Goal: Information Seeking & Learning: Learn about a topic

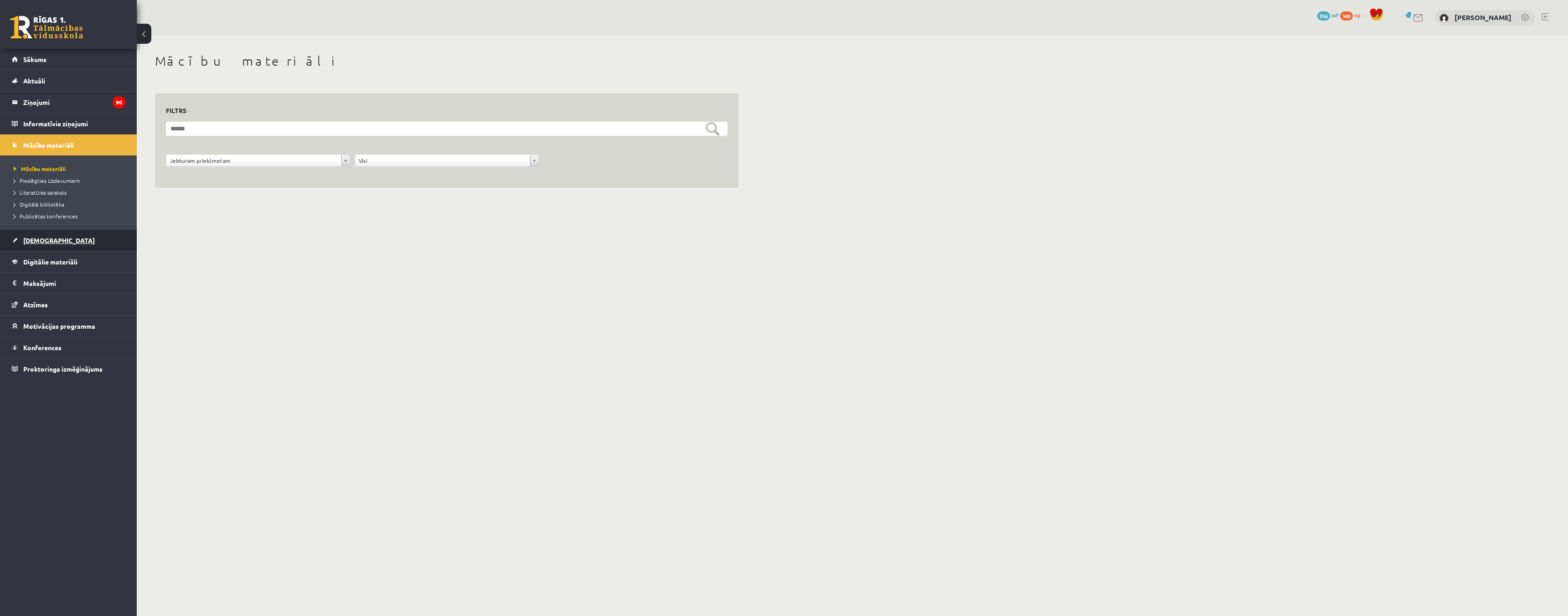
click at [33, 240] on span "[DEMOGRAPHIC_DATA]" at bounding box center [59, 240] width 72 height 8
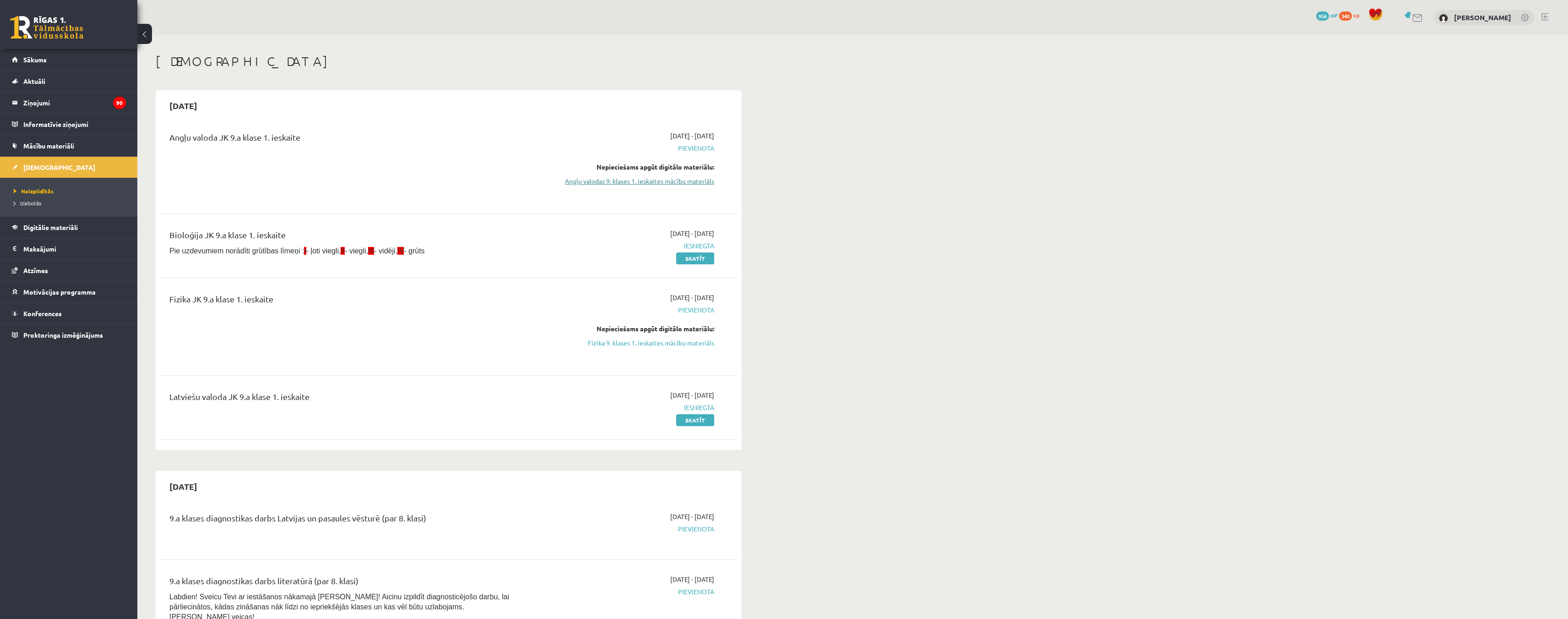
click at [690, 182] on link "Angļu valodas 9. klases 1. ieskaites mācību materiāls" at bounding box center [628, 181] width 172 height 10
click at [666, 344] on link "Fizika 9. klases 1. ieskaites mācību materiāls" at bounding box center [628, 343] width 172 height 10
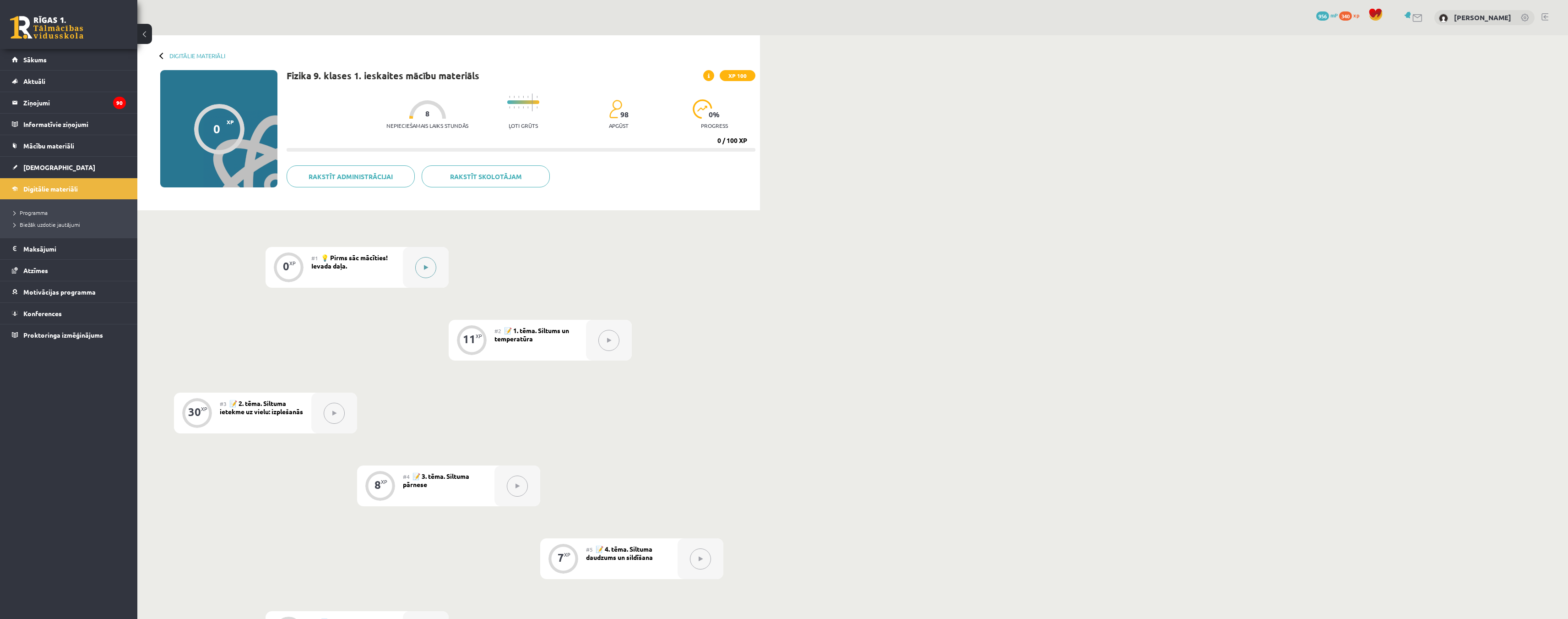
click at [424, 267] on icon at bounding box center [425, 267] width 4 height 6
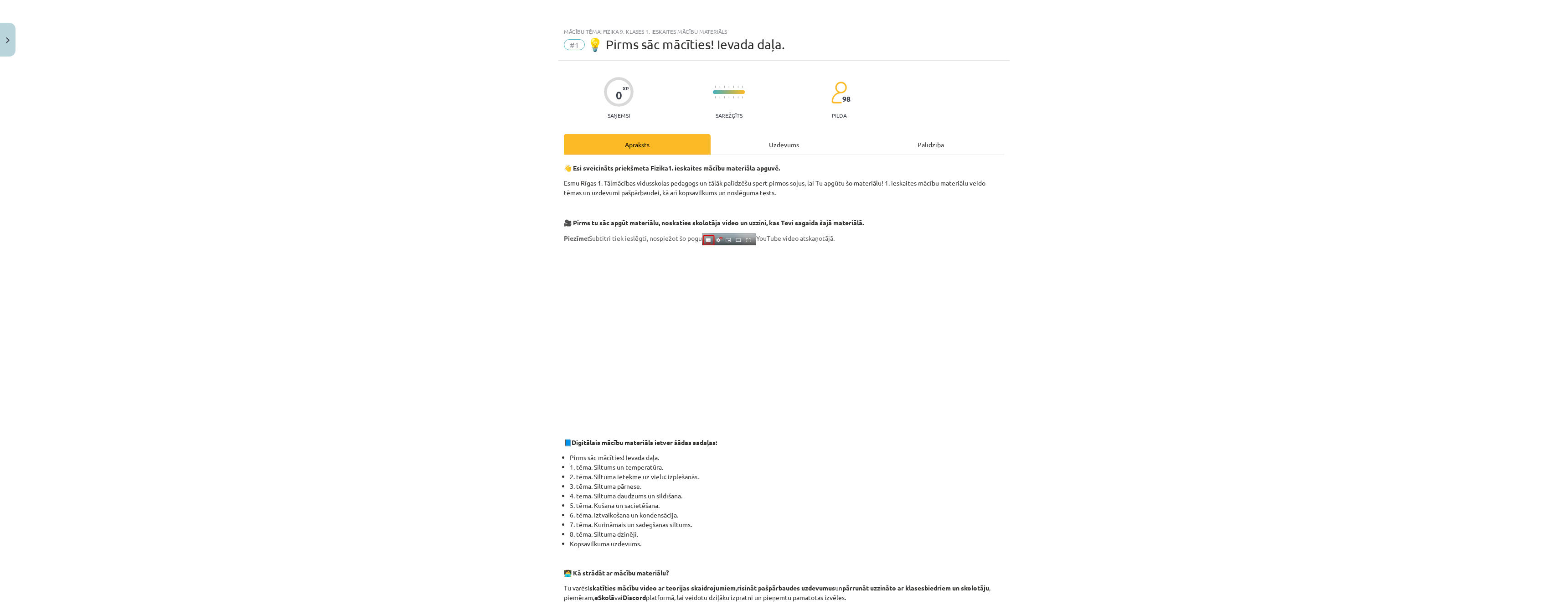
click at [764, 158] on div "👋 Esi sveicināts priekšmeta Fizika 1. ieskaites mācību materiāla apguvē. Esmu R…" at bounding box center [783, 507] width 440 height 704
click at [769, 144] on div "Uzdevums" at bounding box center [783, 144] width 147 height 21
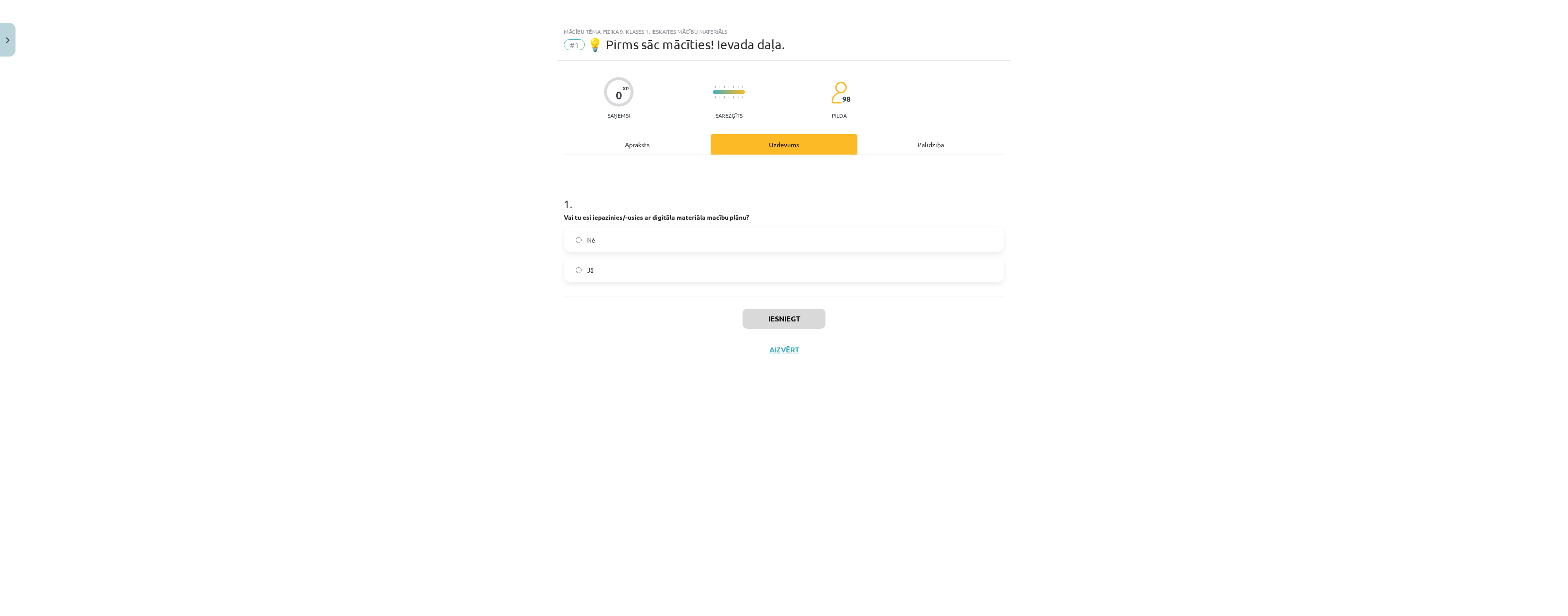
click at [575, 263] on label "Jā" at bounding box center [784, 270] width 438 height 23
click at [790, 317] on button "Iesniegt" at bounding box center [784, 318] width 83 height 20
click at [799, 356] on button "Nākamā nodarbība" at bounding box center [784, 355] width 89 height 21
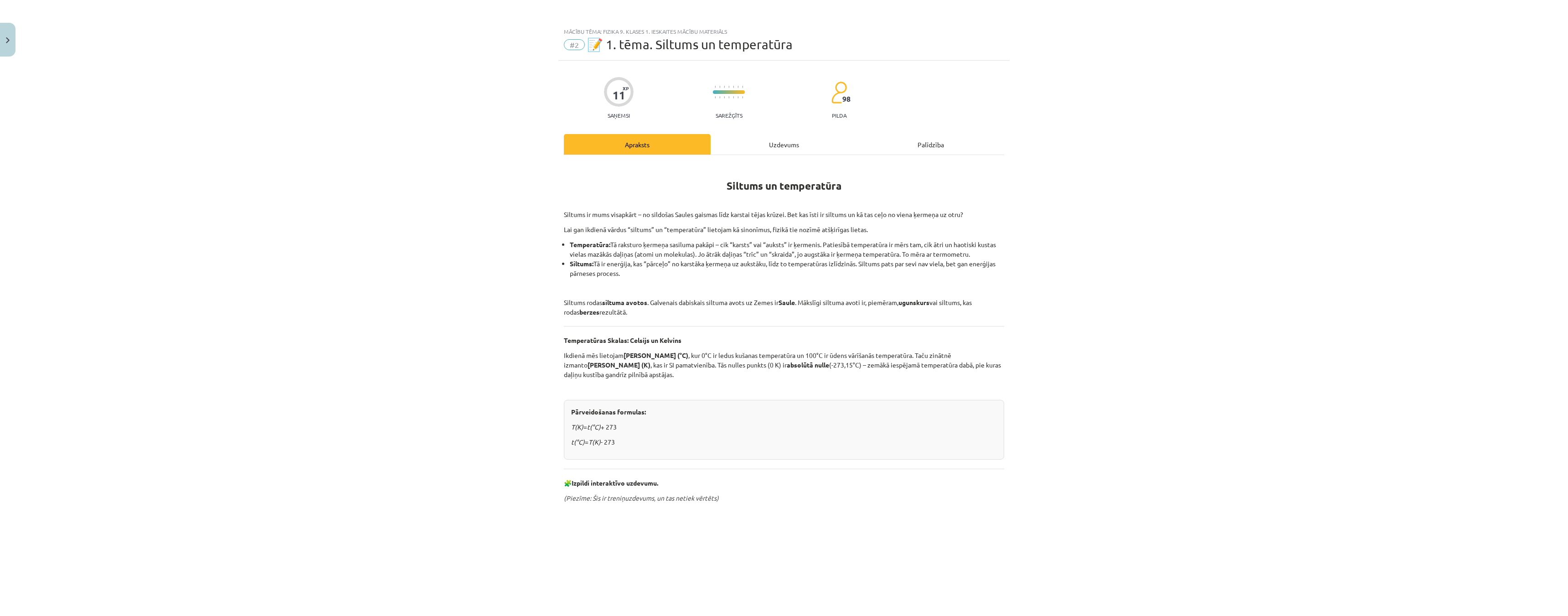
click at [752, 139] on div "Uzdevums" at bounding box center [783, 144] width 147 height 21
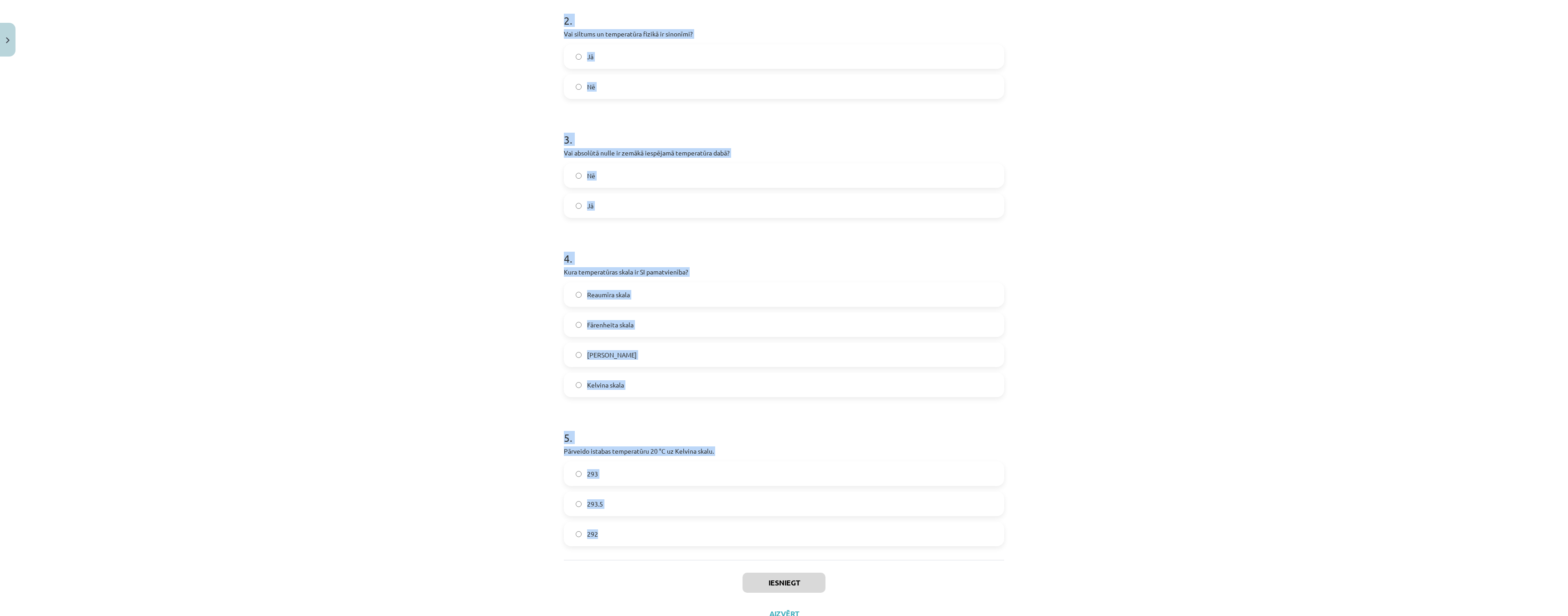
scroll to position [398, 0]
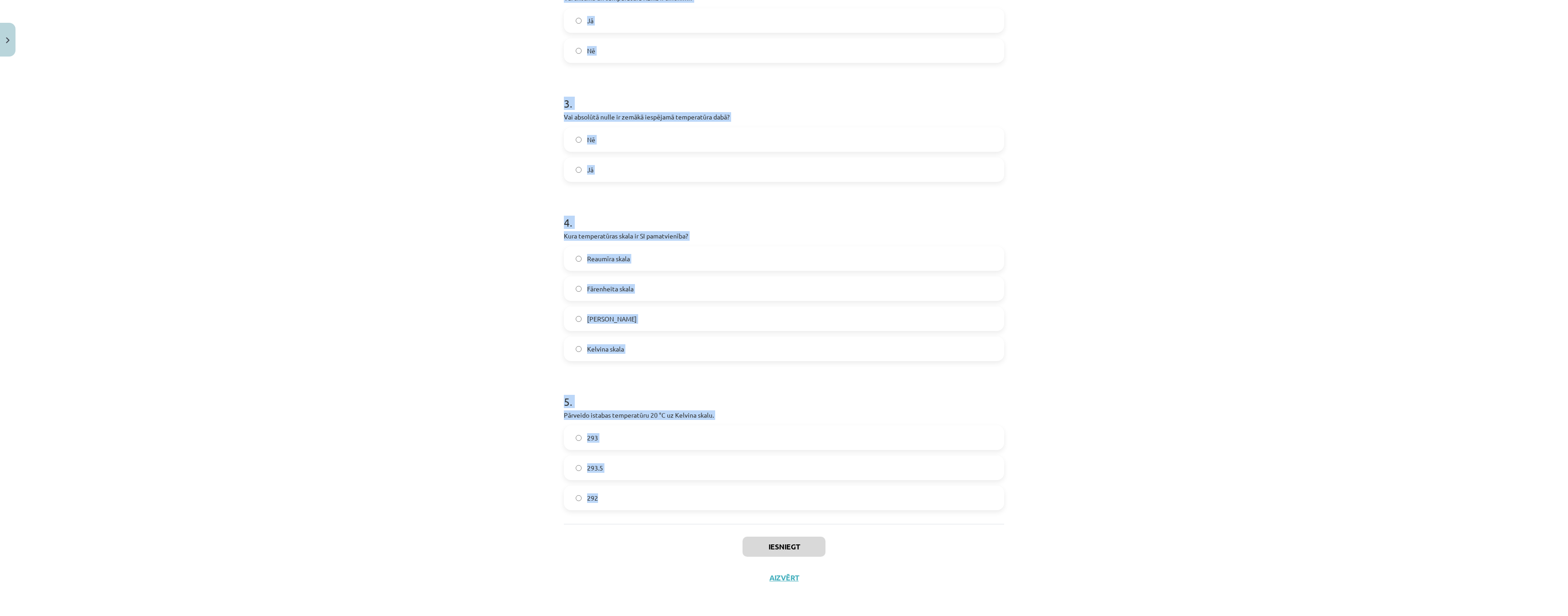
drag, startPoint x: 544, startPoint y: 178, endPoint x: 666, endPoint y: 507, distance: 350.9
click at [666, 507] on div "Mācību tēma: Fizika 9. klases 1. ieskaites mācību materiāls #2 📝 1. tēma. Siltu…" at bounding box center [784, 308] width 1568 height 616
copy form "1 . Kas ir galvenais dabiskais siltuma avots uz Zemes? Ugunskurs Radiators Berz…"
drag, startPoint x: 572, startPoint y: 349, endPoint x: 537, endPoint y: 331, distance: 39.4
click at [572, 348] on label "Kelvina skala" at bounding box center [784, 348] width 438 height 23
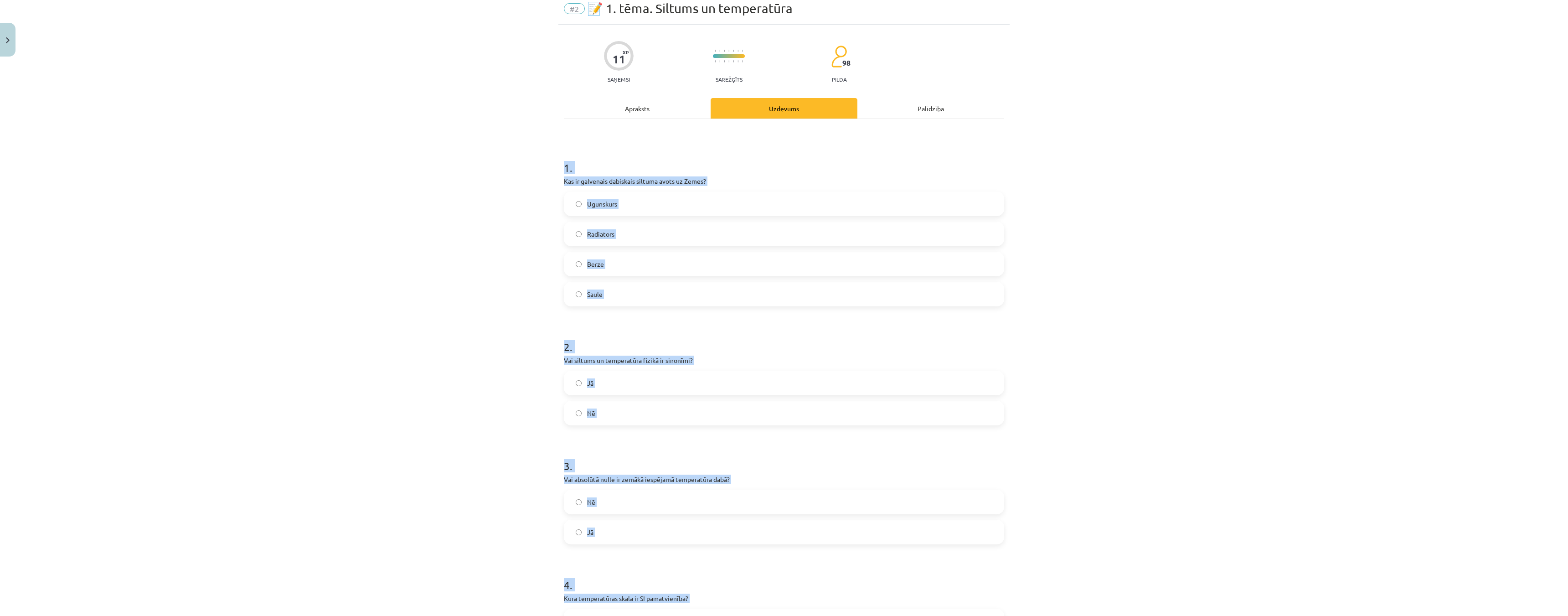
scroll to position [33, 0]
drag, startPoint x: 573, startPoint y: 418, endPoint x: 572, endPoint y: 454, distance: 36.0
click at [573, 418] on label "Nē" at bounding box center [784, 415] width 438 height 23
click at [569, 536] on label "Jā" at bounding box center [784, 534] width 438 height 23
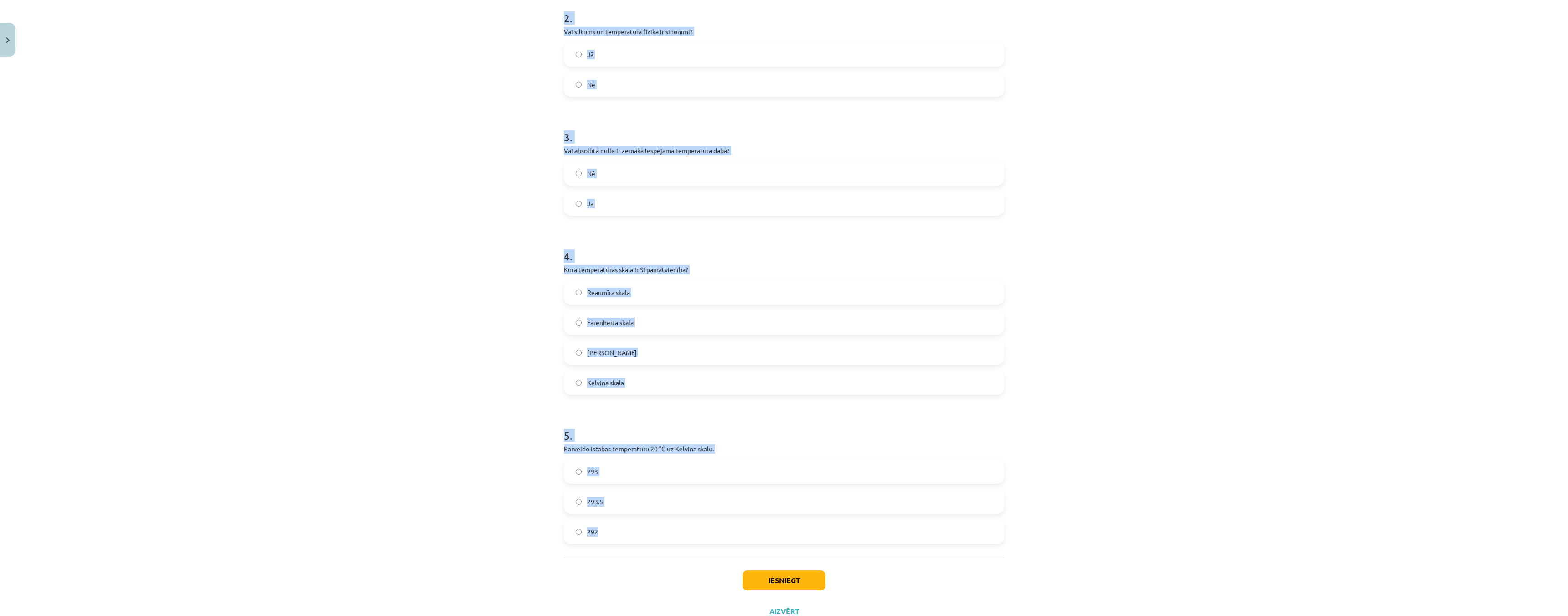
scroll to position [398, 0]
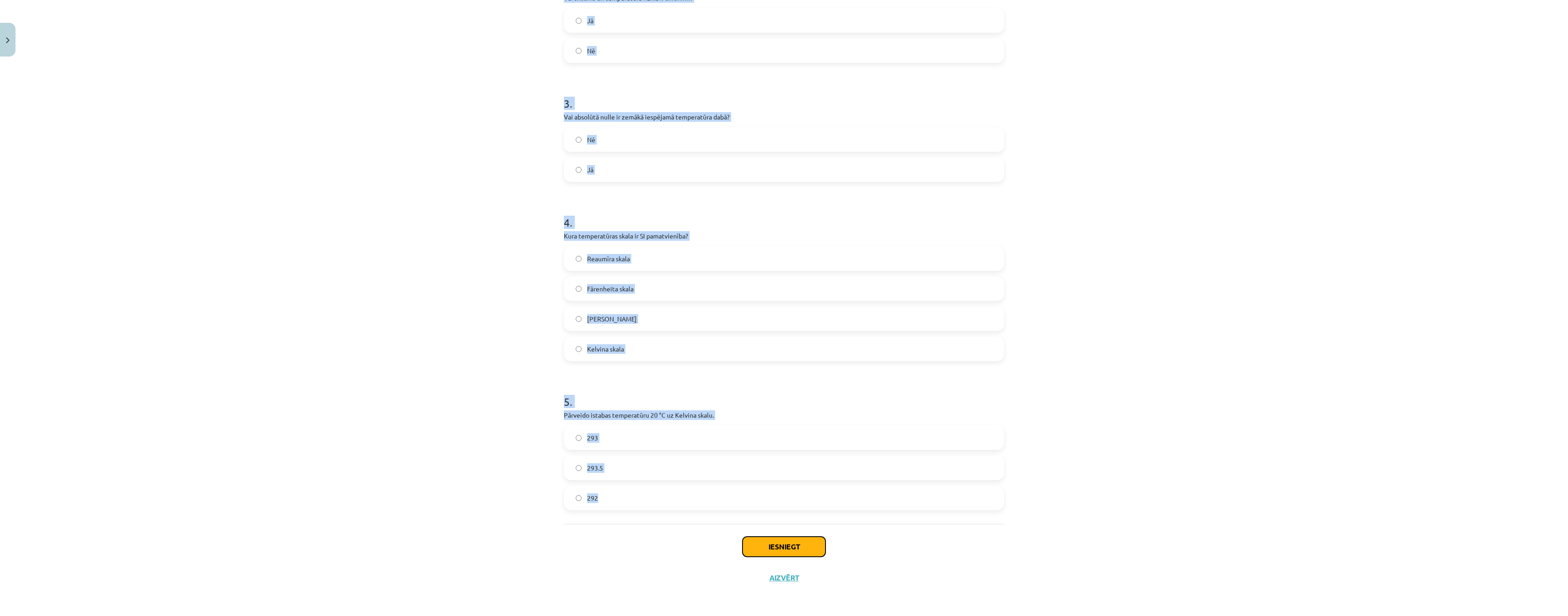
click at [807, 542] on button "Iesniegt" at bounding box center [784, 546] width 83 height 20
click at [472, 419] on div "Mācību tēma: Fizika 9. klases 1. ieskaites mācību materiāls #2 📝 1. tēma. Siltu…" at bounding box center [784, 308] width 1568 height 616
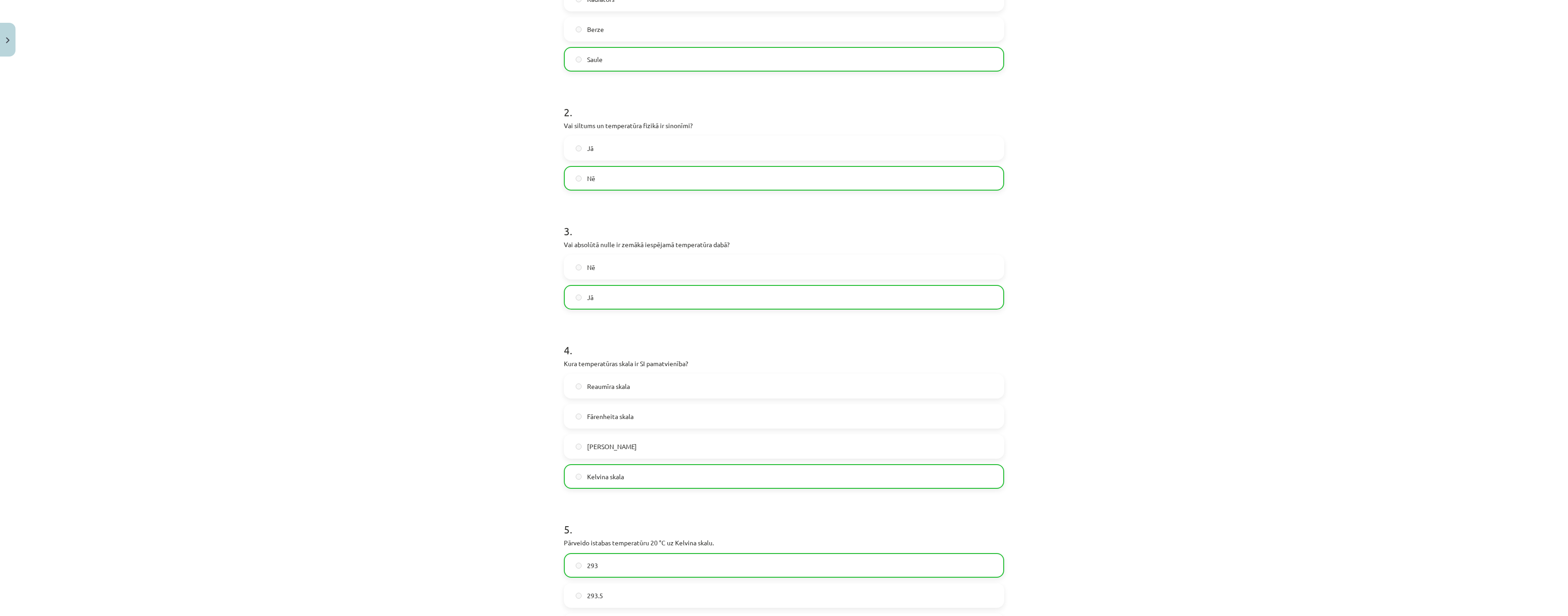
scroll to position [427, 0]
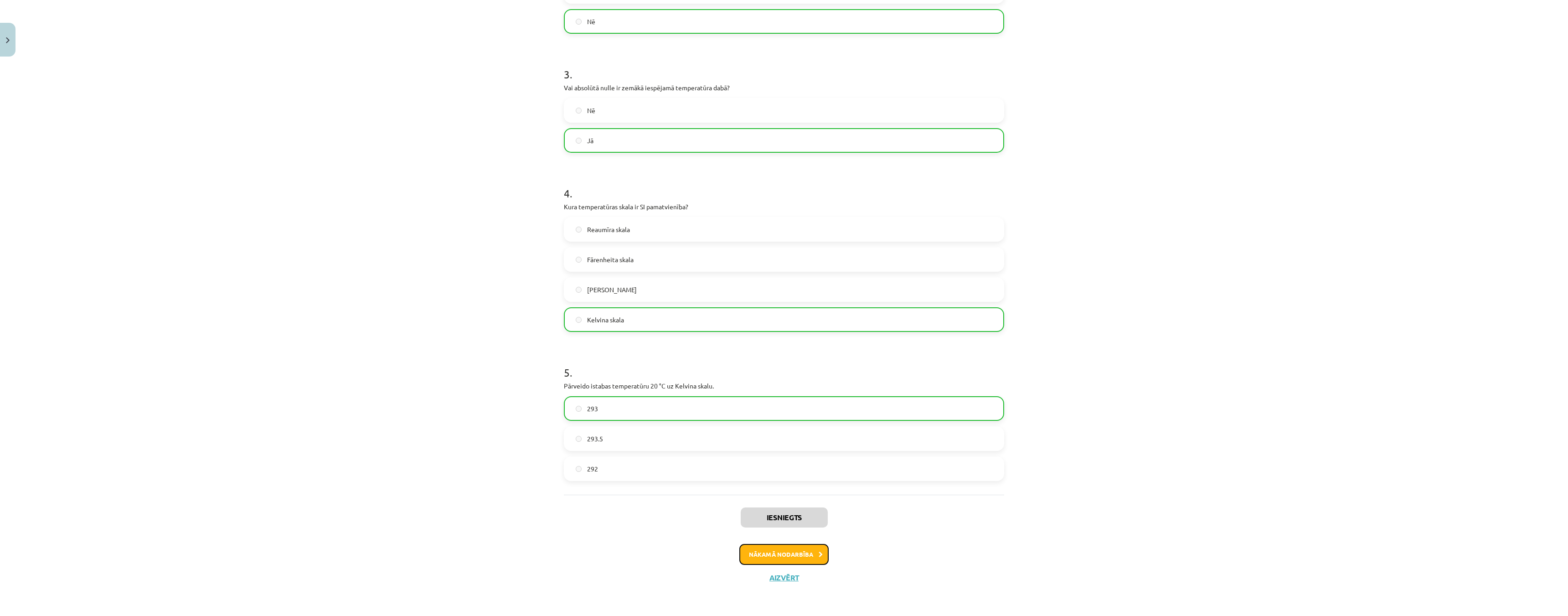
click at [788, 554] on button "Nākamā nodarbība" at bounding box center [784, 554] width 89 height 21
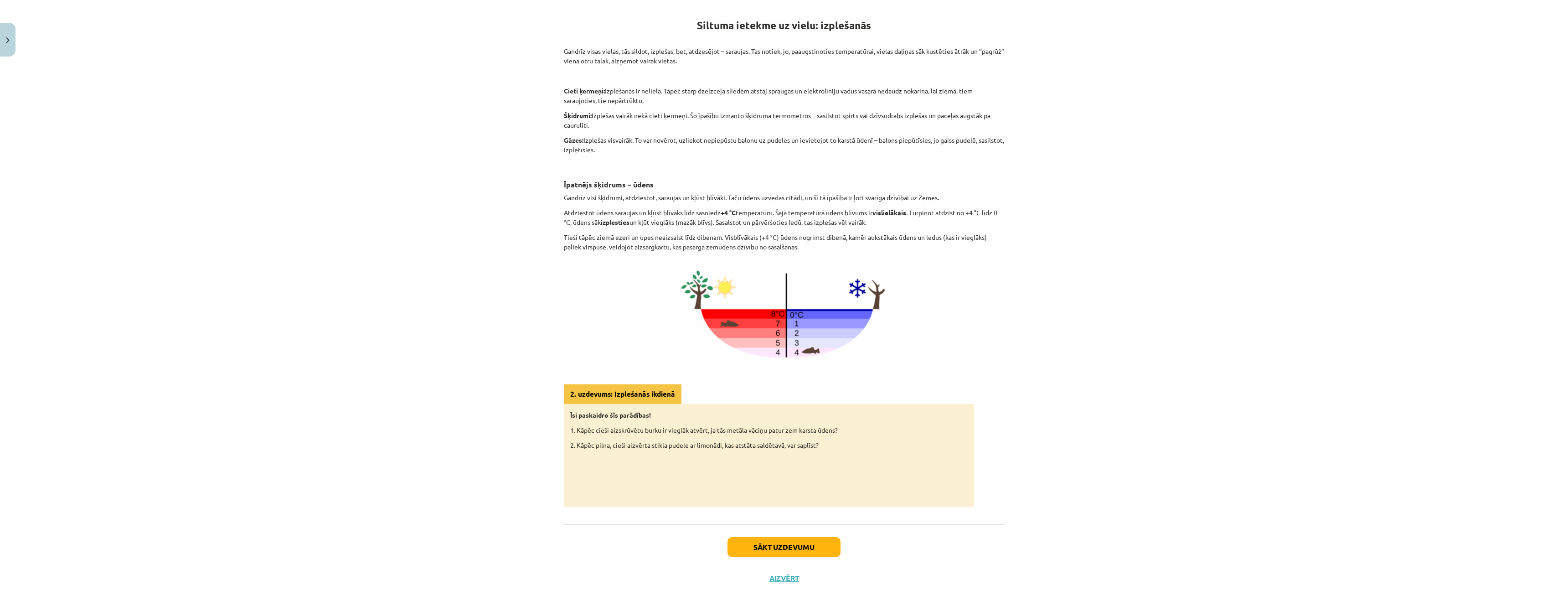
scroll to position [0, 0]
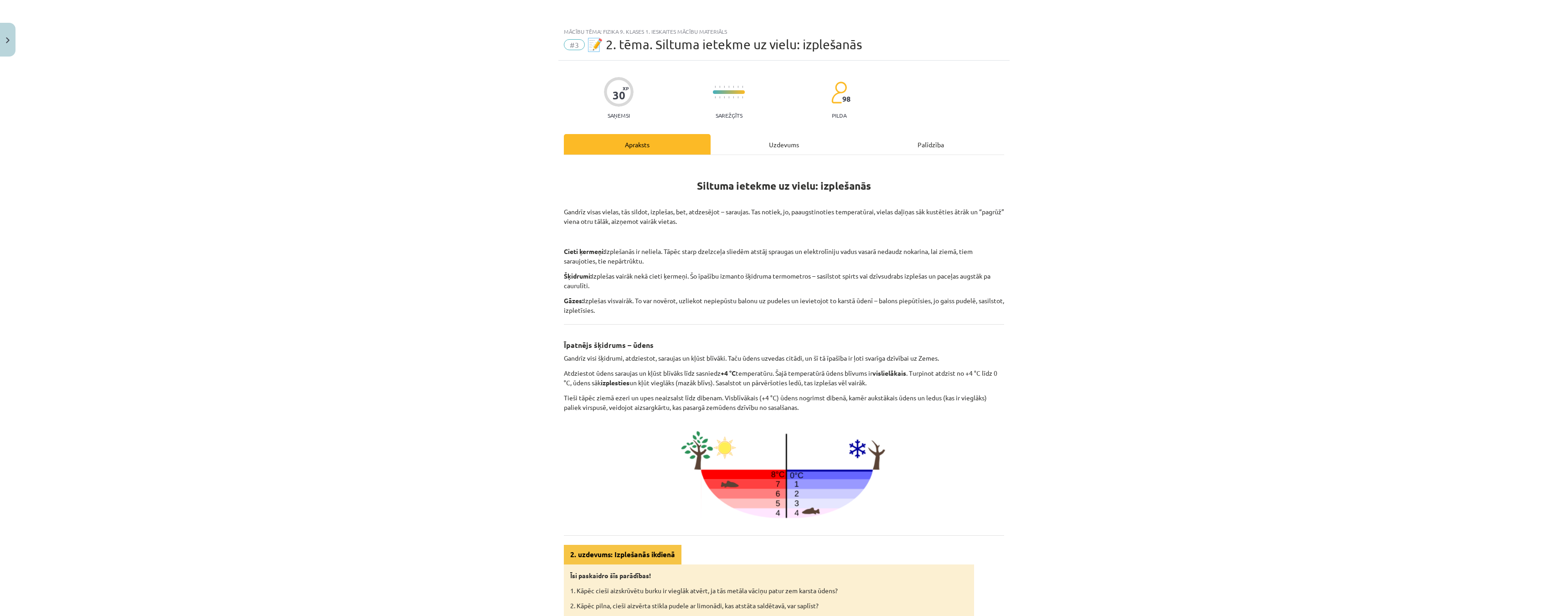
click at [775, 145] on div "Uzdevums" at bounding box center [783, 144] width 147 height 21
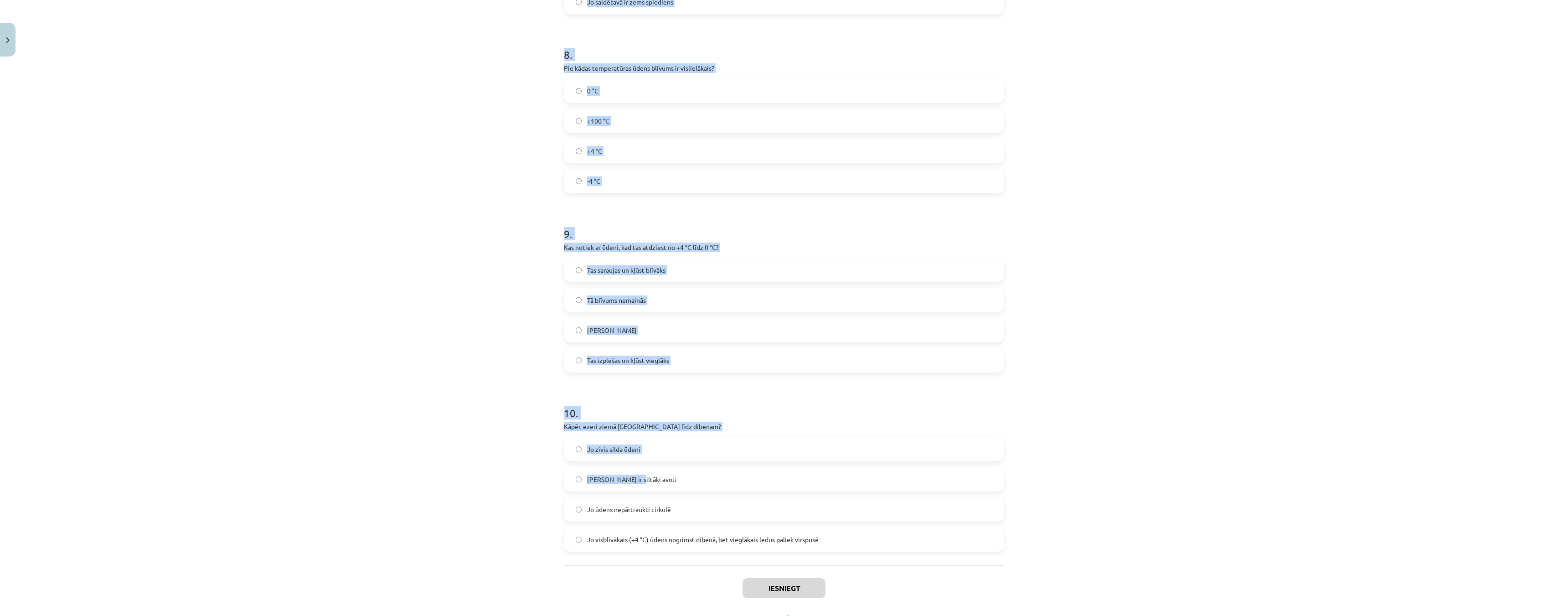
scroll to position [1204, 0]
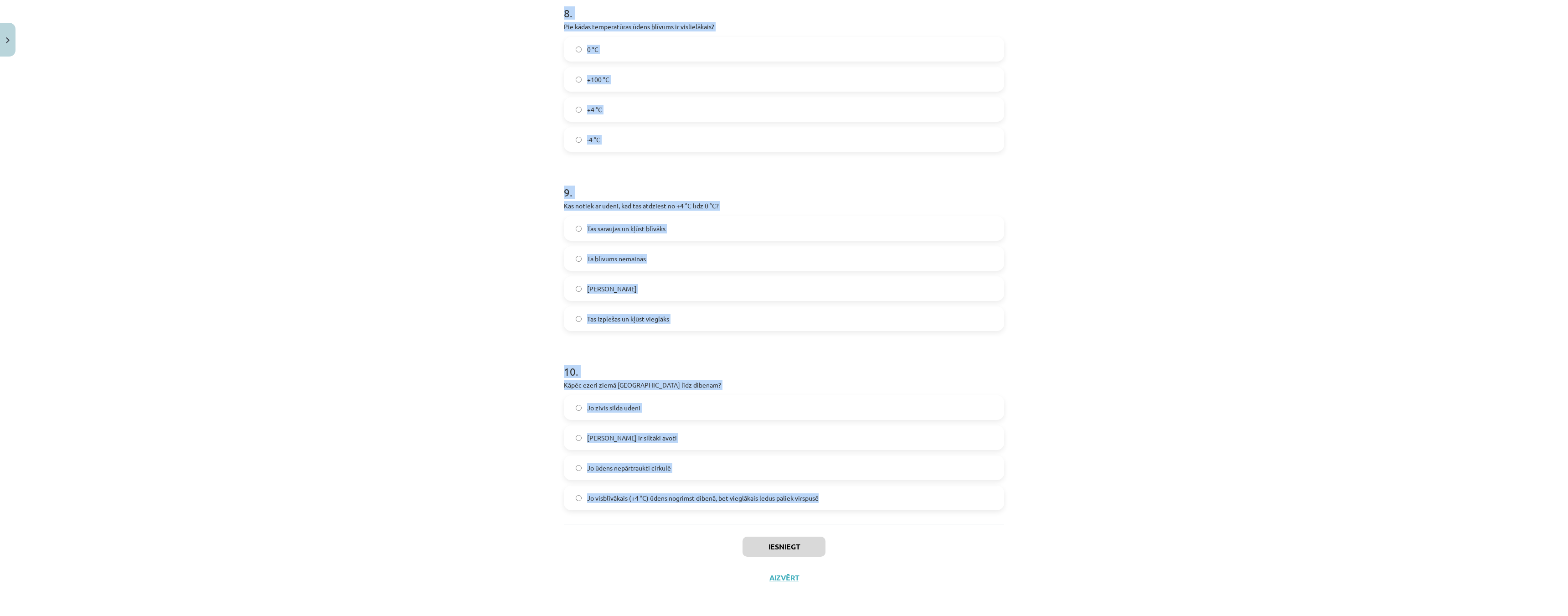
drag, startPoint x: 547, startPoint y: 182, endPoint x: 848, endPoint y: 481, distance: 424.3
click at [848, 481] on div "Mācību tēma: Fizika 9. klases 1. ieskaites mācību materiāls #3 📝 2. tēma. Siltu…" at bounding box center [784, 308] width 1568 height 616
copy form "1 . Vai, sildot vielas, tās parasti saraujas? Jā Nē 2 . Vai gāzes, sildot, izpl…"
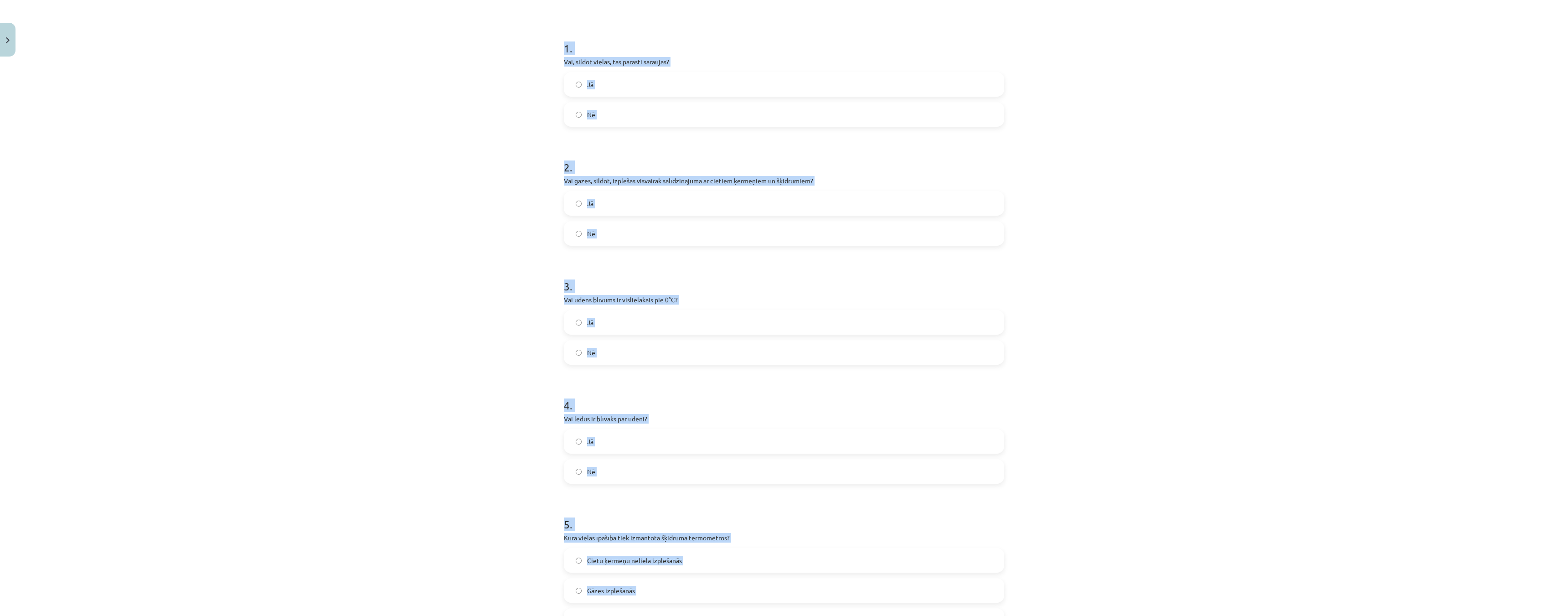
scroll to position [0, 0]
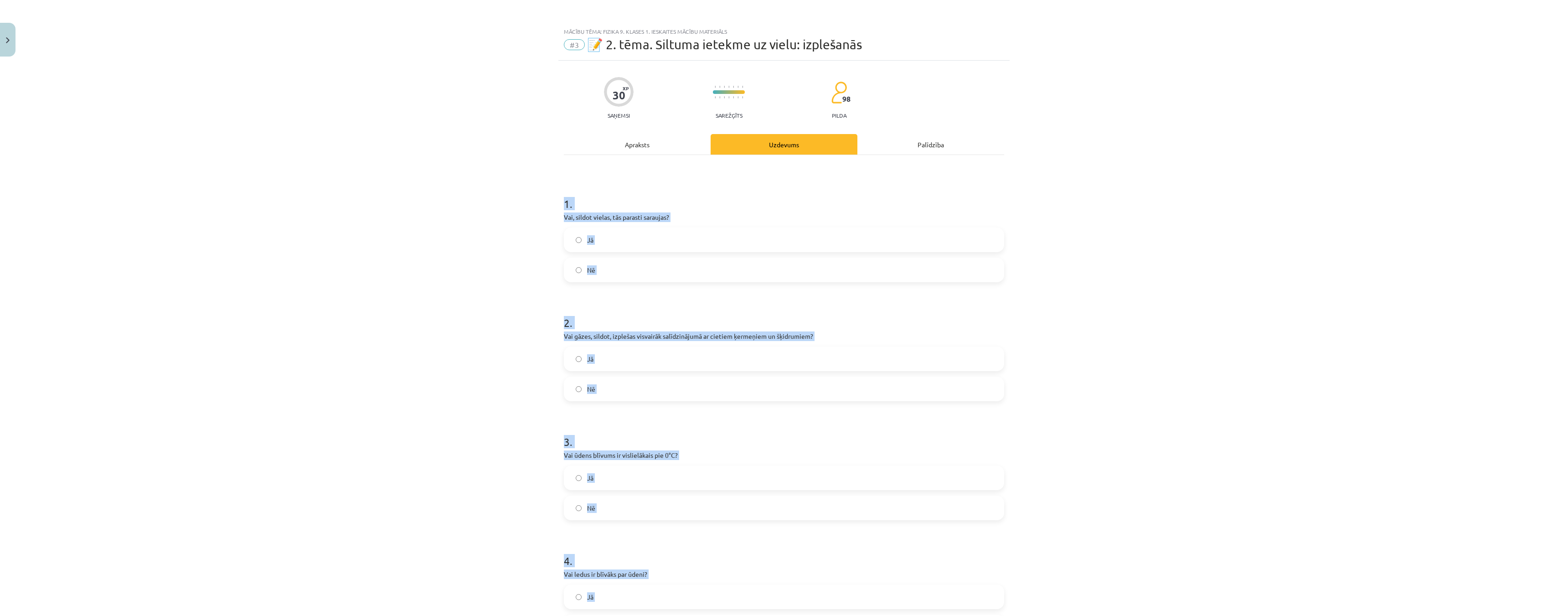
click at [377, 267] on div "Mācību tēma: Fizika 9. klases 1. ieskaites mācību materiāls #3 📝 2. tēma. Siltu…" at bounding box center [784, 308] width 1568 height 616
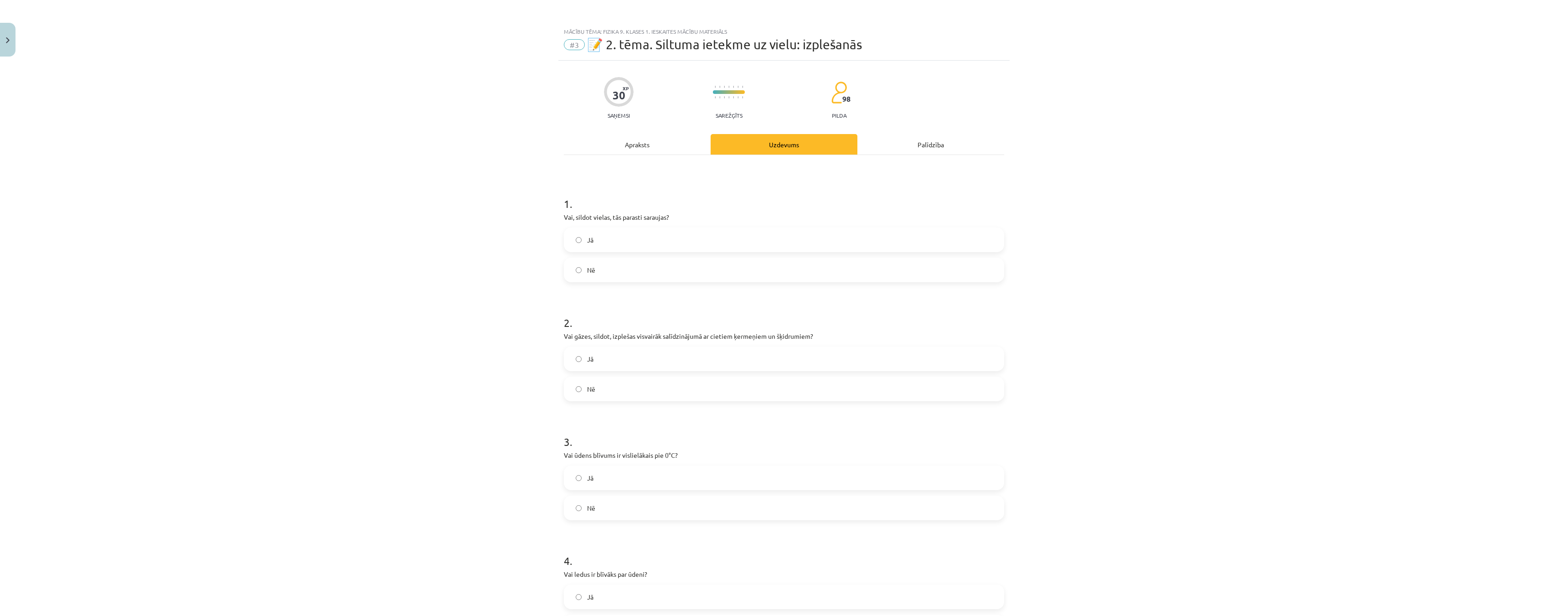
click at [571, 266] on label "Nē" at bounding box center [784, 270] width 438 height 23
click at [566, 363] on label "Jā" at bounding box center [784, 359] width 438 height 23
click at [569, 509] on label "Nē" at bounding box center [784, 507] width 438 height 23
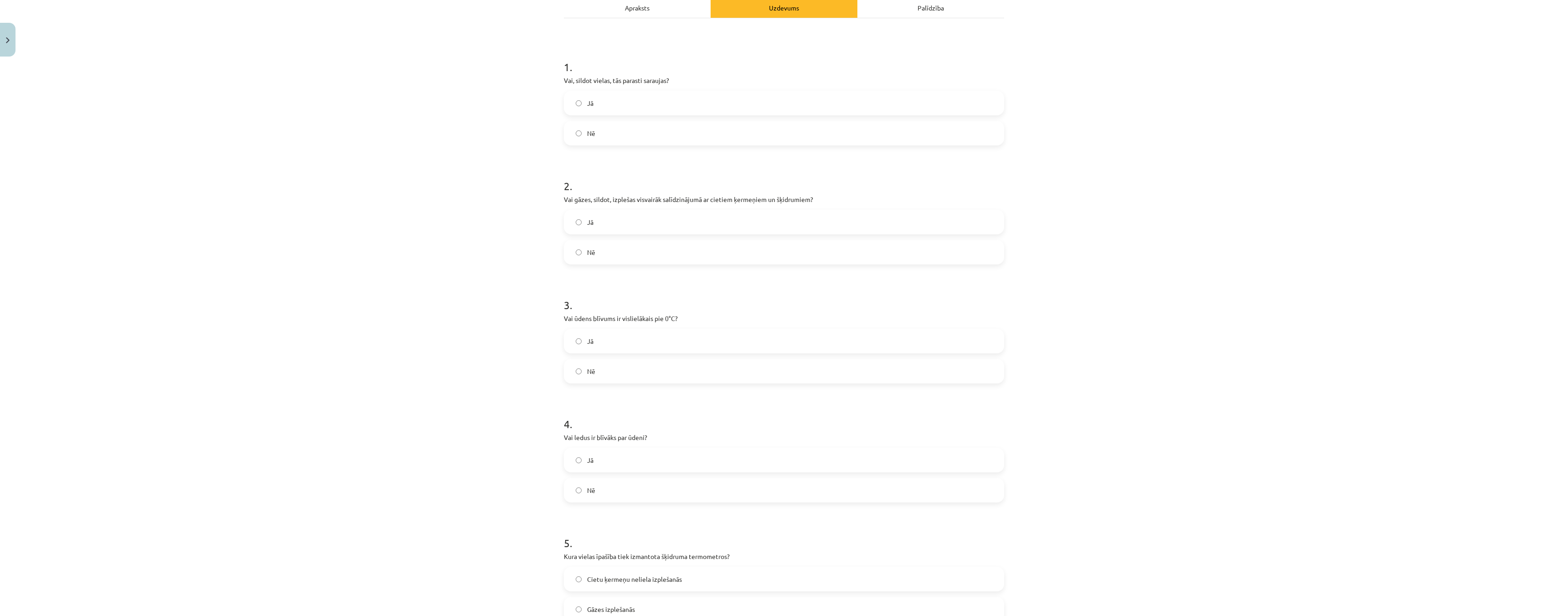
click at [575, 486] on label "Nē" at bounding box center [784, 489] width 438 height 23
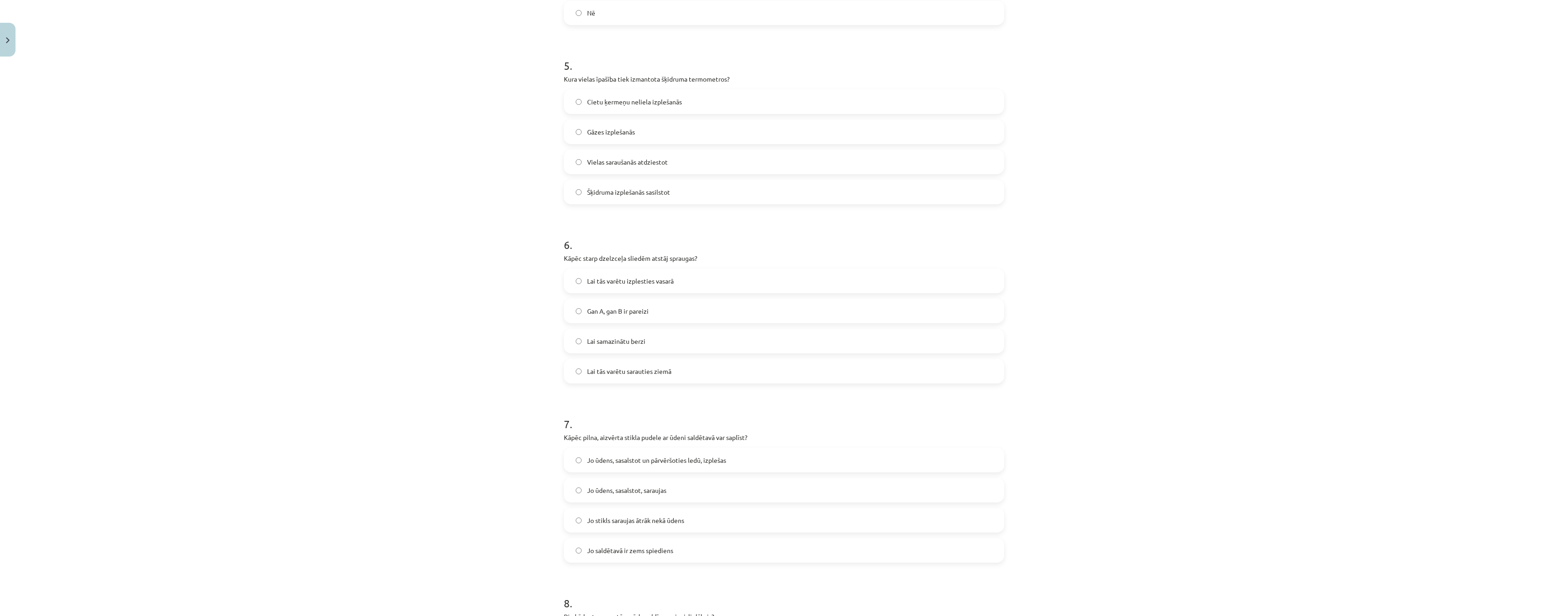
scroll to position [638, 0]
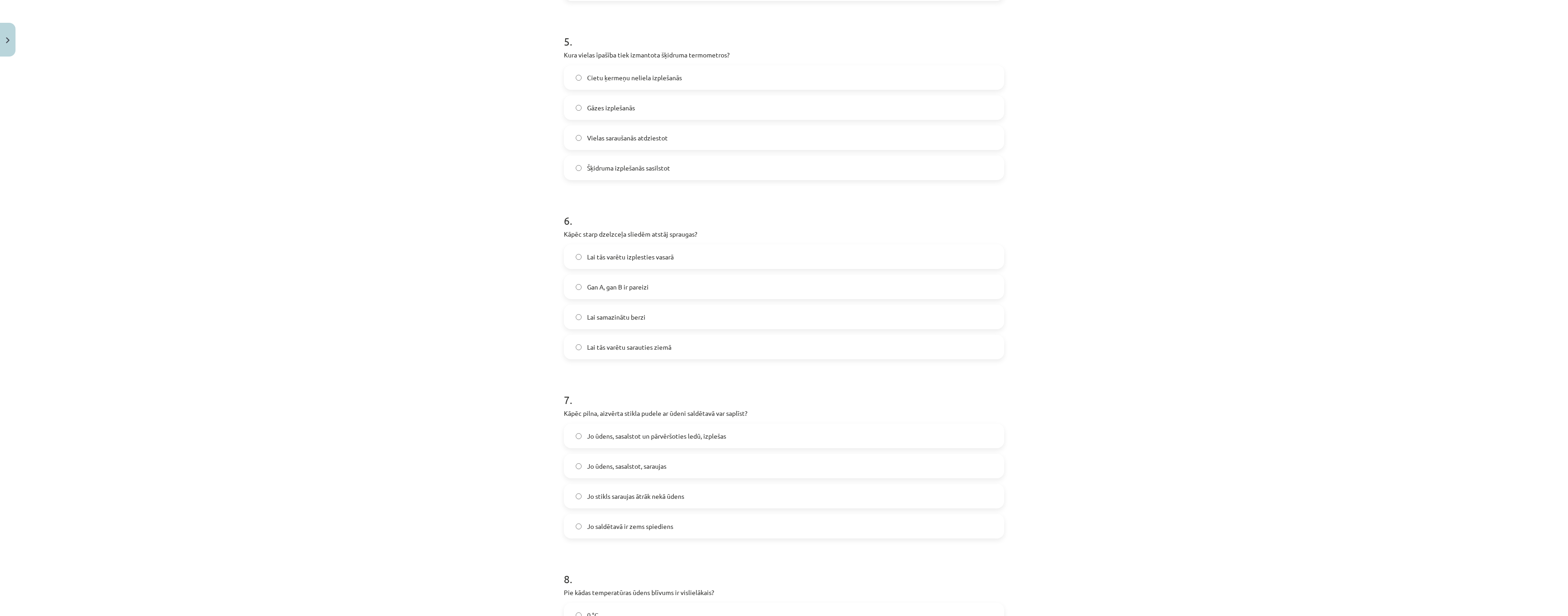
click at [565, 287] on label "Gan A, gan B ir pareizi" at bounding box center [784, 286] width 438 height 23
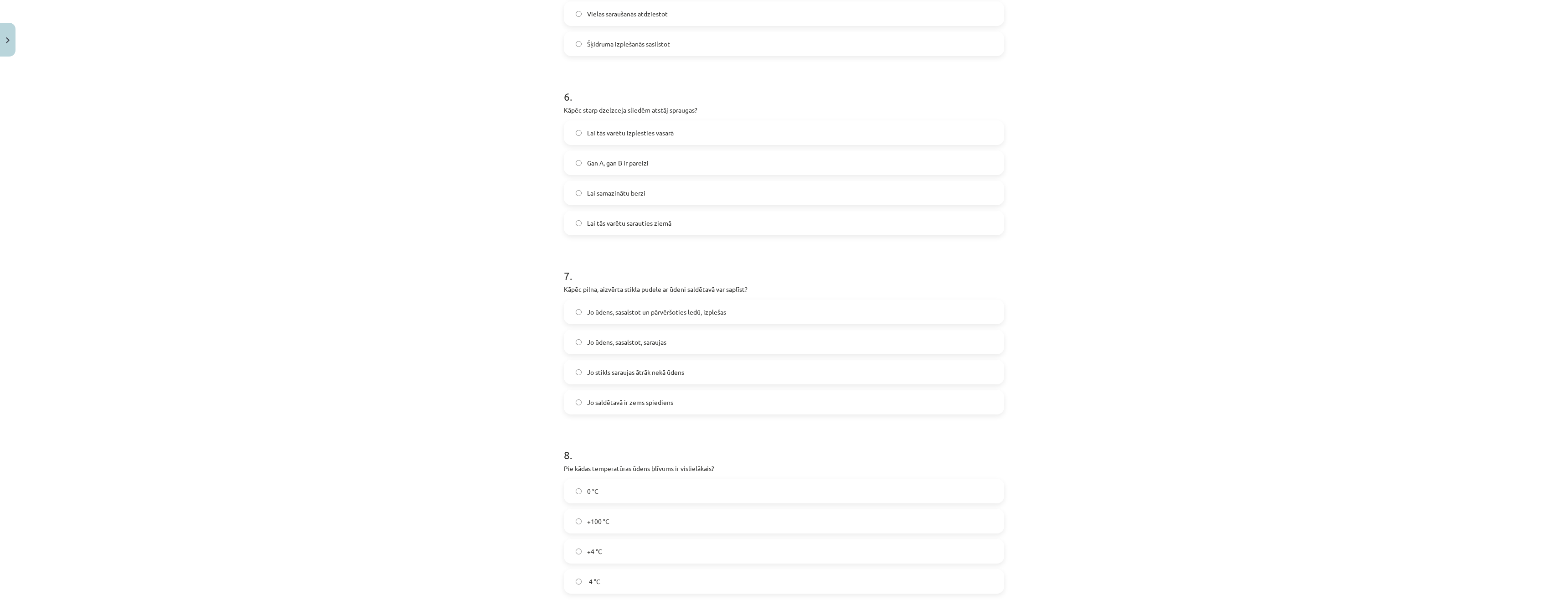
scroll to position [775, 0]
click at [583, 304] on label "Jo ūdens, sasalstot un pārvēršoties ledū, izplešas" at bounding box center [784, 299] width 438 height 23
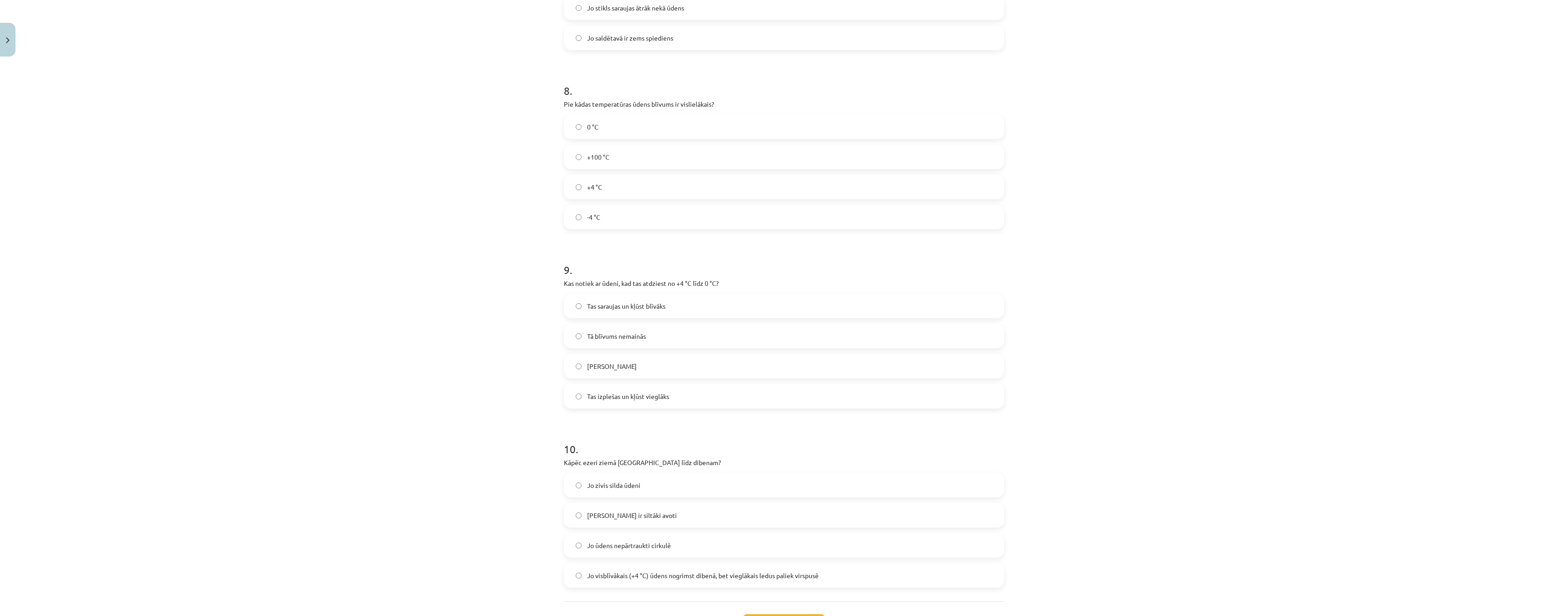
scroll to position [1139, 0]
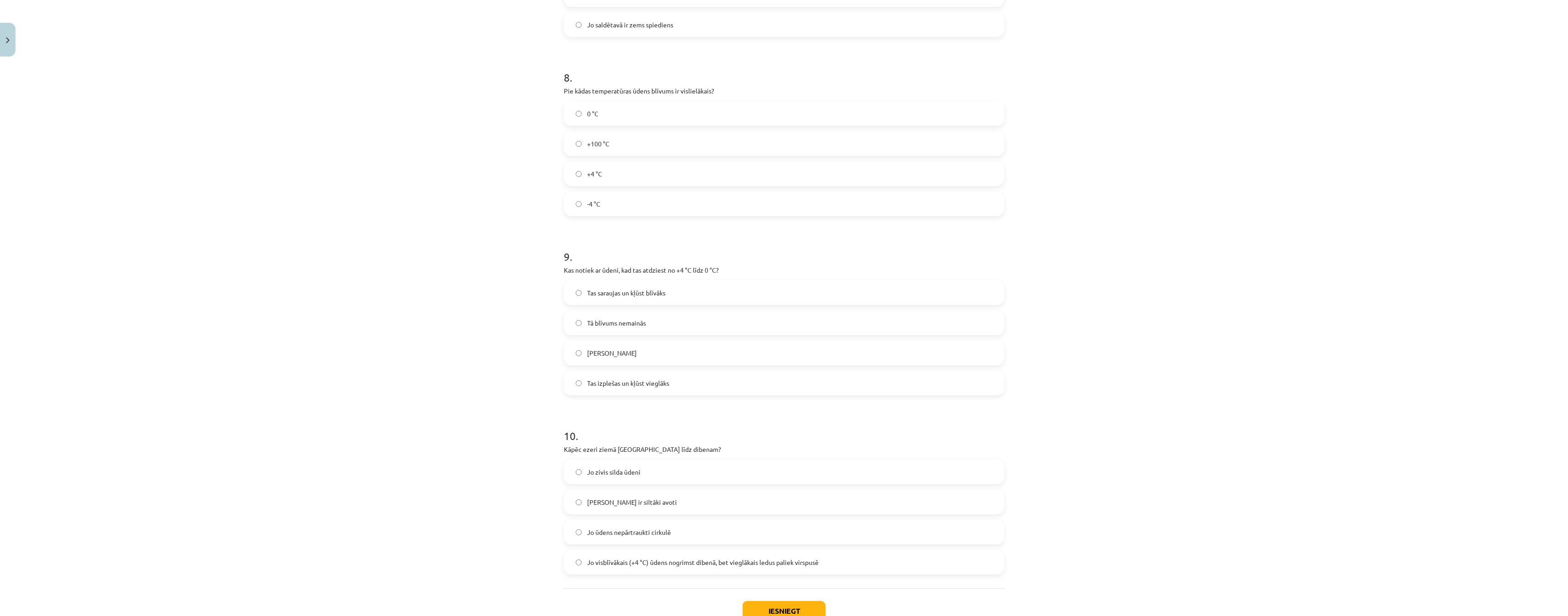
click at [567, 178] on label "+4 °C" at bounding box center [784, 173] width 438 height 23
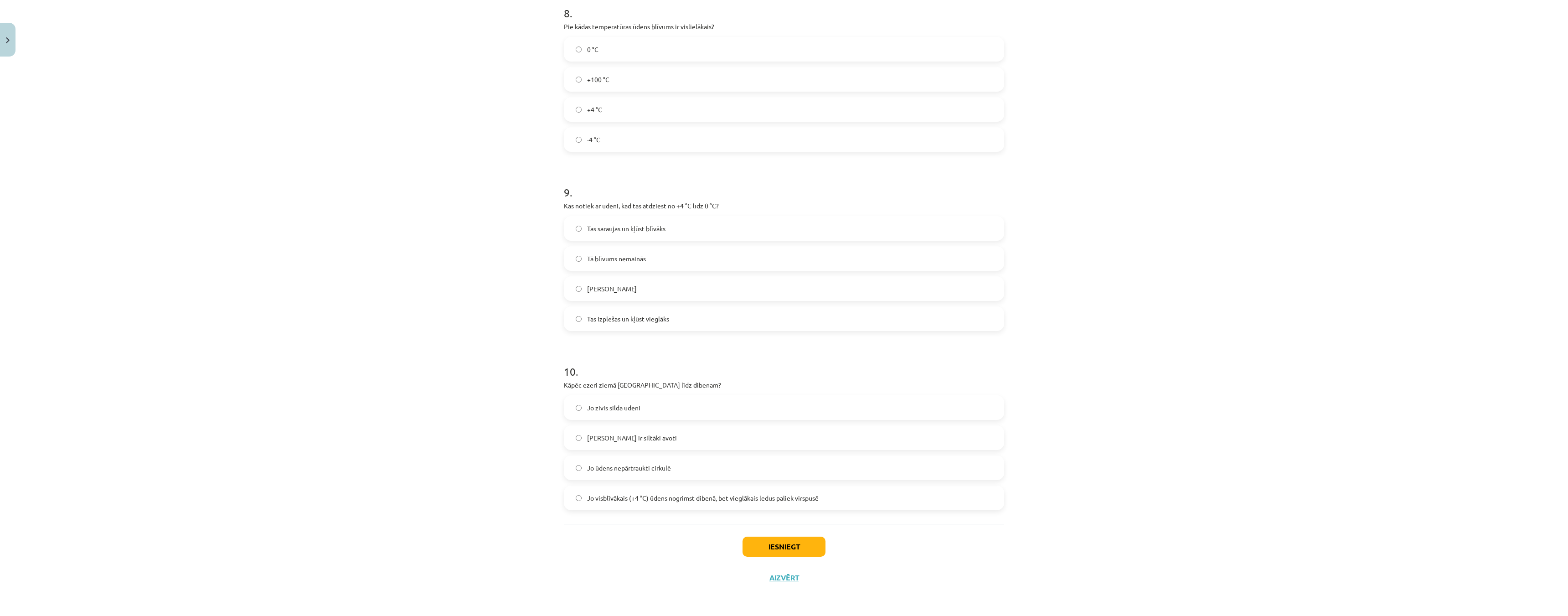
click at [578, 288] on label "Tas sasalst" at bounding box center [784, 288] width 438 height 23
click at [567, 503] on label "Jo visblīvākais (+4 °C) ūdens nogrimst dibenā, bet vieglākais ledus paliek virs…" at bounding box center [784, 497] width 438 height 23
click at [782, 545] on button "Iesniegt" at bounding box center [784, 546] width 83 height 20
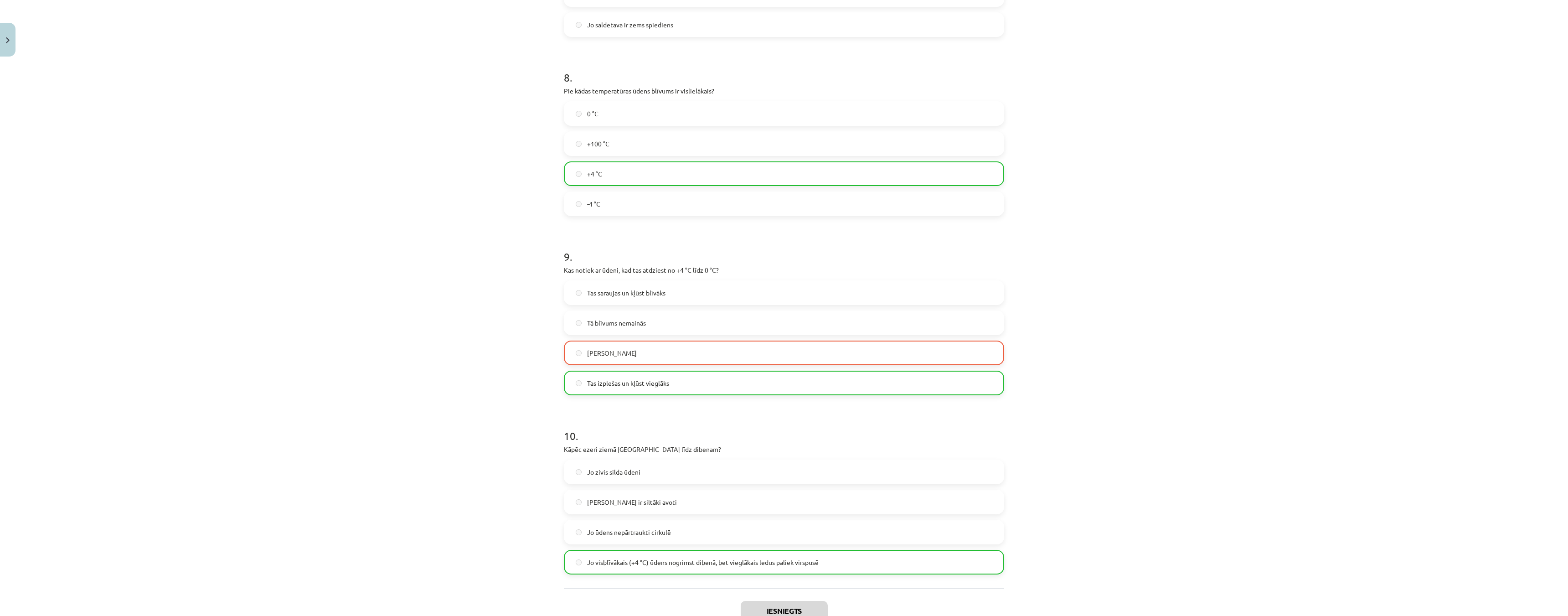
scroll to position [1233, 0]
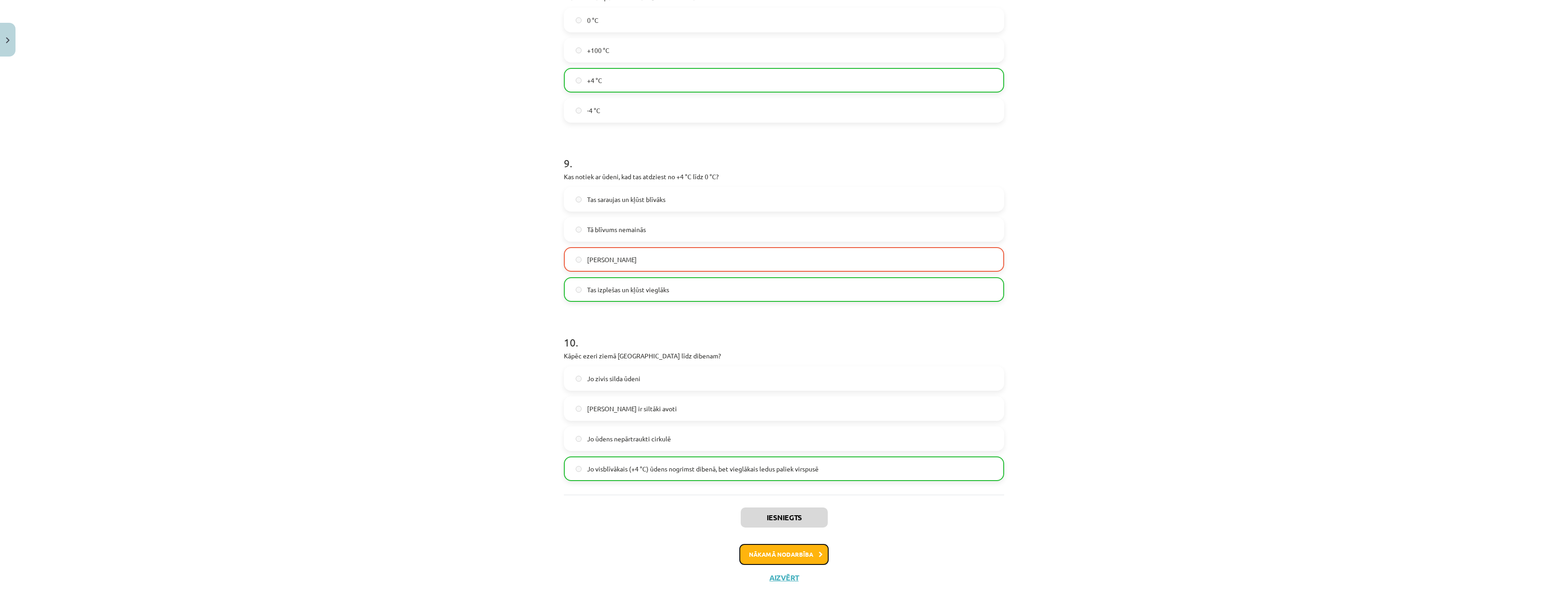
click at [771, 558] on button "Nākamā nodarbība" at bounding box center [784, 554] width 89 height 21
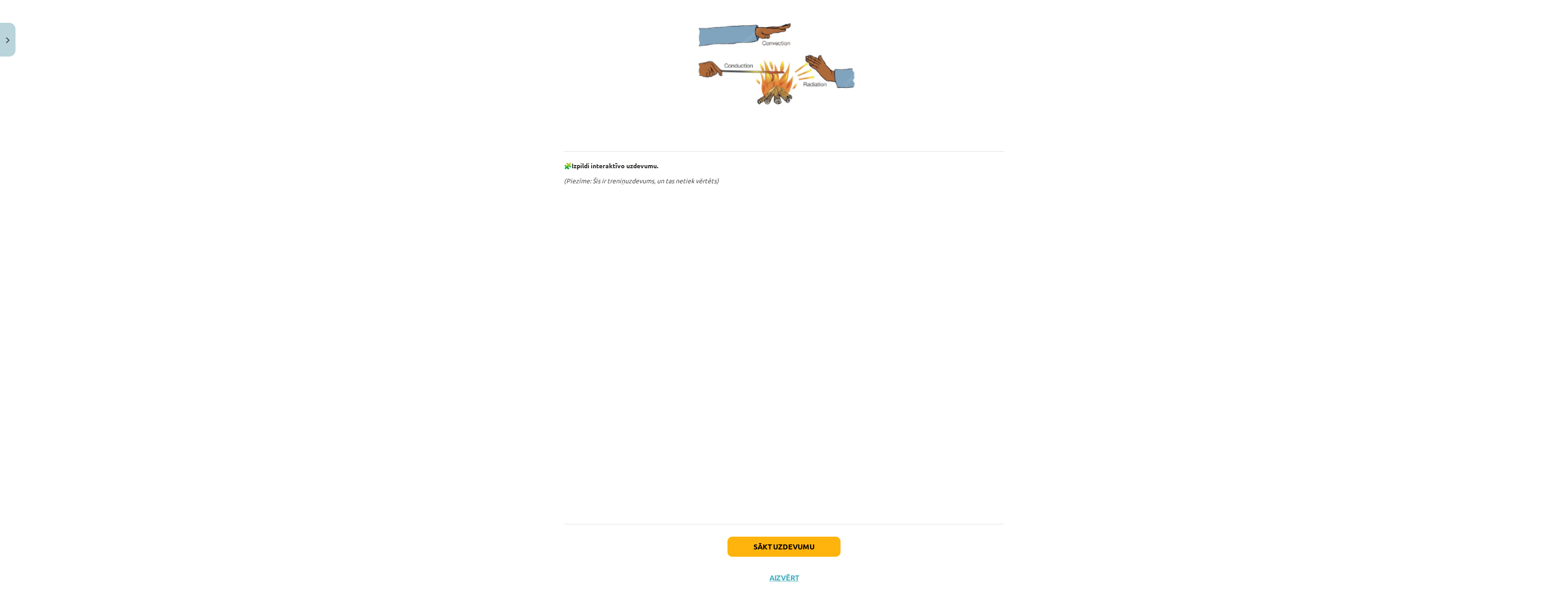
scroll to position [101, 0]
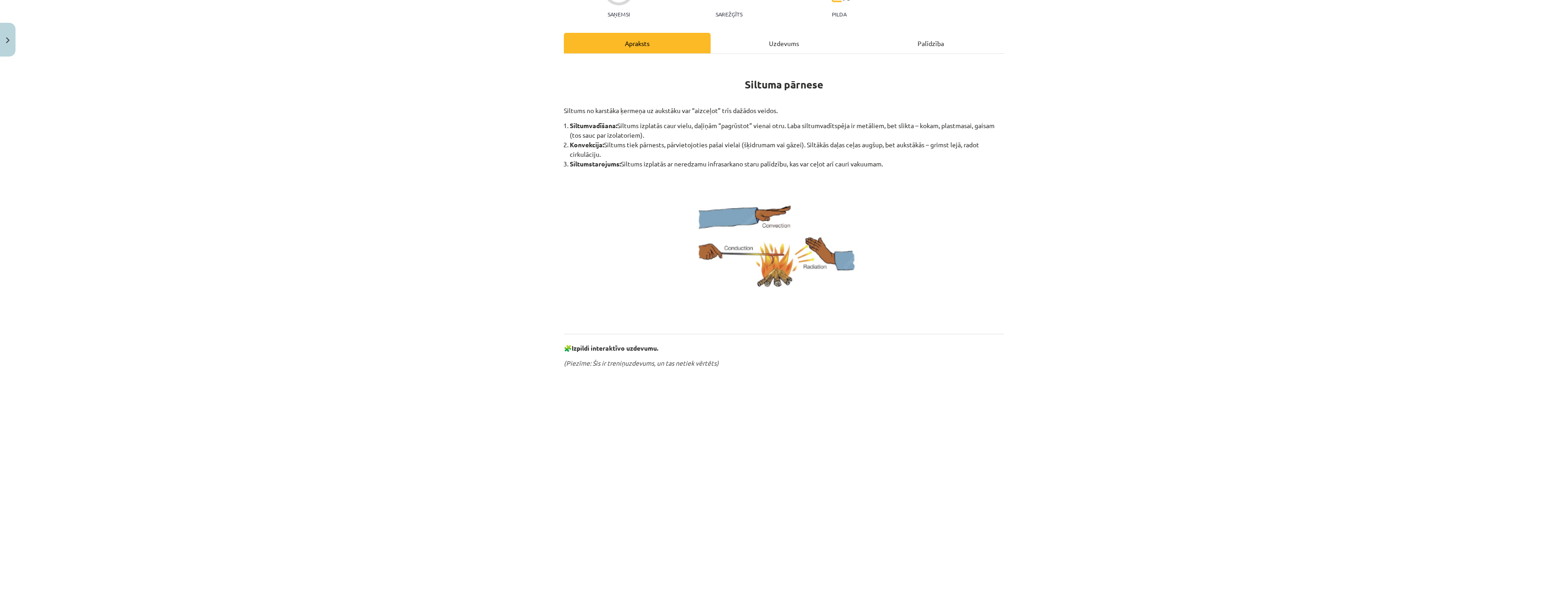
click at [789, 44] on div "Uzdevums" at bounding box center [783, 43] width 147 height 21
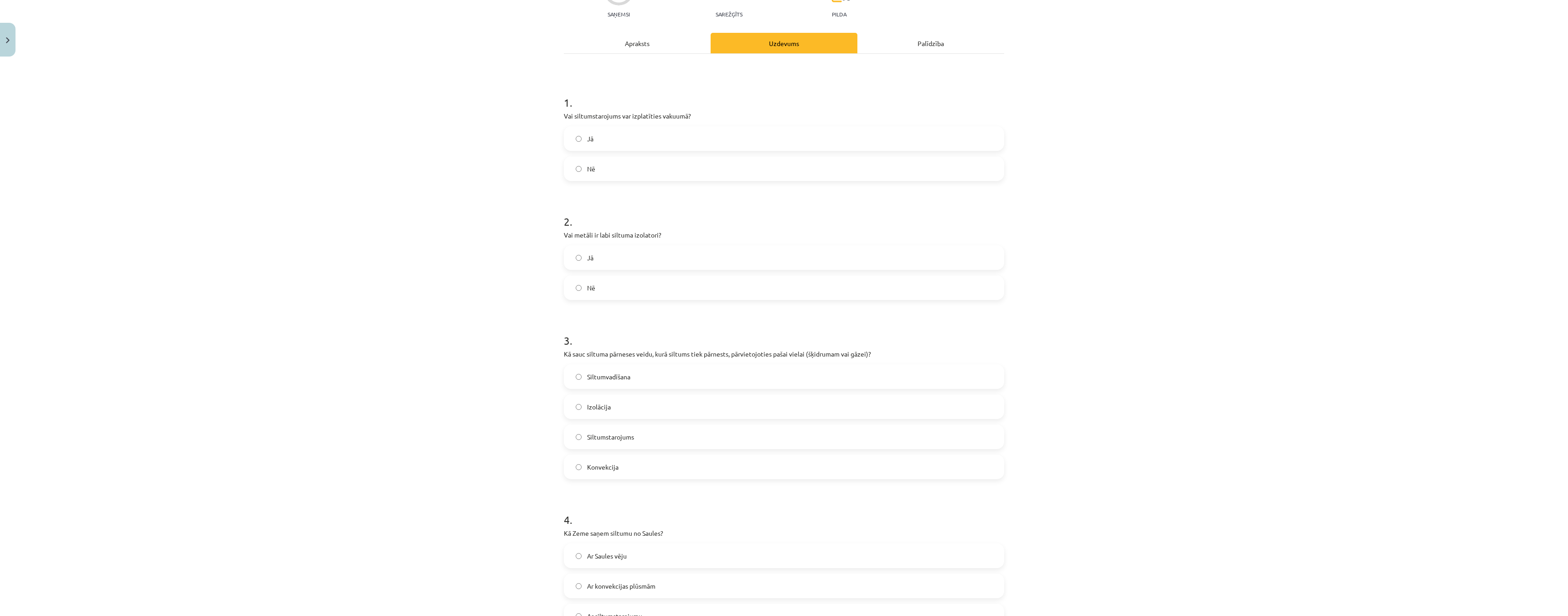
scroll to position [23, 0]
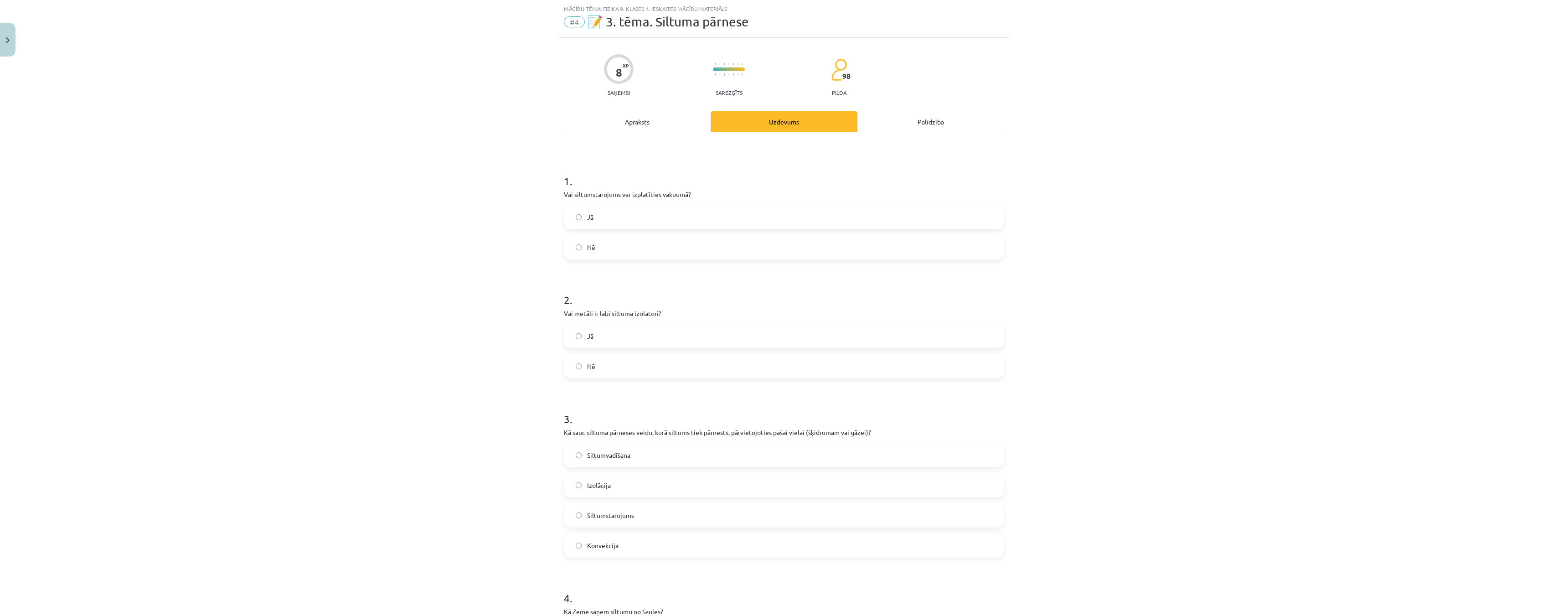
click at [656, 129] on div "Apraksts" at bounding box center [637, 122] width 147 height 21
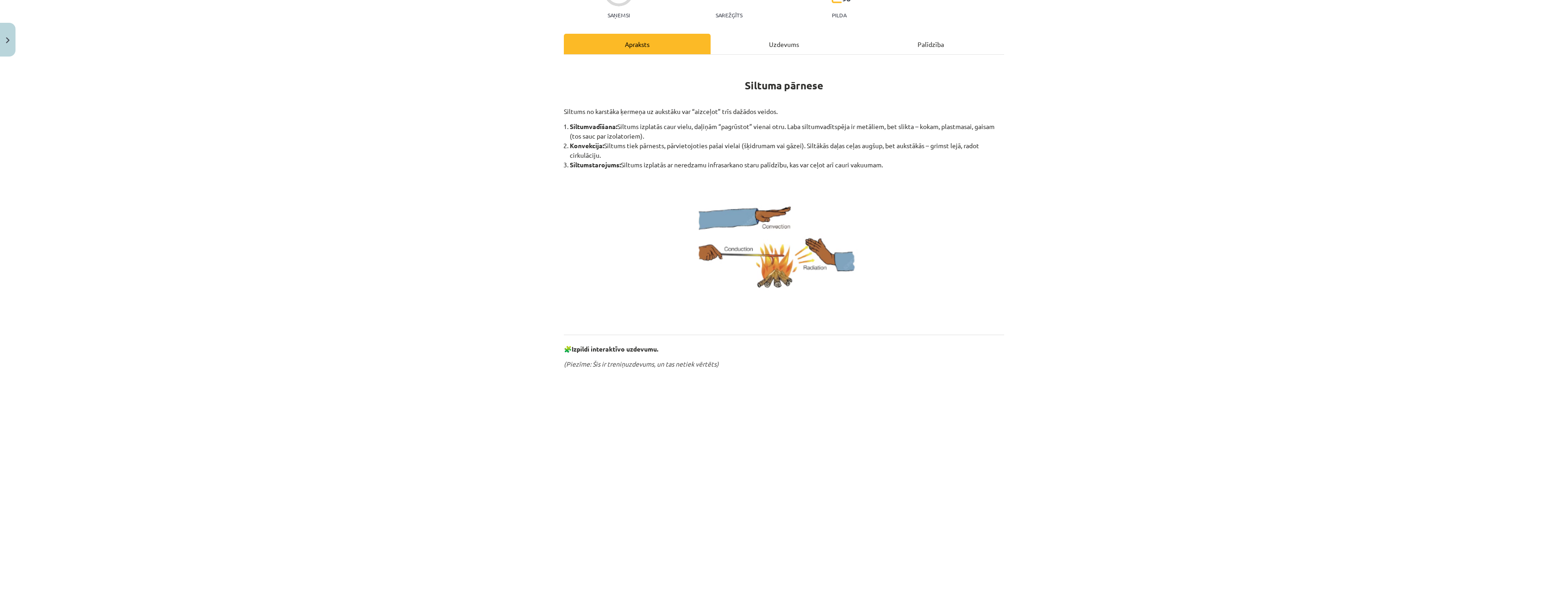
scroll to position [0, 0]
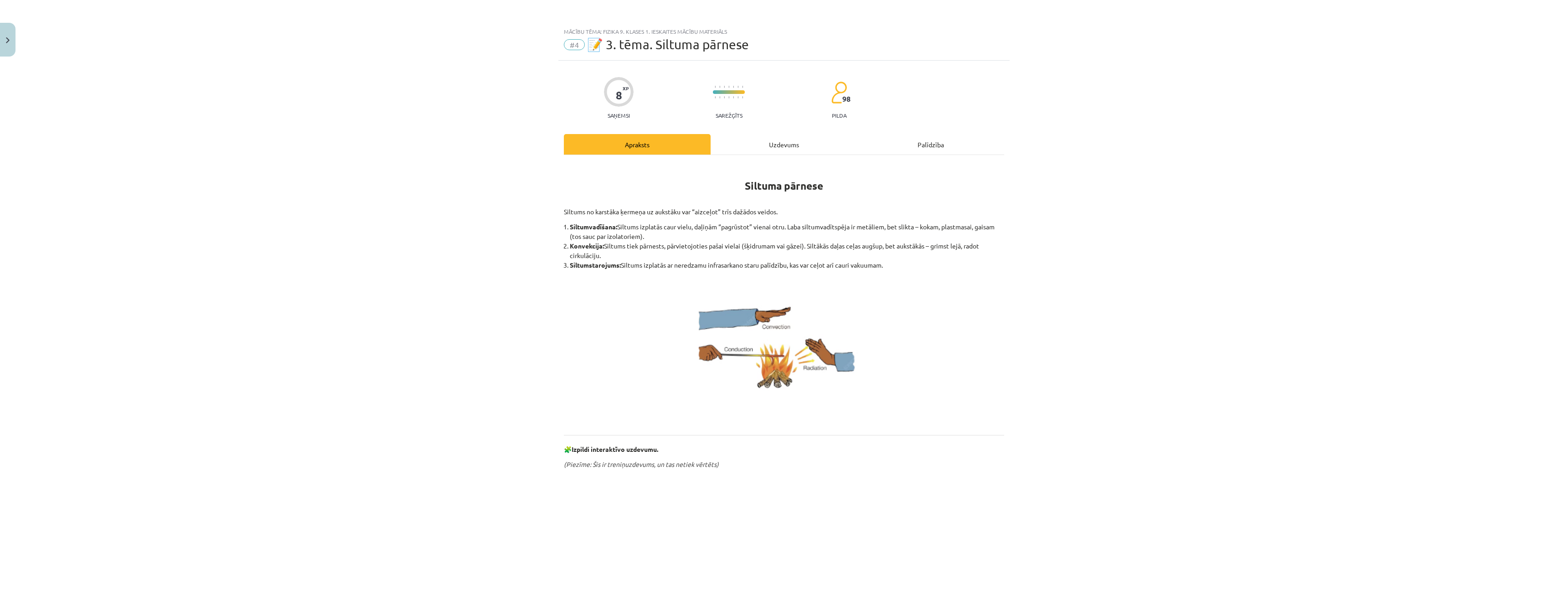
click at [762, 141] on div "Uzdevums" at bounding box center [783, 144] width 147 height 21
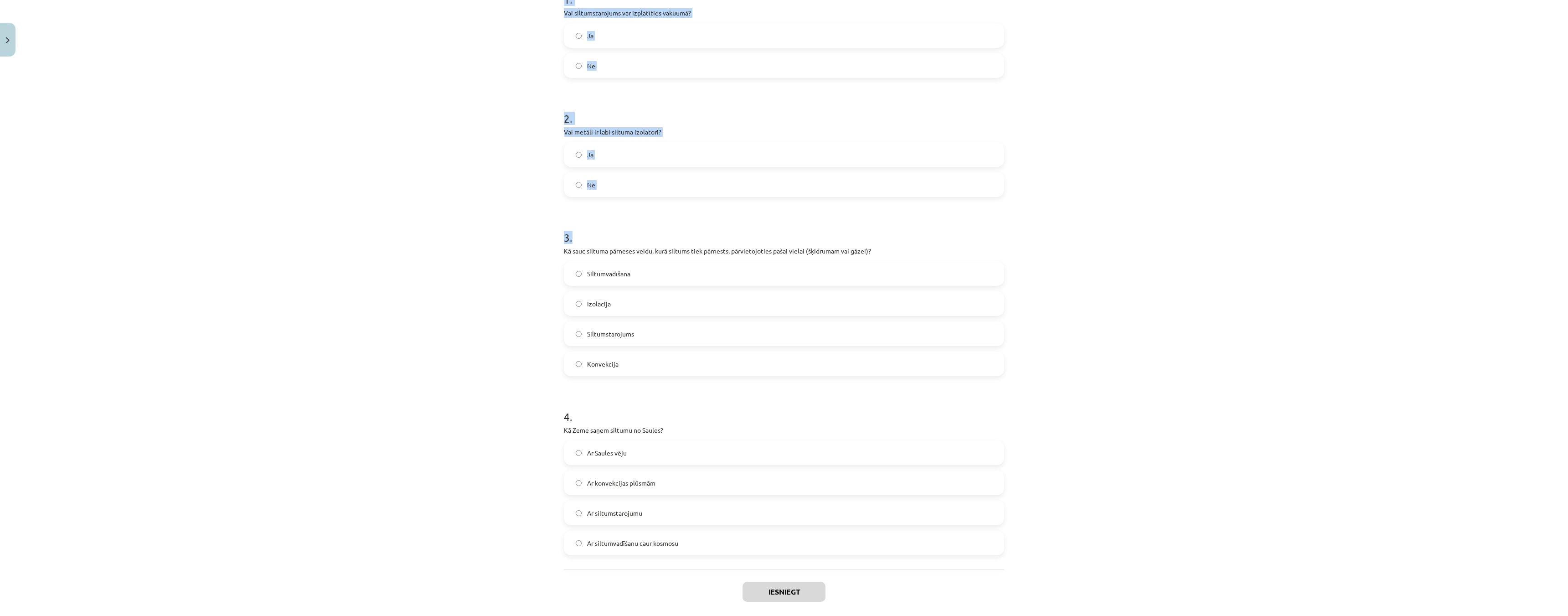
scroll to position [250, 0]
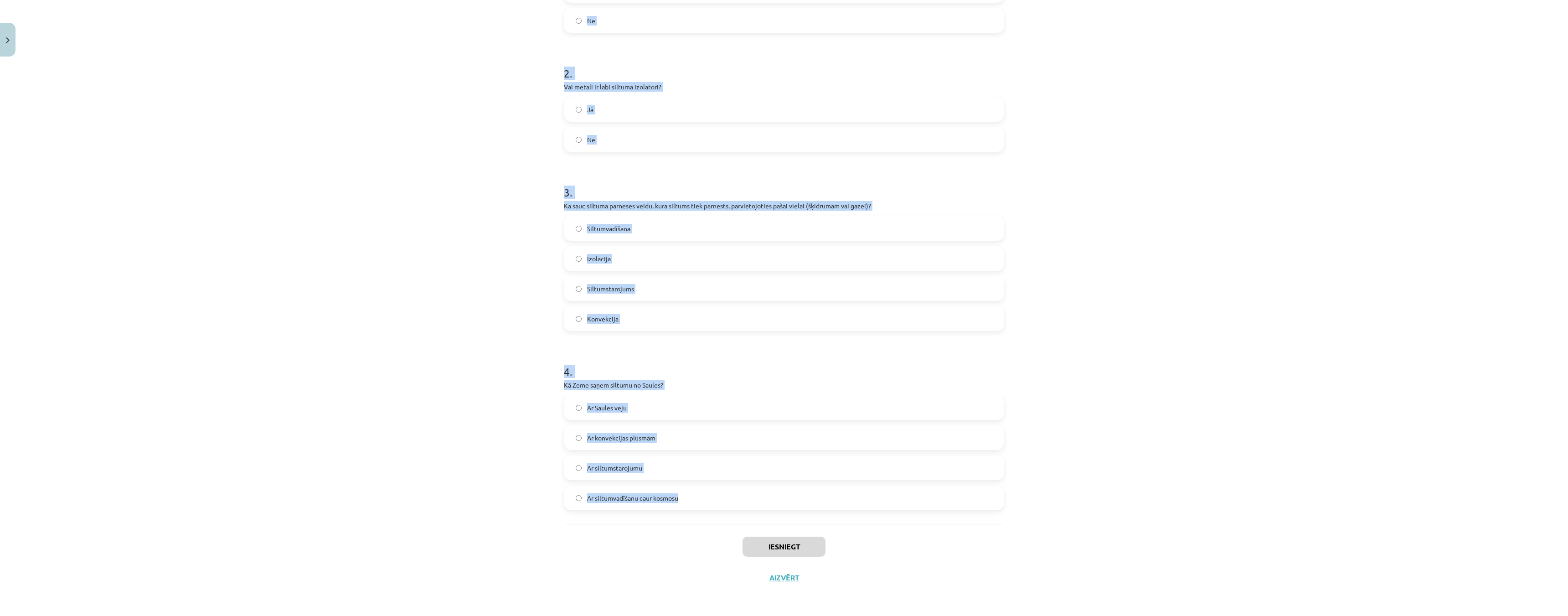
drag, startPoint x: 547, startPoint y: 175, endPoint x: 714, endPoint y: 491, distance: 357.4
click at [714, 491] on div "Mācību tēma: Fizika 9. klases 1. ieskaites mācību materiāls #4 📝 3. tēma. Siltu…" at bounding box center [784, 308] width 1568 height 616
copy form "1 . Vai siltumstarojums var izplatīties vakuumā? Jā Nē 2 . Vai metāli ir labi s…"
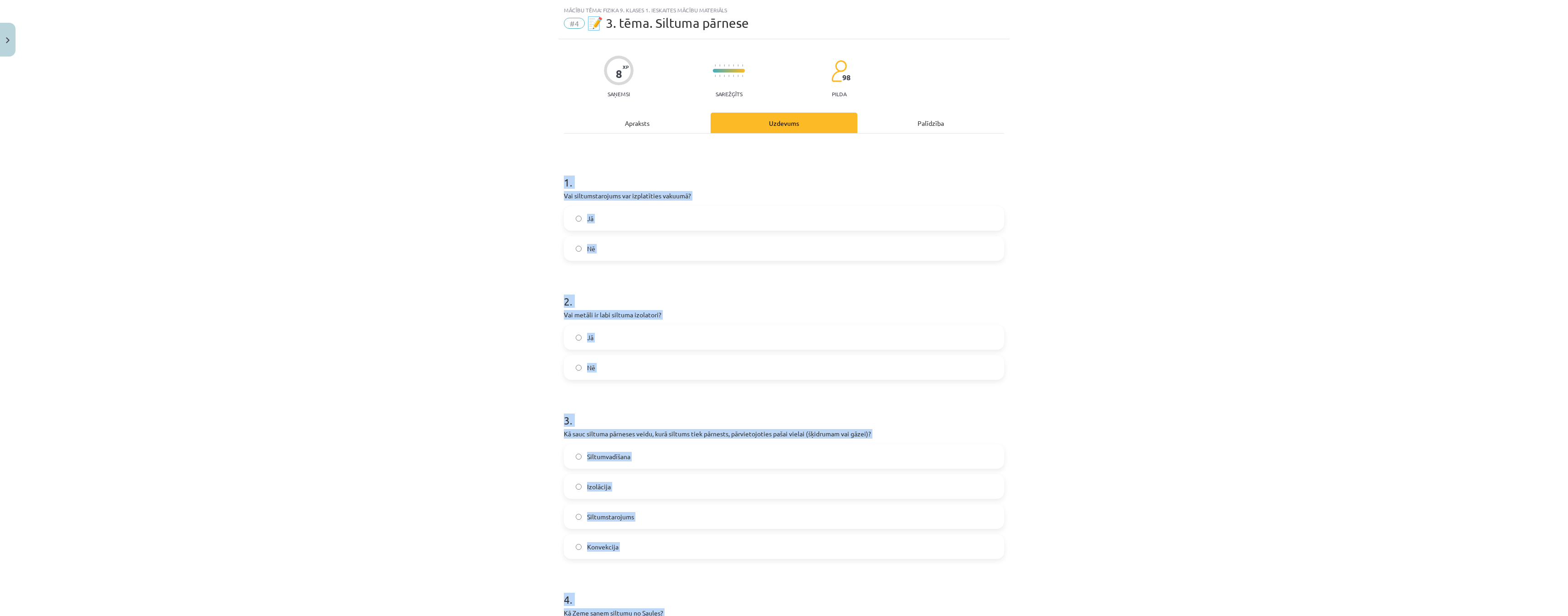
click at [565, 223] on label "Jā" at bounding box center [784, 218] width 438 height 23
click at [569, 335] on label "Jā" at bounding box center [784, 337] width 438 height 23
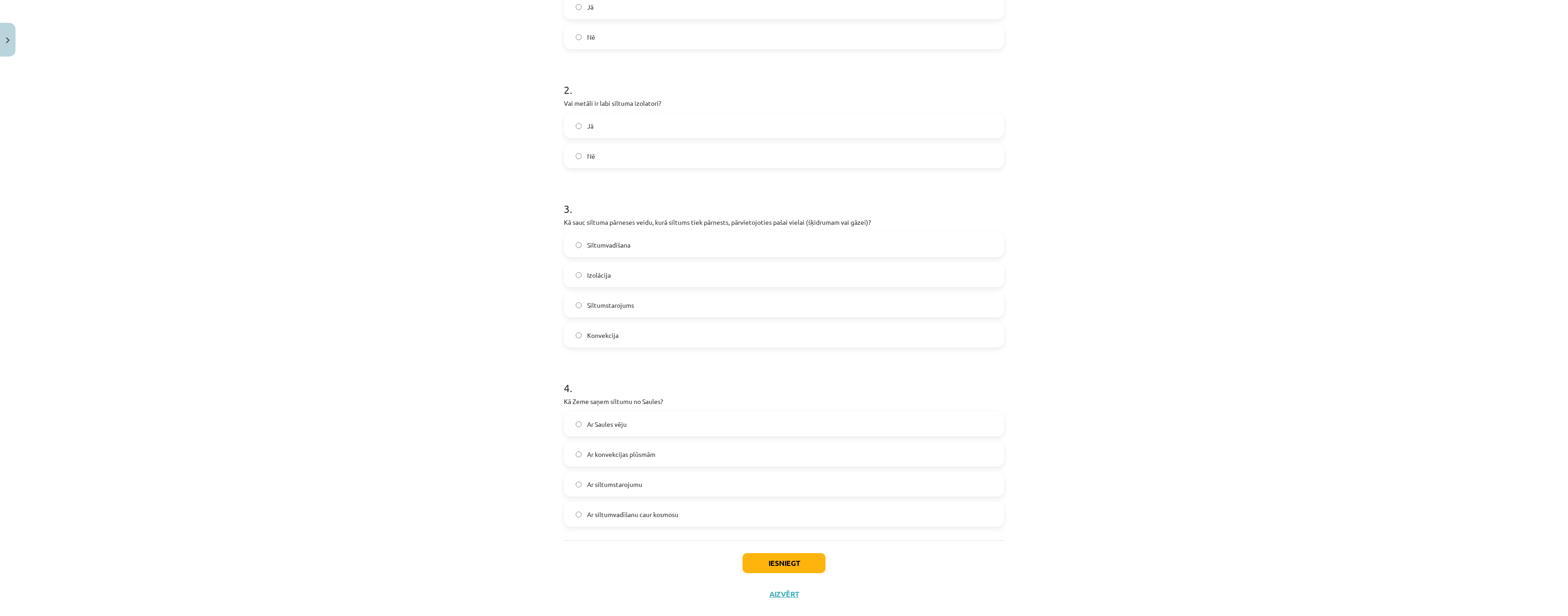
scroll to position [250, 0]
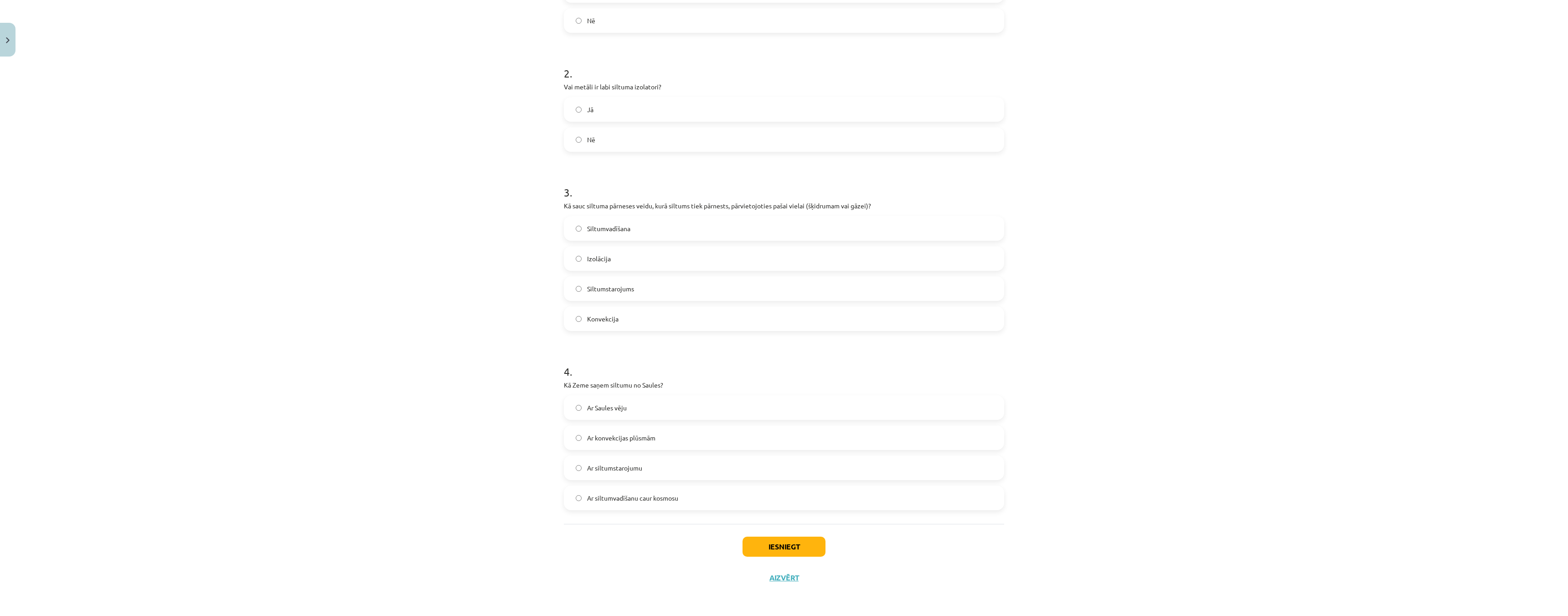
click at [571, 324] on label "Konvekcija" at bounding box center [784, 318] width 438 height 23
click at [789, 547] on button "Iesniegt" at bounding box center [784, 546] width 83 height 20
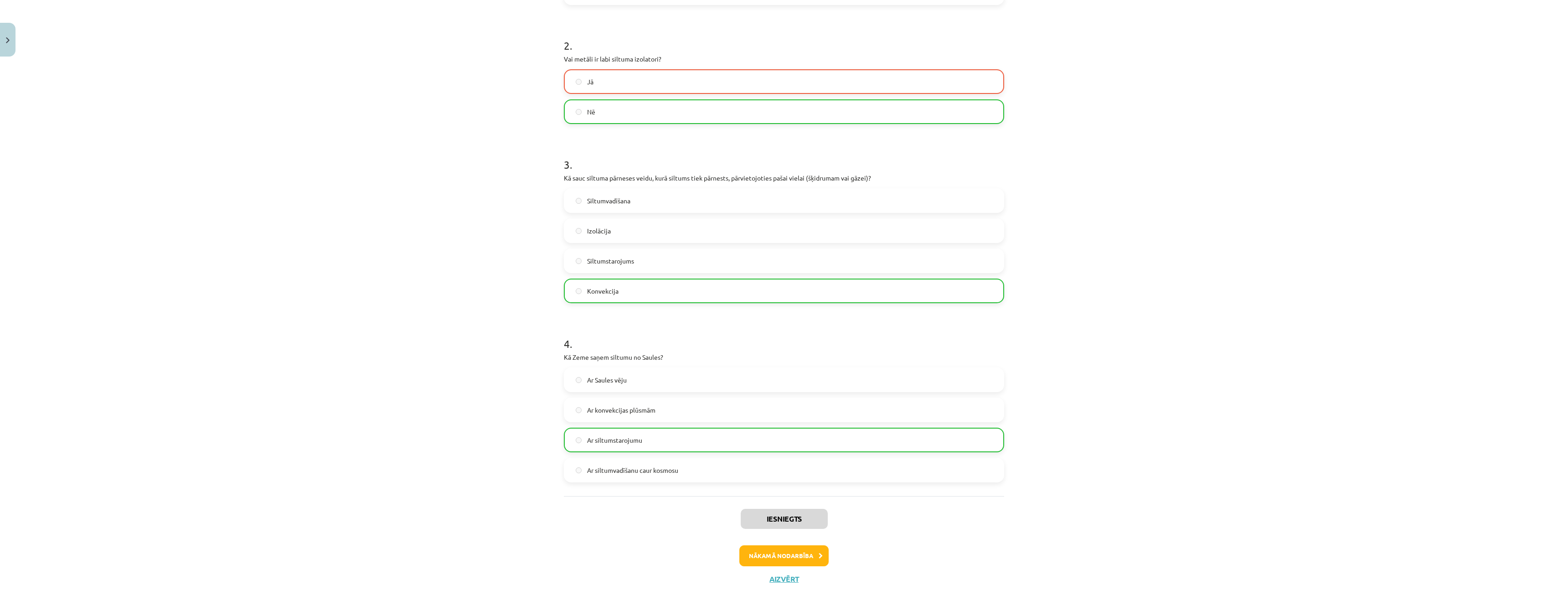
scroll to position [279, 0]
click at [765, 555] on button "Nākamā nodarbība" at bounding box center [784, 554] width 89 height 21
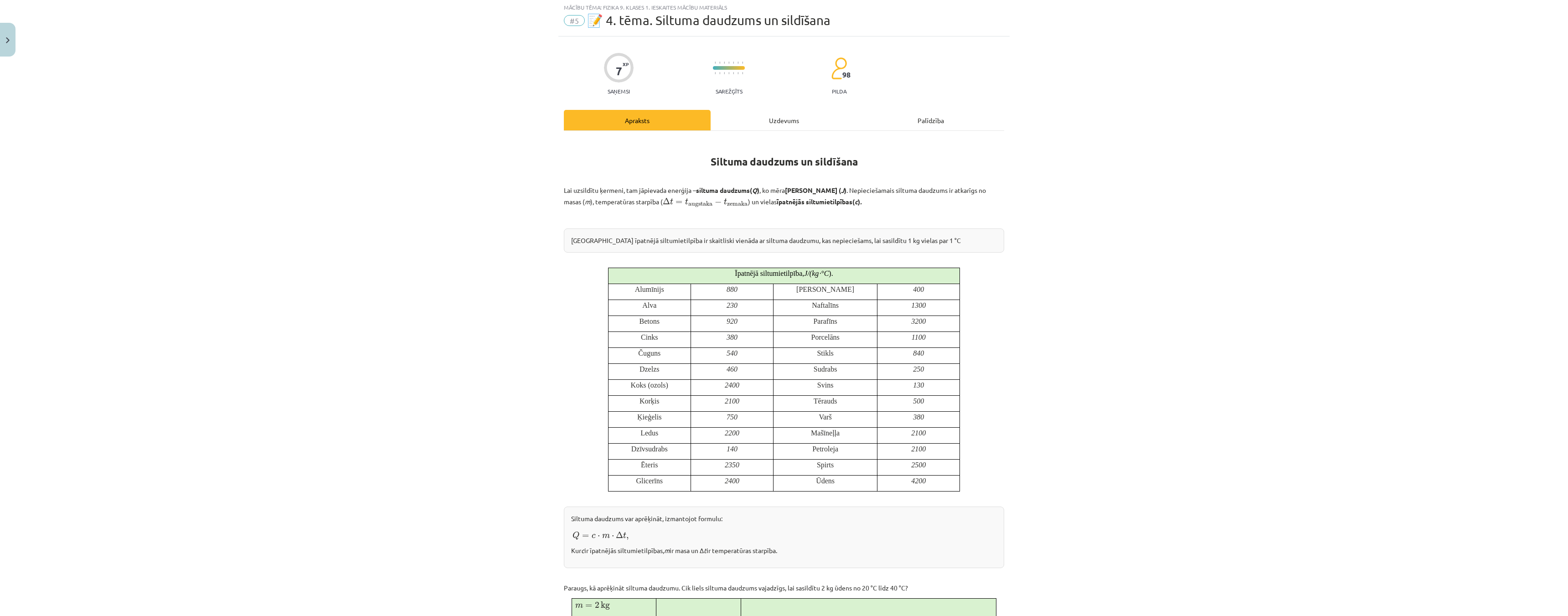
scroll to position [23, 0]
click at [773, 121] on div "Uzdevums" at bounding box center [783, 122] width 147 height 21
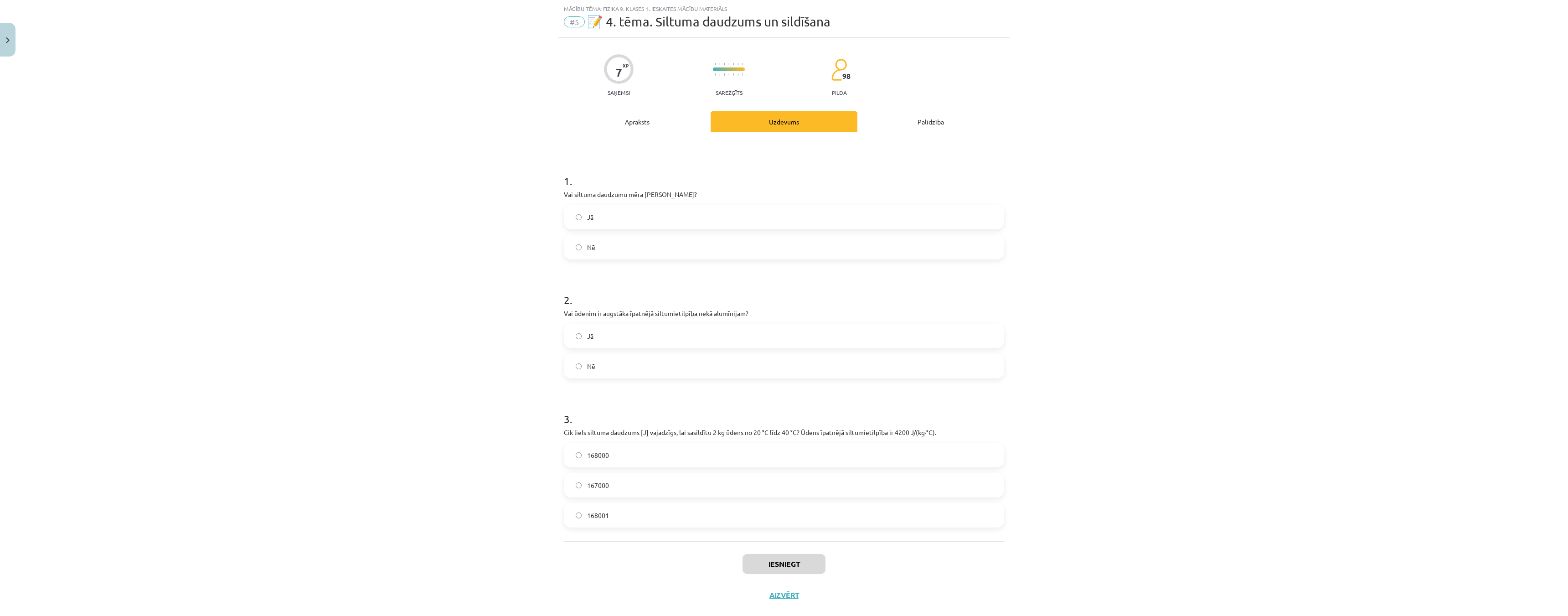
click at [575, 225] on label "Jā" at bounding box center [784, 217] width 438 height 23
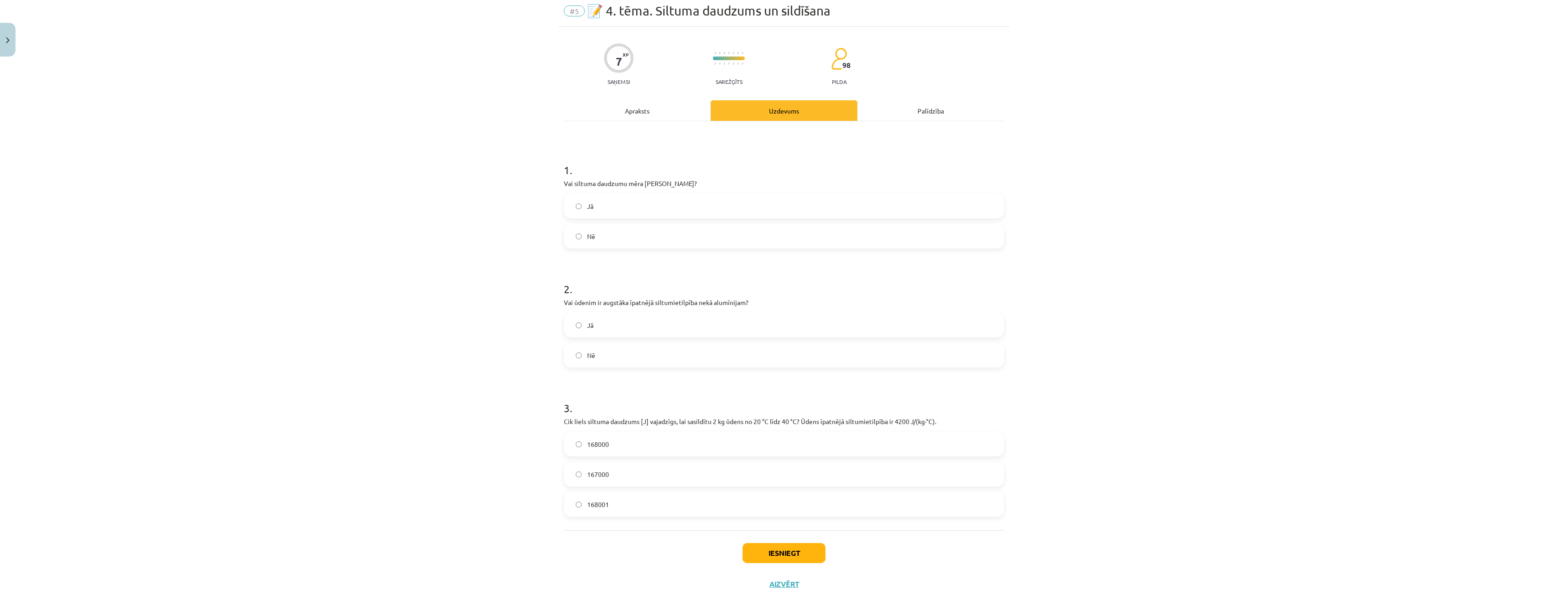
scroll to position [40, 0]
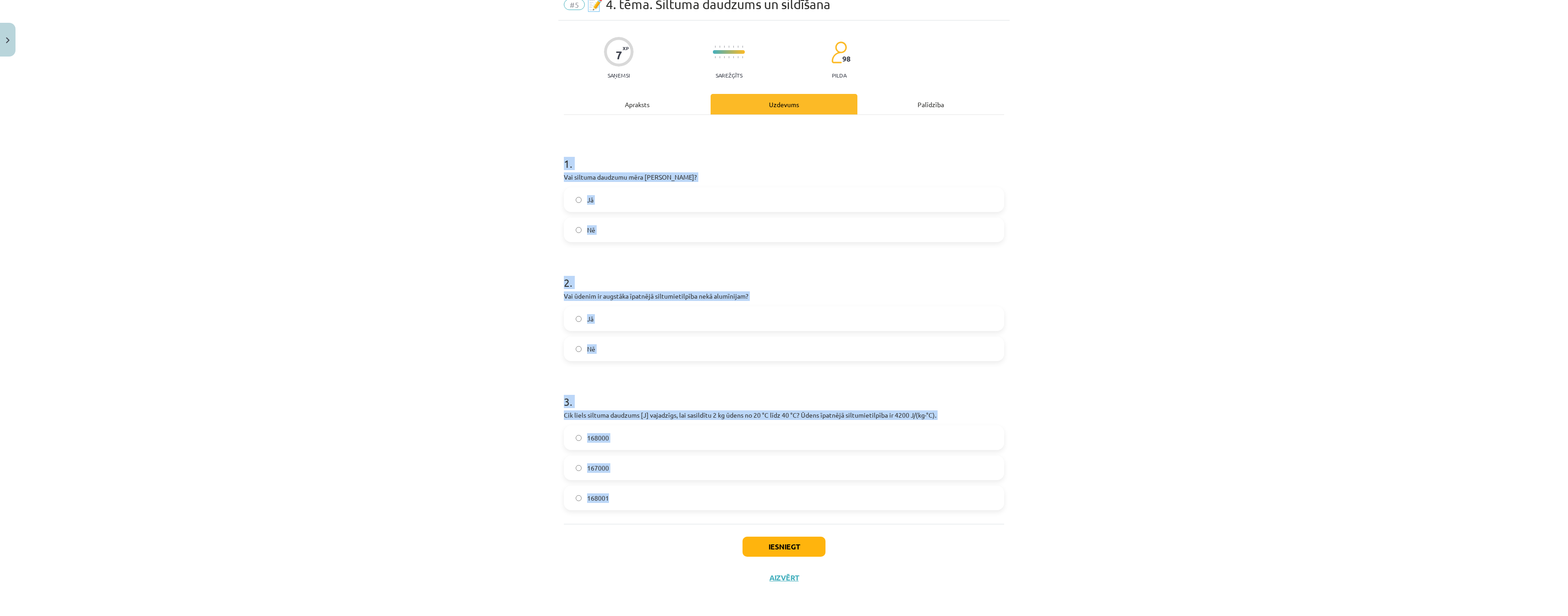
drag, startPoint x: 544, startPoint y: 159, endPoint x: 783, endPoint y: 513, distance: 427.1
click at [783, 513] on div "Mācību tēma: Fizika 9. klases 1. ieskaites mācību materiāls #5 📝 4. tēma. Siltu…" at bounding box center [784, 308] width 1568 height 616
copy form "1 . Vai siltuma daudzumu mēra Celsija grādos? Jā Nē 2 . Vai ūdenim ir augstāka …"
click at [574, 234] on label "Nē" at bounding box center [784, 229] width 438 height 23
drag, startPoint x: 573, startPoint y: 188, endPoint x: 574, endPoint y: 195, distance: 7.1
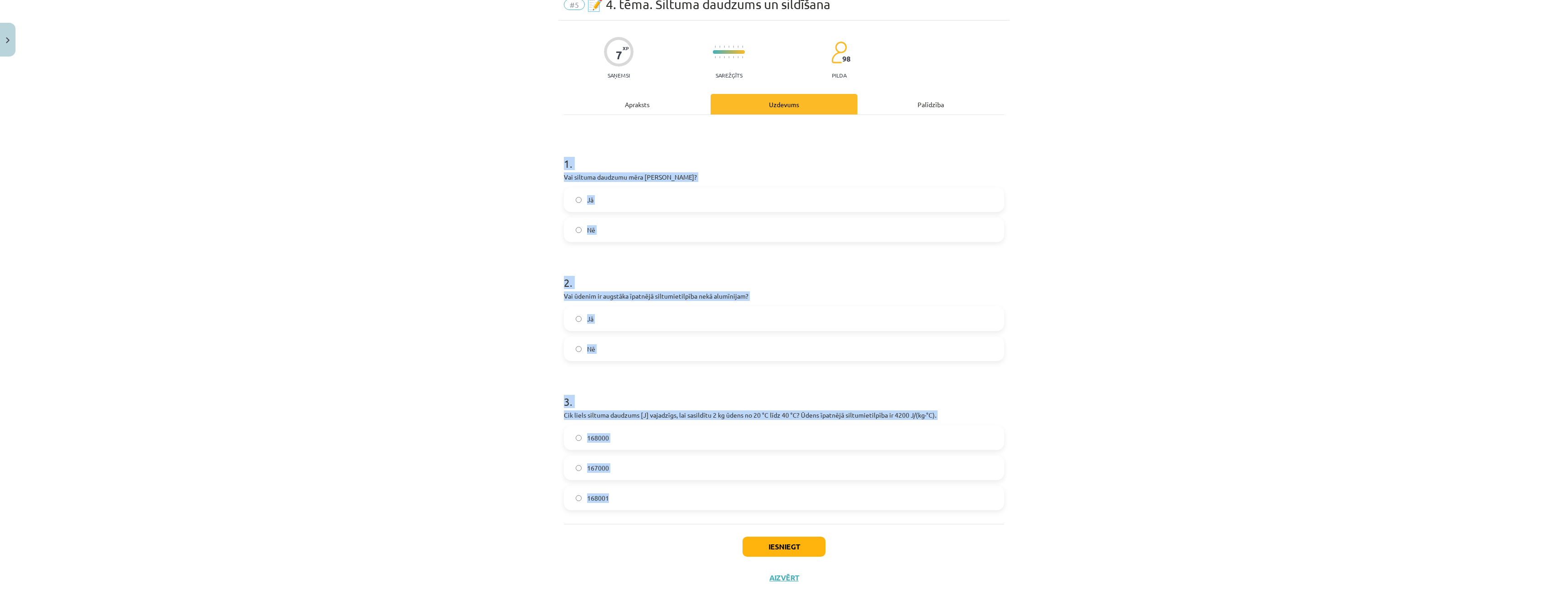
click at [573, 188] on div "Jā" at bounding box center [783, 200] width 440 height 24
click at [576, 209] on label "Jā" at bounding box center [784, 199] width 438 height 23
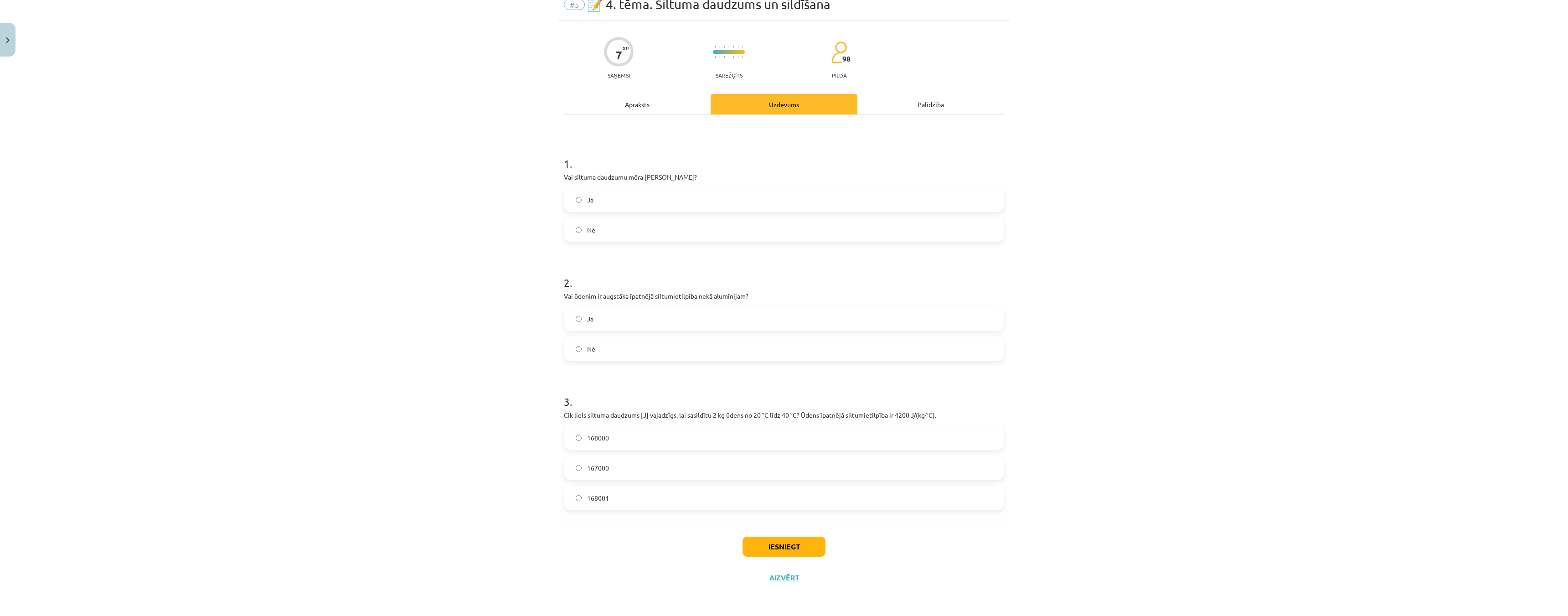
click at [568, 355] on label "Nē" at bounding box center [784, 348] width 438 height 23
click at [581, 322] on label "Jā" at bounding box center [784, 318] width 438 height 23
click at [571, 440] on label "168000" at bounding box center [784, 437] width 438 height 23
click at [799, 553] on button "Iesniegt" at bounding box center [784, 546] width 83 height 20
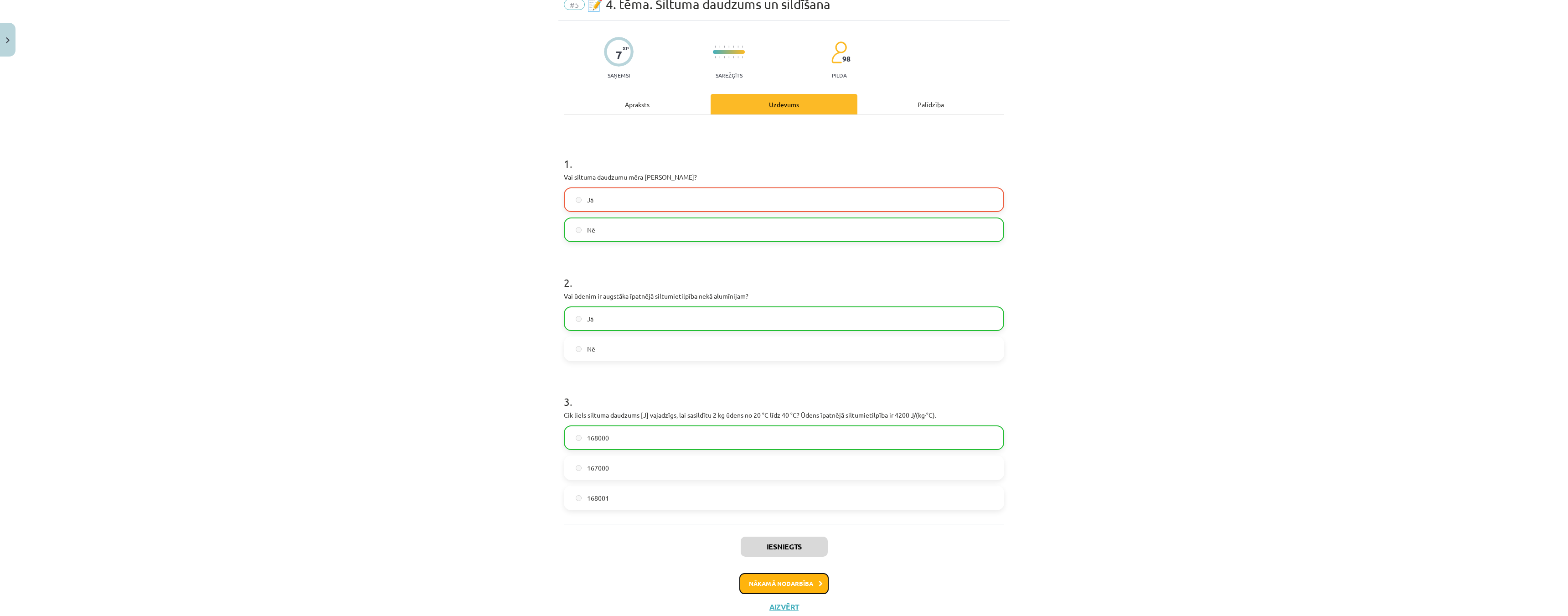
click at [788, 580] on button "Nākamā nodarbība" at bounding box center [784, 583] width 89 height 21
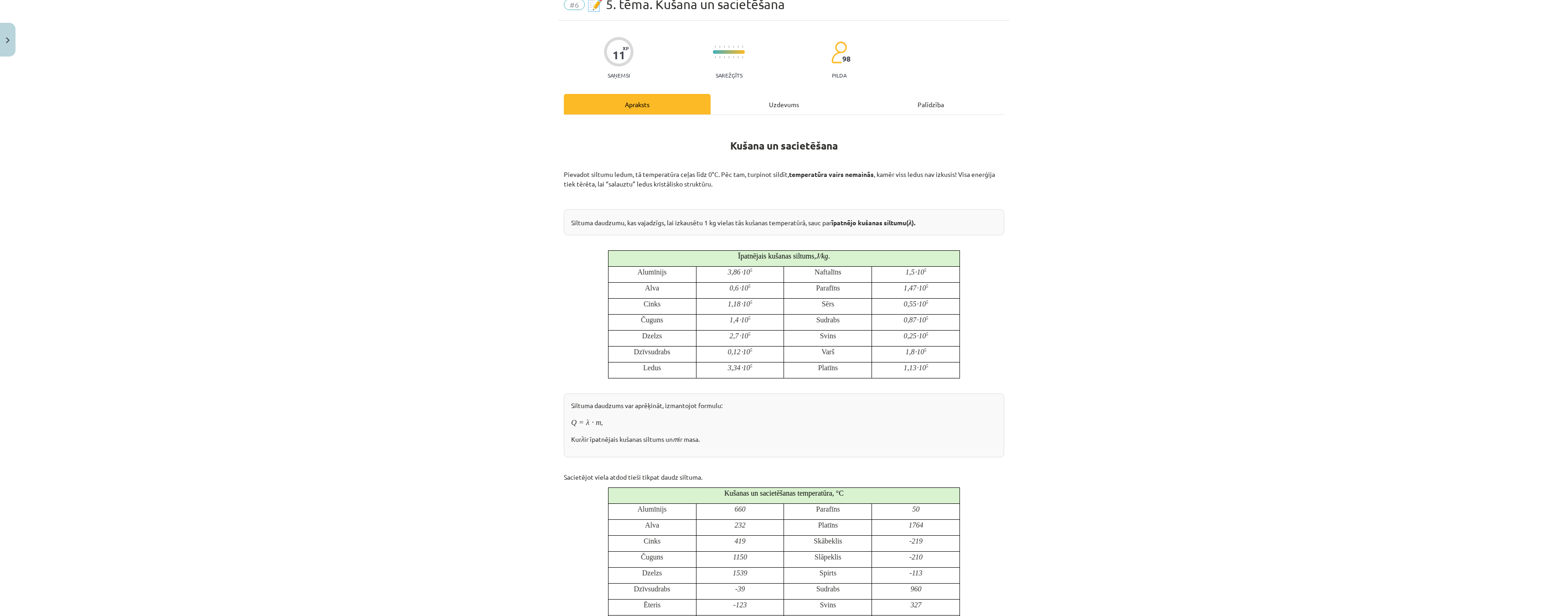
scroll to position [23, 0]
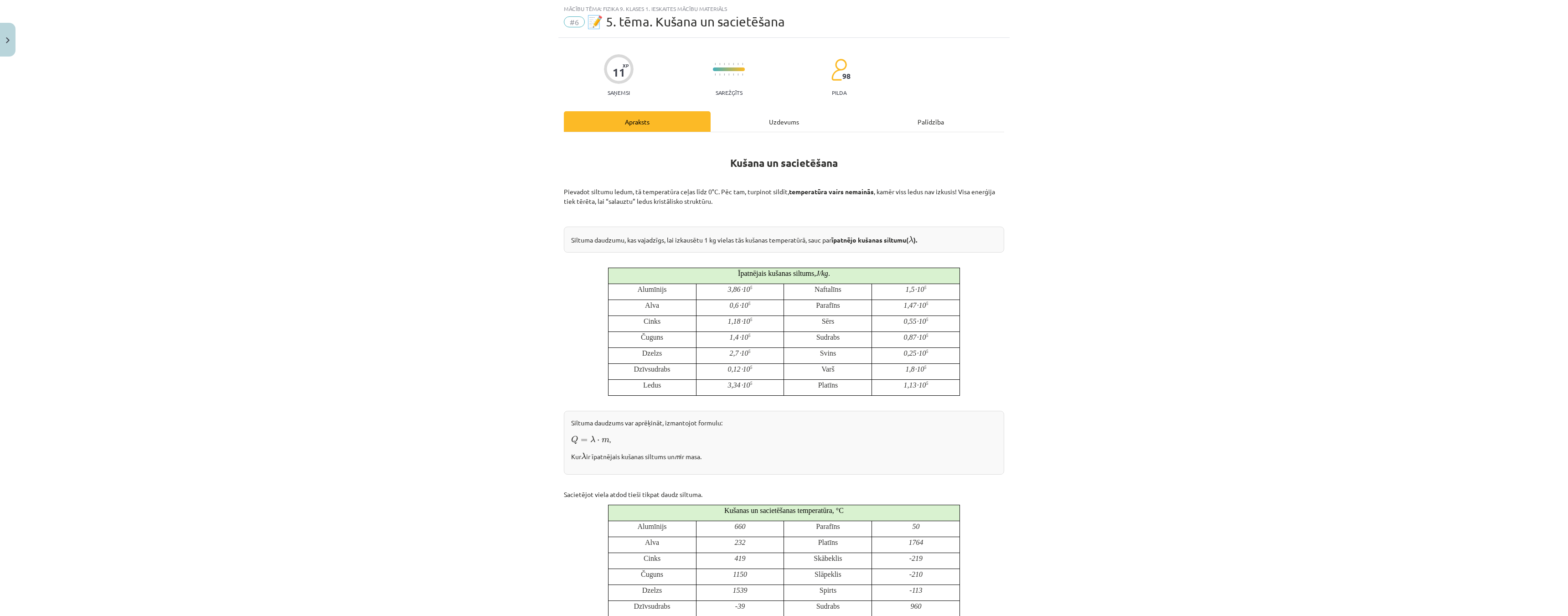
click at [783, 122] on div "Uzdevums" at bounding box center [783, 122] width 147 height 21
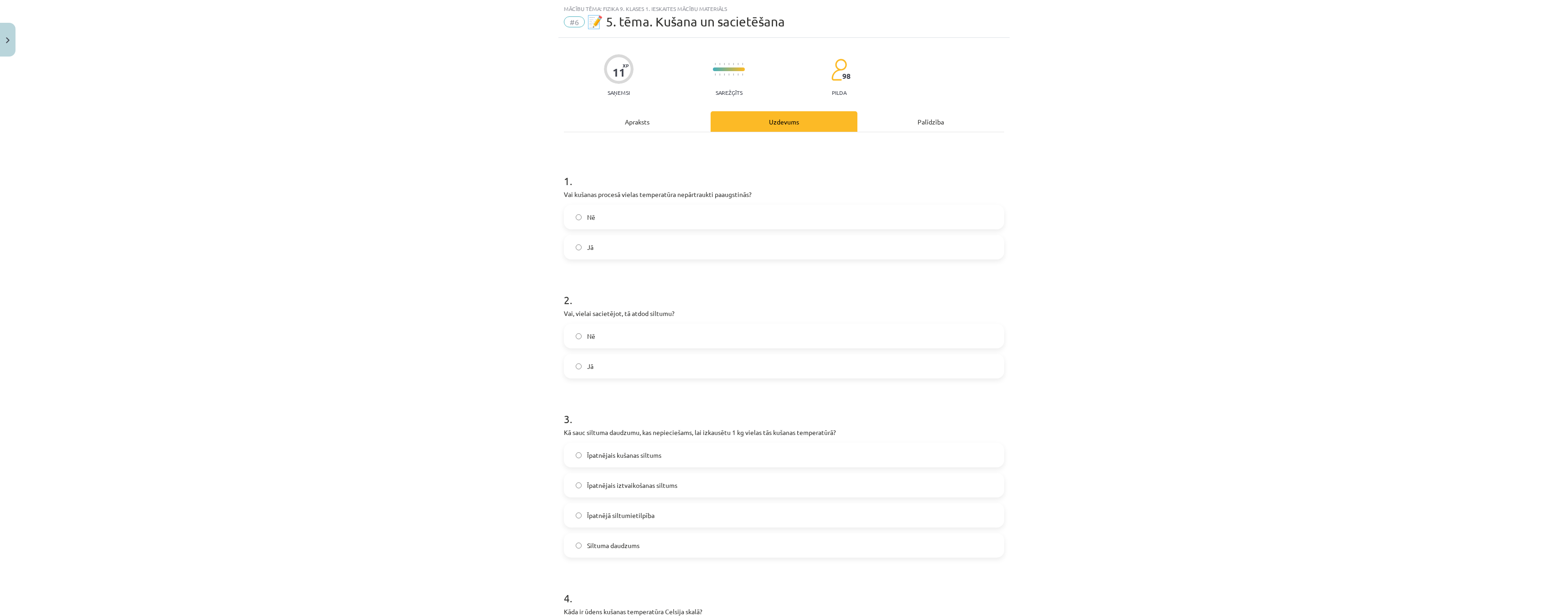
click at [570, 248] on label "Jā" at bounding box center [784, 247] width 438 height 23
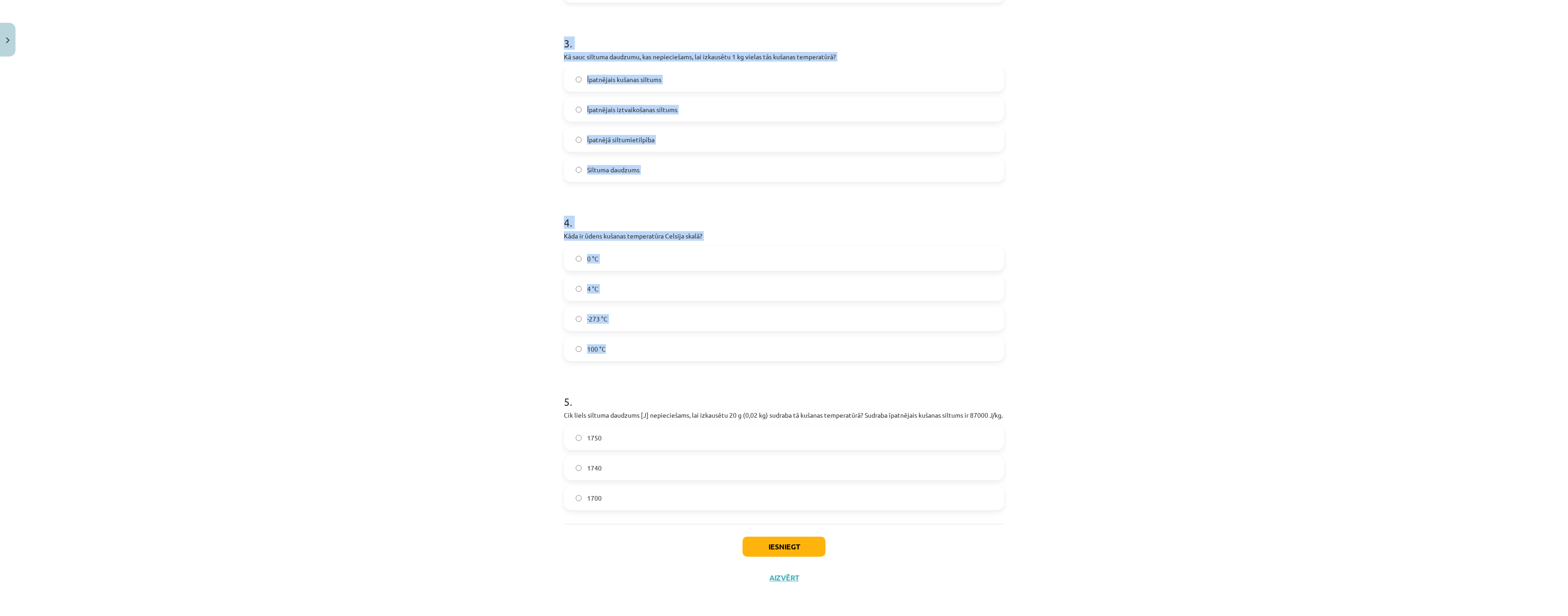
scroll to position [408, 0]
drag, startPoint x: 553, startPoint y: 205, endPoint x: 685, endPoint y: 484, distance: 308.7
click at [685, 484] on div "Mācību tēma: Fizika 9. klases 1. ieskaites mācību materiāls #6 📝 5. tēma. Kušan…" at bounding box center [784, 308] width 1568 height 616
copy form "2 . Vai, vielai sacietējot, tā atdod siltumu? Nē Jā 3 . Kā sauc siltuma daudzum…"
click at [570, 338] on label "100 °C" at bounding box center [784, 348] width 438 height 23
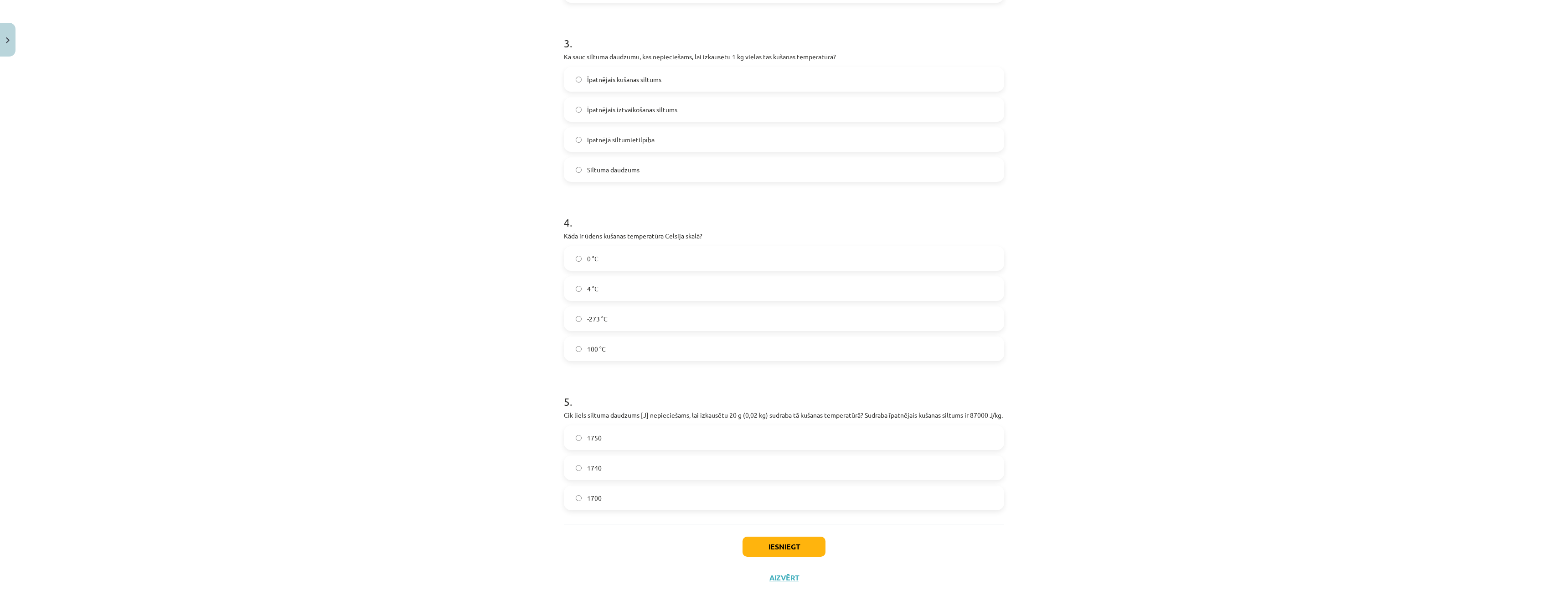
click at [769, 536] on div "Iesniegt Aizvērt" at bounding box center [783, 555] width 440 height 64
click at [775, 545] on button "Iesniegt" at bounding box center [784, 546] width 83 height 20
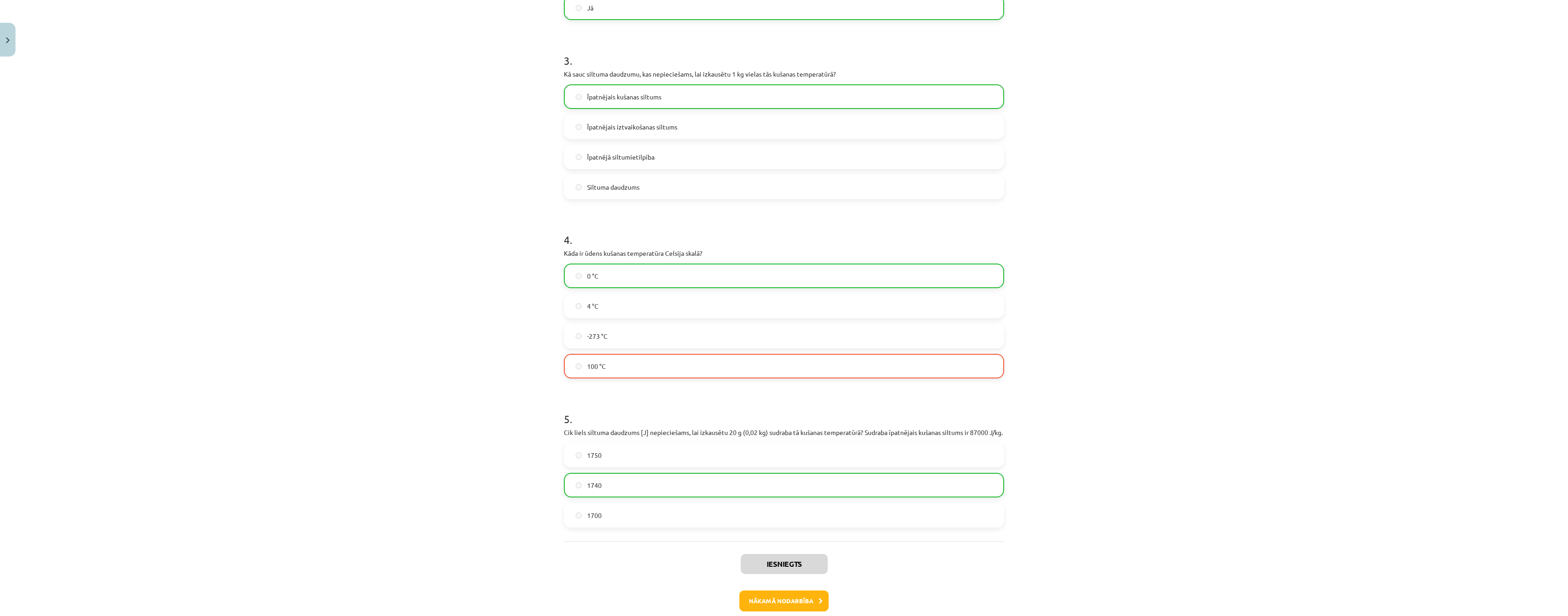
scroll to position [437, 0]
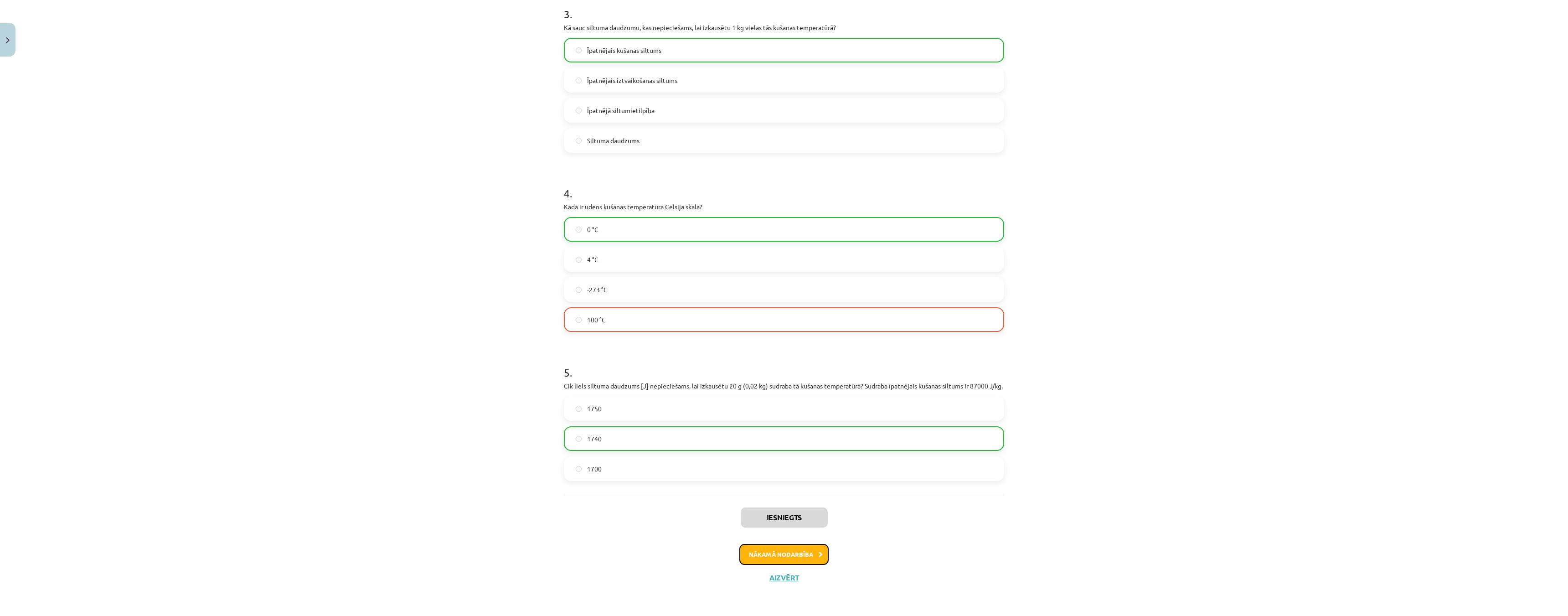
click at [796, 551] on button "Nākamā nodarbība" at bounding box center [784, 554] width 89 height 21
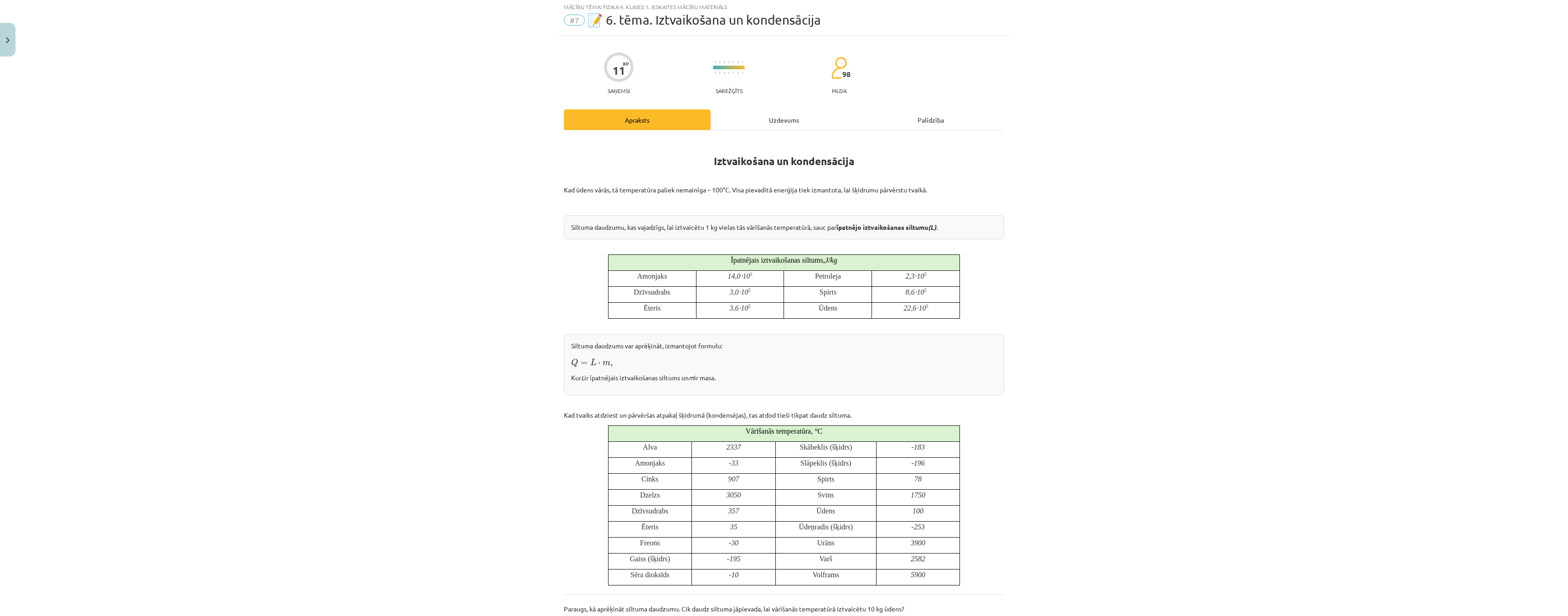
scroll to position [23, 0]
click at [754, 118] on div "Uzdevums" at bounding box center [783, 122] width 147 height 21
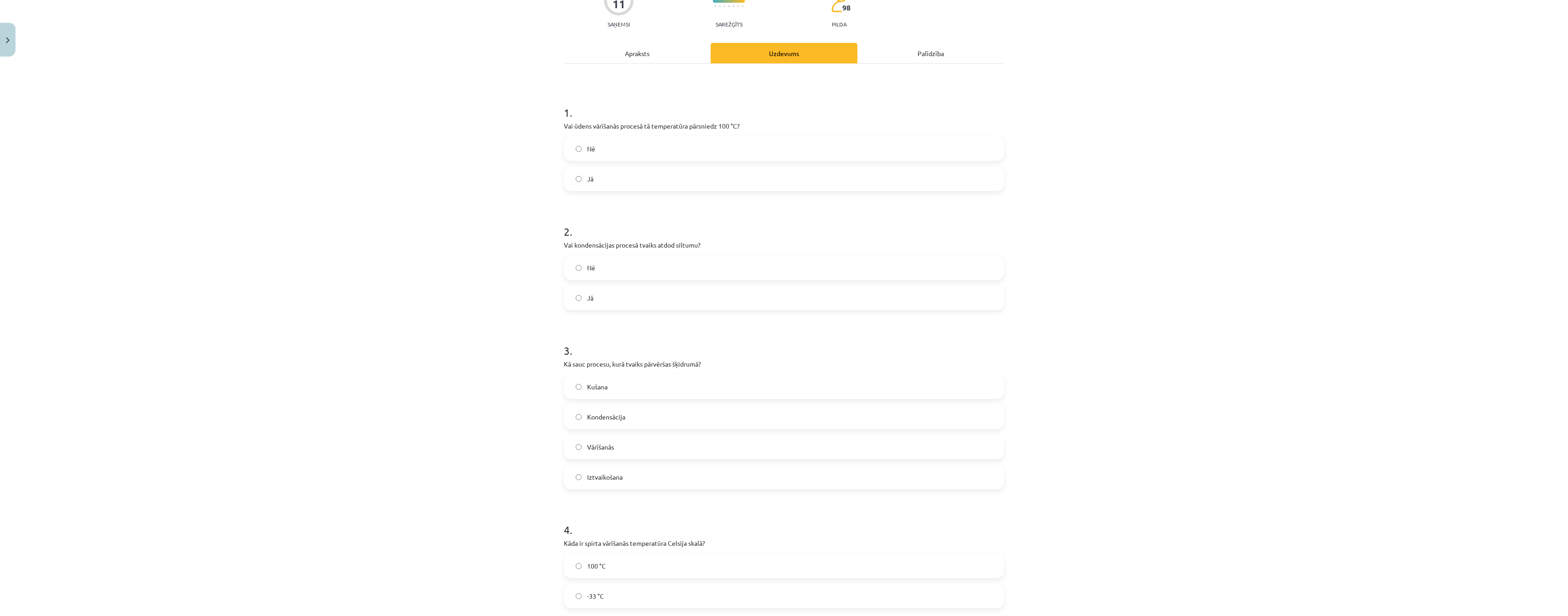
scroll to position [183, 0]
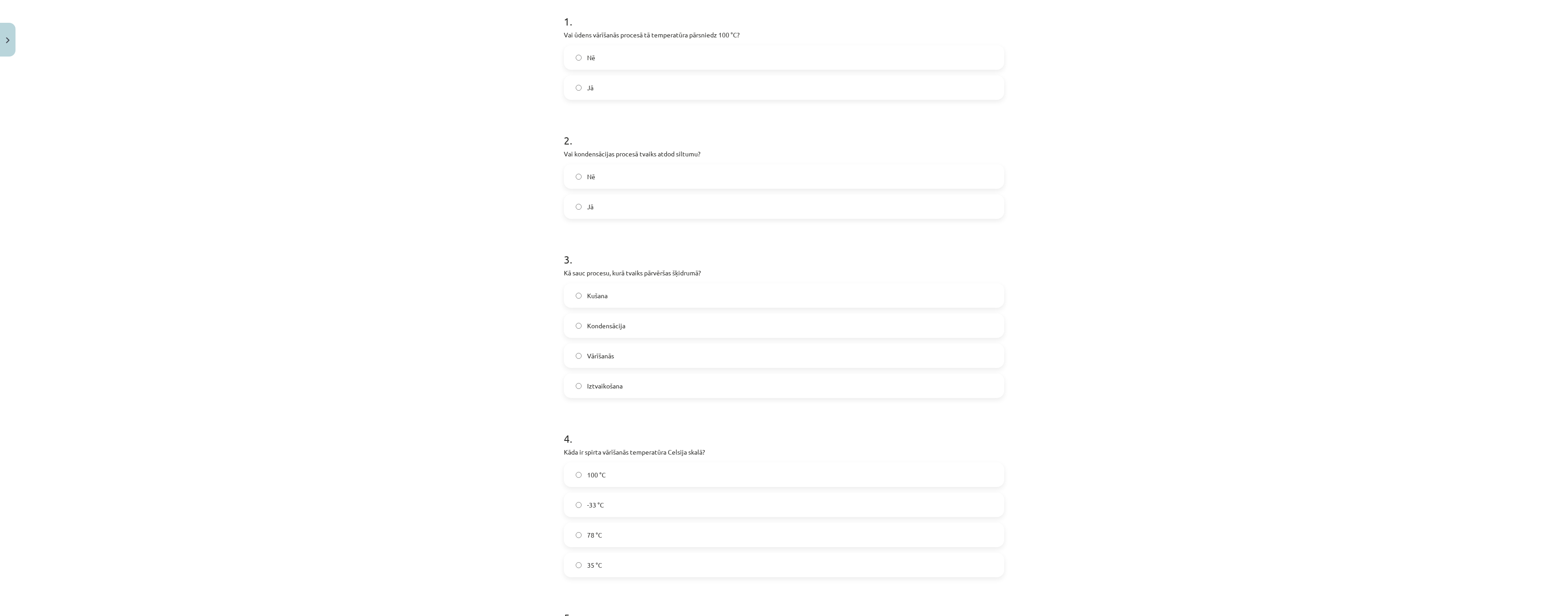
click at [570, 206] on label "Jā" at bounding box center [784, 206] width 438 height 23
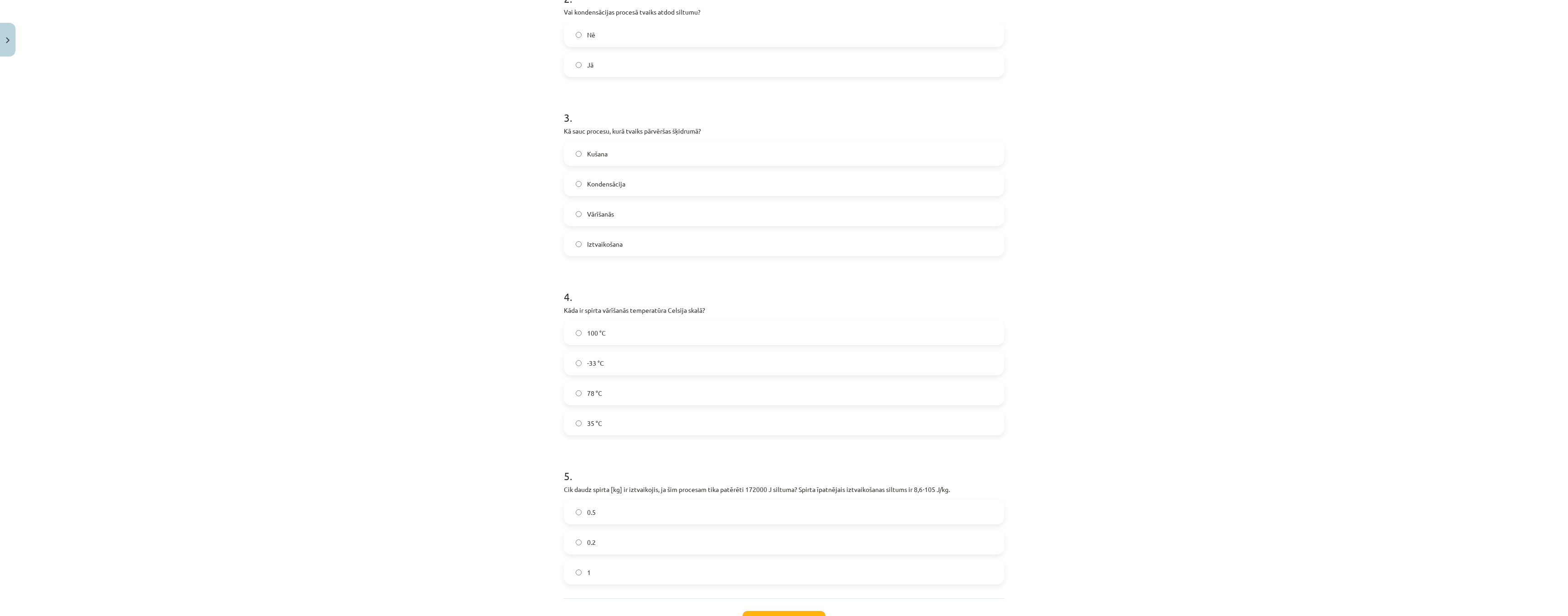
scroll to position [365, 0]
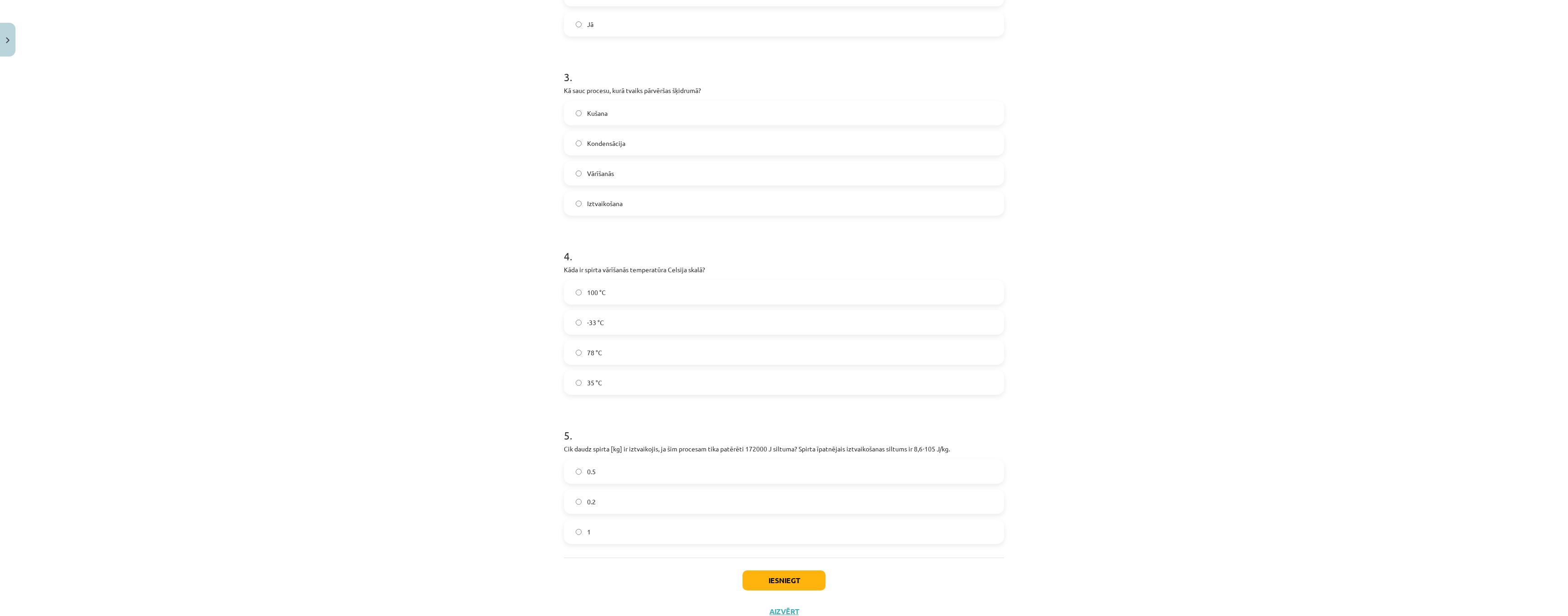
click at [570, 144] on label "Kondensācija" at bounding box center [784, 142] width 438 height 23
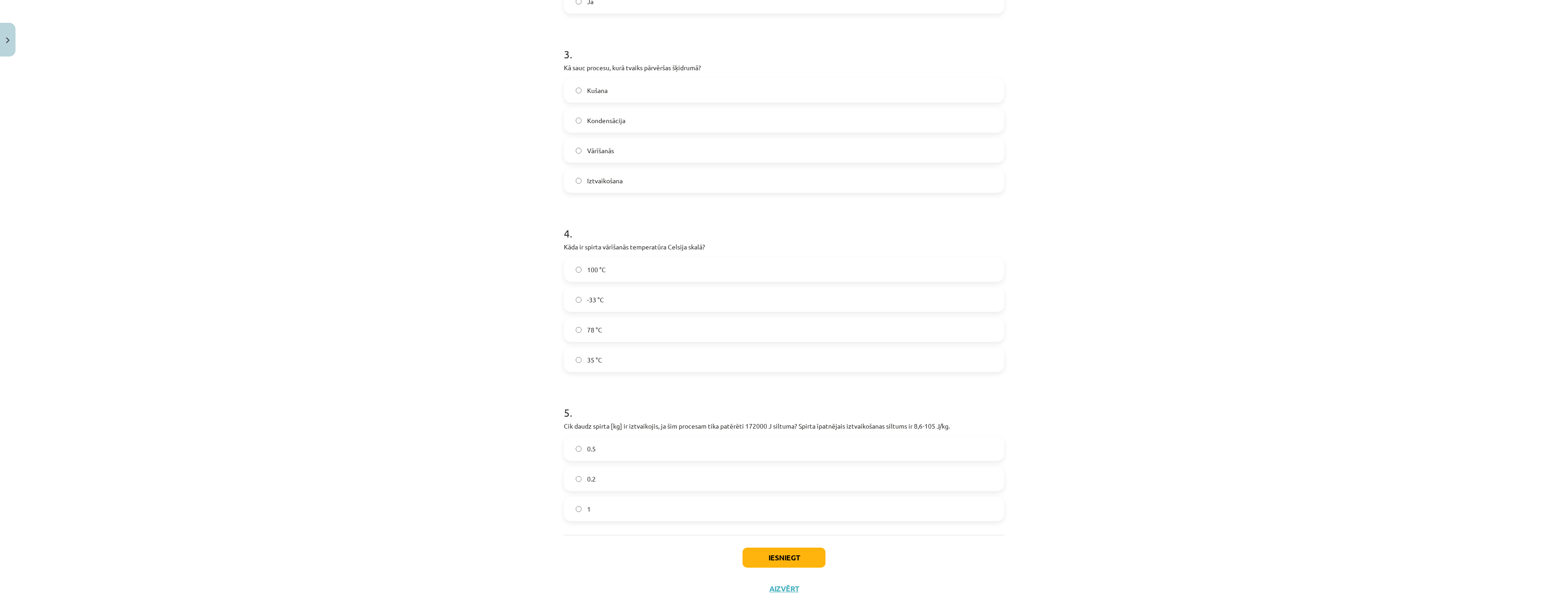
scroll to position [398, 0]
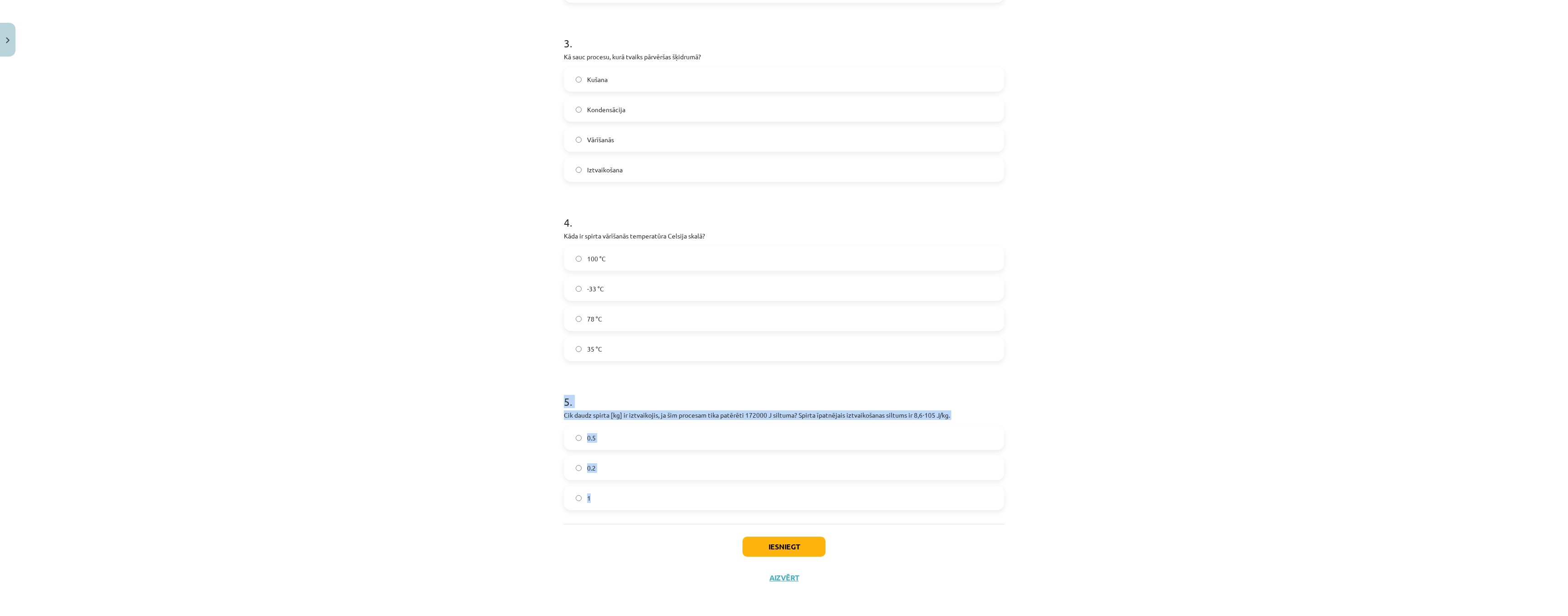
drag, startPoint x: 550, startPoint y: 395, endPoint x: 669, endPoint y: 491, distance: 152.9
click at [669, 491] on div "Mācību tēma: Fizika 9. klases 1. ieskaites mācību materiāls #7 📝 6. tēma. Iztva…" at bounding box center [784, 308] width 1568 height 616
copy div "5 . Cik daudz spirta [kg] ir iztvaikojis, ja šim procesam tika patērēti 172000 …"
click at [572, 475] on label "0.2" at bounding box center [784, 467] width 438 height 23
click at [785, 544] on button "Iesniegt" at bounding box center [784, 546] width 83 height 20
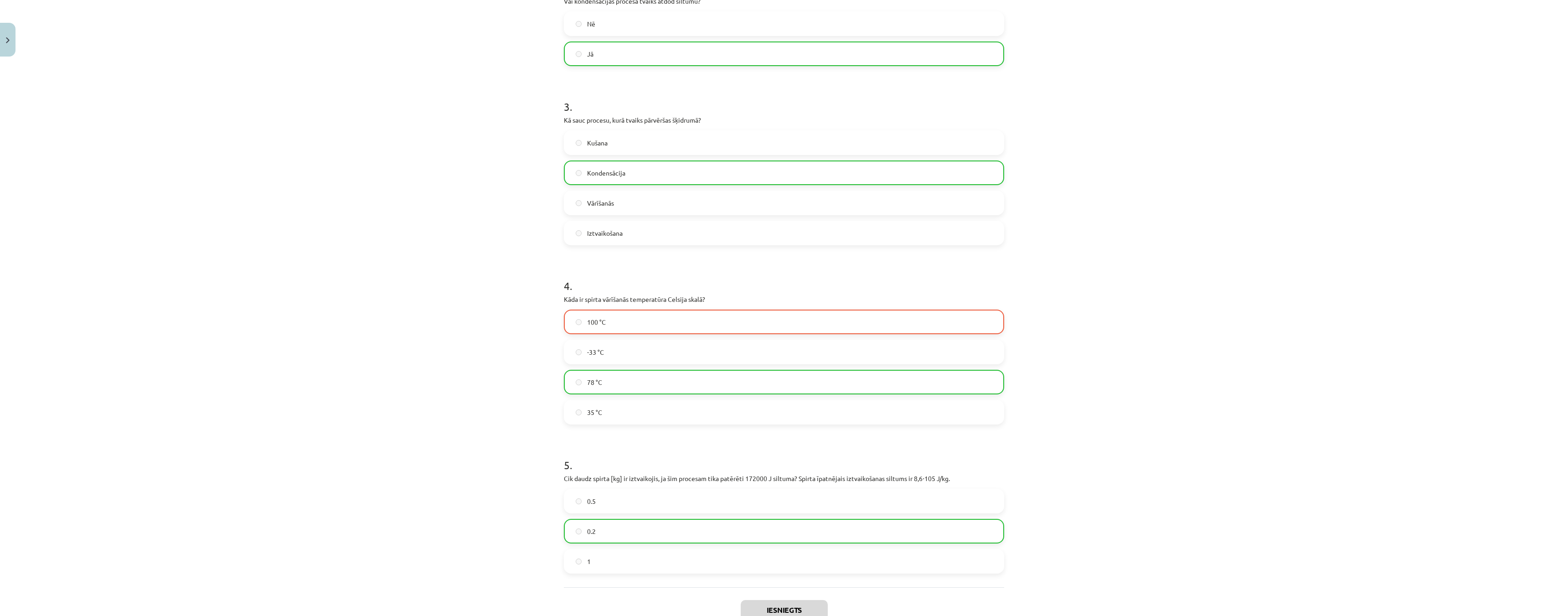
scroll to position [427, 0]
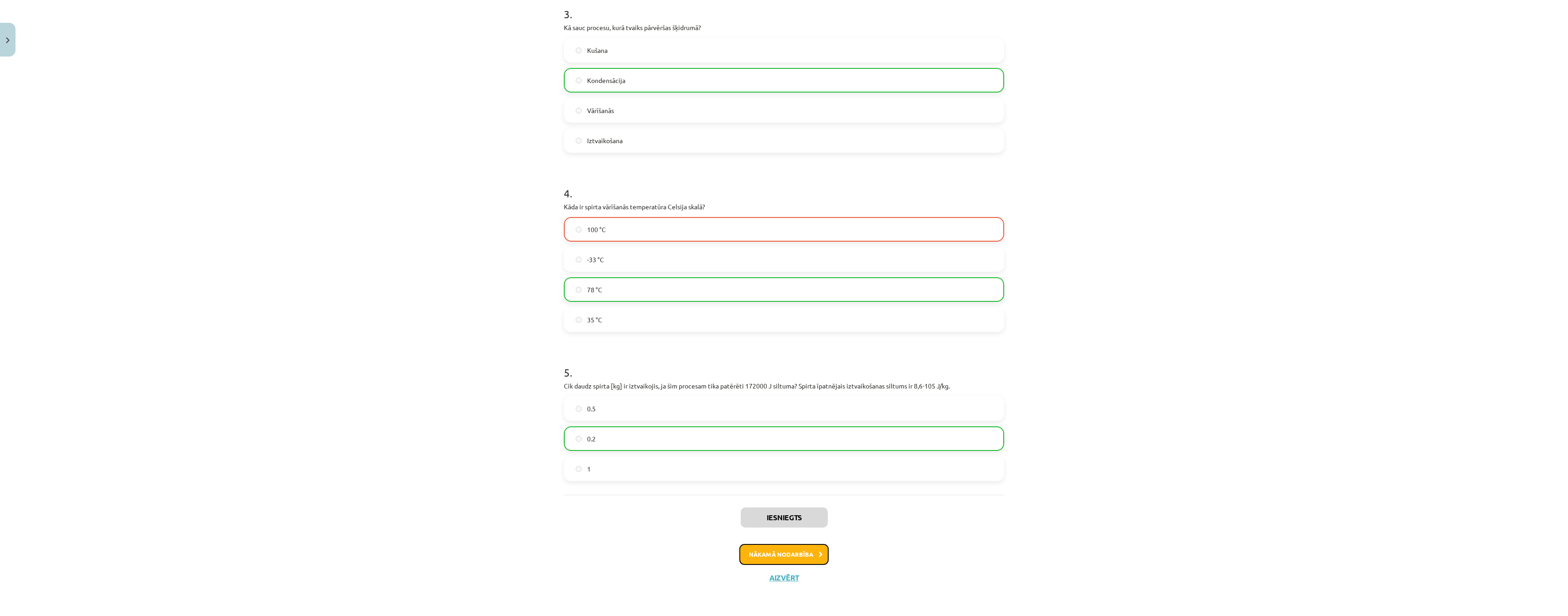
click at [768, 556] on button "Nākamā nodarbība" at bounding box center [784, 554] width 89 height 21
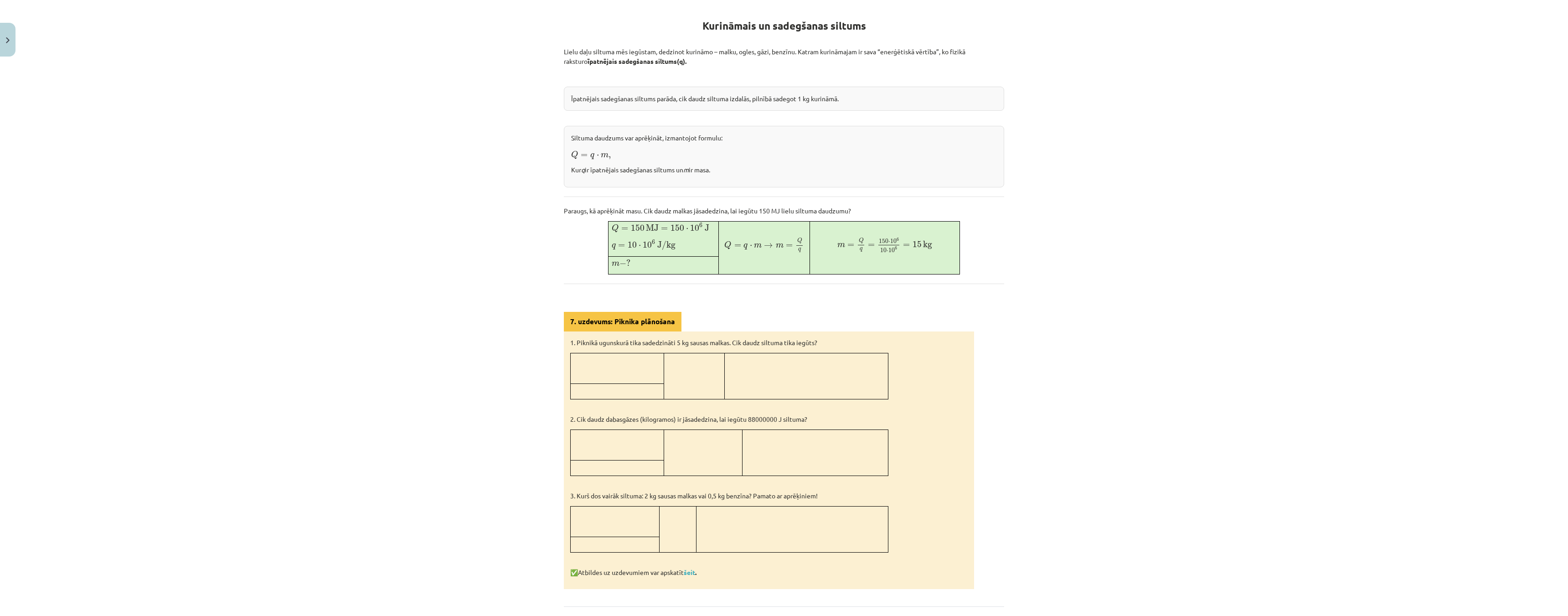
scroll to position [242, 0]
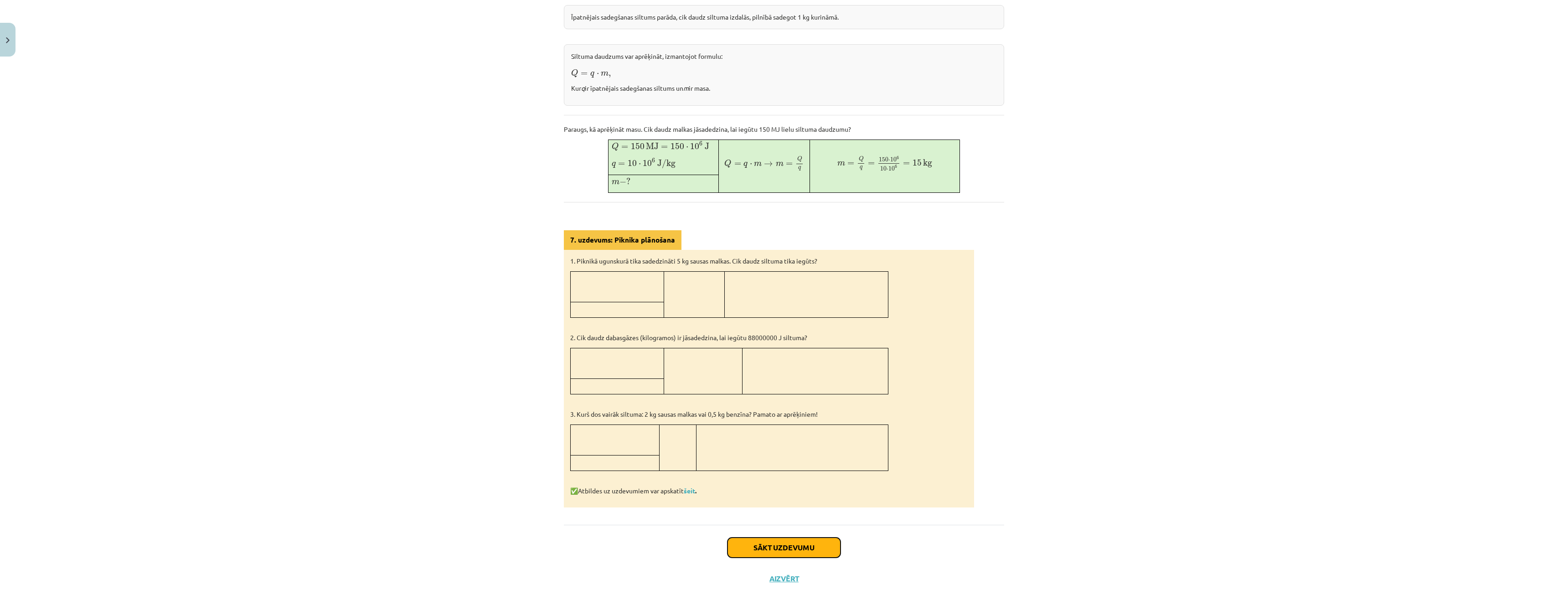
click at [774, 548] on button "Sākt uzdevumu" at bounding box center [784, 547] width 113 height 20
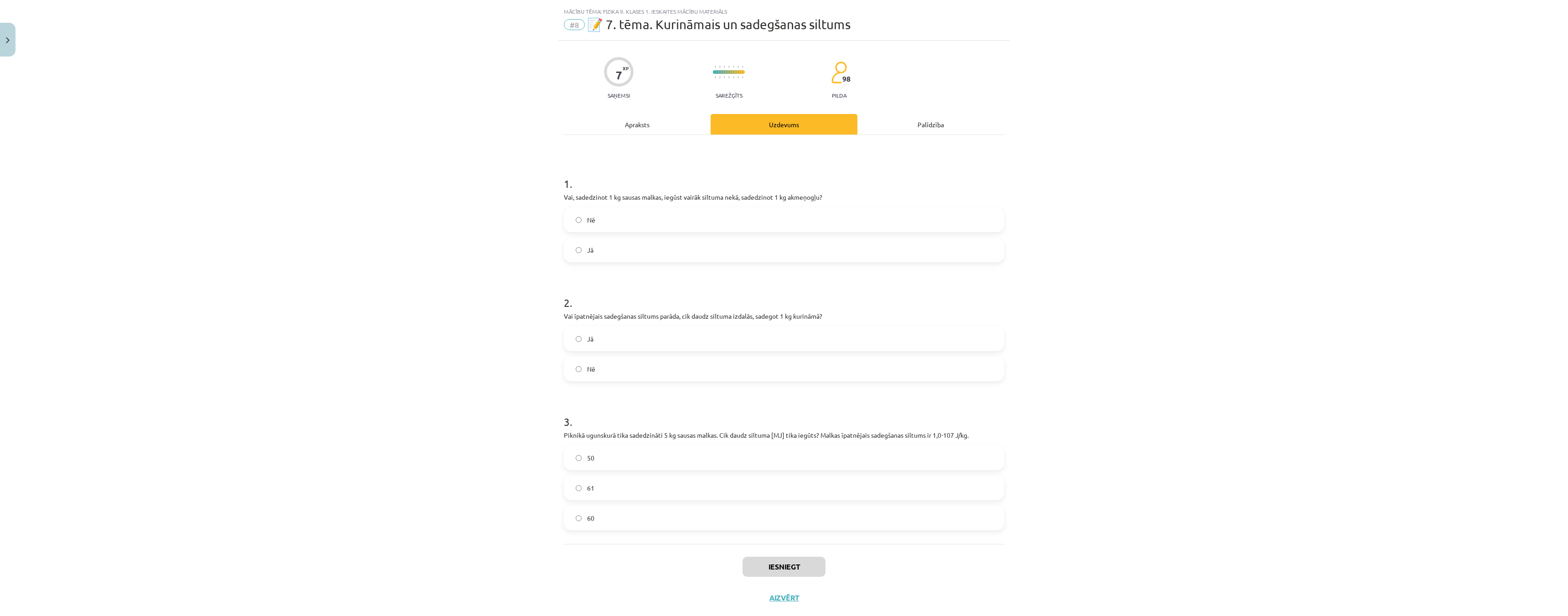
scroll to position [0, 0]
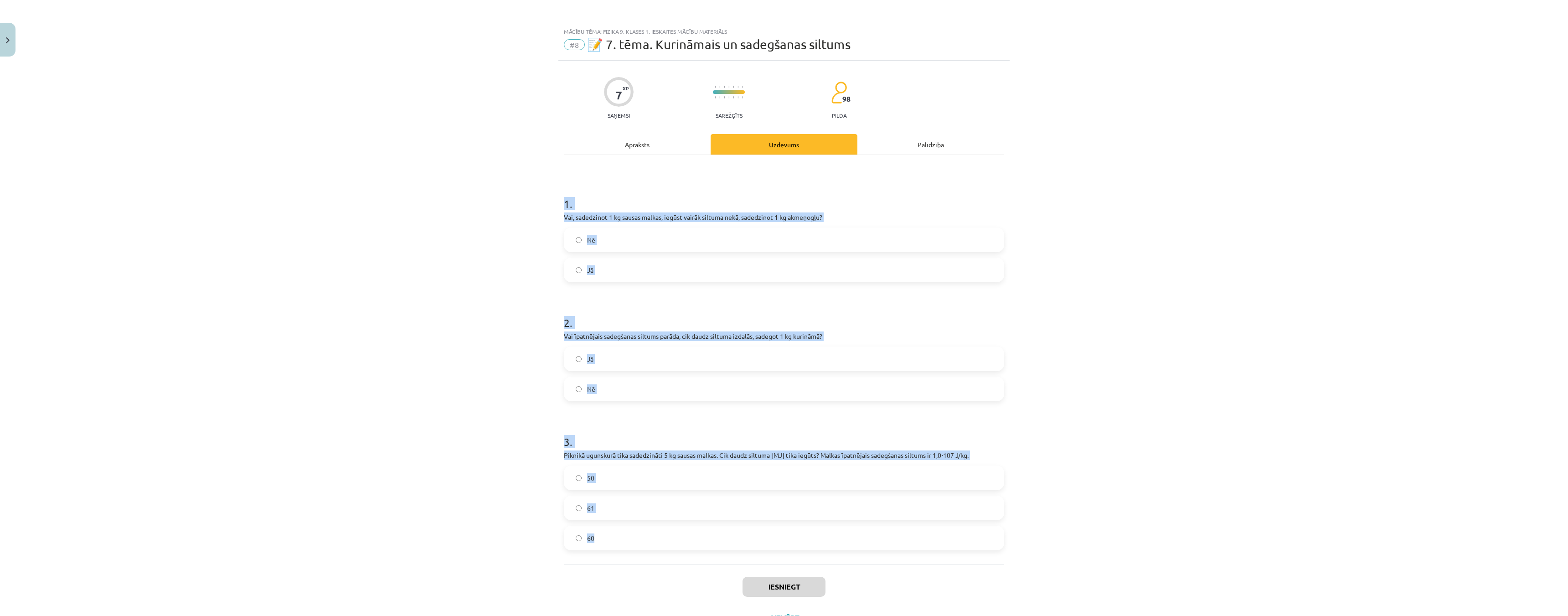
drag, startPoint x: 552, startPoint y: 202, endPoint x: 645, endPoint y: 530, distance: 340.9
click at [645, 530] on div "Mācību tēma: Fizika 9. klases 1. ieskaites mācību materiāls #8 📝 7. tēma. Kurin…" at bounding box center [784, 308] width 1568 height 616
copy form "1 . Vai, sadedzinot 1 kg sausas malkas, iegūst vairāk siltuma nekā, sadedzinot …"
click at [569, 240] on label "Nē" at bounding box center [784, 239] width 438 height 23
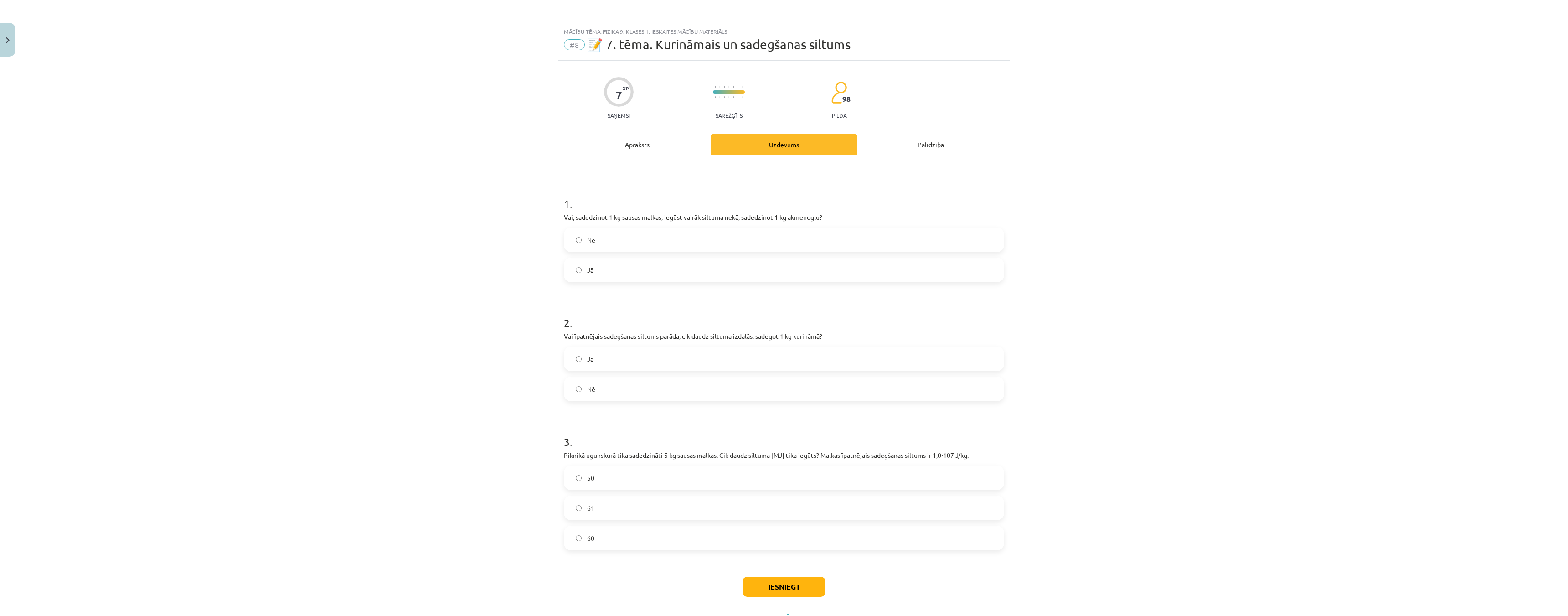
click at [565, 363] on label "Jā" at bounding box center [784, 359] width 438 height 23
click at [574, 484] on label "50" at bounding box center [784, 477] width 438 height 23
click at [800, 590] on button "Iesniegt" at bounding box center [784, 586] width 83 height 20
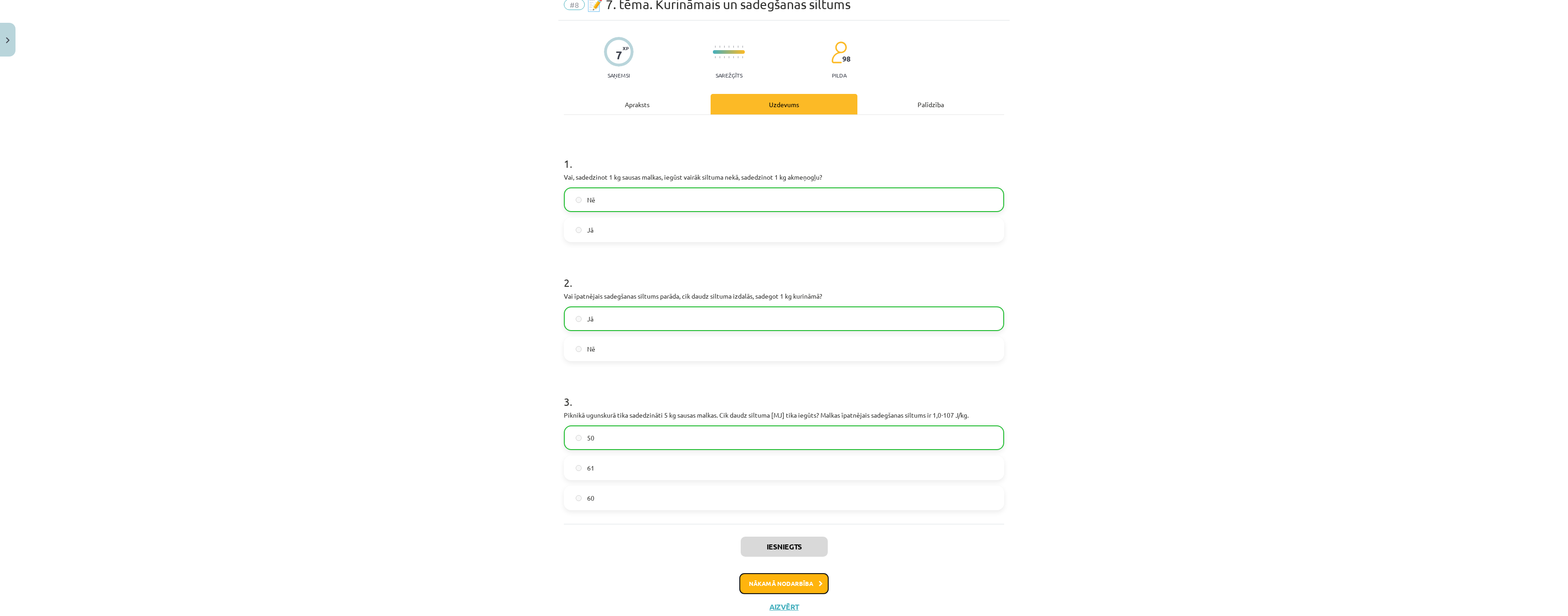
click at [781, 583] on button "Nākamā nodarbība" at bounding box center [784, 583] width 89 height 21
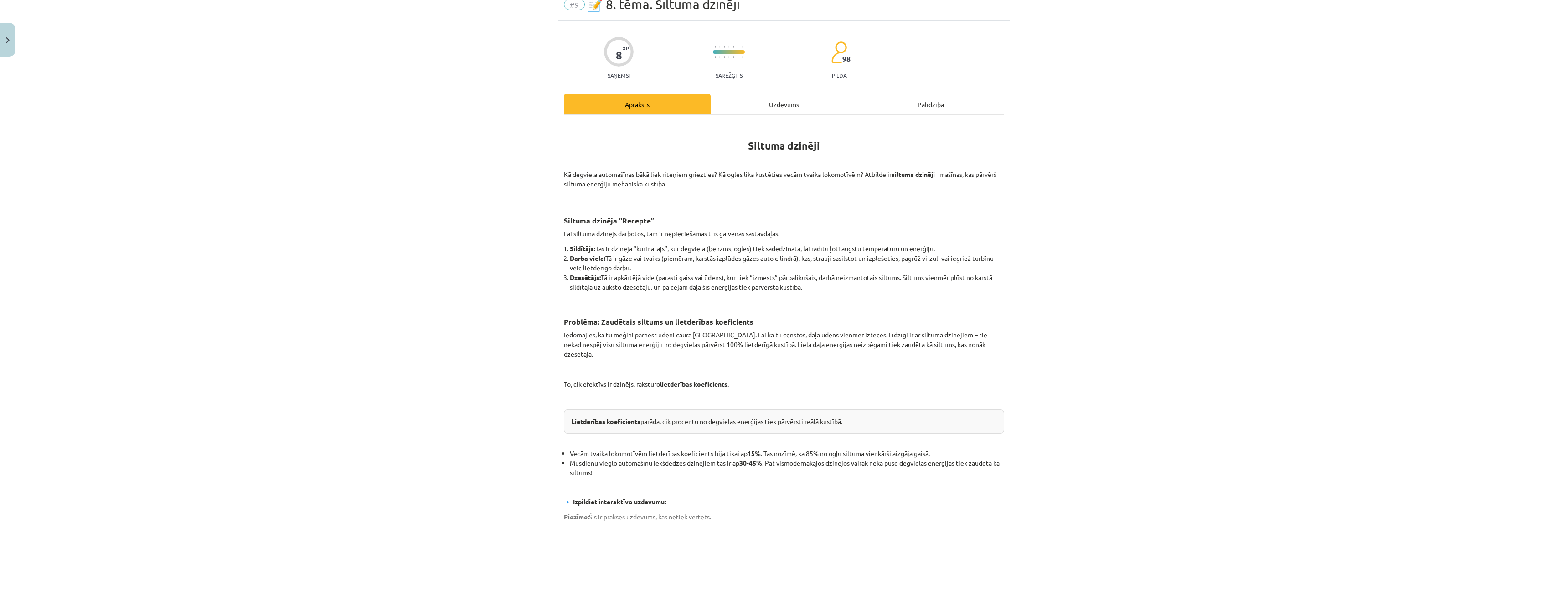
scroll to position [23, 0]
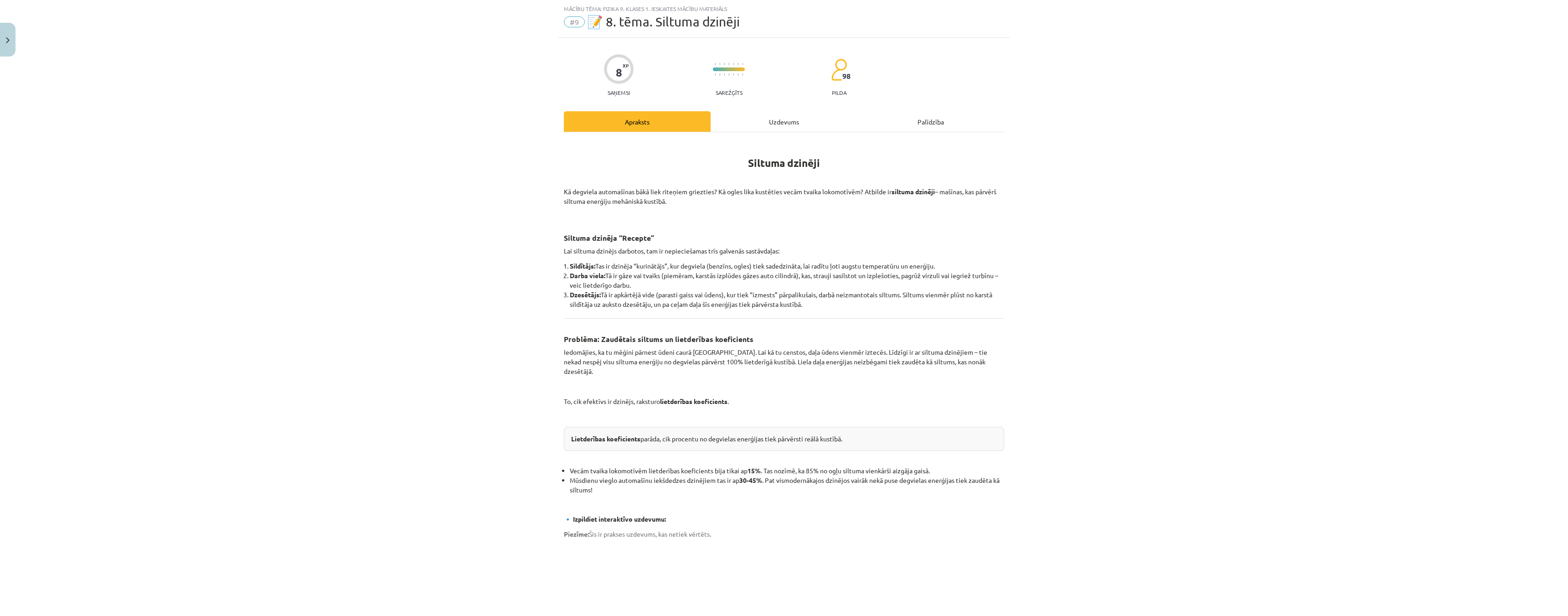
click at [786, 130] on div "Uzdevums" at bounding box center [783, 122] width 147 height 21
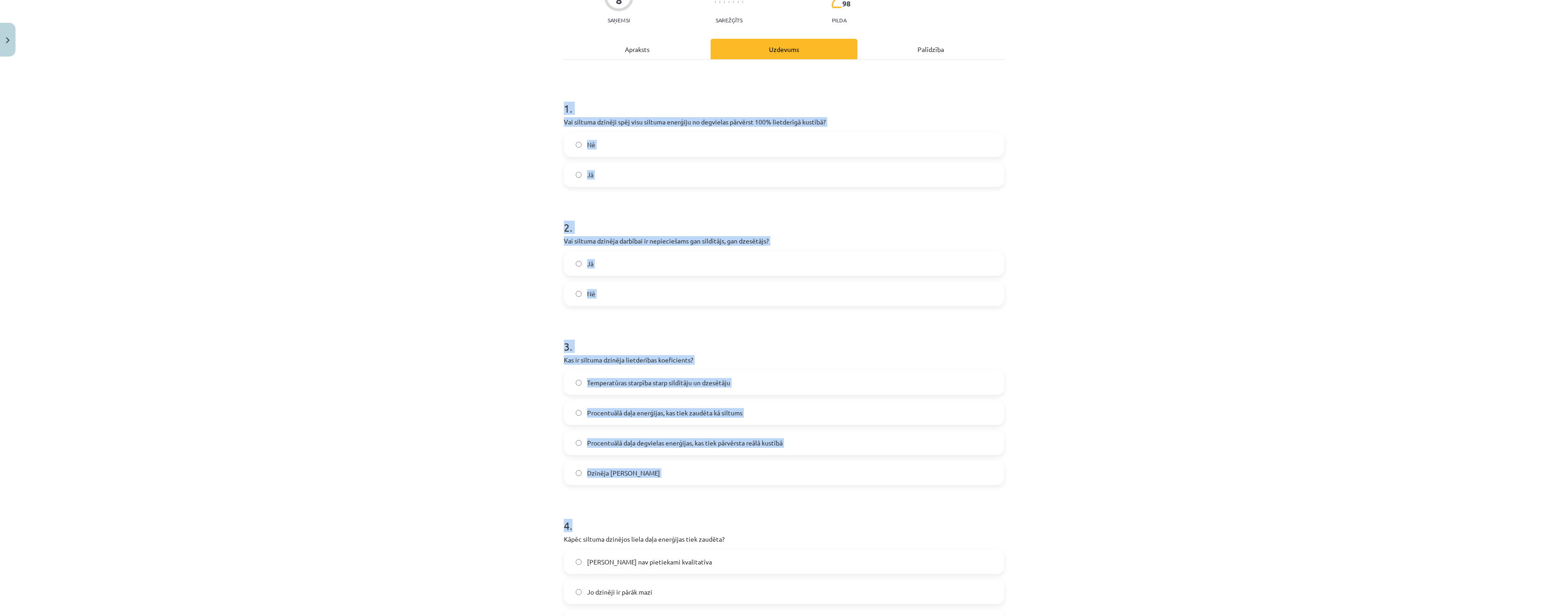
scroll to position [250, 0]
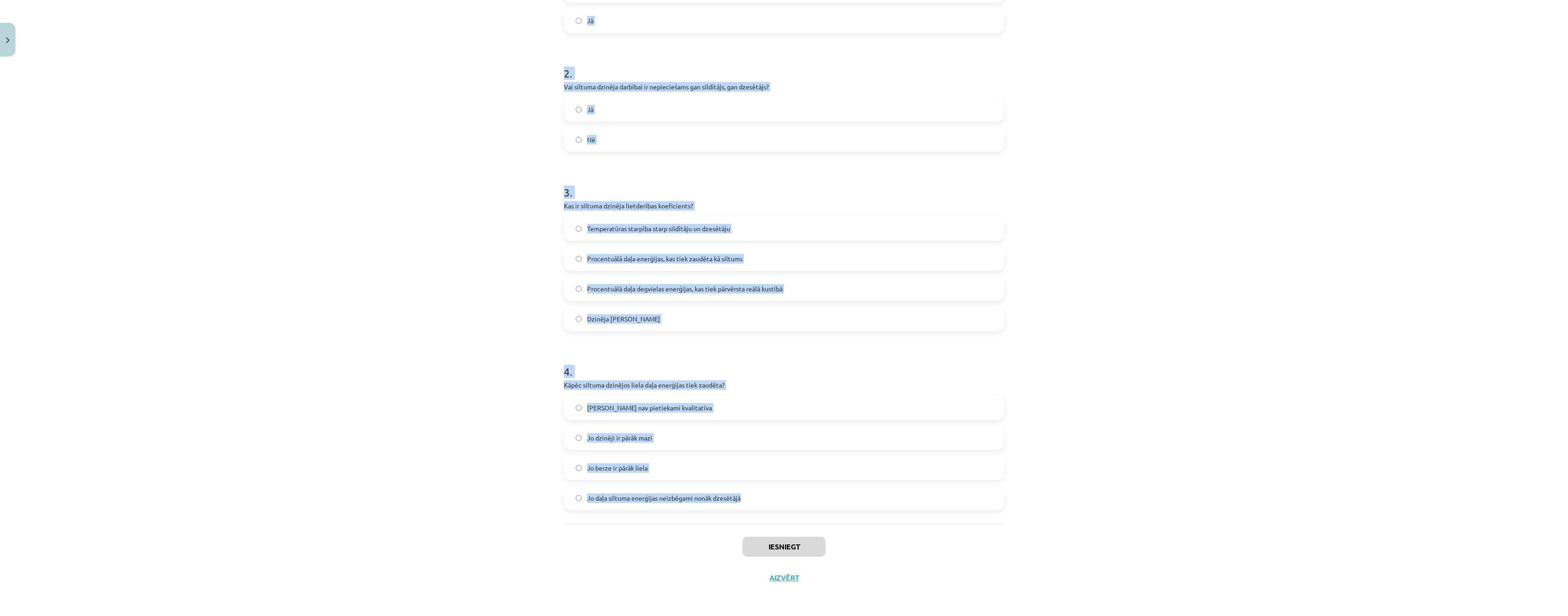
drag, startPoint x: 550, startPoint y: 204, endPoint x: 756, endPoint y: 497, distance: 358.2
click at [756, 497] on div "Mācību tēma: Fizika 9. klases 1. ieskaites mācību materiāls #9 📝 8. tēma. Siltu…" at bounding box center [784, 308] width 1568 height 616
copy form "1 . Vai siltuma dzinēji spēj visu siltuma enerģiju no degvielas pārvērst 100% l…"
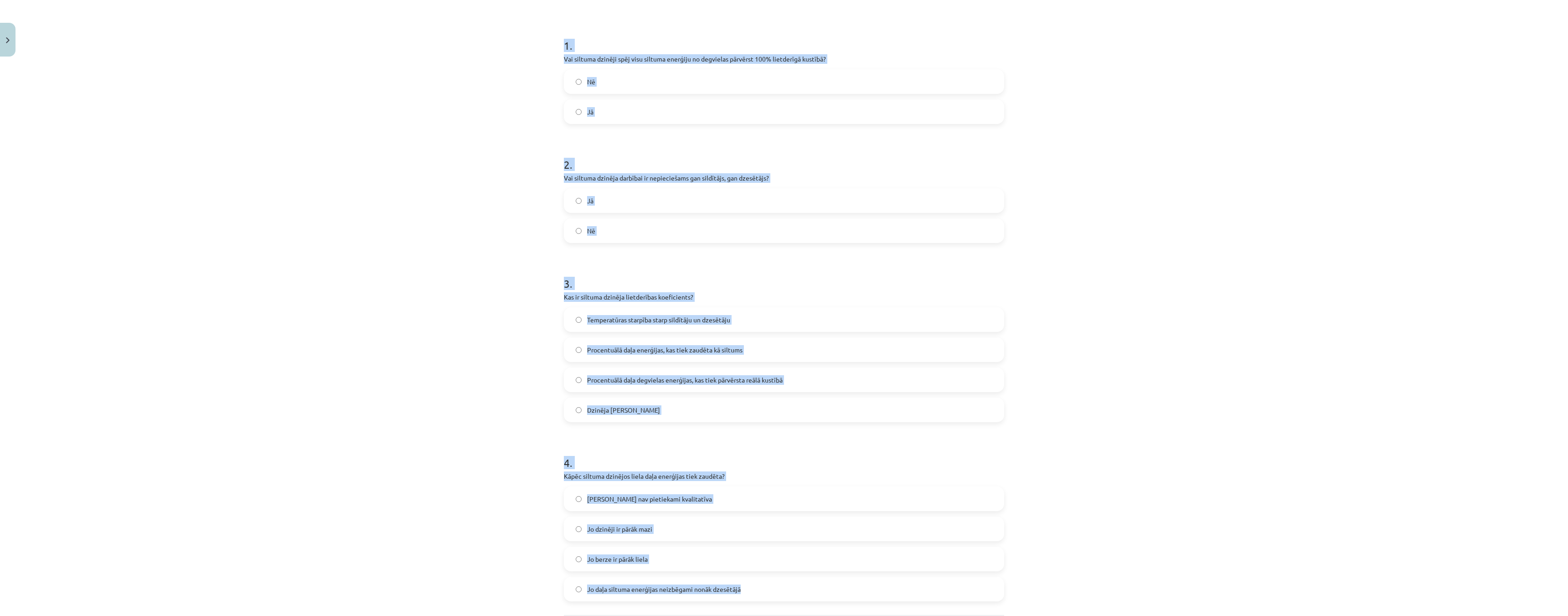
click at [570, 86] on label "Nē" at bounding box center [784, 81] width 438 height 23
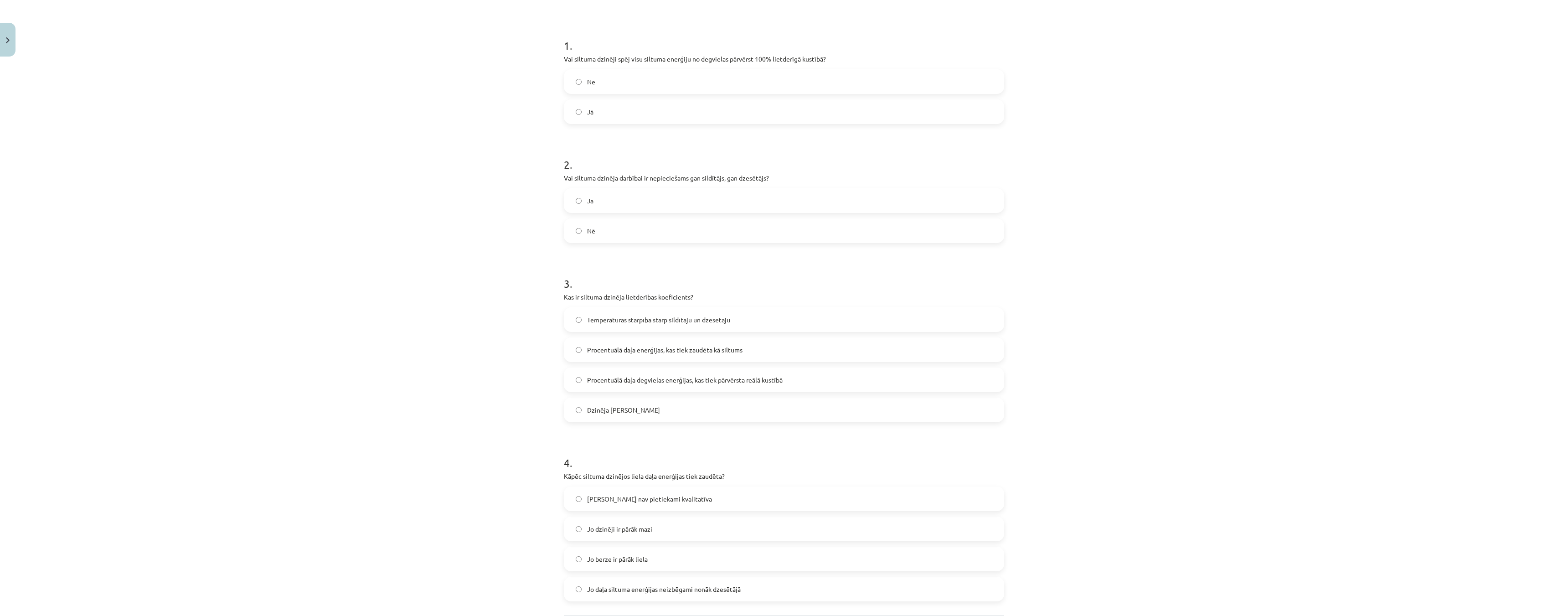
click at [571, 228] on label "Nē" at bounding box center [784, 230] width 438 height 23
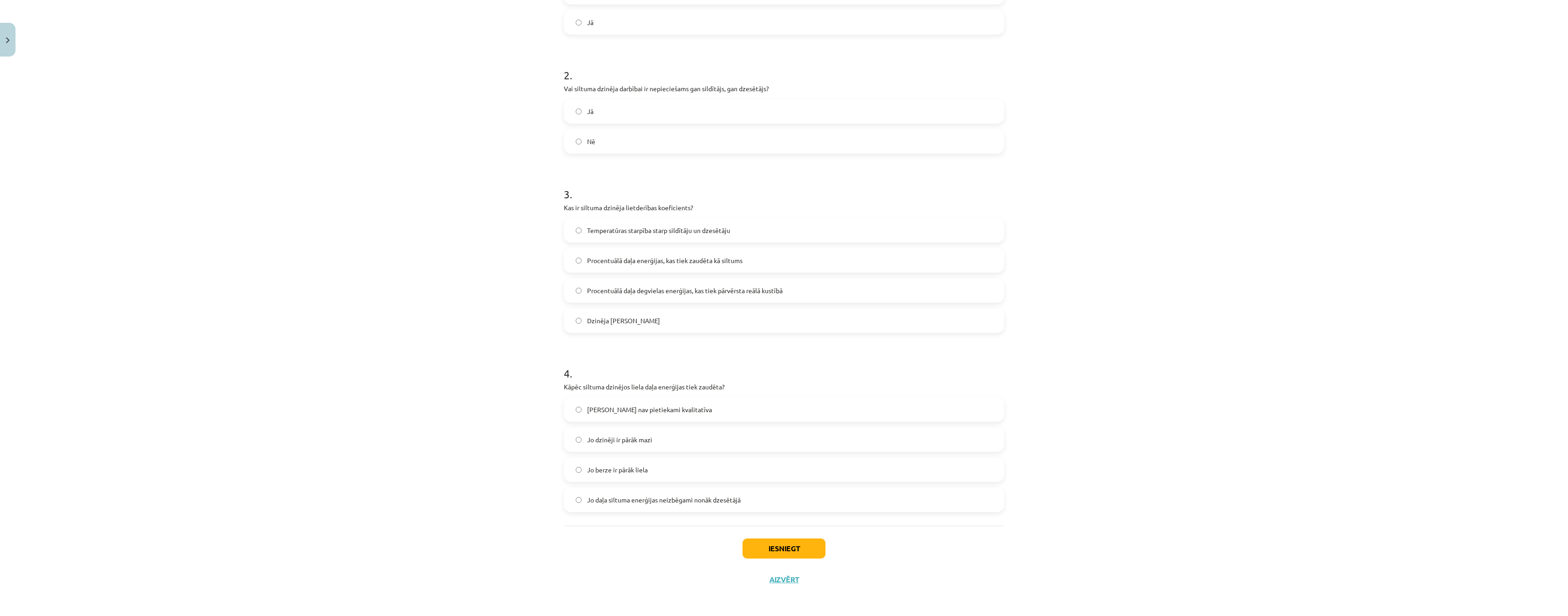
scroll to position [250, 0]
click at [570, 261] on label "Procentuālā daļa enerģijas, kas tiek zaudēta kā siltums" at bounding box center [784, 258] width 438 height 23
click at [569, 496] on label "Jo daļa siltuma enerģijas neizbēgami nonāk dzesētājā" at bounding box center [784, 497] width 438 height 23
click at [784, 544] on button "Iesniegt" at bounding box center [784, 546] width 83 height 20
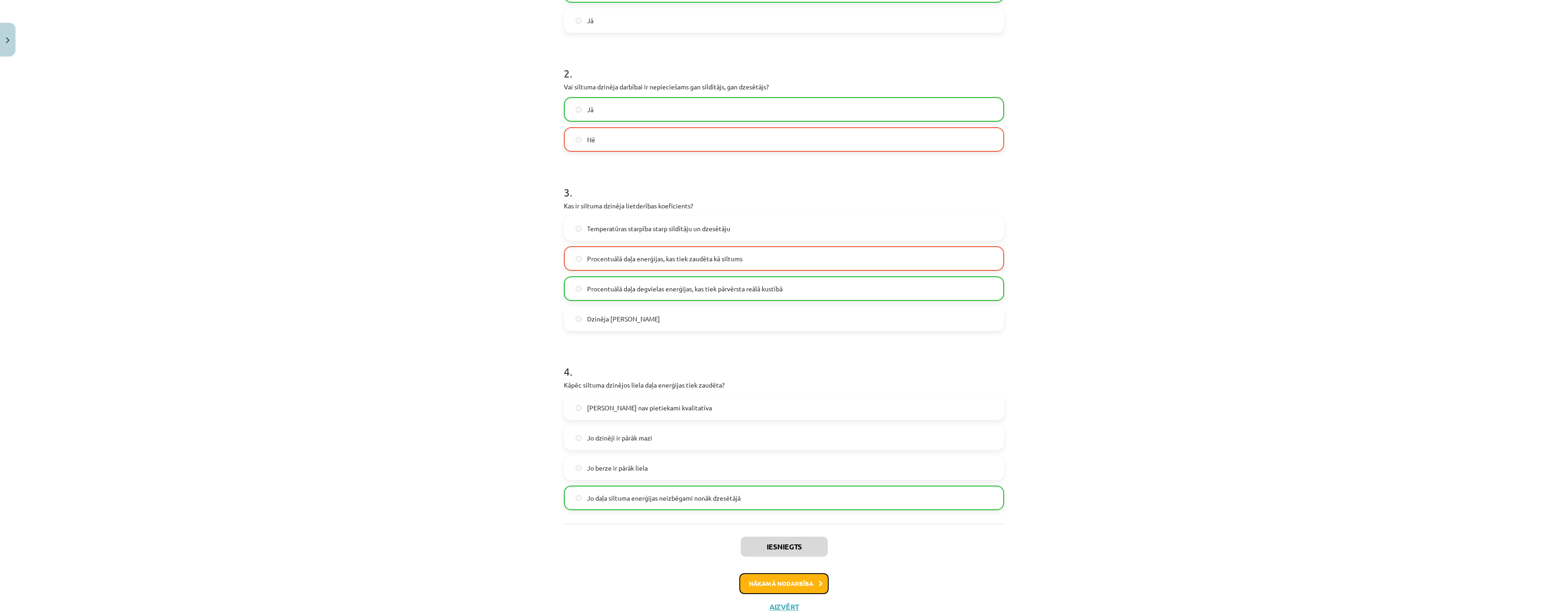
click at [788, 587] on button "Nākamā nodarbība" at bounding box center [784, 583] width 89 height 21
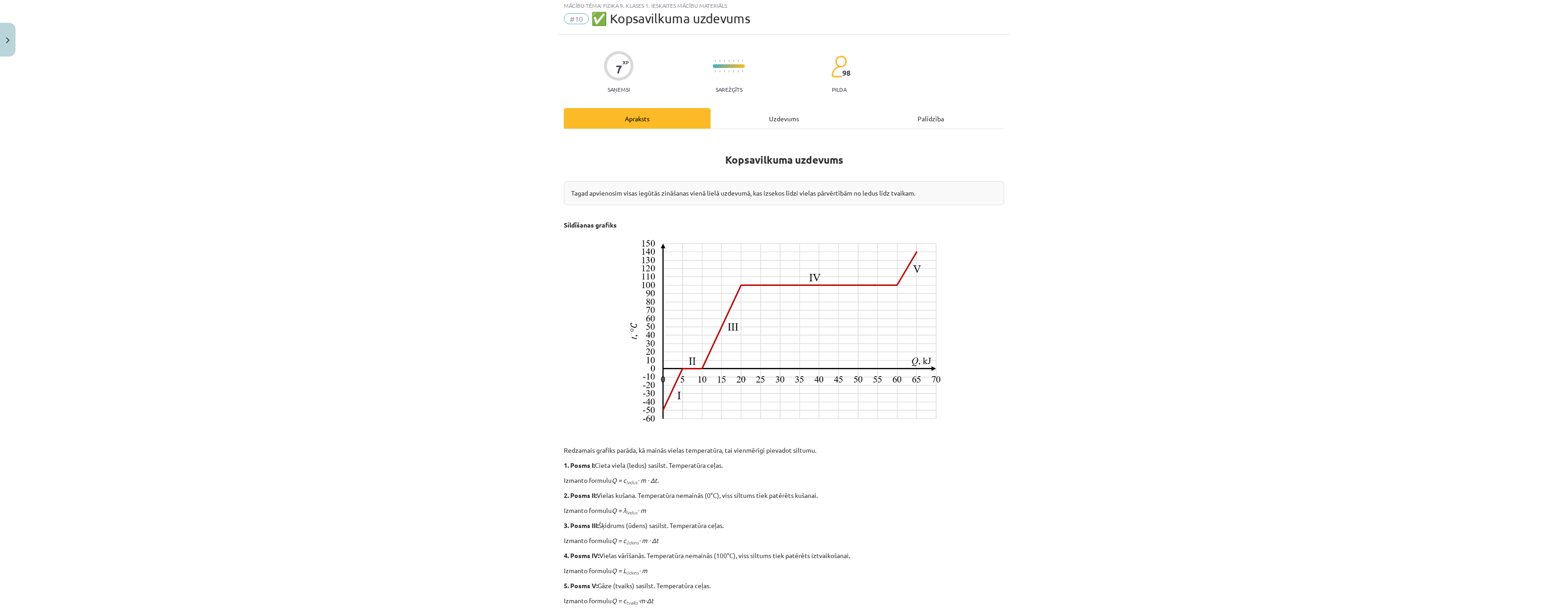
scroll to position [23, 0]
click at [771, 122] on div "Uzdevums" at bounding box center [783, 122] width 147 height 21
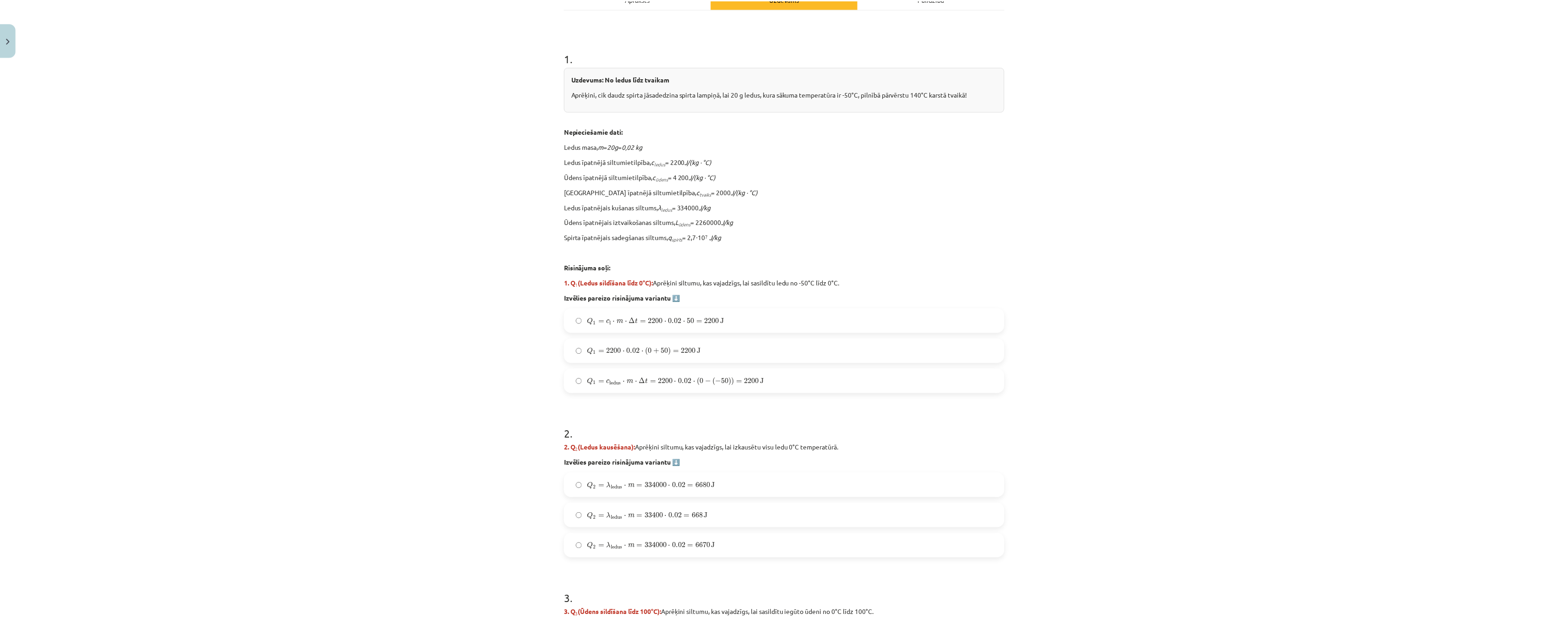
scroll to position [0, 0]
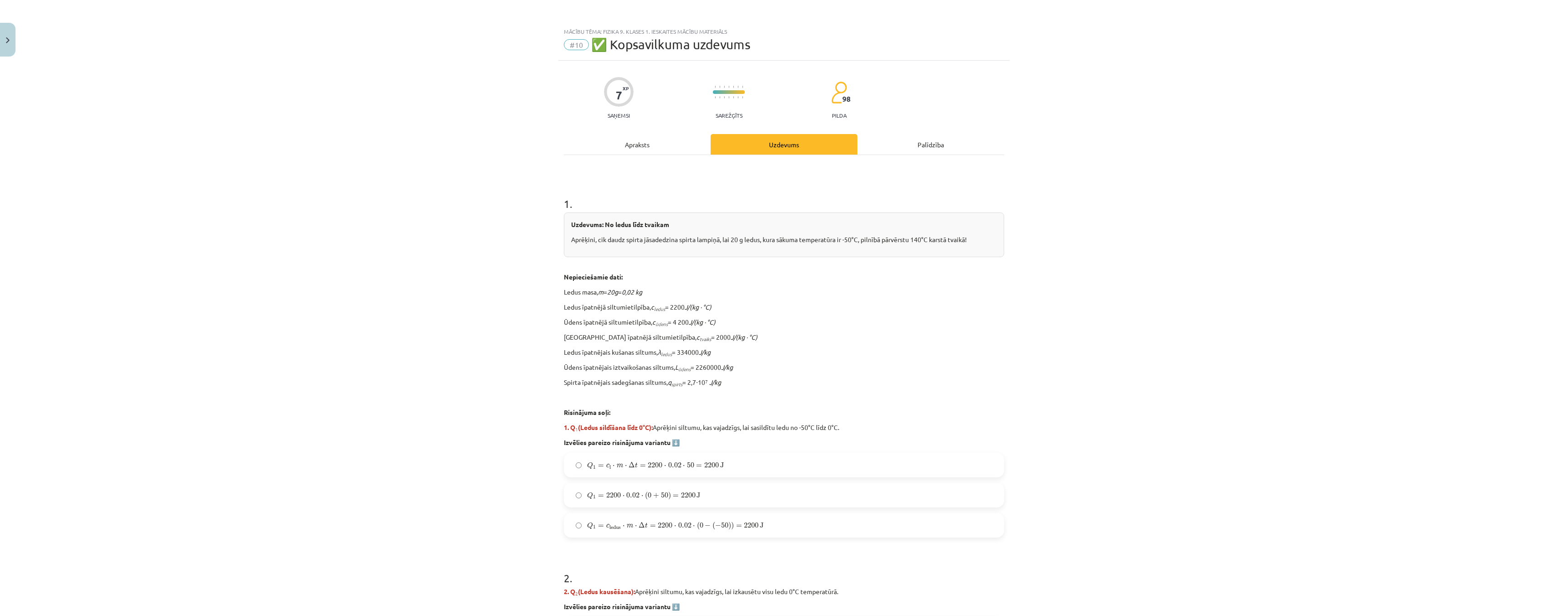
drag, startPoint x: 0, startPoint y: 88, endPoint x: 3, endPoint y: 41, distance: 47.1
click at [1, 75] on div "Mācību tēma: Fizika 9. klases 1. ieskaites mācību materiāls #10 ✅ Kopsavilkuma …" at bounding box center [784, 308] width 1568 height 616
click at [4, 34] on button "Close" at bounding box center [7, 39] width 15 height 33
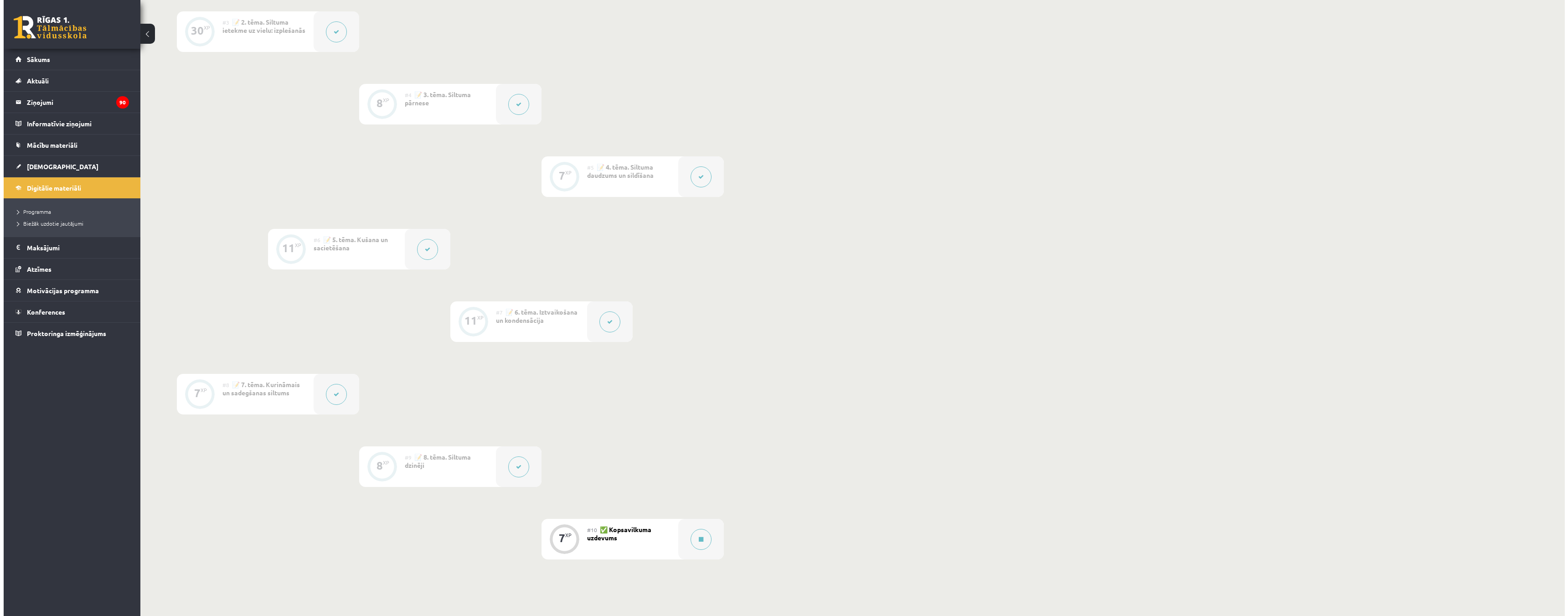
scroll to position [482, 0]
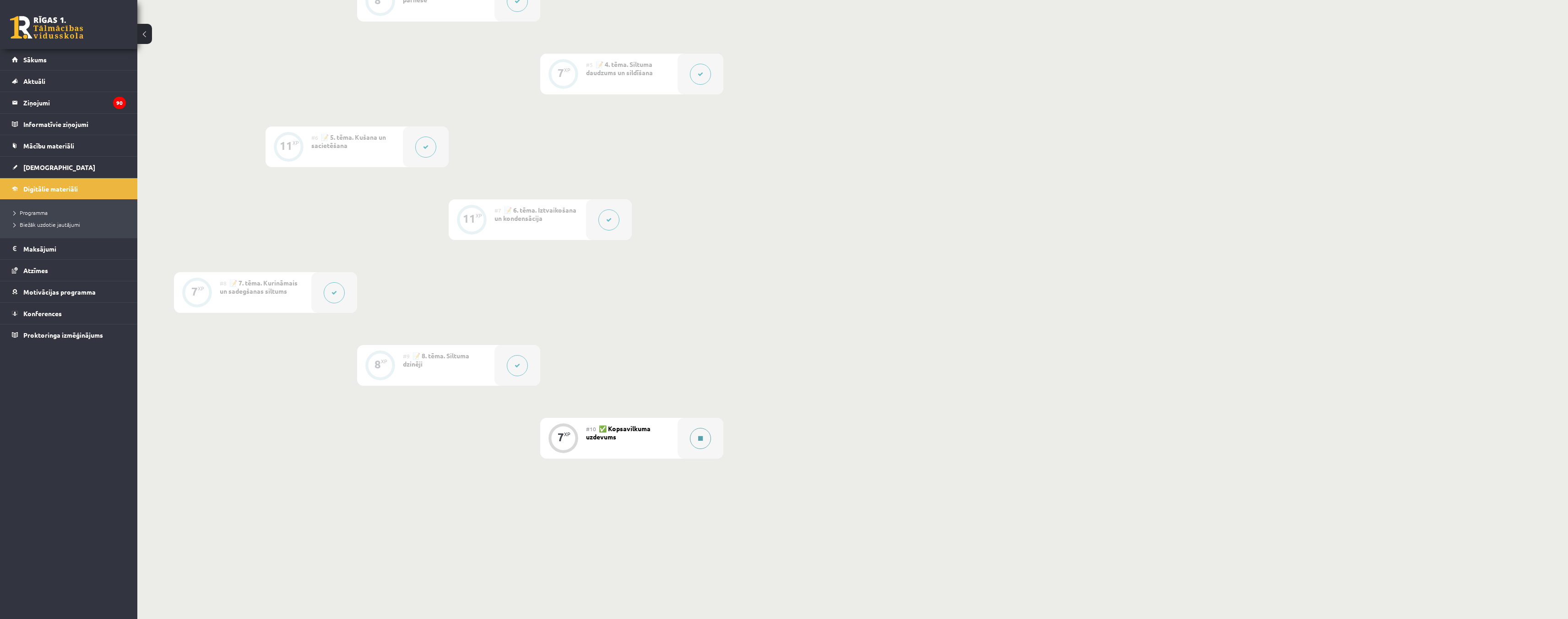
click at [698, 433] on button at bounding box center [700, 438] width 21 height 21
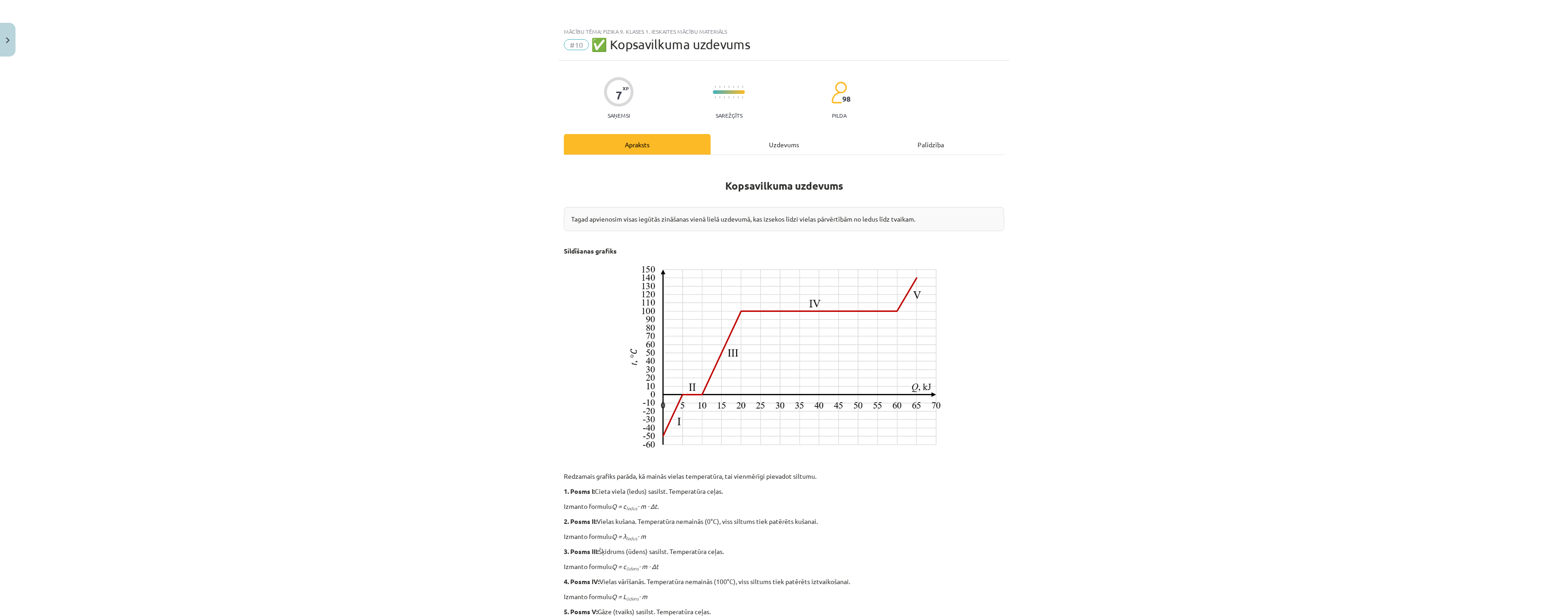
click at [761, 144] on div "Uzdevums" at bounding box center [783, 144] width 147 height 21
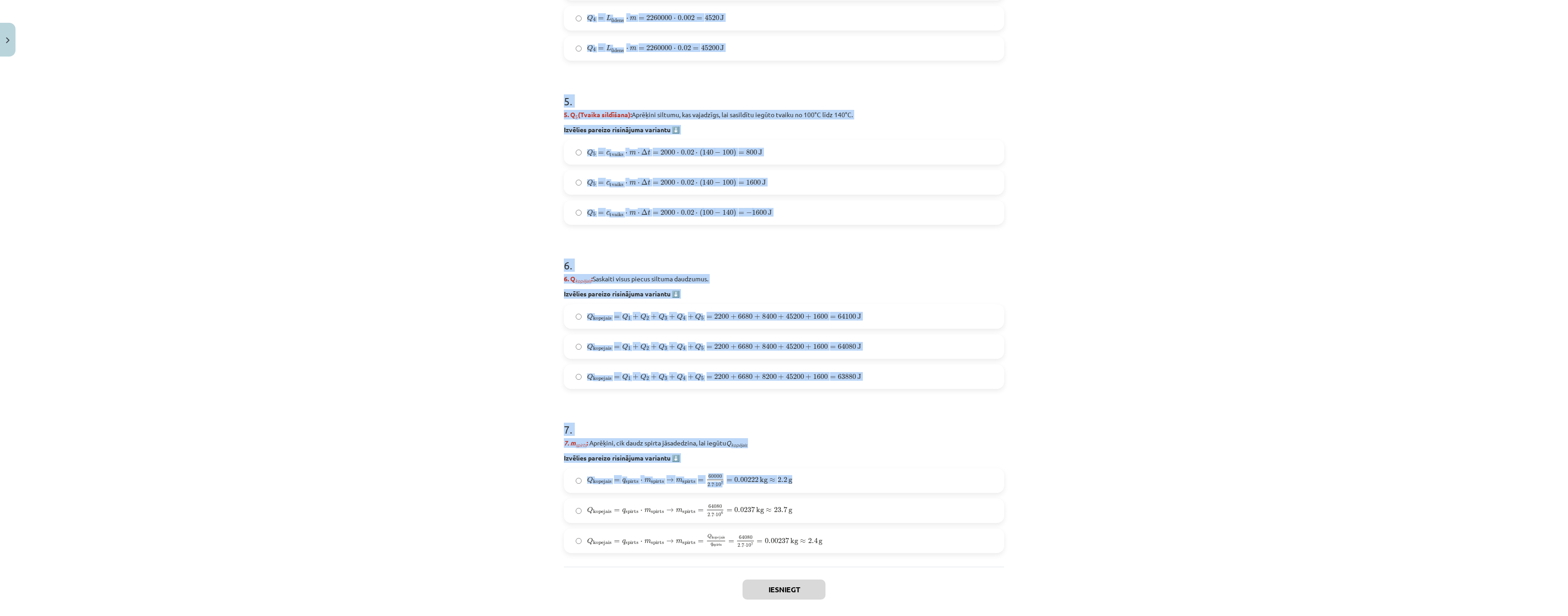
scroll to position [1012, 0]
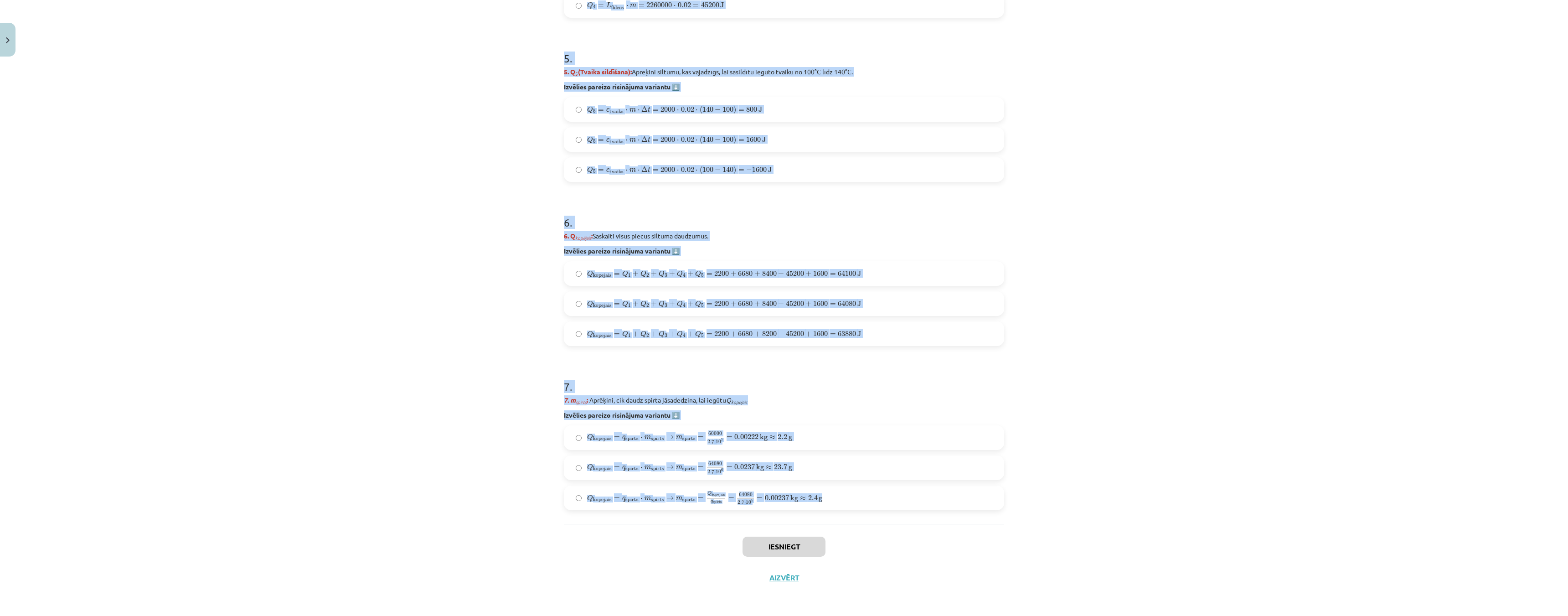
drag, startPoint x: 545, startPoint y: 171, endPoint x: 833, endPoint y: 506, distance: 441.8
click at [833, 506] on div "Mācību tēma: Fizika 9. klases 1. ieskaites mācību materiāls #10 ✅ Kopsavilkuma …" at bounding box center [784, 308] width 1568 height 616
copy form "1 . Uzdevums: No ledus līdz tvaikam Aprēķini, cik daudz spirta jāsadedzina spir…"
click at [389, 181] on div "Mācību tēma: Fizika 9. klases 1. ieskaites mācību materiāls #10 ✅ Kopsavilkuma …" at bounding box center [784, 308] width 1568 height 616
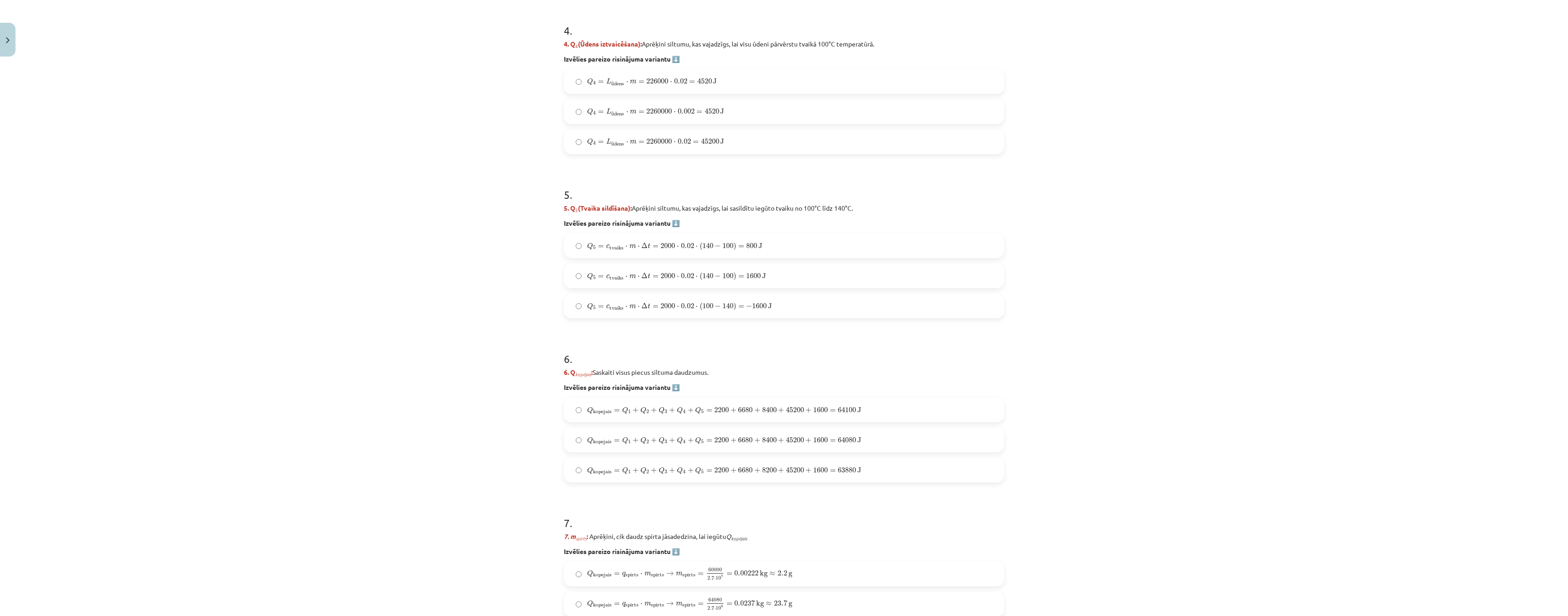
scroll to position [875, 0]
click at [353, 246] on div "Mācību tēma: Fizika 9. klases 1. ieskaites mācību materiāls #10 ✅ Kopsavilkuma …" at bounding box center [784, 308] width 1568 height 616
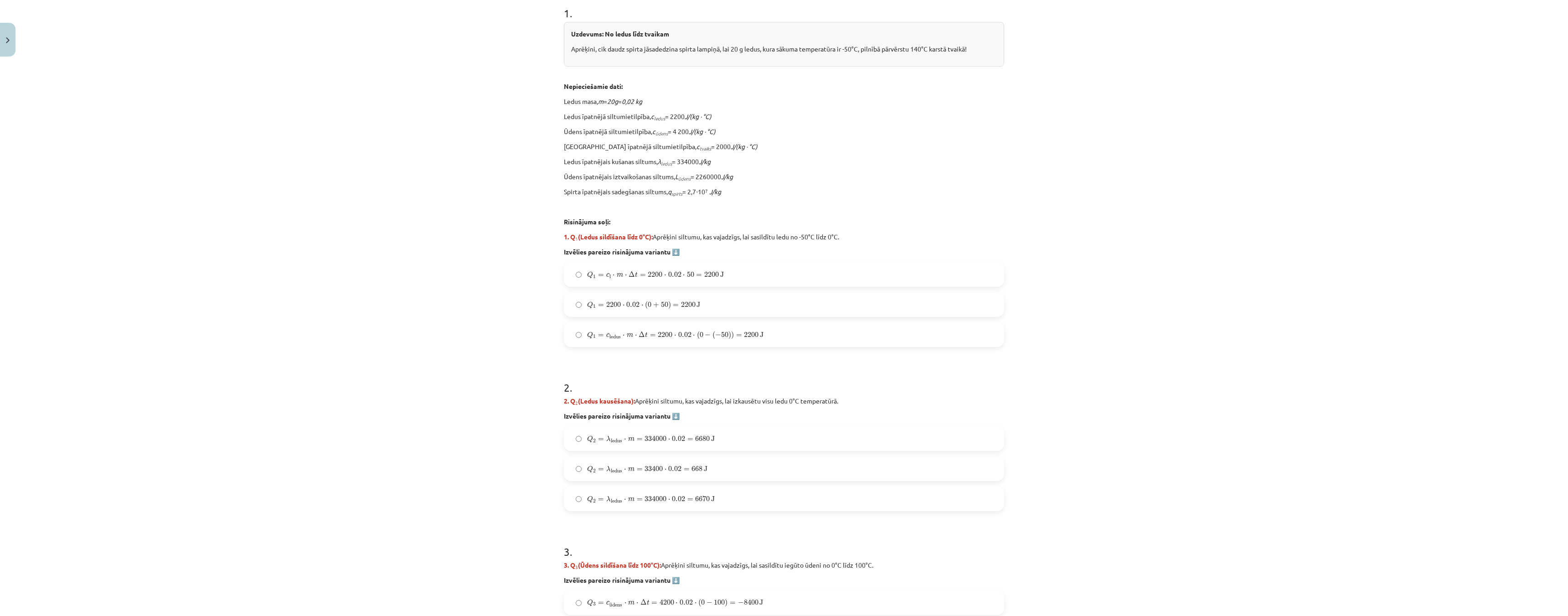
scroll to position [192, 0]
click at [576, 340] on label "Q 1 = c ledus ⋅ m ⋅ Δ t = 2200 ⋅ 0.02 ⋅ ( 0 − ( − 50 ) ) = 2200 J Q 1 = c ledus…" at bounding box center [784, 333] width 438 height 23
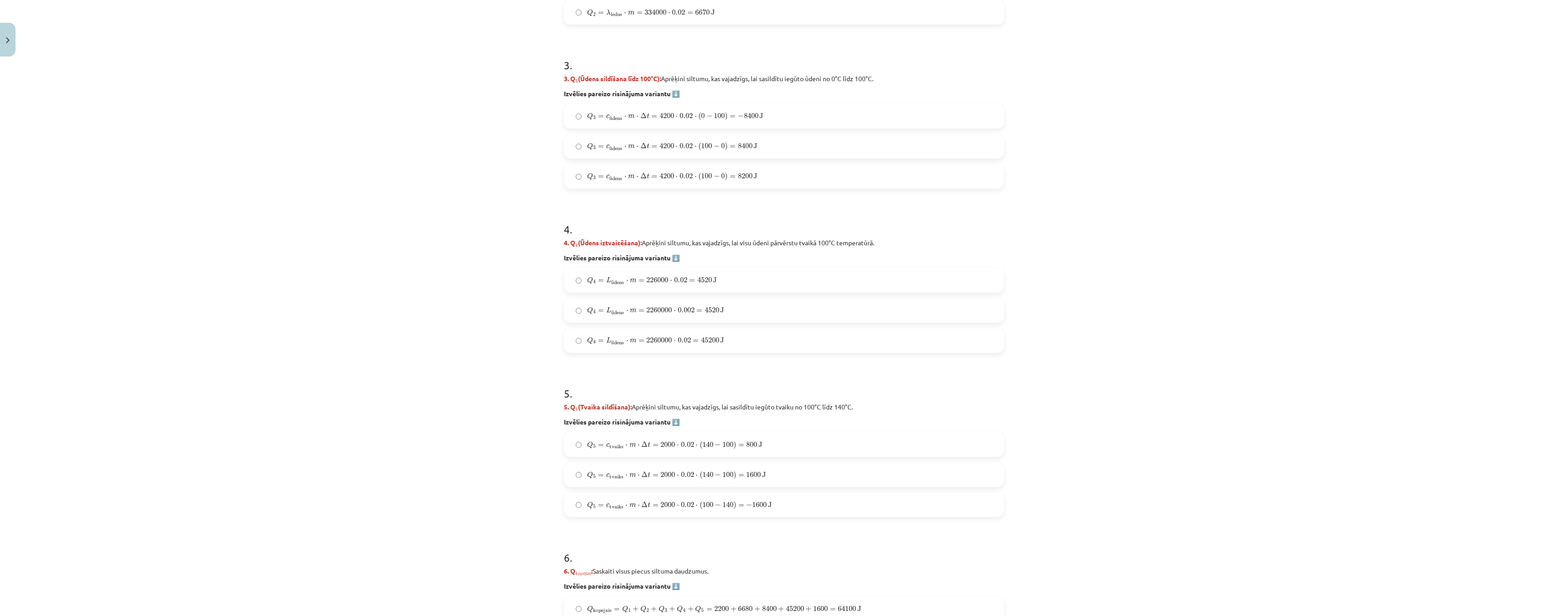
scroll to position [738, 0]
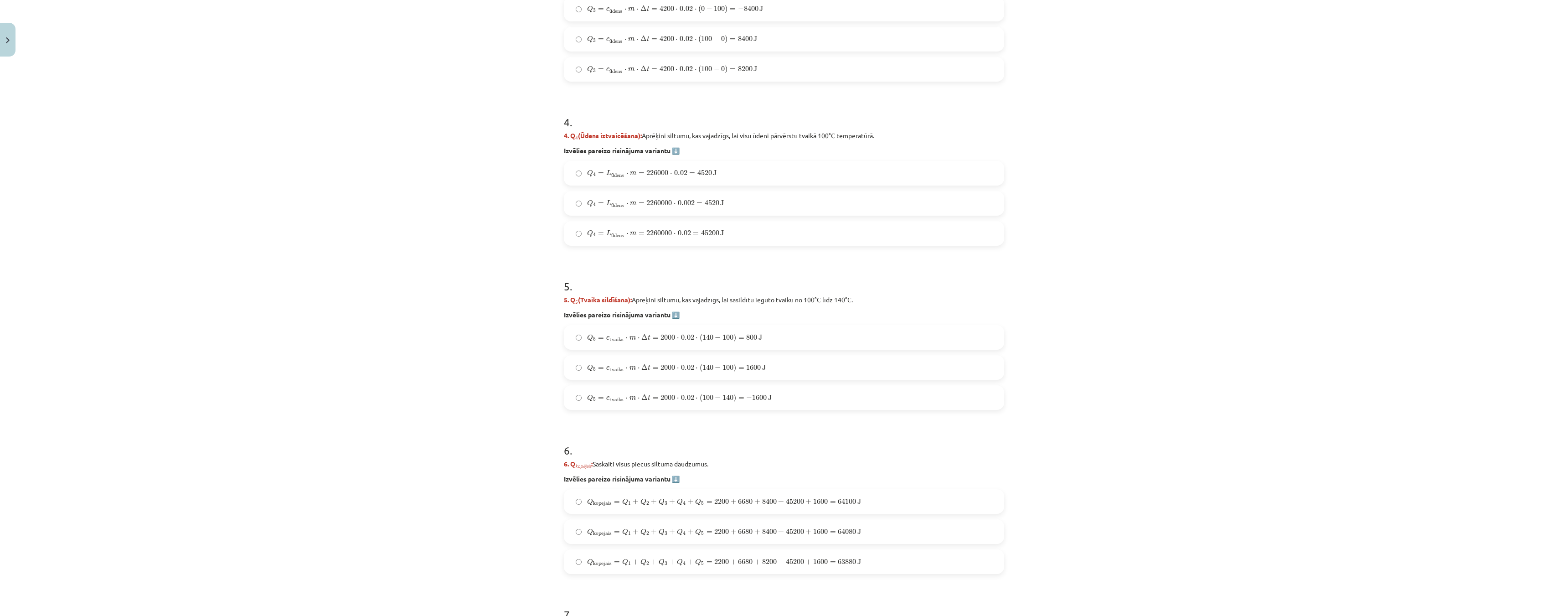
click at [566, 364] on label "Q 5 = c tvaiks ⋅ m ⋅ Δ t = 2000 ⋅ 0.02 ⋅ ( 140 − 100 ) = 1600 J Q 5 = c tvaiks …" at bounding box center [784, 367] width 438 height 23
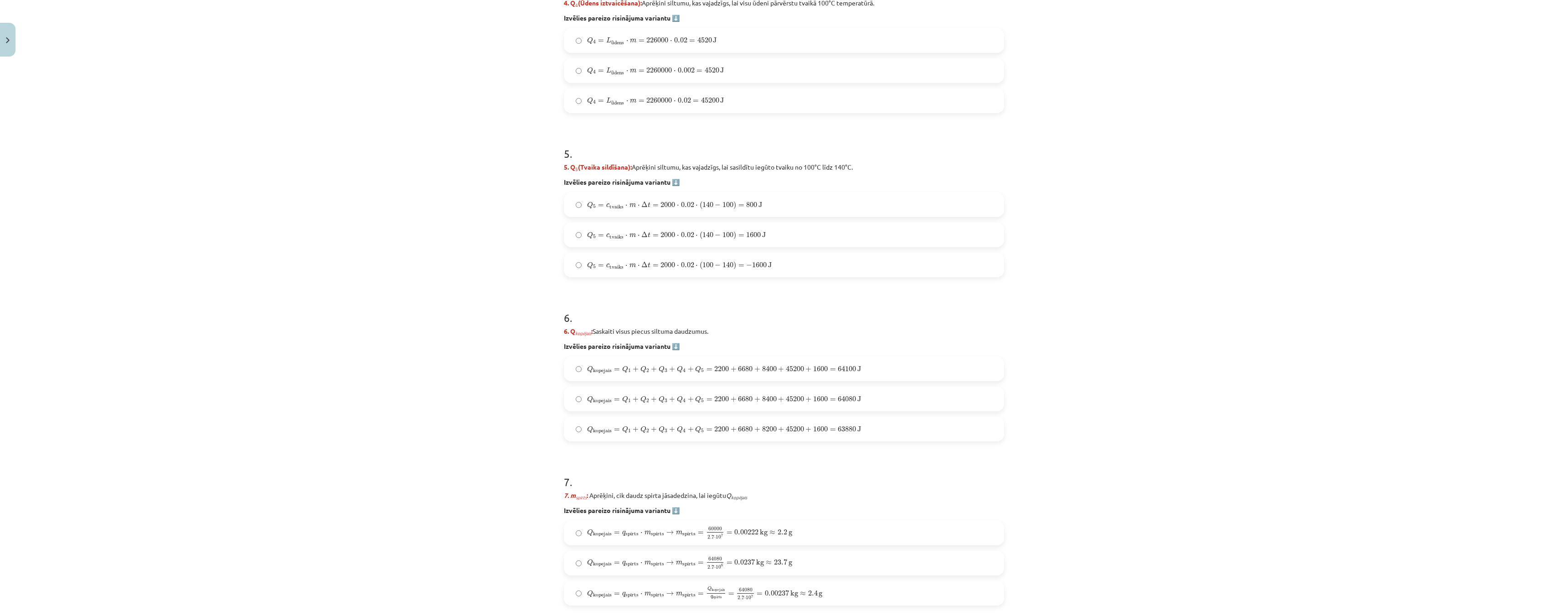
scroll to position [921, 0]
click at [582, 386] on label "Q kopejais = Q 1 + Q 2 + Q 3 + Q 4 + Q 5 = 2200 + 6680 + 8400 + 45200 + 1600 = …" at bounding box center [784, 394] width 438 height 23
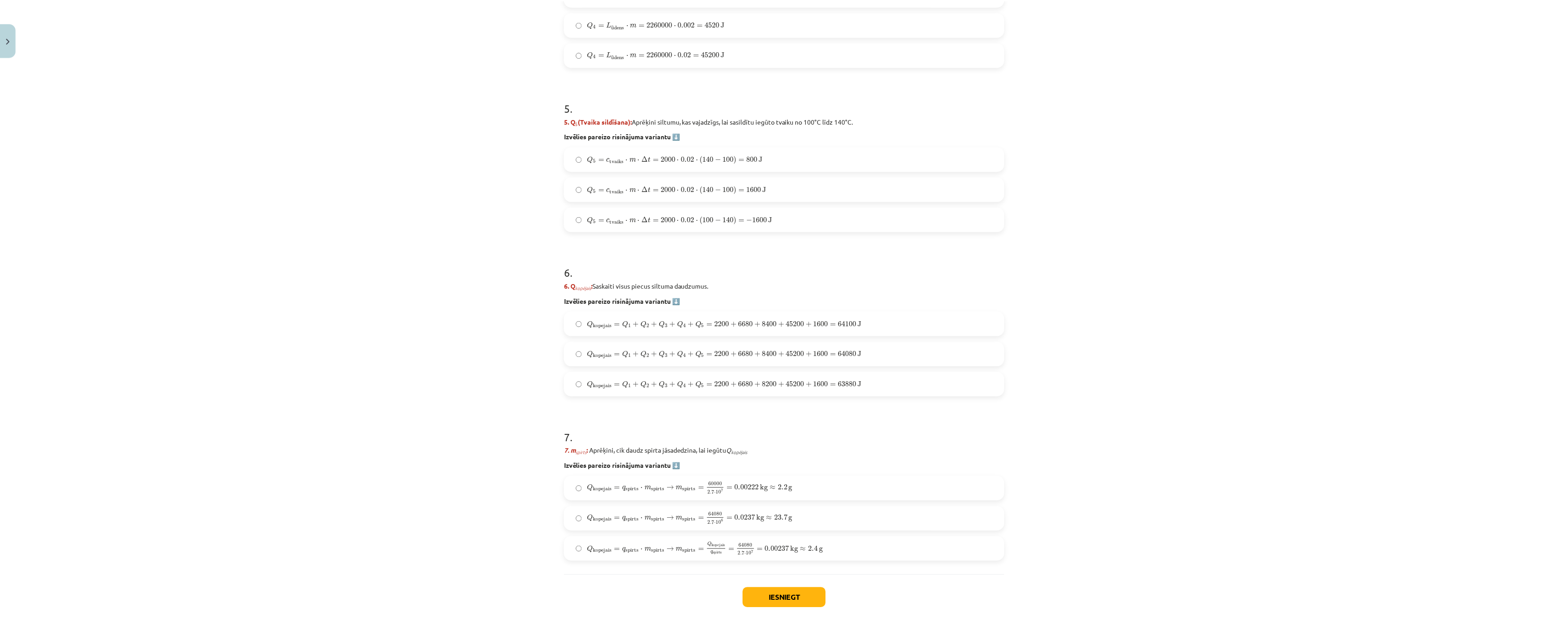
scroll to position [1017, 0]
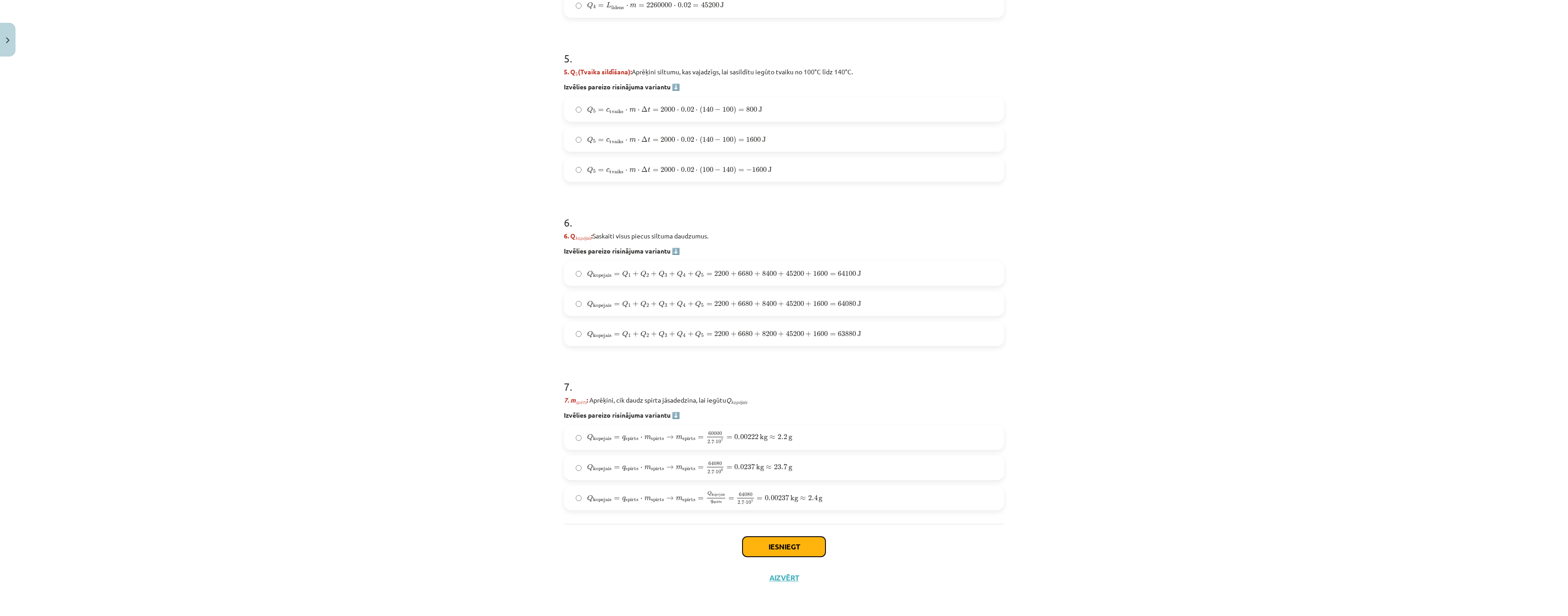
click at [780, 545] on button "Iesniegt" at bounding box center [784, 546] width 83 height 20
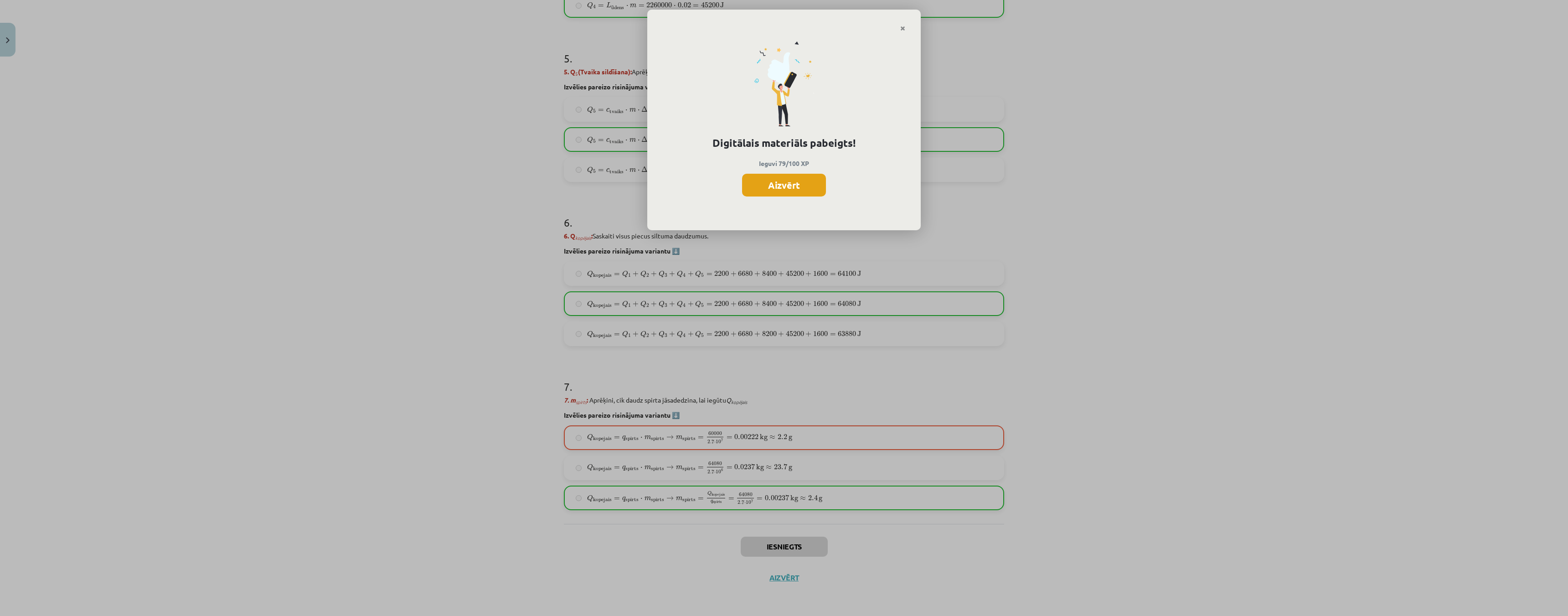
click at [763, 191] on button "Aizvērt" at bounding box center [784, 184] width 84 height 23
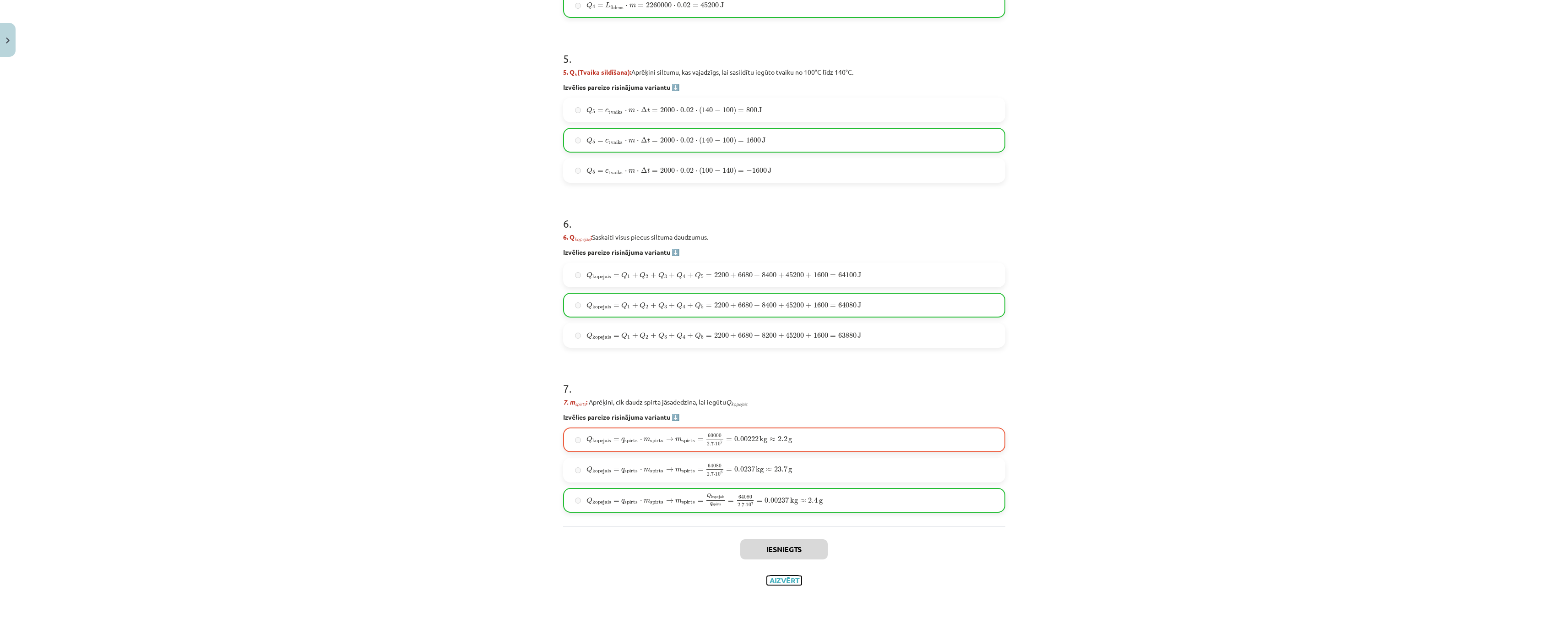
click at [782, 577] on button "Aizvērt" at bounding box center [784, 580] width 35 height 9
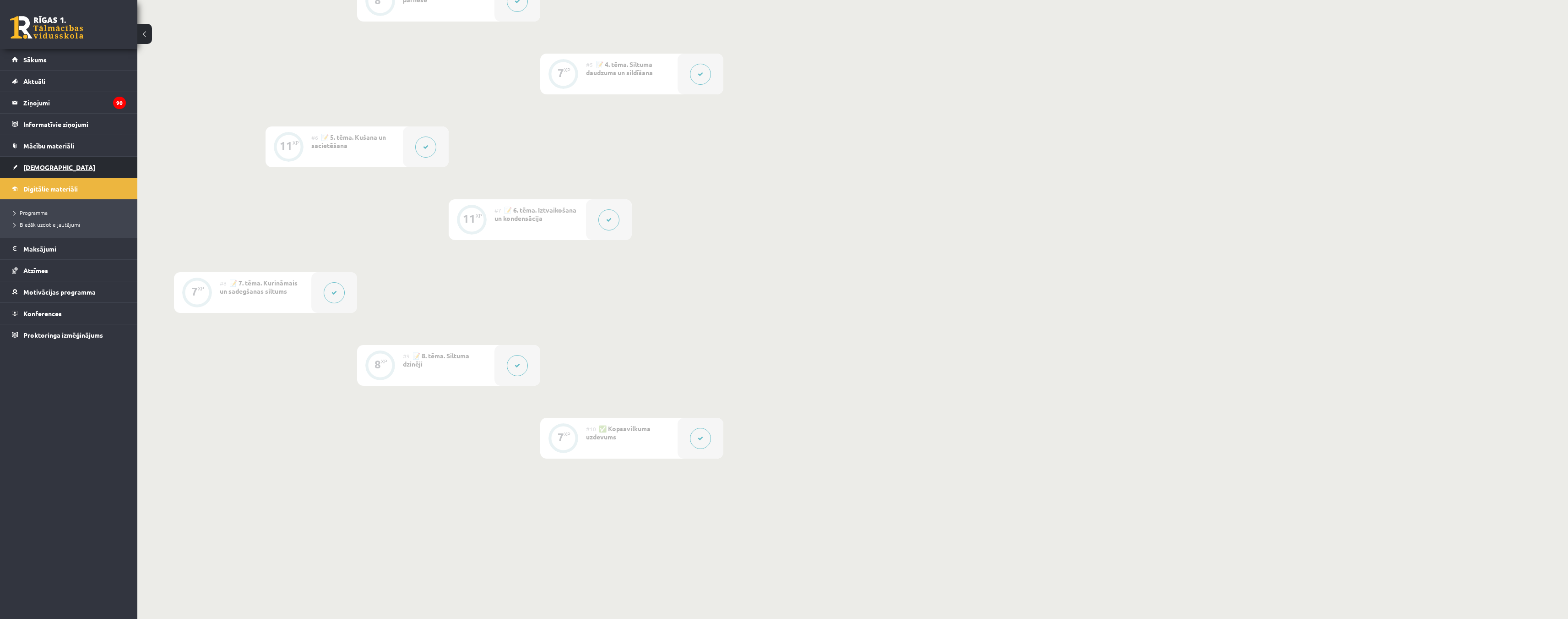
click at [52, 166] on link "[DEMOGRAPHIC_DATA]" at bounding box center [68, 167] width 114 height 21
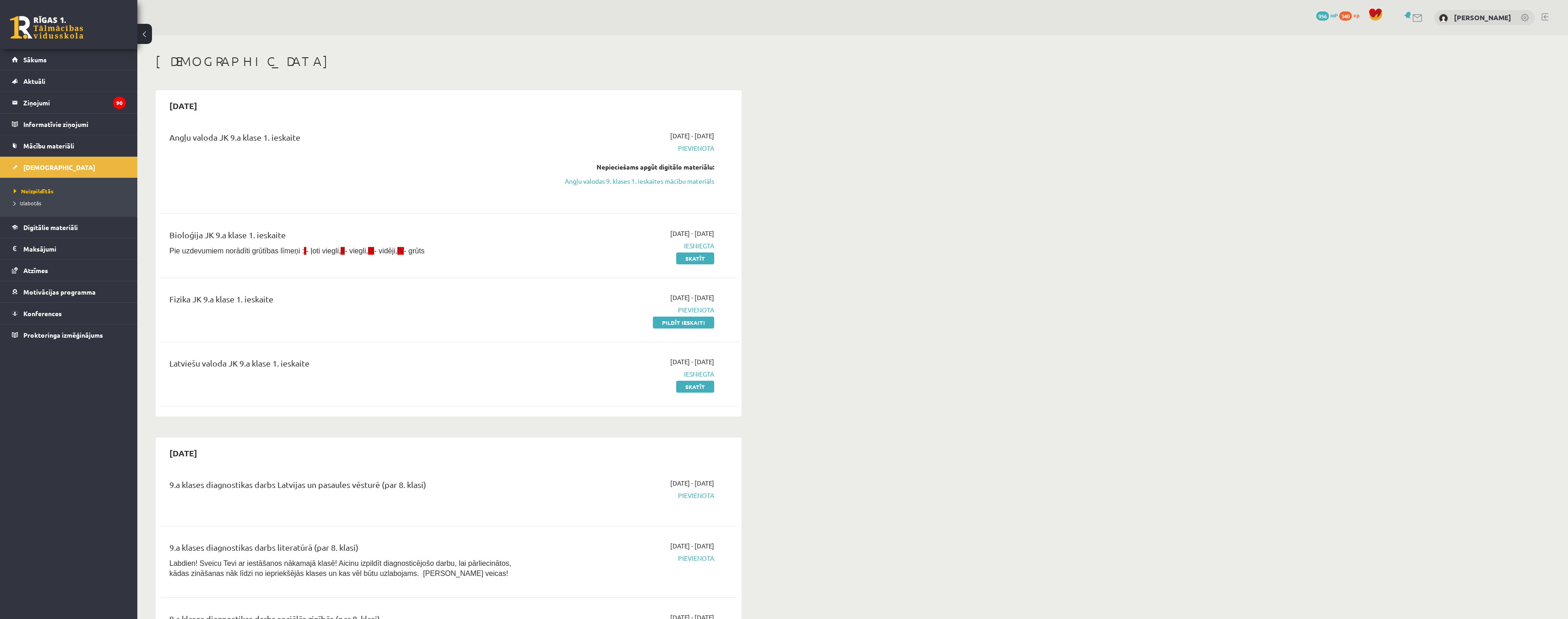
drag, startPoint x: 682, startPoint y: 323, endPoint x: 825, endPoint y: 48, distance: 310.0
click at [682, 323] on link "Pildīt ieskaiti" at bounding box center [683, 322] width 61 height 12
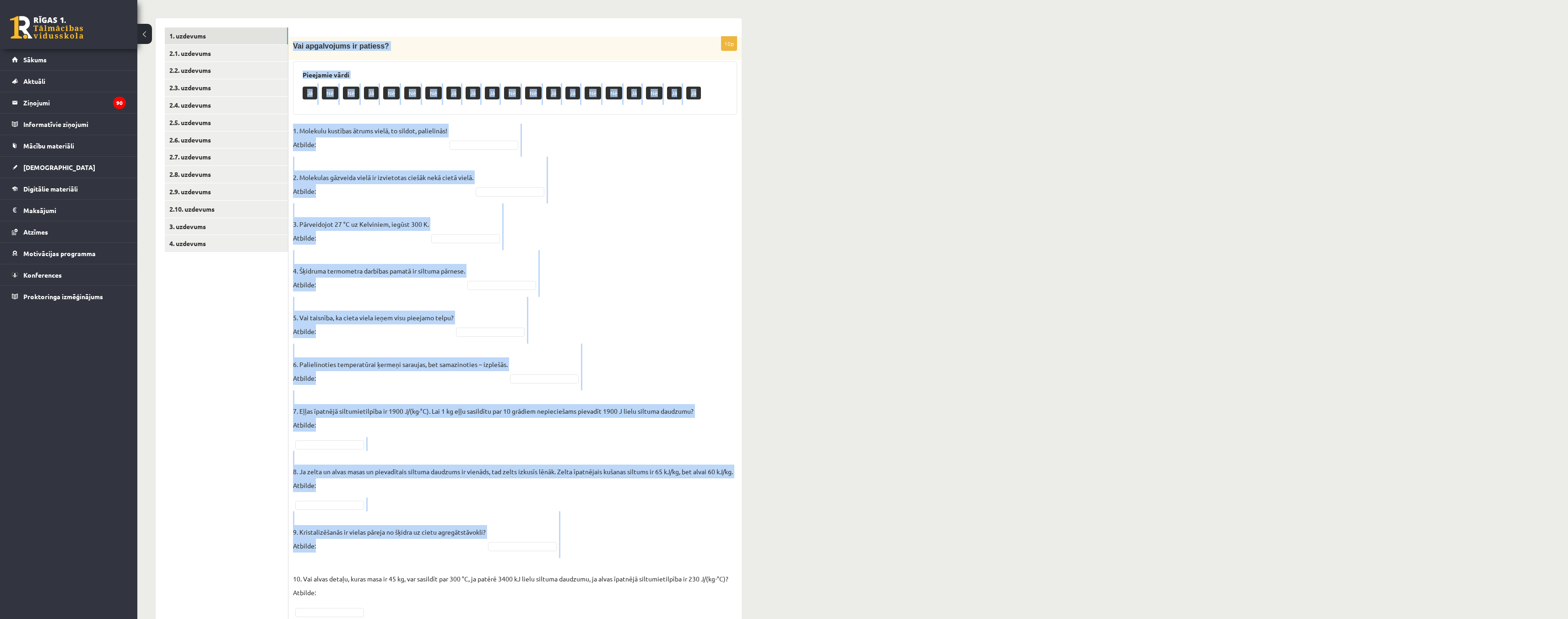
scroll to position [183, 0]
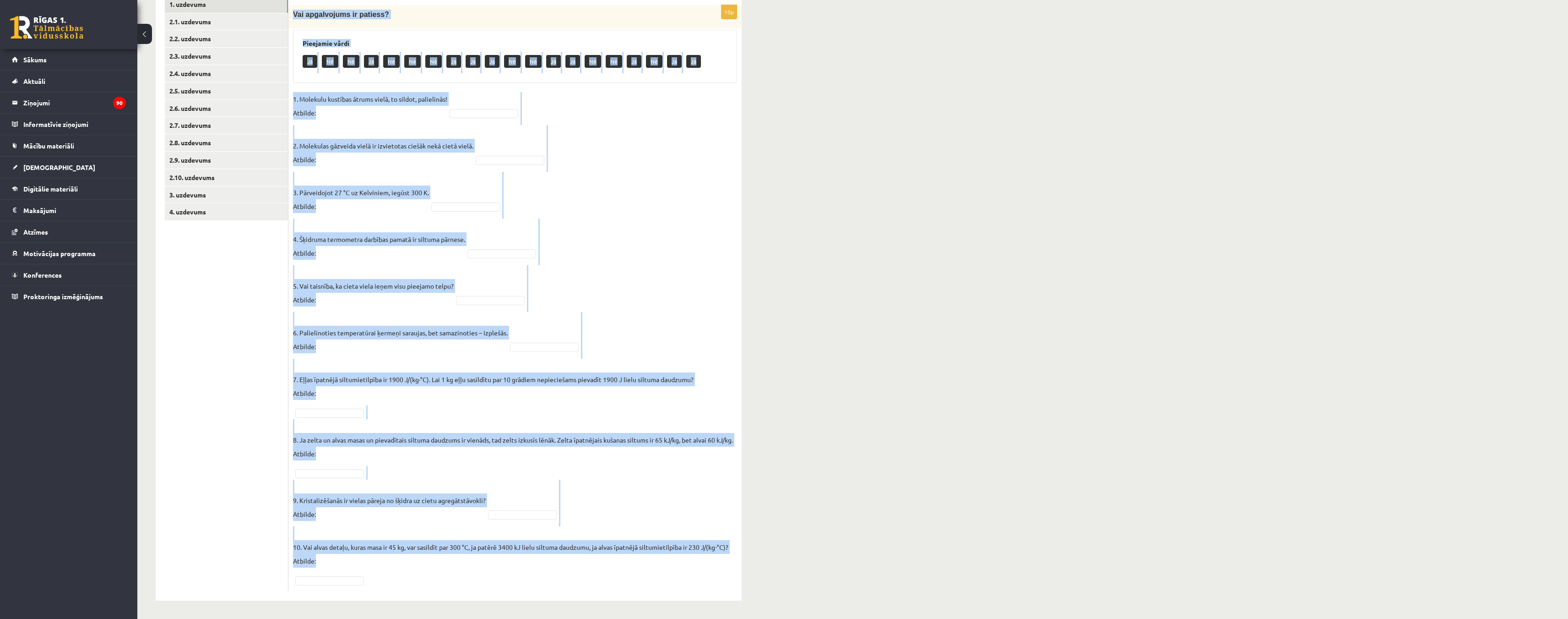
drag, startPoint x: 292, startPoint y: 41, endPoint x: 545, endPoint y: 590, distance: 604.5
click at [545, 590] on div "10p Vai apgalvojums ir patiess? Pieejamie vārdi Jā Nē Nē Jā Nē Nē Nē Jā Jā Jā N…" at bounding box center [515, 298] width 453 height 587
copy div "Lor ipsumdolors am consect? Adipiscin elits Do Ei Te In Ut La Et Do Ma Al En Ad…"
click at [717, 108] on fieldset "1. Molekulu kustības ātrums vielā, to sildot, palielinās! Atbilde: 2. Molekulas…" at bounding box center [515, 339] width 444 height 495
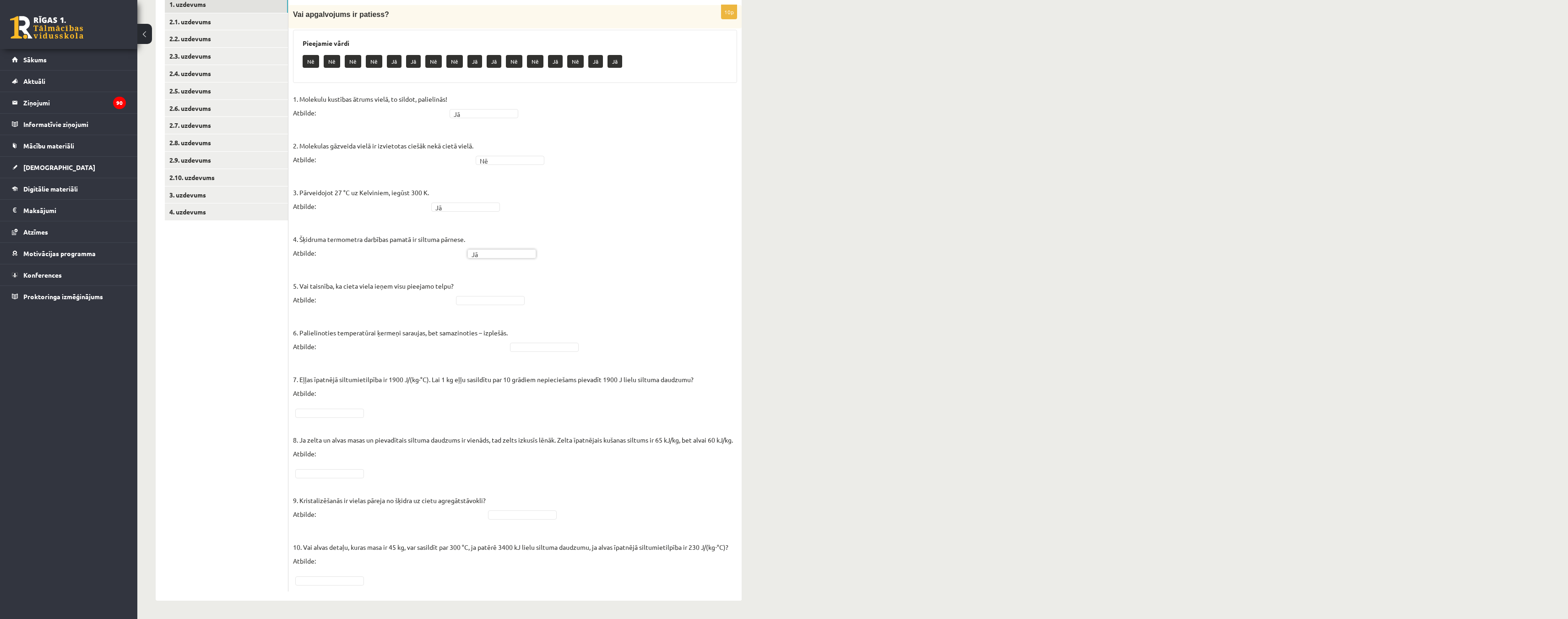
click at [506, 292] on fieldset "1. Molekulu kustības ātrums vielā, to sildot, palielinās! Atbilde: Jā ** 2. Mol…" at bounding box center [515, 339] width 444 height 495
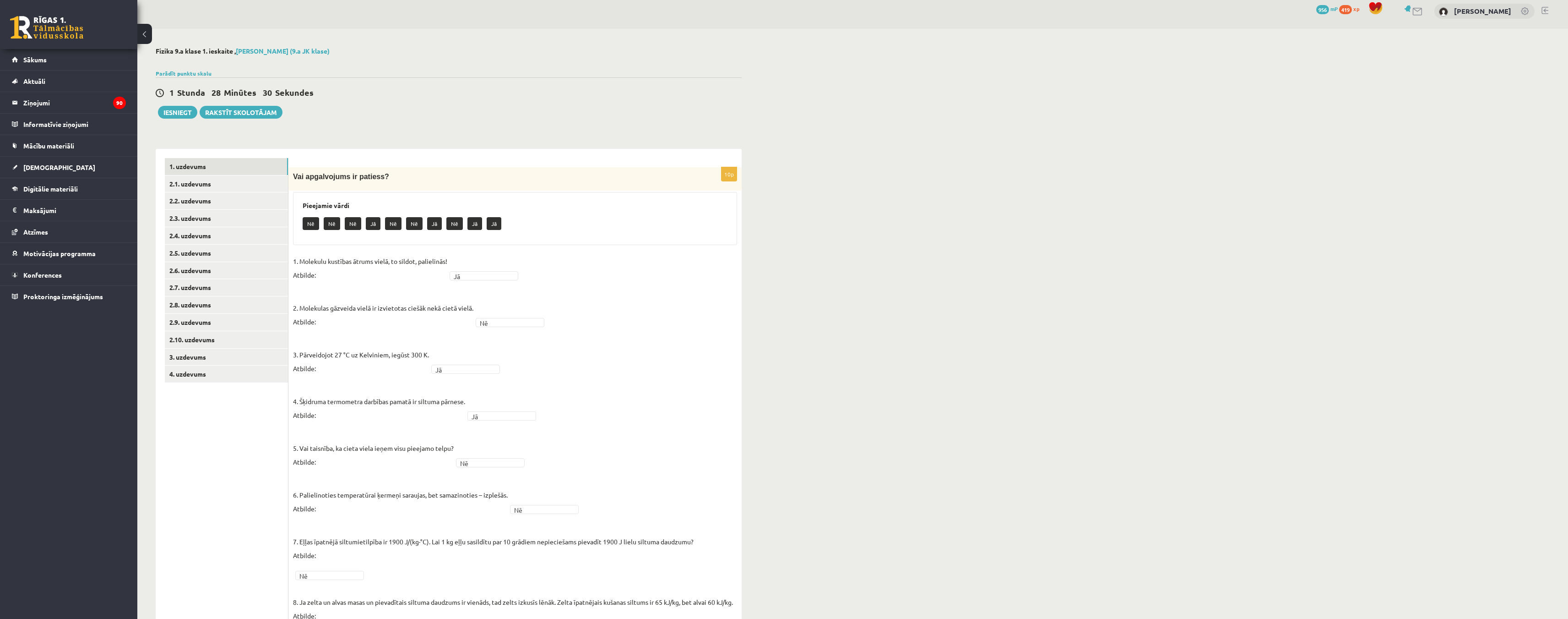
scroll to position [0, 0]
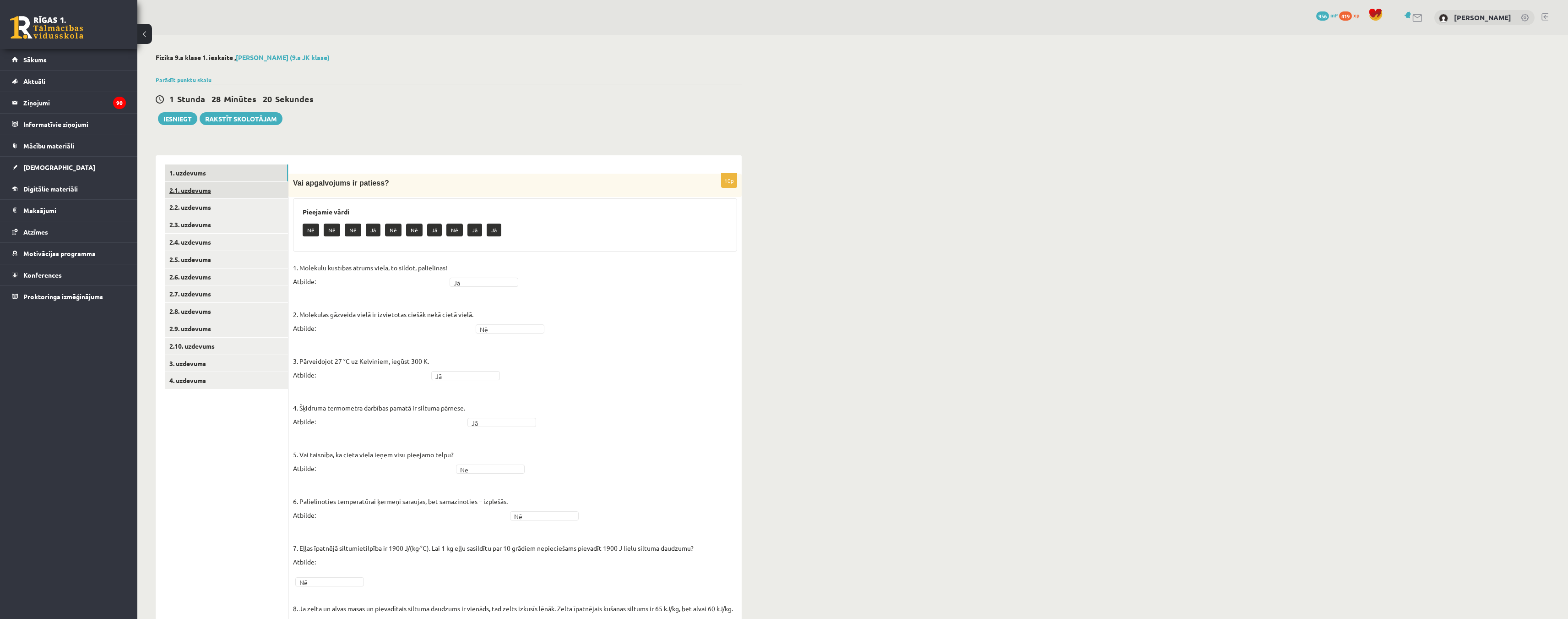
click at [227, 195] on link "2.1. uzdevums" at bounding box center [226, 190] width 123 height 17
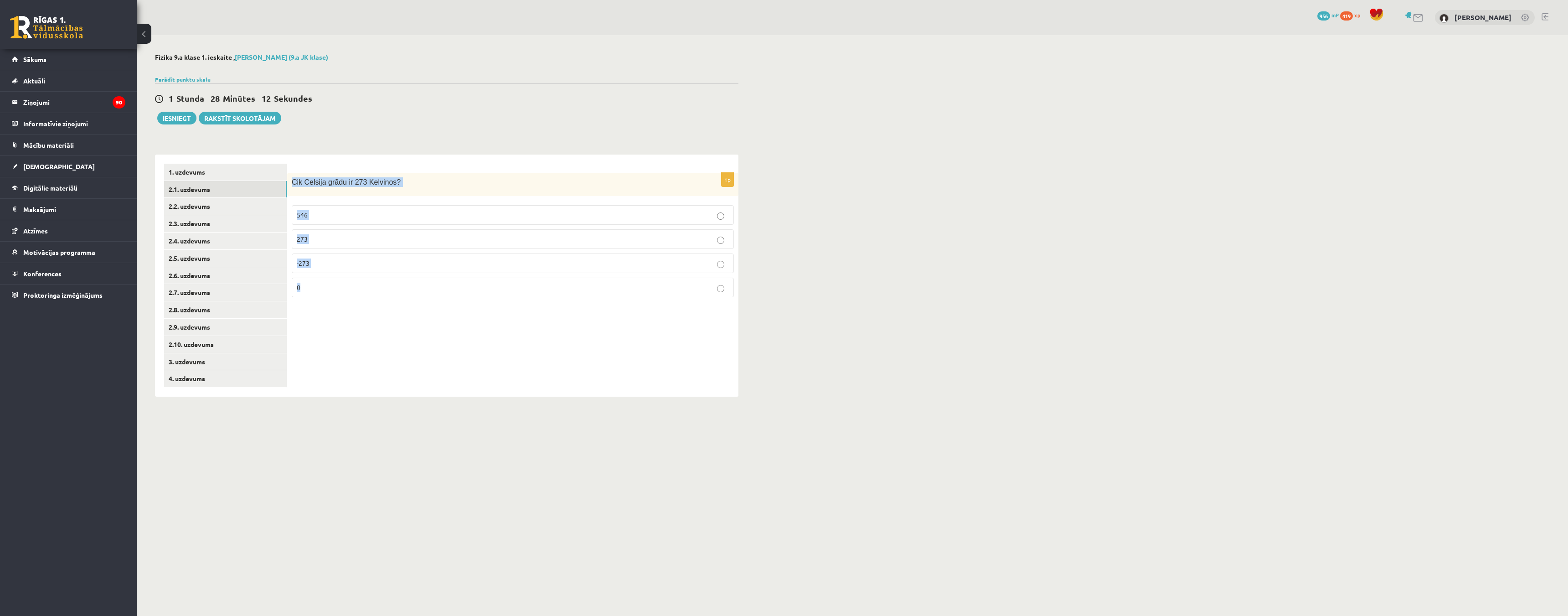
drag, startPoint x: 289, startPoint y: 181, endPoint x: 350, endPoint y: 282, distance: 118.0
click at [350, 282] on div "1p Cik Celsija grādu ir 273 Kelvinos? 546 273 -273 0" at bounding box center [513, 239] width 451 height 131
copy div "Cik Celsija grādu ir 273 Kelvinos? 546 273 -273 0"
click at [188, 204] on link "2.2. uzdevums" at bounding box center [225, 206] width 122 height 17
drag, startPoint x: 292, startPoint y: 181, endPoint x: 350, endPoint y: 285, distance: 119.1
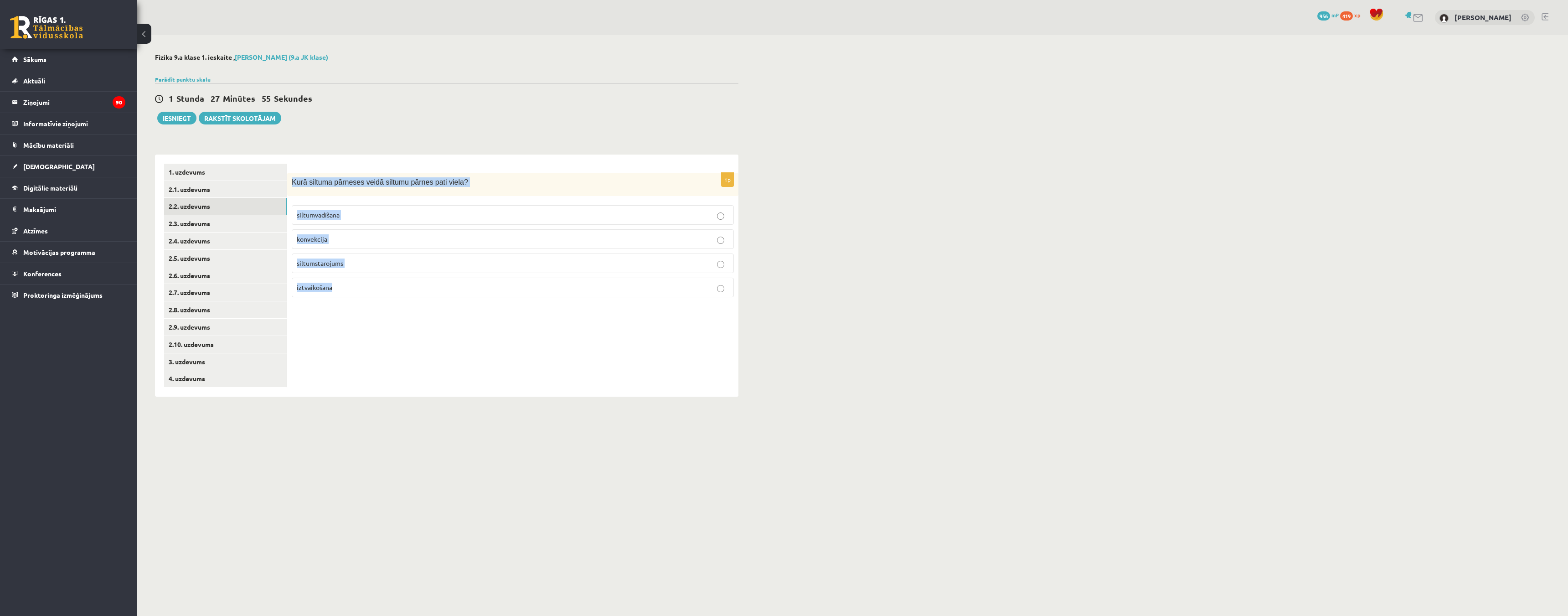
click at [350, 285] on div "1p Kurā siltuma pārneses veidā siltumu pārnes pati viela? siltumvadīšana konvek…" at bounding box center [513, 239] width 451 height 131
copy div "Kurā siltuma pārneses veidā siltumu pārnes pati viela? siltumvadīšana konvekcij…"
click at [388, 357] on div "1p Kurā siltuma pārneses veidā siltumu pārnes pati viela? siltumvadīšana konvek…" at bounding box center [513, 276] width 451 height 242
click at [716, 284] on p "iztvaikošana" at bounding box center [513, 287] width 432 height 10
click at [190, 220] on link "2.3. uzdevums" at bounding box center [225, 223] width 122 height 17
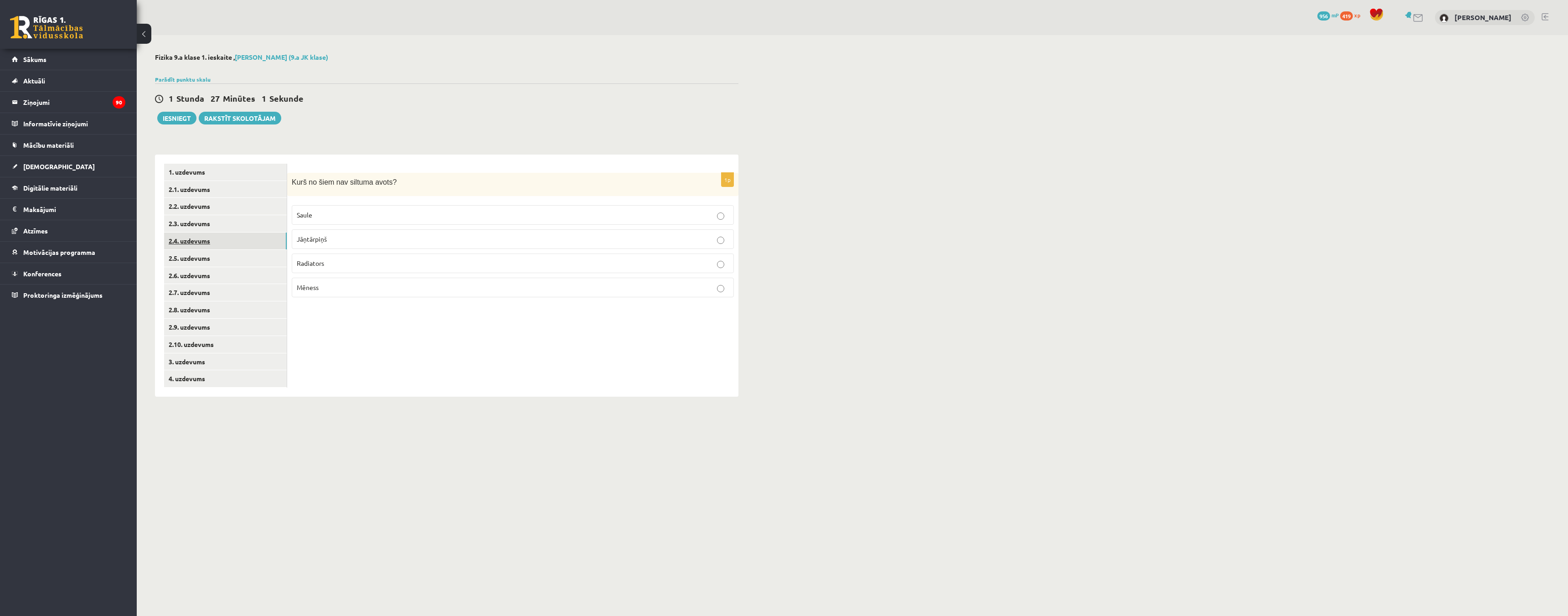
click at [192, 242] on link "2.4. uzdevums" at bounding box center [225, 241] width 122 height 17
drag, startPoint x: 290, startPoint y: 181, endPoint x: 367, endPoint y: 284, distance: 128.6
click at [367, 284] on div "1p Kurš no minētajiem ir siltuma pārneses veids? Iztvaikošana siltumstarojums s…" at bounding box center [513, 239] width 451 height 131
copy div "Kurš no minētajiem ir siltuma pārneses veids? Iztvaikošana siltumstarojums subl…"
click at [211, 257] on link "2.5. uzdevums" at bounding box center [225, 258] width 122 height 17
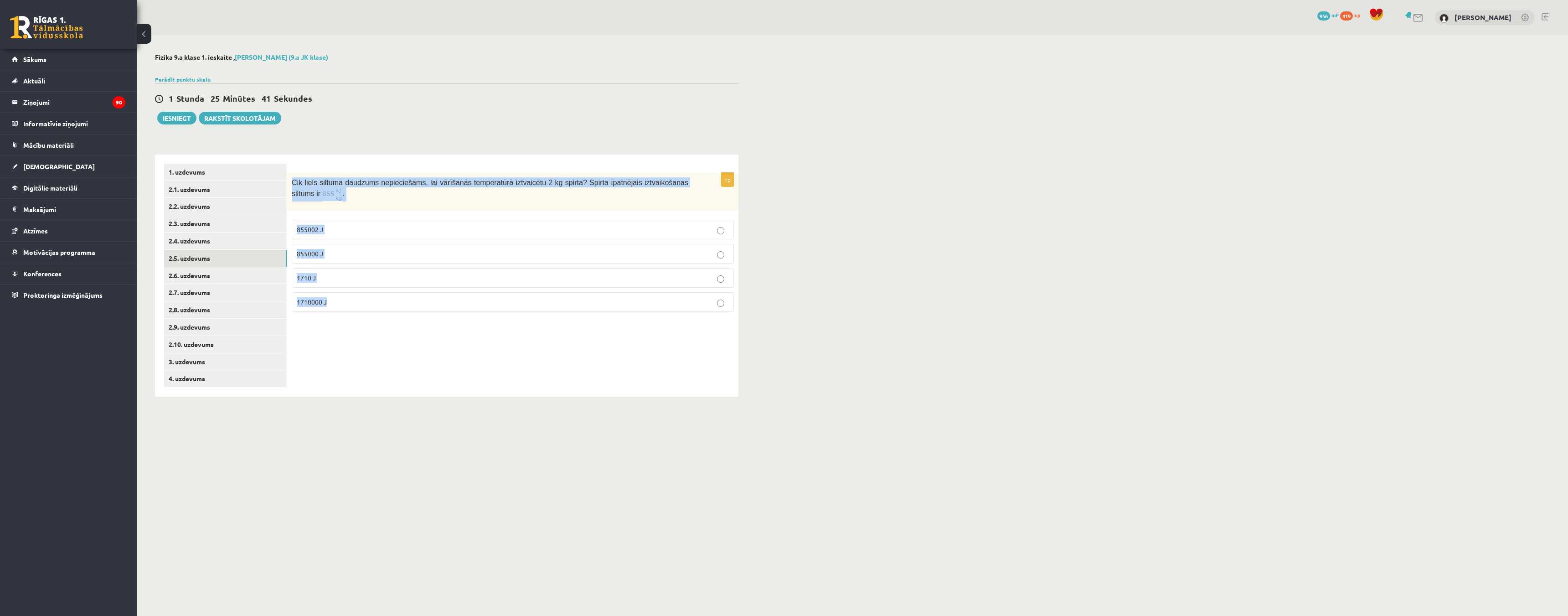
drag, startPoint x: 290, startPoint y: 180, endPoint x: 369, endPoint y: 313, distance: 154.7
click at [369, 313] on div "1p Cik liels siltuma daudzums nepieciešams, lai vārīšanās temperatūrā iztvaicēt…" at bounding box center [513, 246] width 451 height 146
copy div "Cik liels siltuma daudzums nepieciešams, lai vārīšanās temperatūrā iztvaicētu 2…"
click at [190, 277] on link "2.6. uzdevums" at bounding box center [225, 276] width 122 height 17
drag, startPoint x: 292, startPoint y: 185, endPoint x: 357, endPoint y: 291, distance: 124.3
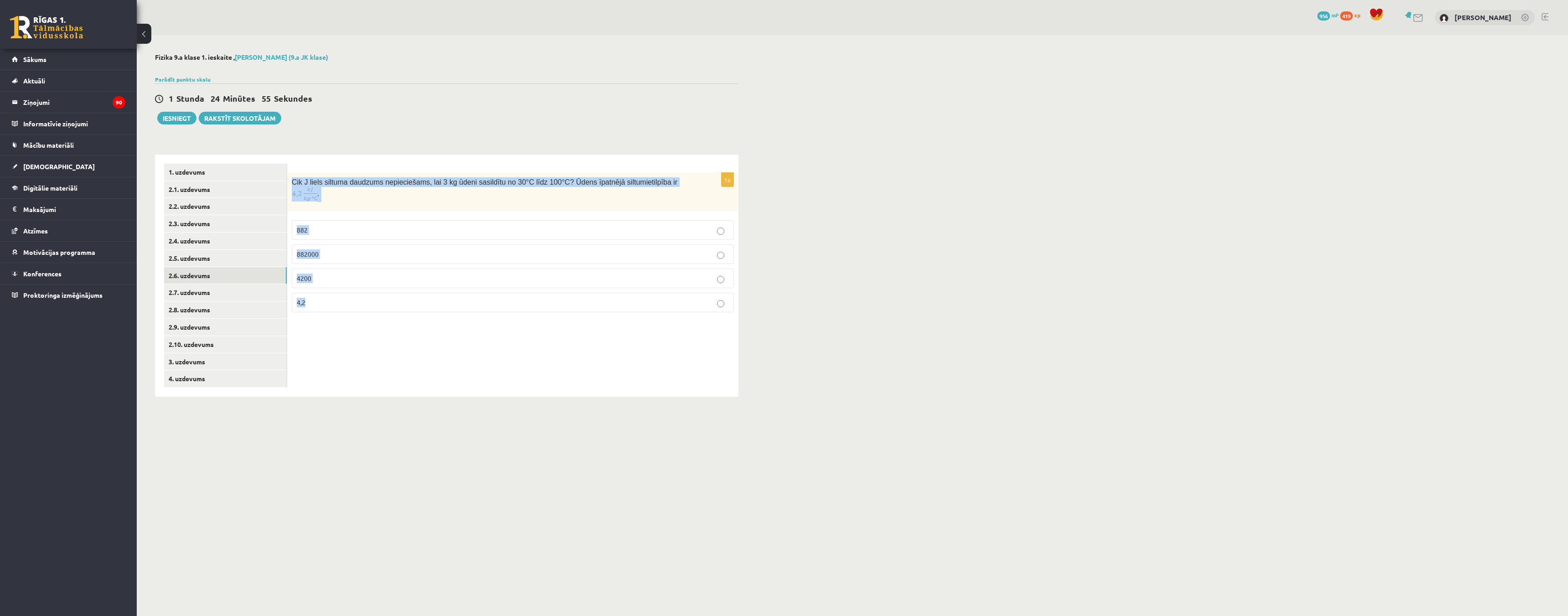
click at [357, 291] on div "1p Cik J liels siltuma daudzums nepieciešams, lai 3 kg ūdeni sasildītu no 30°C …" at bounding box center [513, 246] width 451 height 147
copy div "Cik J liels siltuma daudzums nepieciešams, lai 3 kg ūdeni sasildītu no 30°C līd…"
click at [197, 292] on link "2.7. uzdevums" at bounding box center [225, 293] width 122 height 17
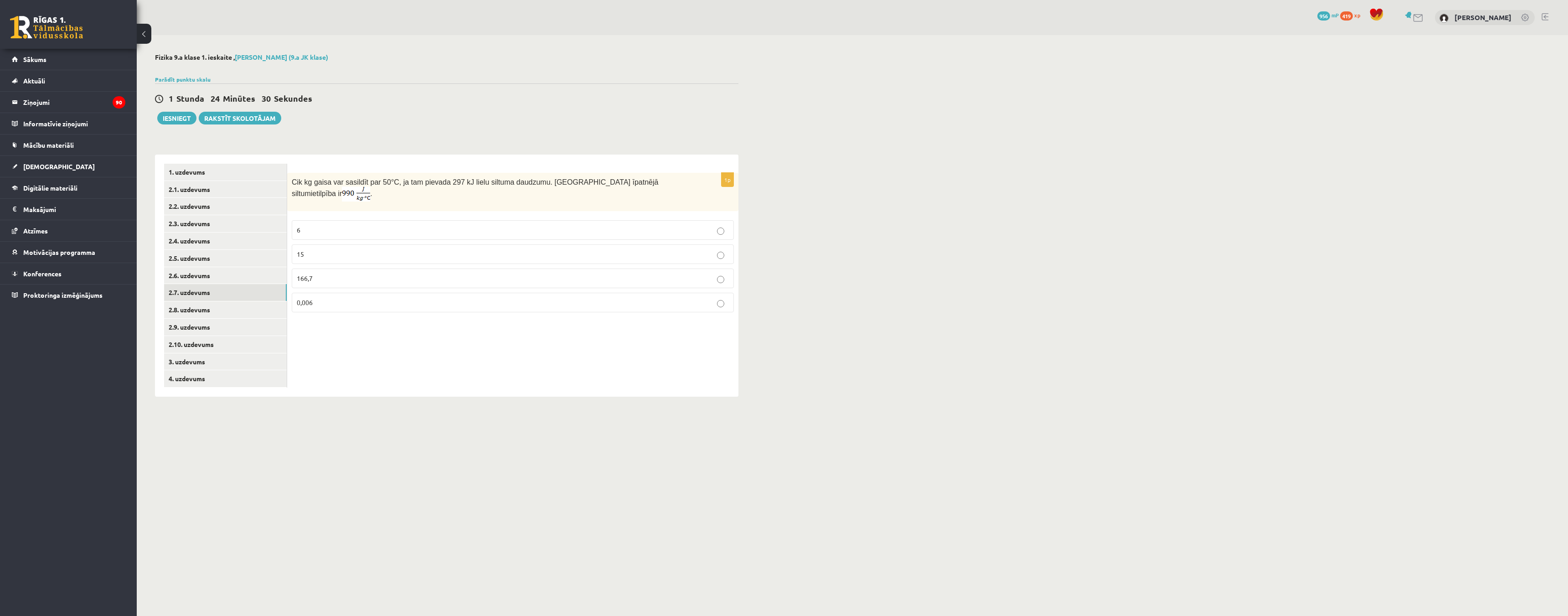
click at [725, 250] on p "15" at bounding box center [513, 254] width 432 height 10
click at [183, 310] on link "2.8. uzdevums" at bounding box center [225, 310] width 122 height 17
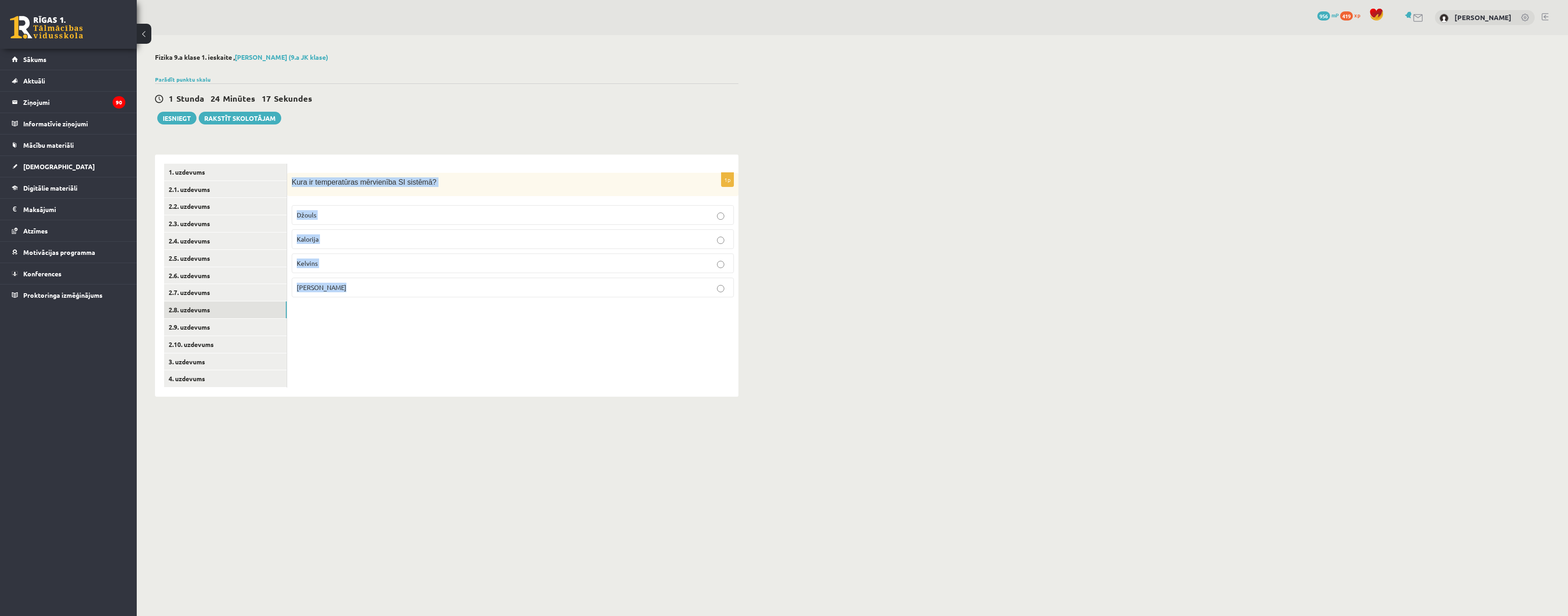
drag, startPoint x: 290, startPoint y: 182, endPoint x: 373, endPoint y: 290, distance: 136.2
click at [373, 290] on div "1p Kura ir temperatūras mērvienība SI sistēmā ? Džouls Kalorija Kelvins Celsija…" at bounding box center [513, 239] width 451 height 131
copy div "Kura ir temperatūras mērvienība SI sistēmā ? Džouls Kalorija Kelvins Celsija gr…"
click at [727, 244] on p "Kalorija" at bounding box center [513, 239] width 432 height 10
click at [184, 327] on link "2.9. uzdevums" at bounding box center [225, 327] width 122 height 17
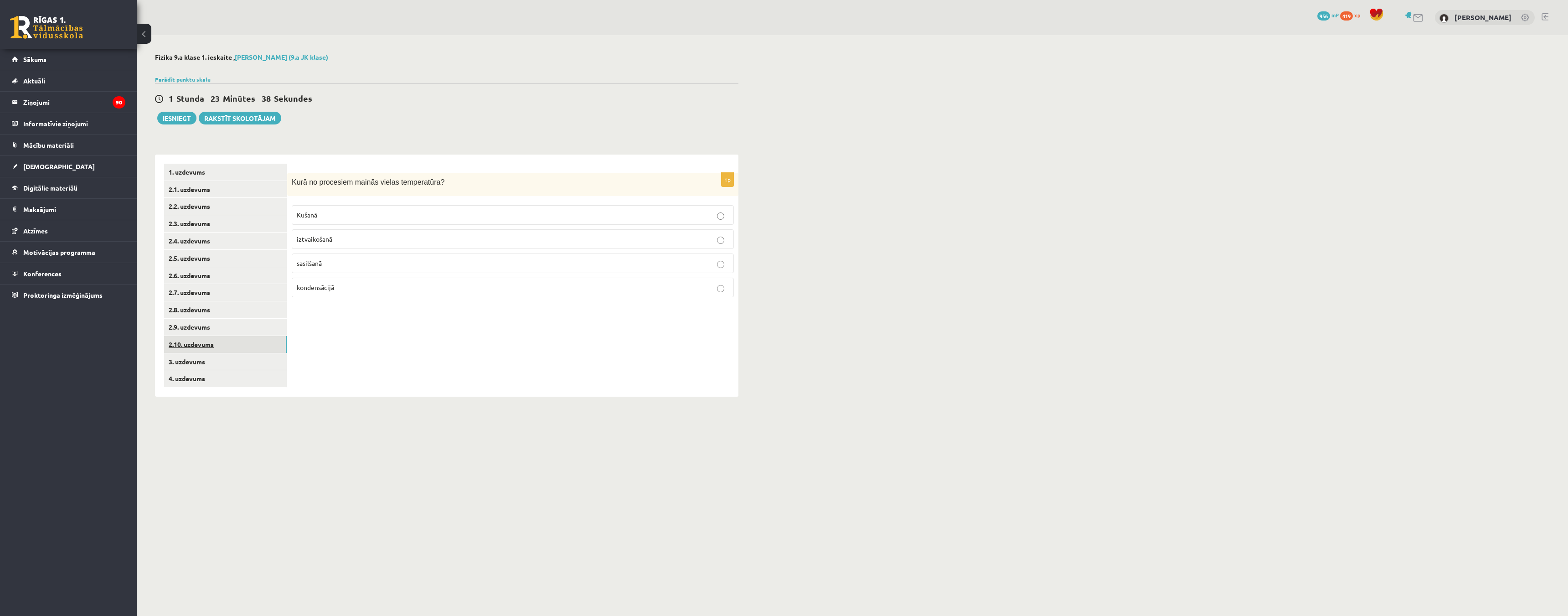
click at [186, 344] on link "2.10. uzdevums" at bounding box center [225, 345] width 122 height 17
drag, startPoint x: 292, startPoint y: 182, endPoint x: 337, endPoint y: 279, distance: 106.9
click at [337, 279] on div "1p Kāda ir zemākā iespējamā iegūtā temperatūra? 0°C 273°C -273K 0 K" at bounding box center [513, 239] width 451 height 131
copy div "Kāda ir zemākā iespējamā iegūtā temperatūra? 0°C 273°C -273K 0 K"
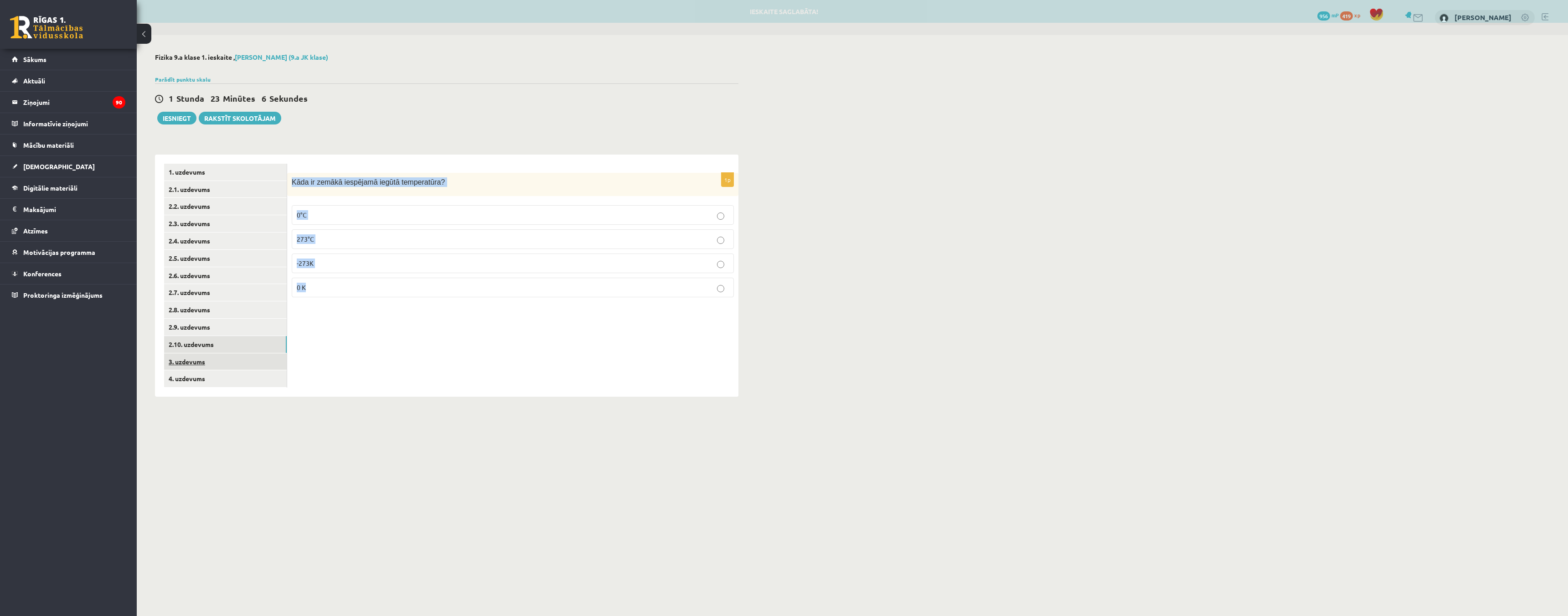
click at [201, 360] on link "3. uzdevums" at bounding box center [225, 362] width 122 height 17
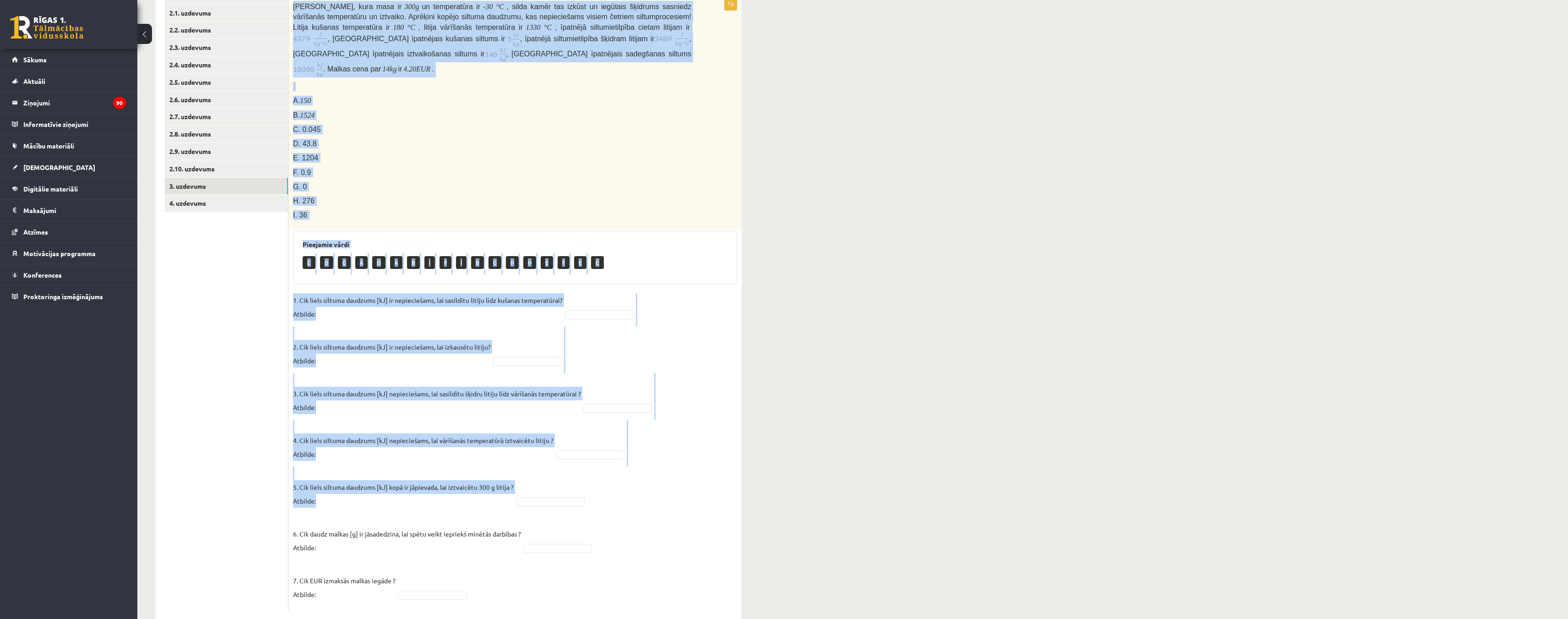
scroll to position [183, 0]
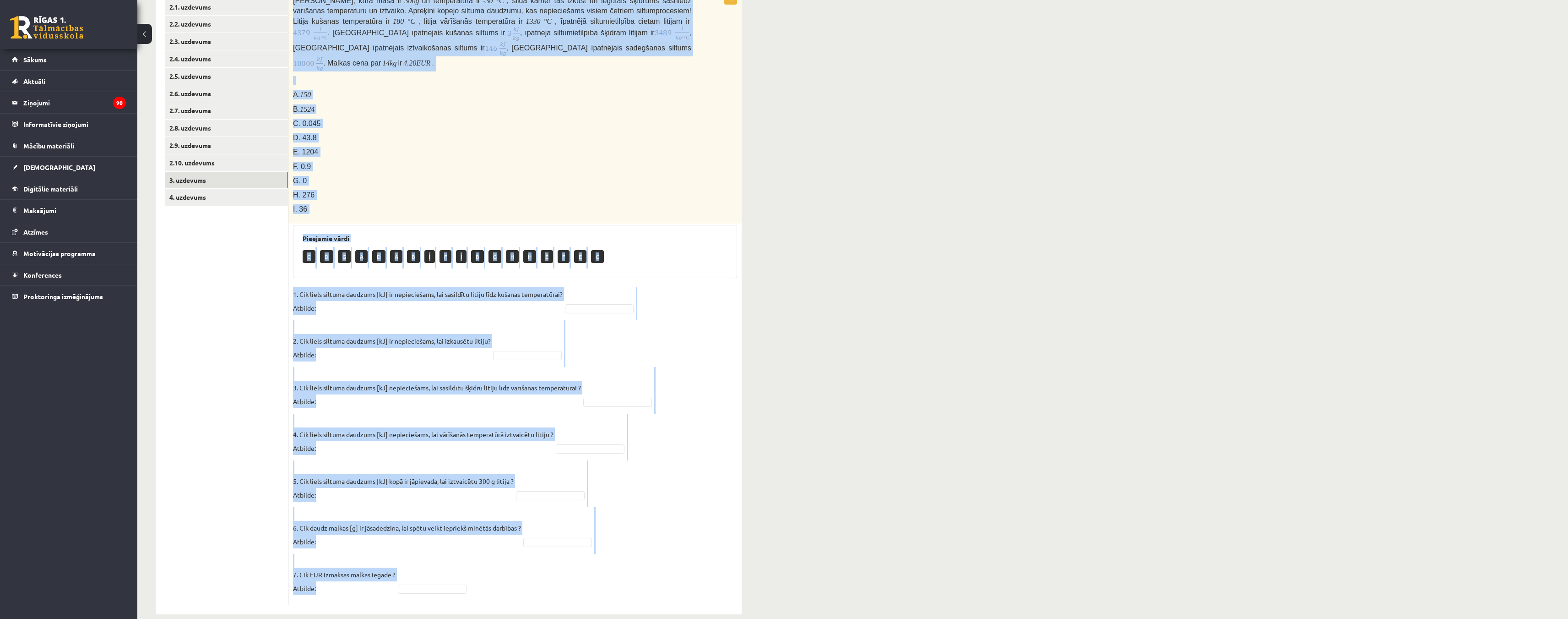
drag, startPoint x: 291, startPoint y: 180, endPoint x: 551, endPoint y: 554, distance: 455.5
click at [551, 554] on div "7p Litija klucīti, kura masa ir 300 g un temperatūra ir - 30 ° C , silda kamēr …" at bounding box center [515, 297] width 453 height 615
copy div "Litija klucīti, kura masa ir 300 g un temperatūra ir - 30 ° C , silda kamēr tas…"
click at [817, 353] on div "Fizika 9.a klase 1. ieskaite , Karolīna Kalve (9.a JK klase) Parādīt punktu ska…" at bounding box center [853, 242] width 1430 height 780
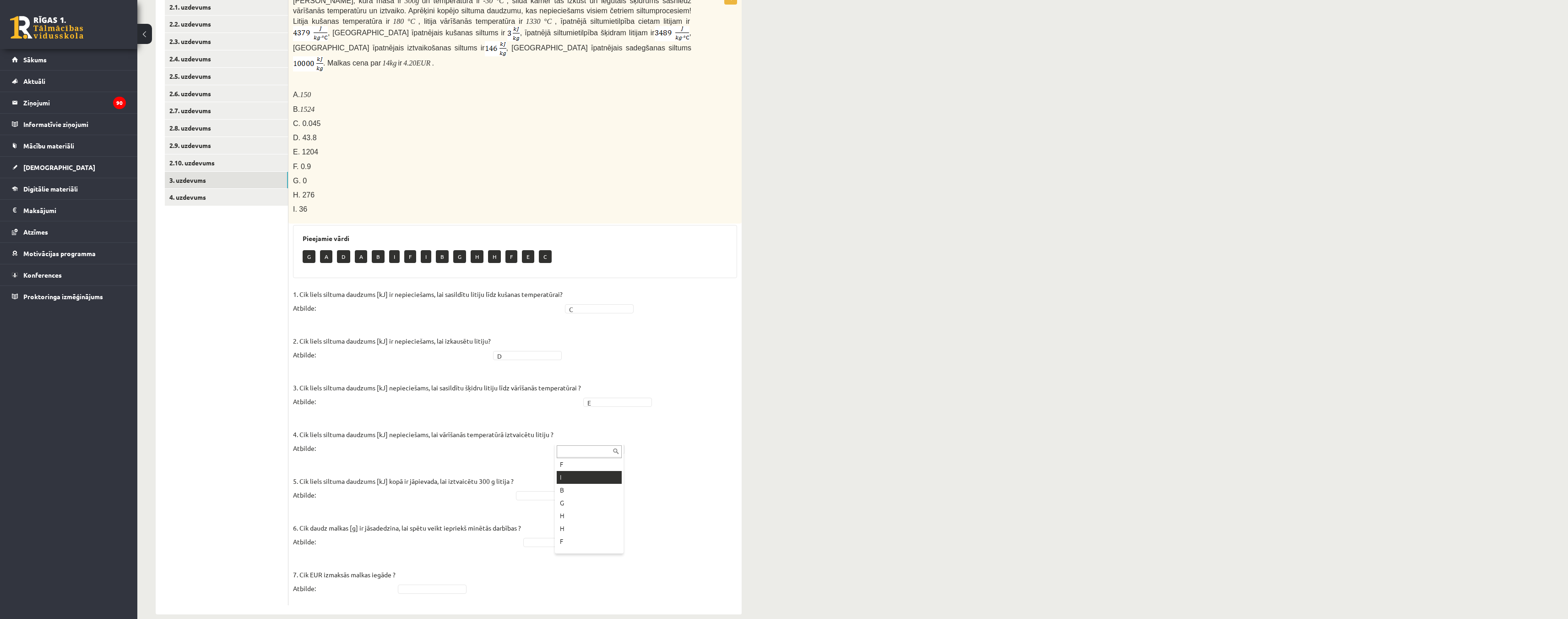
scroll to position [90, 0]
click at [554, 539] on fieldset "1. Cik liels siltuma daudzums [kJ] ir nepieciešams, lai sasildītu litiju līdz k…" at bounding box center [515, 444] width 444 height 313
click at [438, 584] on fieldset "1. Cik liels siltuma daudzums [kJ] ir nepieciešams, lai sasildītu litiju līdz k…" at bounding box center [515, 444] width 444 height 313
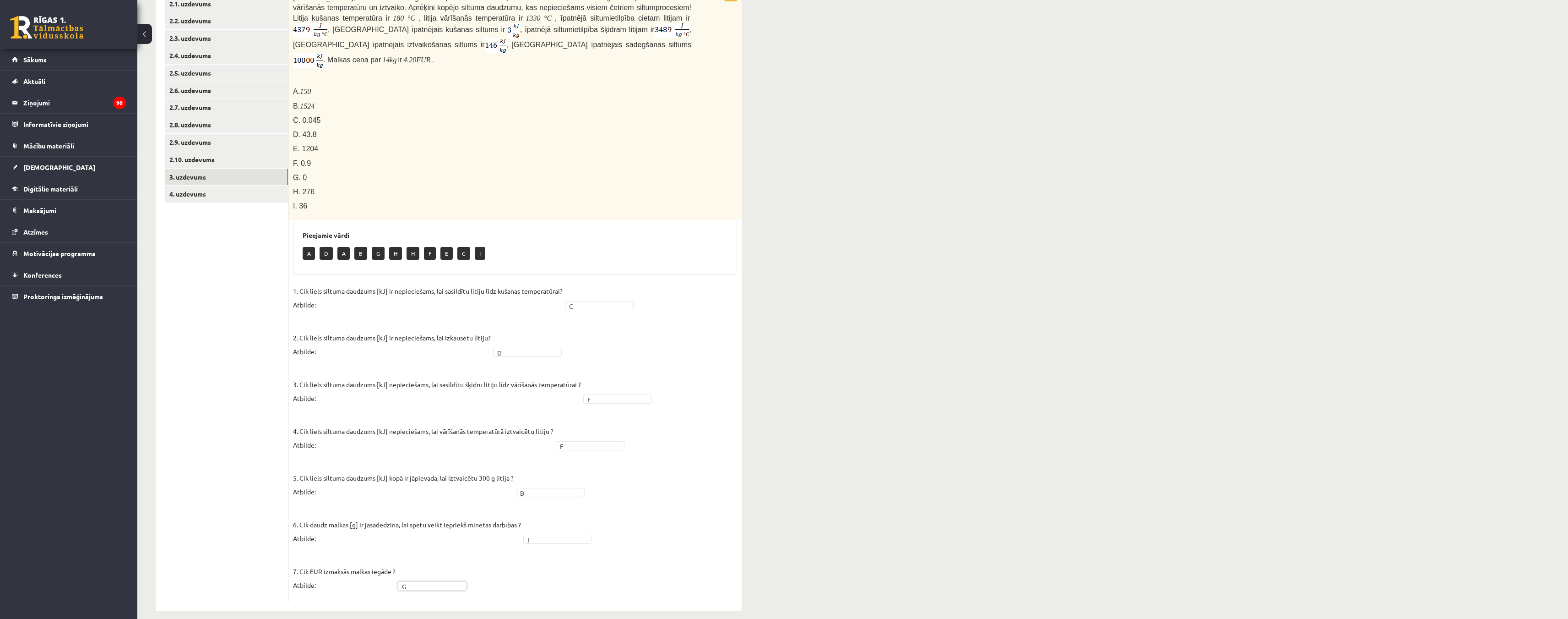
scroll to position [187, 0]
click at [193, 196] on link "4. uzdevums" at bounding box center [226, 193] width 123 height 17
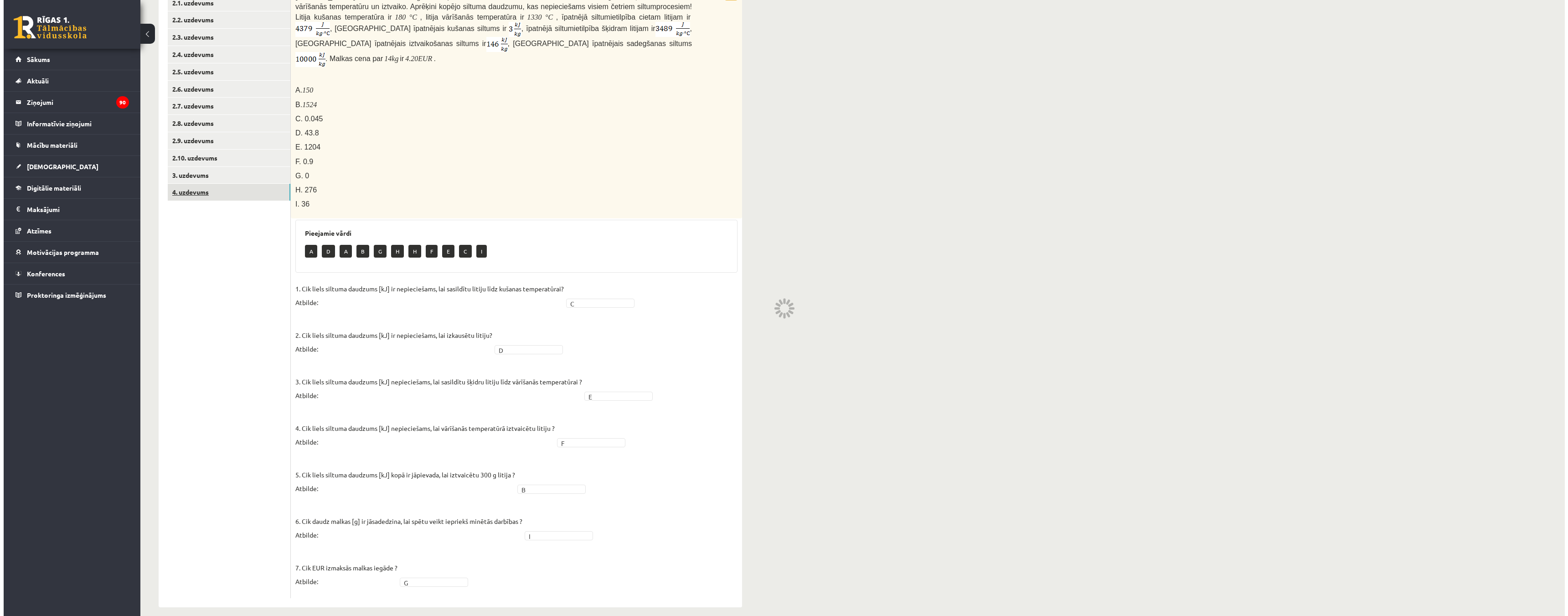
scroll to position [0, 0]
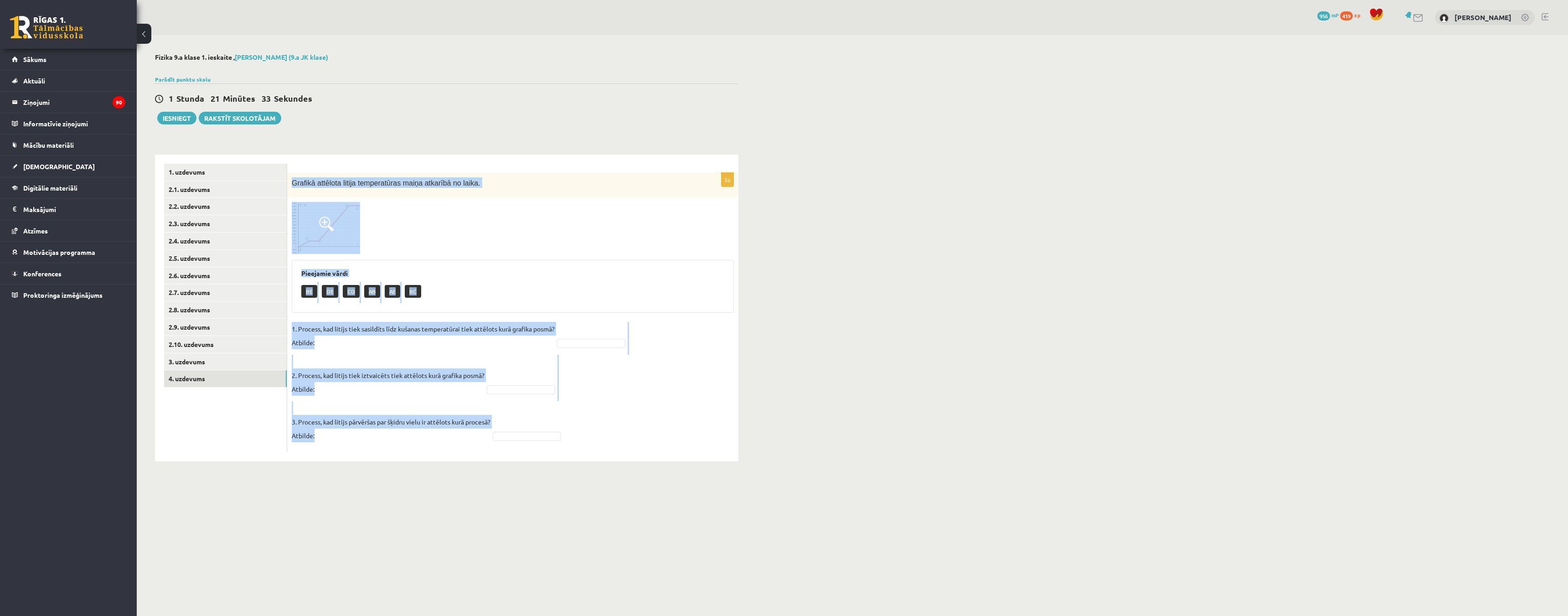
drag, startPoint x: 289, startPoint y: 182, endPoint x: 623, endPoint y: 437, distance: 420.2
click at [623, 441] on div "3p Grafikā attēlota litija temperatūras maiņa atkarībā no laika. Pieejamie vārd…" at bounding box center [513, 312] width 451 height 279
copy div "Grafikā attēlota litija temperatūras maiņa atkarībā no laika. Pieejamie vārdi B…"
click at [496, 237] on div at bounding box center [513, 228] width 442 height 52
click at [348, 226] on img at bounding box center [326, 228] width 68 height 52
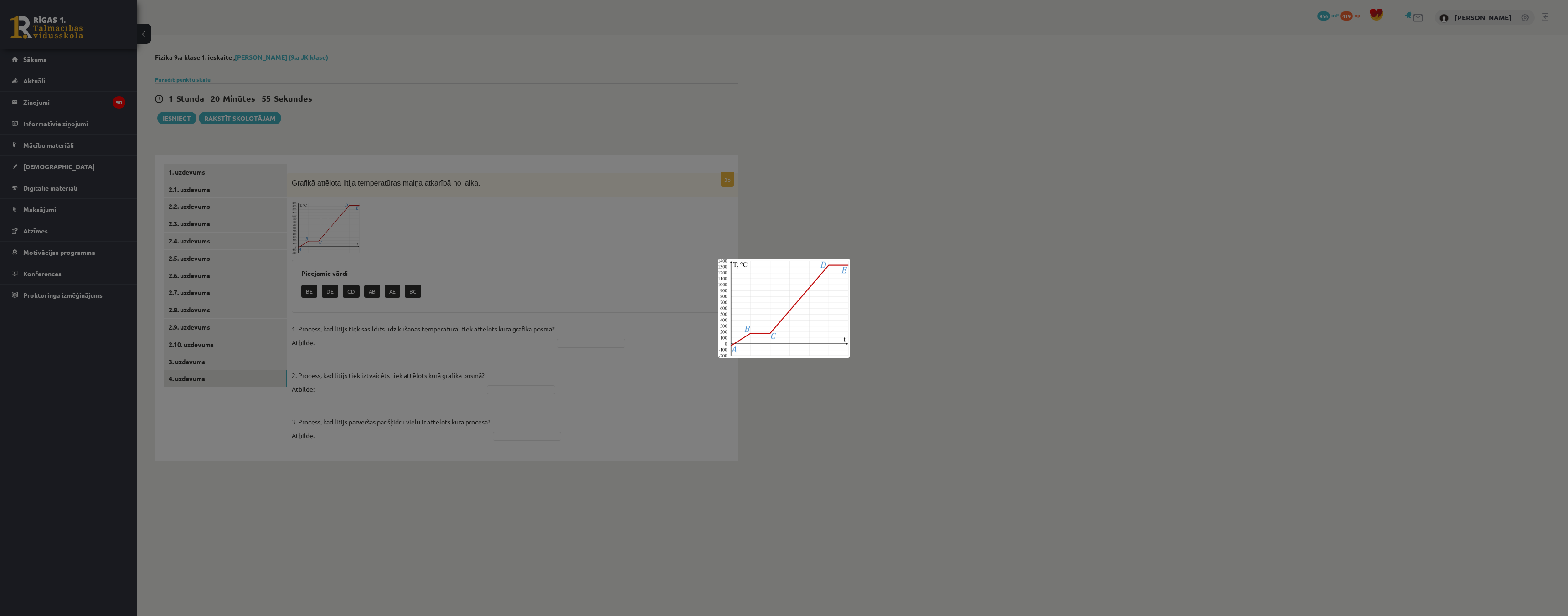
click at [457, 228] on div at bounding box center [784, 308] width 1568 height 616
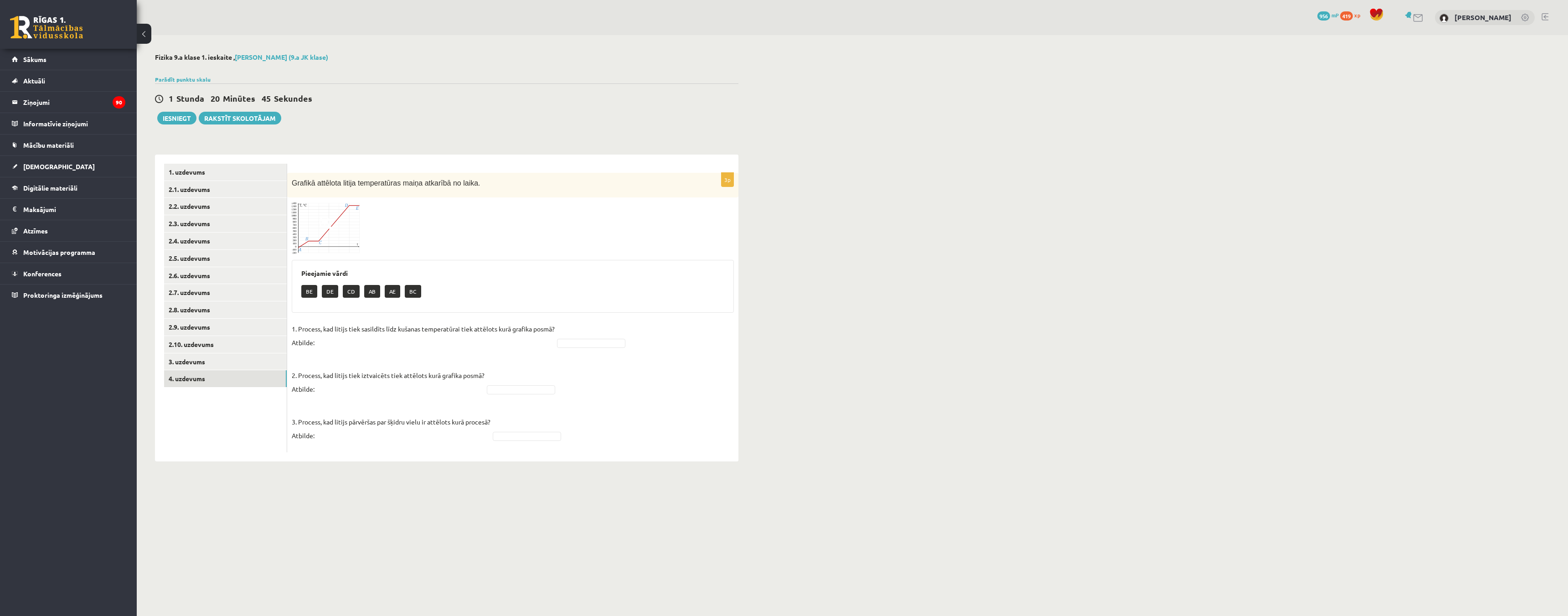
click at [331, 223] on span at bounding box center [326, 224] width 15 height 15
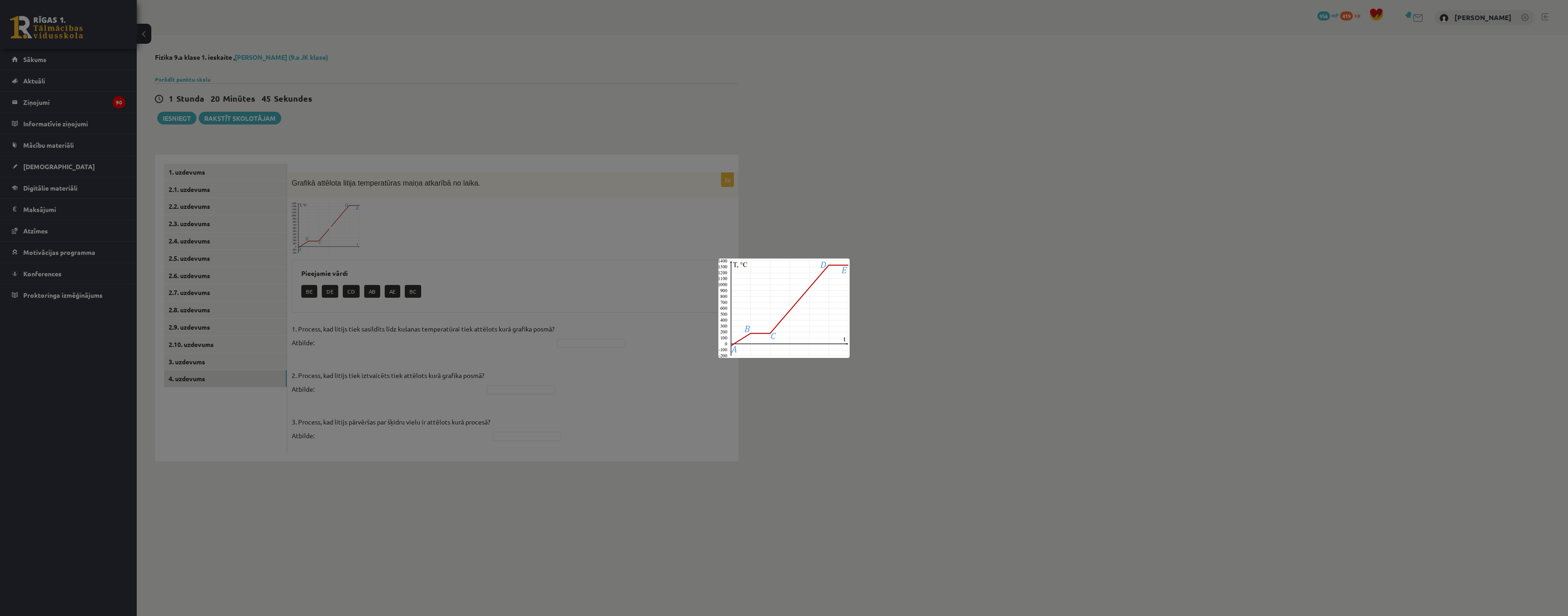
click at [331, 223] on div at bounding box center [784, 308] width 1568 height 616
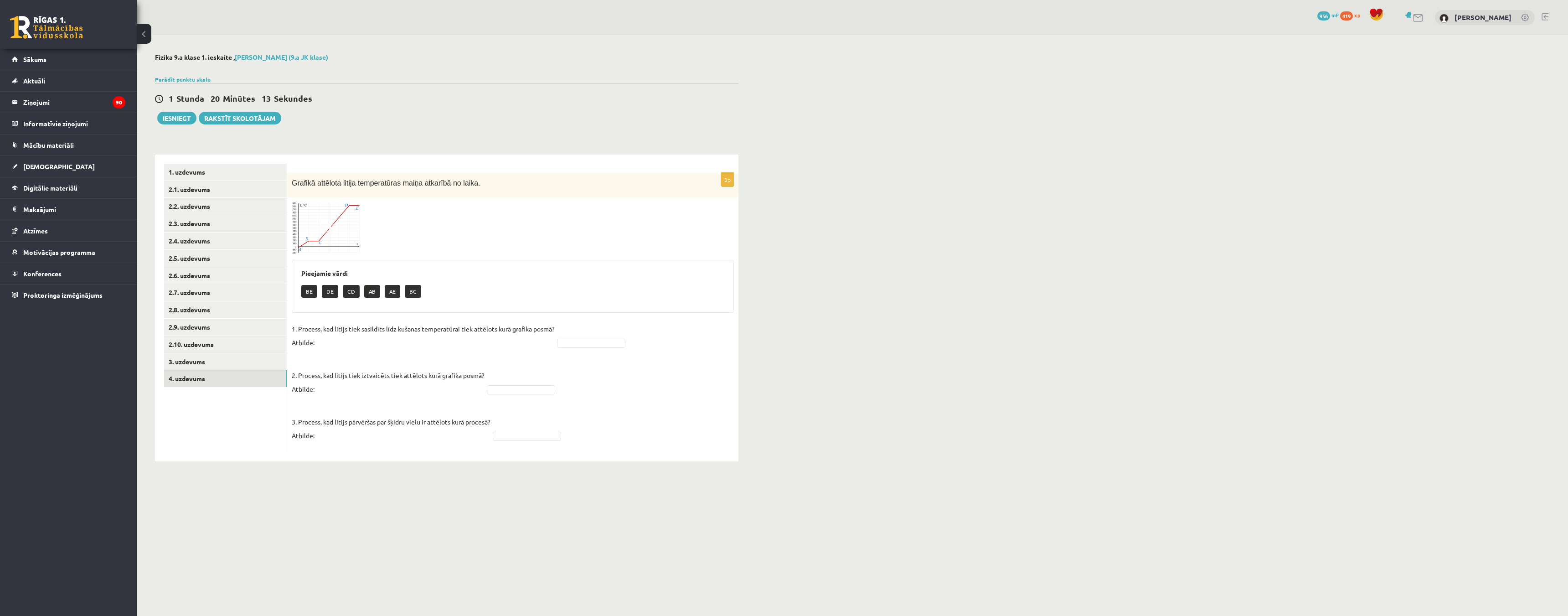
click at [576, 349] on fieldset "1. Process, kad litijs tiek sasildīts līdz kušanas temperatūrai tiek attēlots k…" at bounding box center [513, 385] width 442 height 126
drag, startPoint x: 582, startPoint y: 393, endPoint x: 559, endPoint y: 387, distance: 23.8
click at [529, 383] on fieldset "1. Process, kad litijs tiek sasildīts līdz kušanas temperatūrai tiek attēlots k…" at bounding box center [513, 385] width 442 height 126
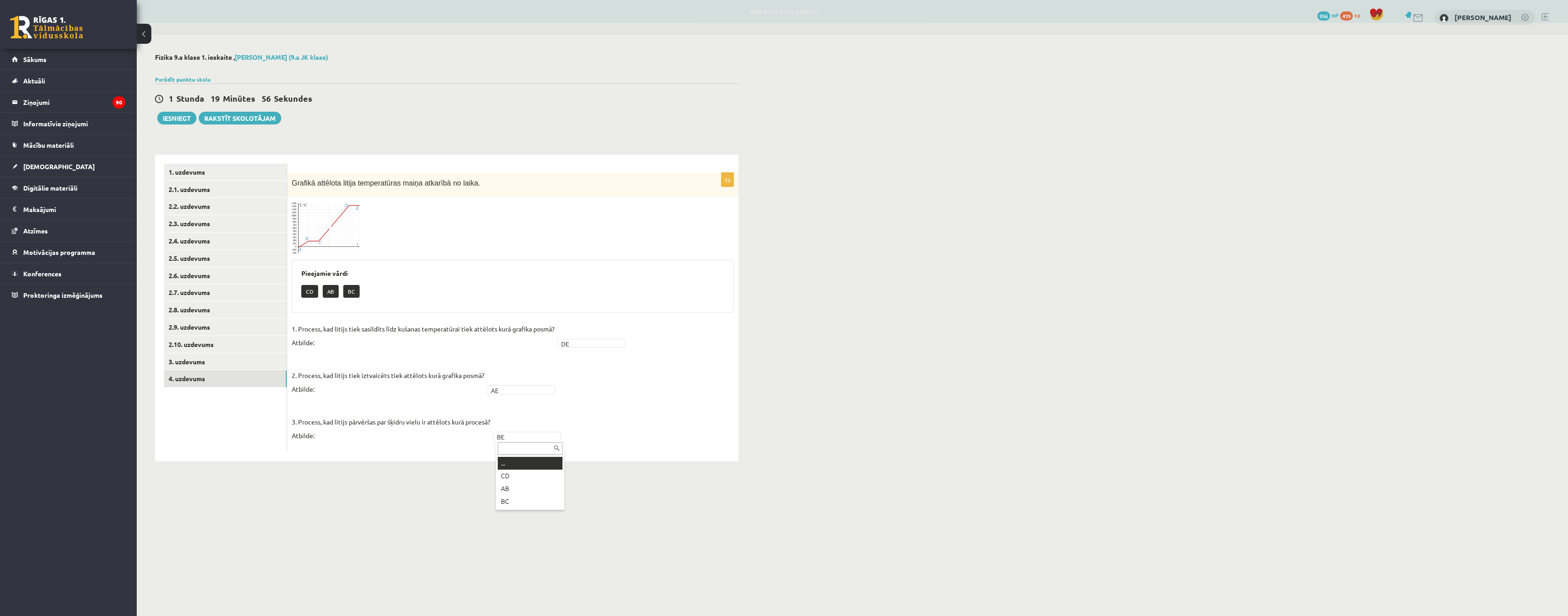
drag, startPoint x: 519, startPoint y: 465, endPoint x: 527, endPoint y: 451, distance: 16.1
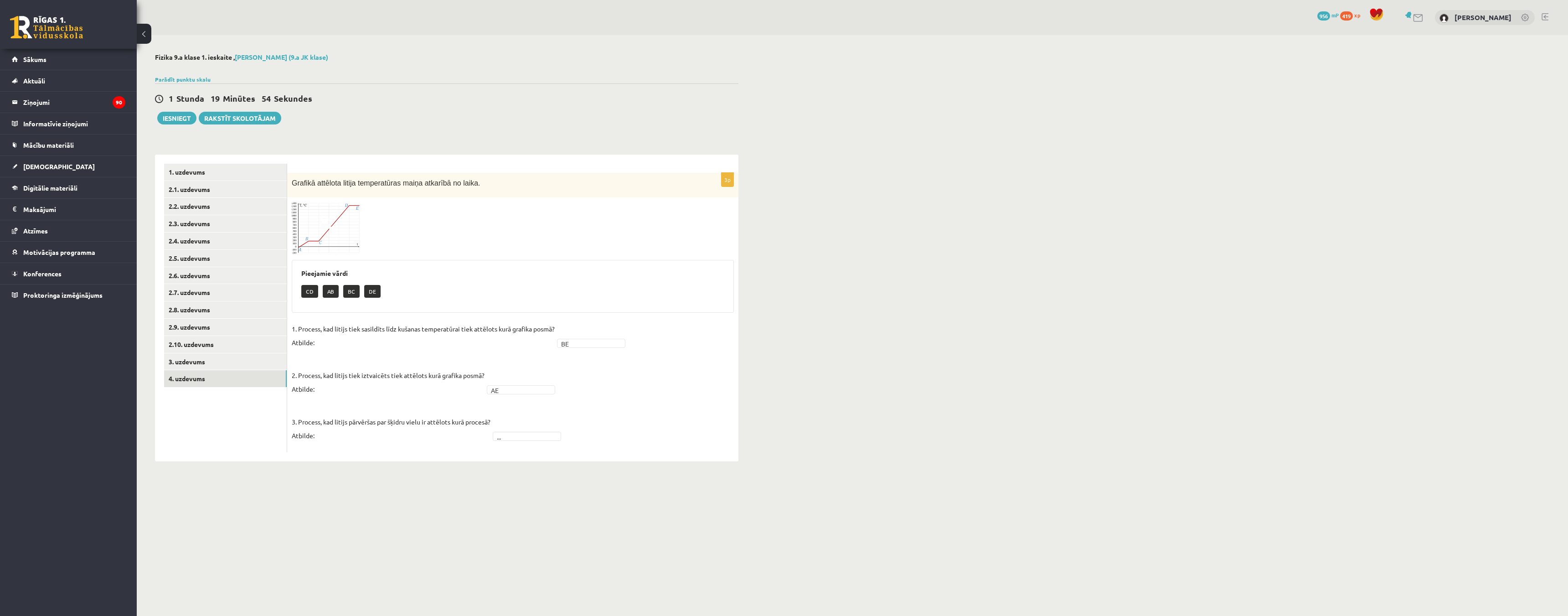
click at [511, 441] on fieldset "1. Process, kad litijs tiek sasildīts līdz kušanas temperatūrai tiek attēlots k…" at bounding box center [513, 385] width 442 height 126
click at [177, 122] on button "Iesniegt" at bounding box center [177, 117] width 39 height 13
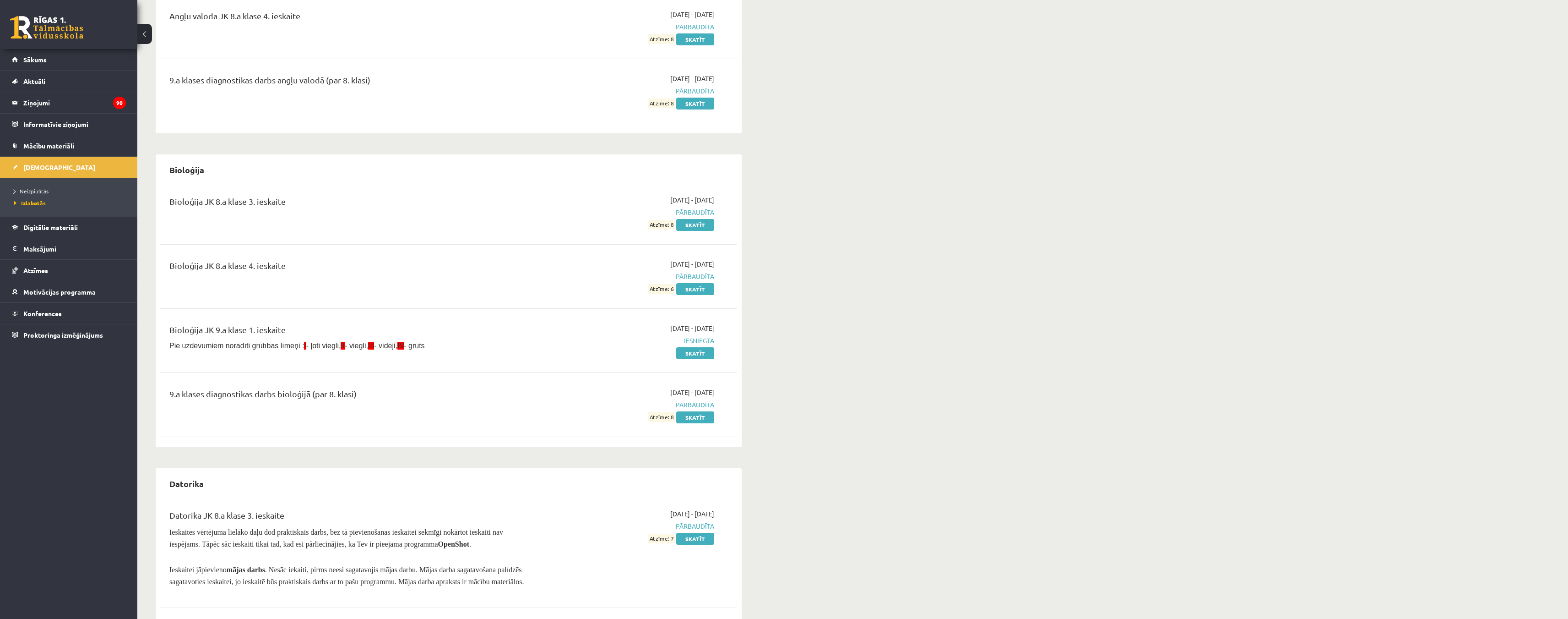
scroll to position [92, 0]
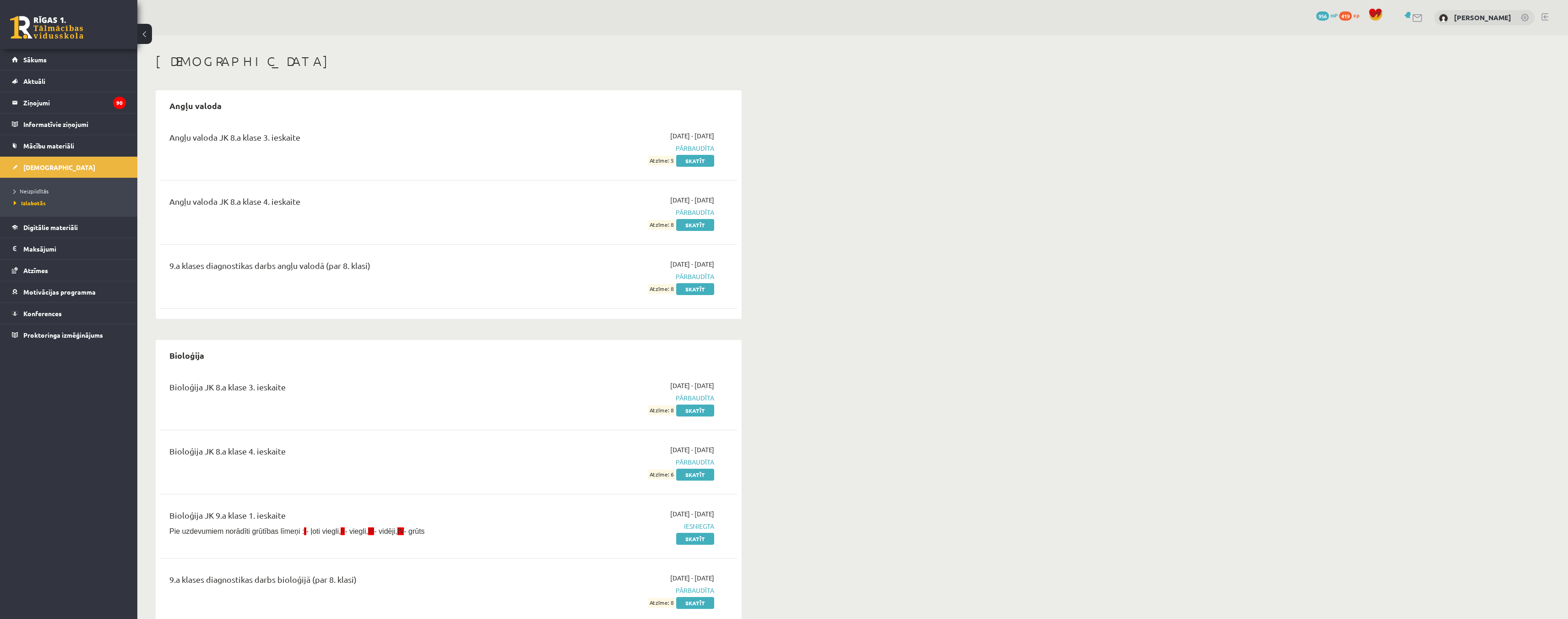
scroll to position [92, 0]
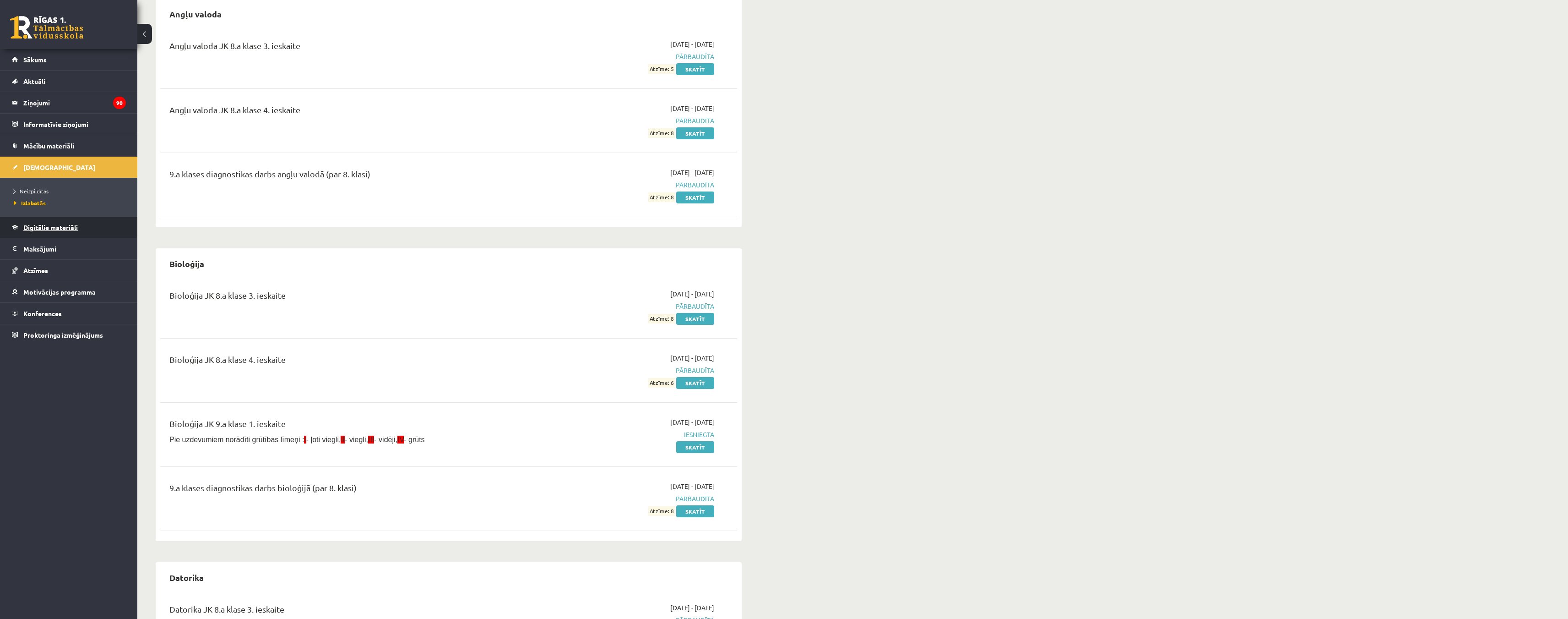
click at [40, 226] on span "Digitālie materiāli" at bounding box center [50, 227] width 54 height 8
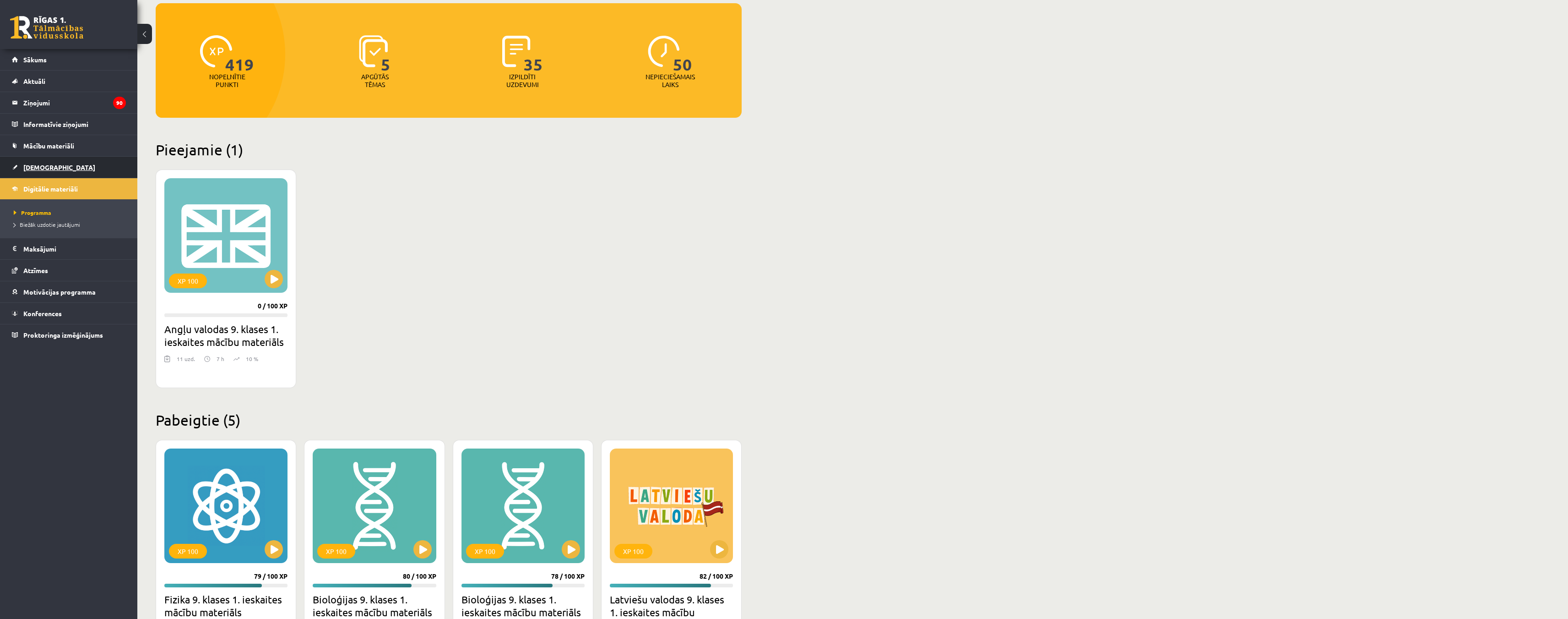
click at [40, 163] on span "[DEMOGRAPHIC_DATA]" at bounding box center [59, 167] width 72 height 8
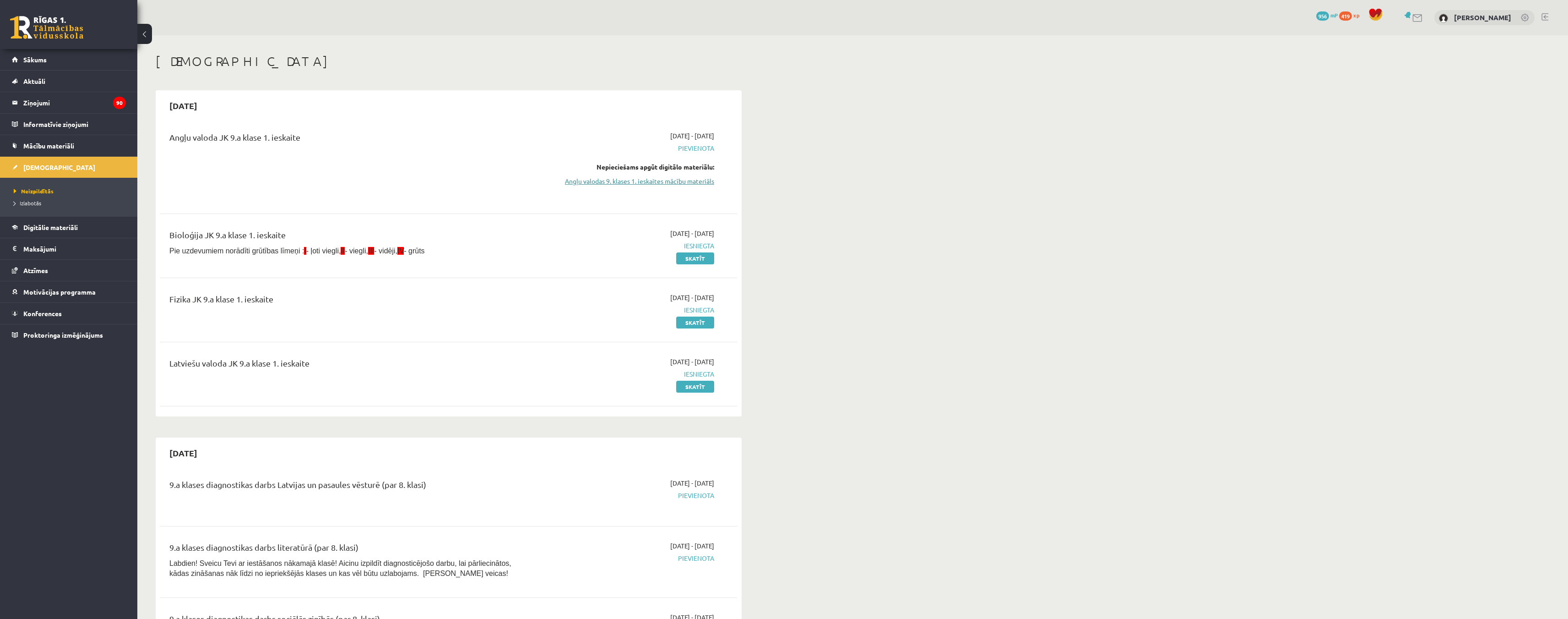
click at [652, 183] on link "Angļu valodas 9. klases 1. ieskaites mācību materiāls" at bounding box center [628, 181] width 172 height 10
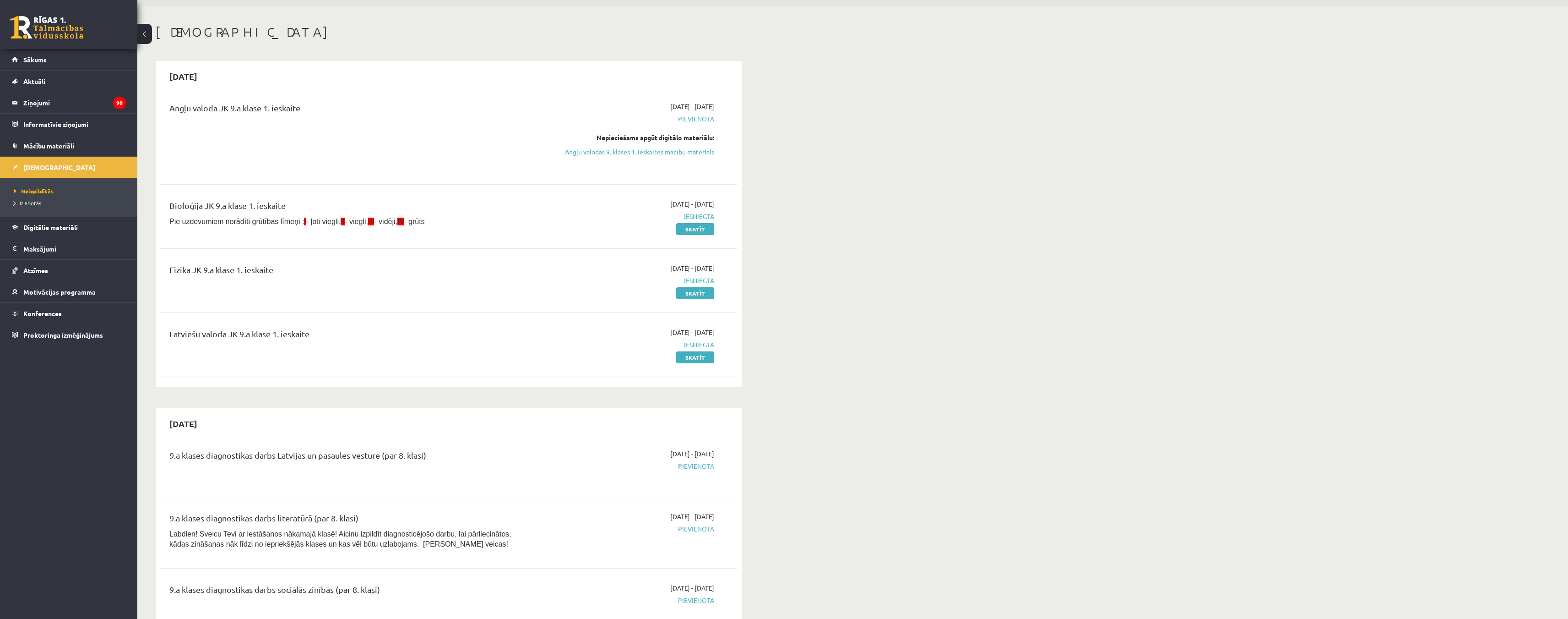
scroll to position [46, 0]
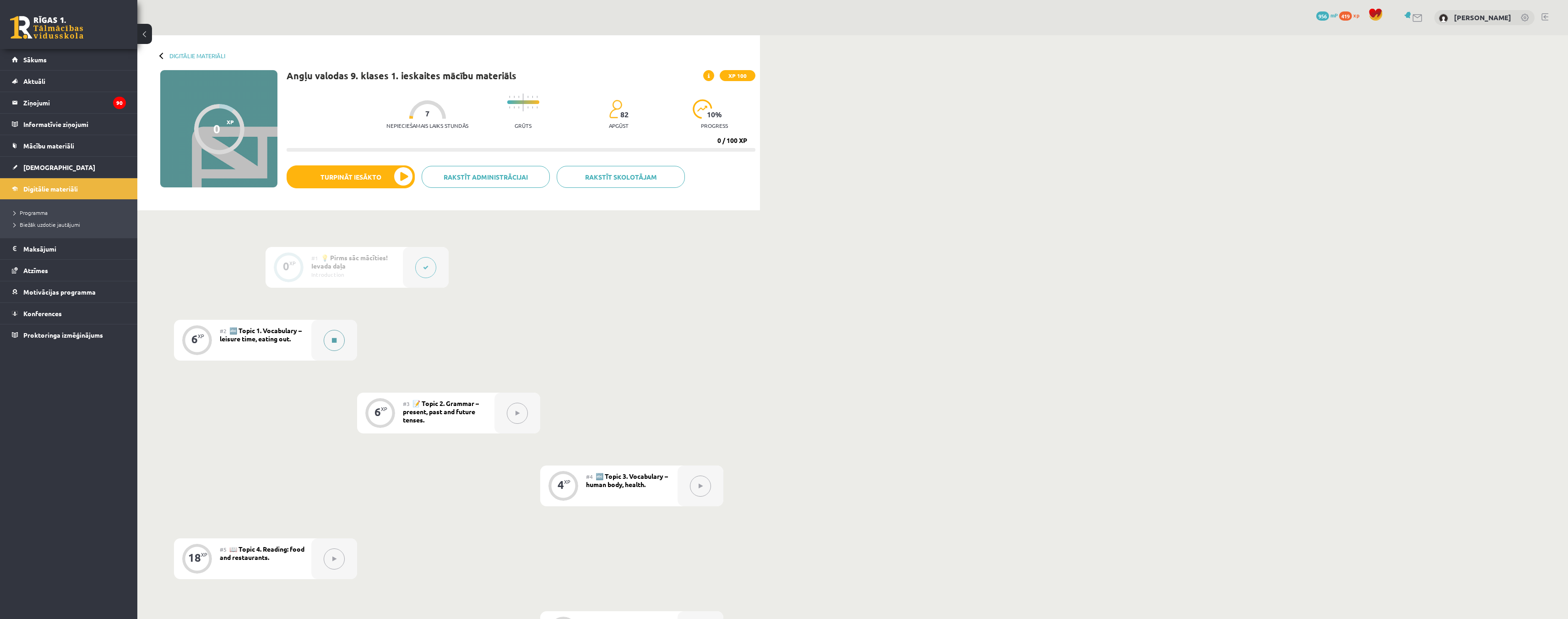
click at [335, 341] on icon at bounding box center [334, 340] width 4 height 6
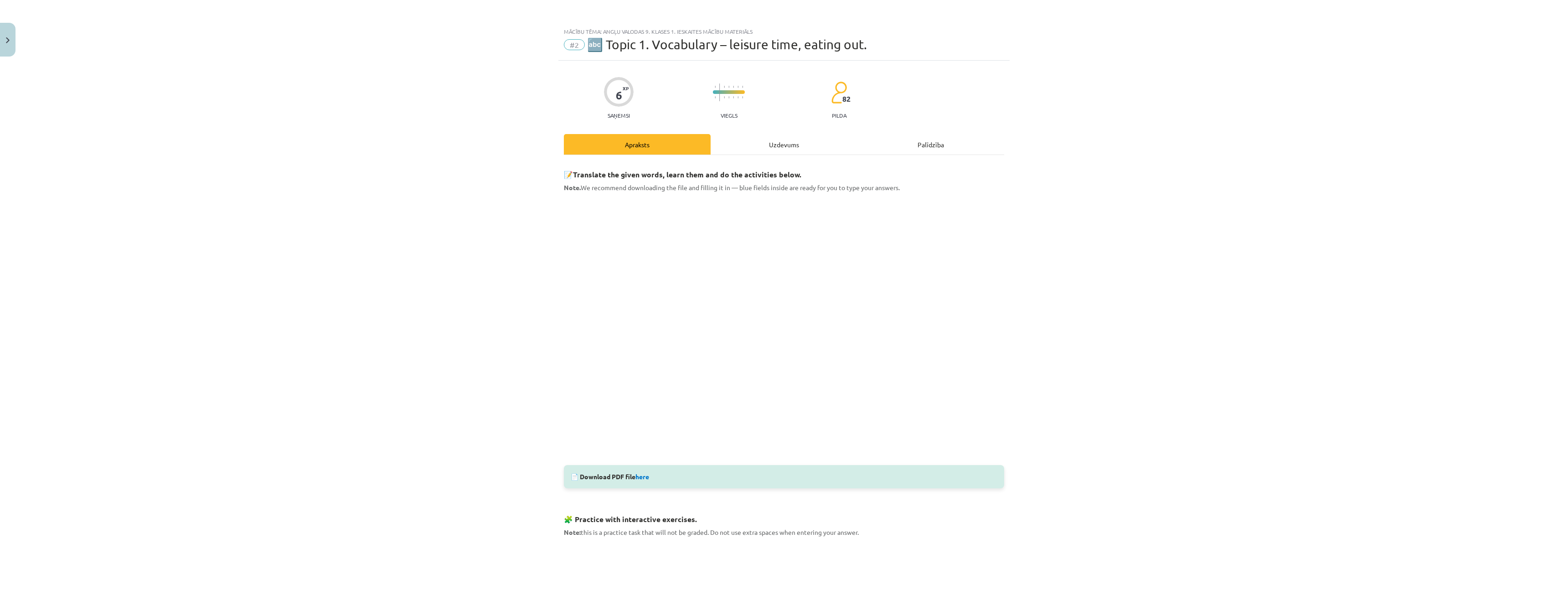
click at [763, 146] on div "Uzdevums" at bounding box center [783, 144] width 147 height 21
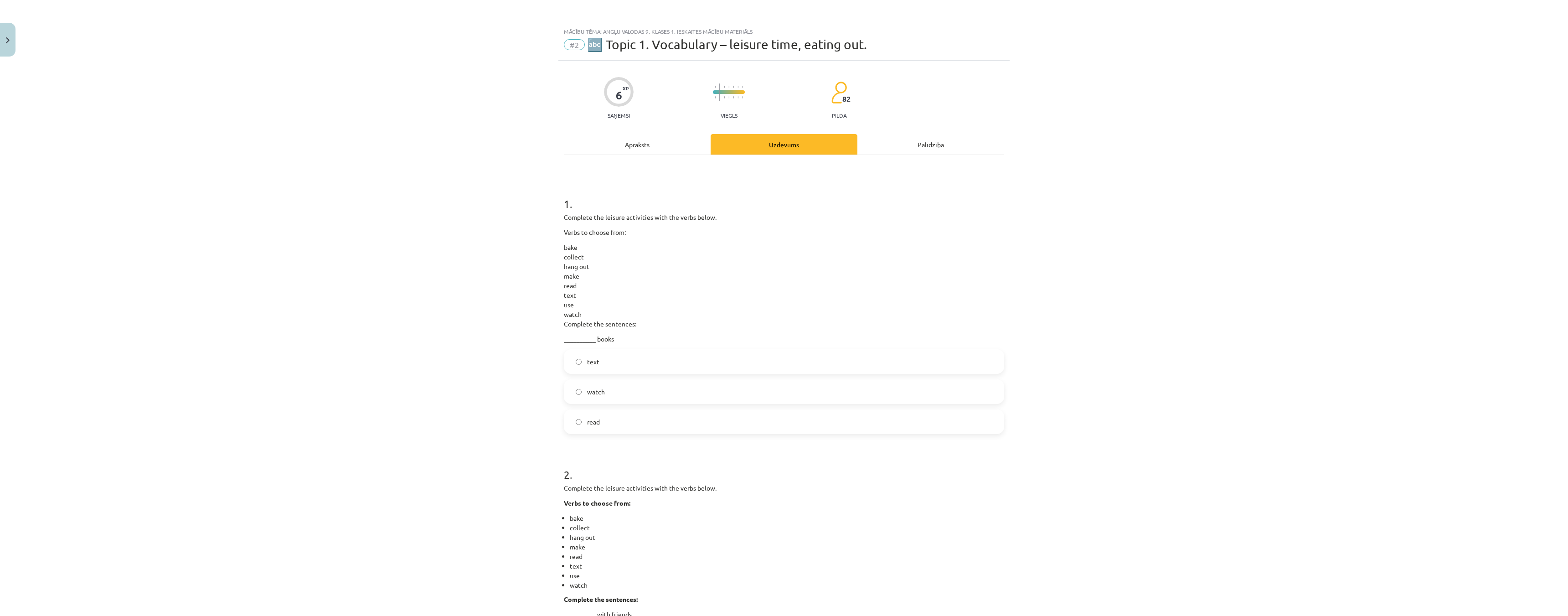
scroll to position [23, 0]
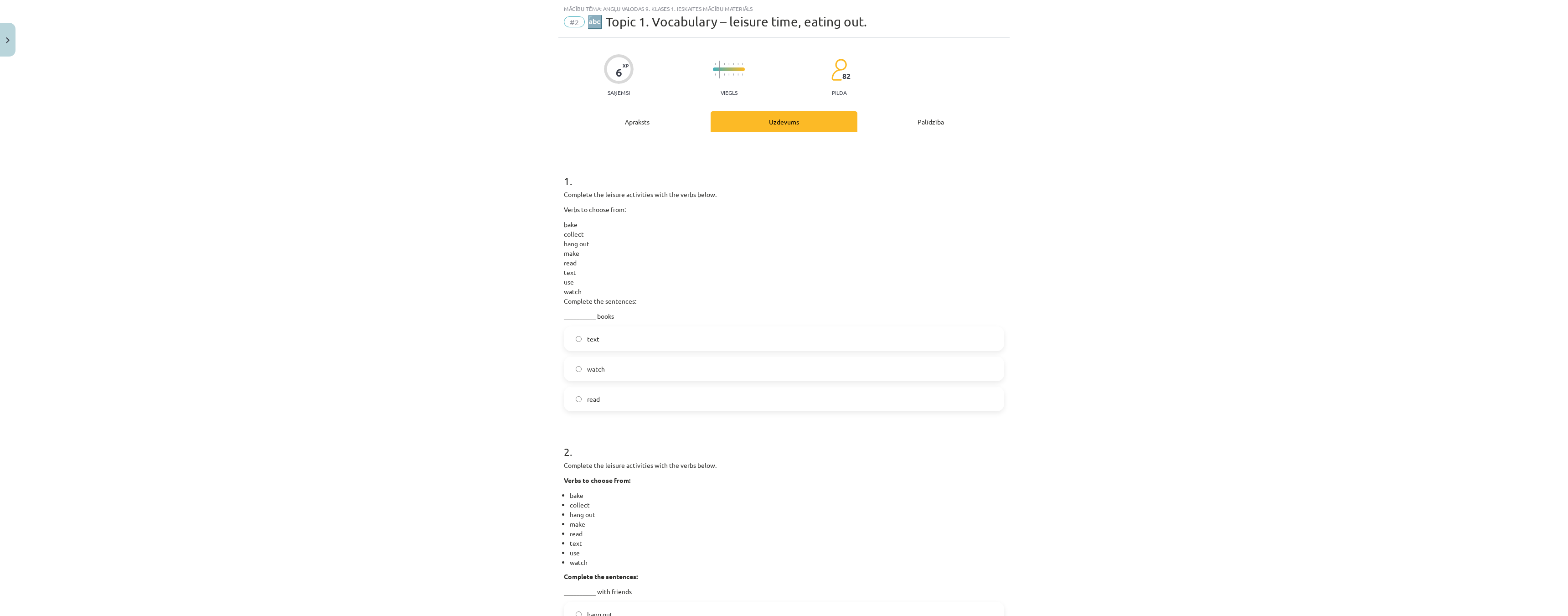
click at [656, 133] on div "1 . Complete the leisure activities with the verbs below. Verbs to choose from:…" at bounding box center [783, 553] width 440 height 843
click at [657, 120] on div "Apraksts" at bounding box center [637, 122] width 147 height 21
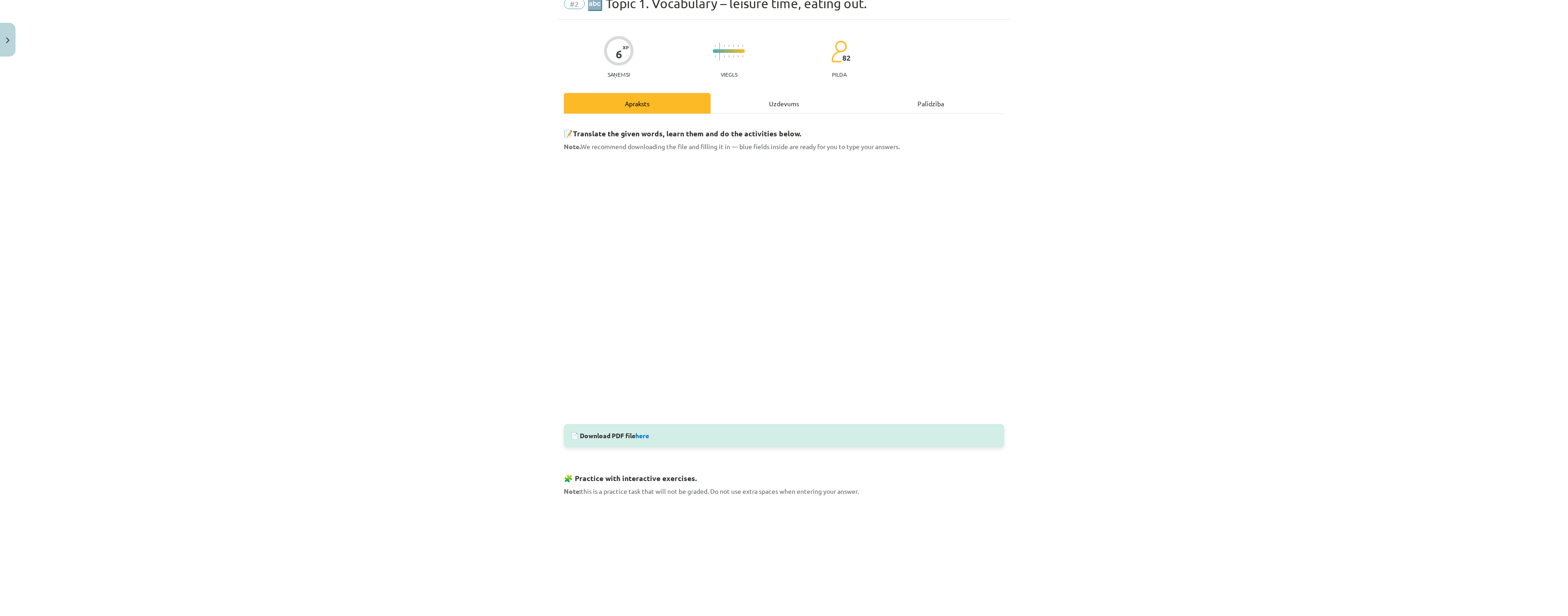
scroll to position [0, 0]
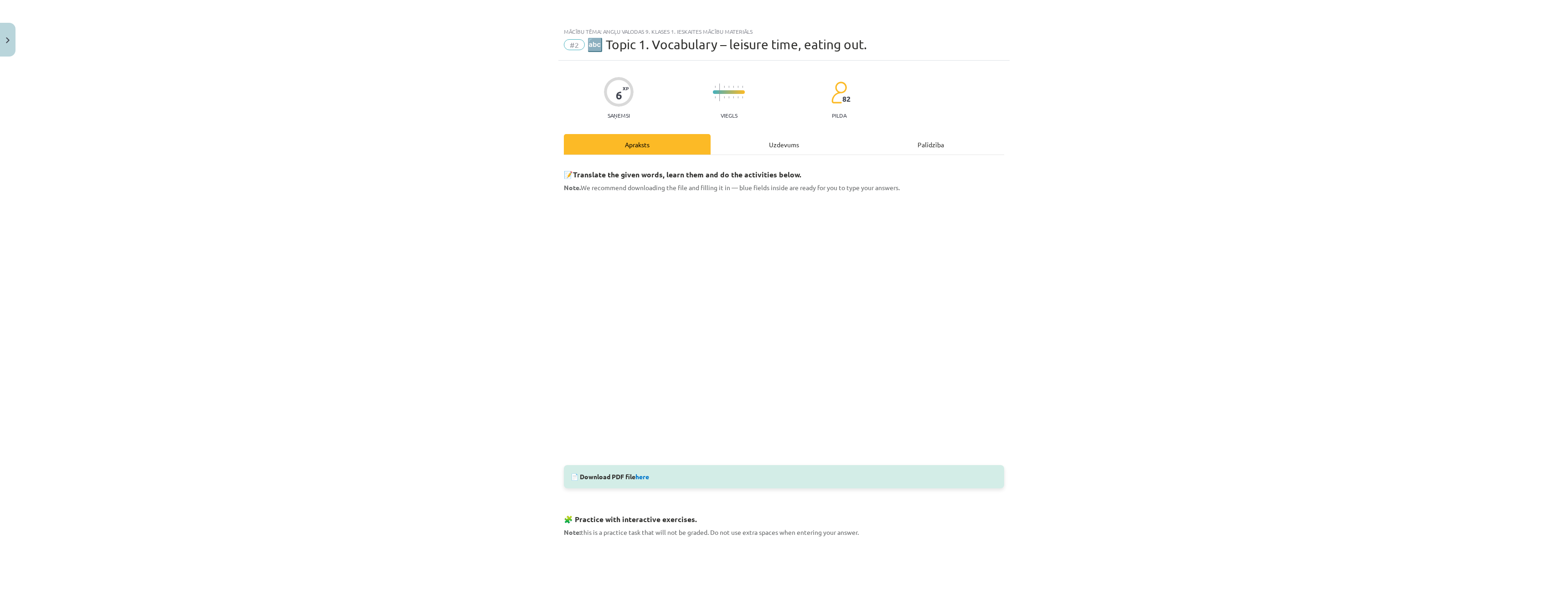
click at [755, 148] on div "Uzdevums" at bounding box center [783, 144] width 147 height 21
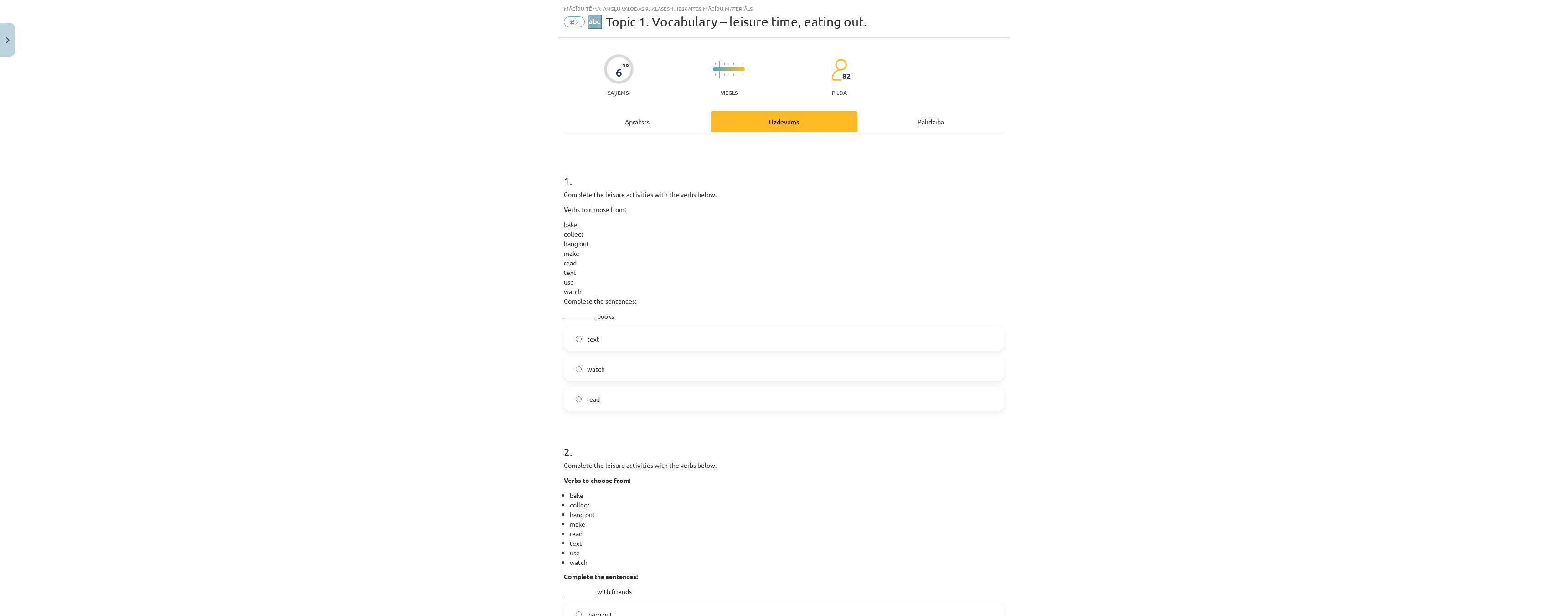
click at [633, 119] on div "Apraksts" at bounding box center [637, 122] width 147 height 21
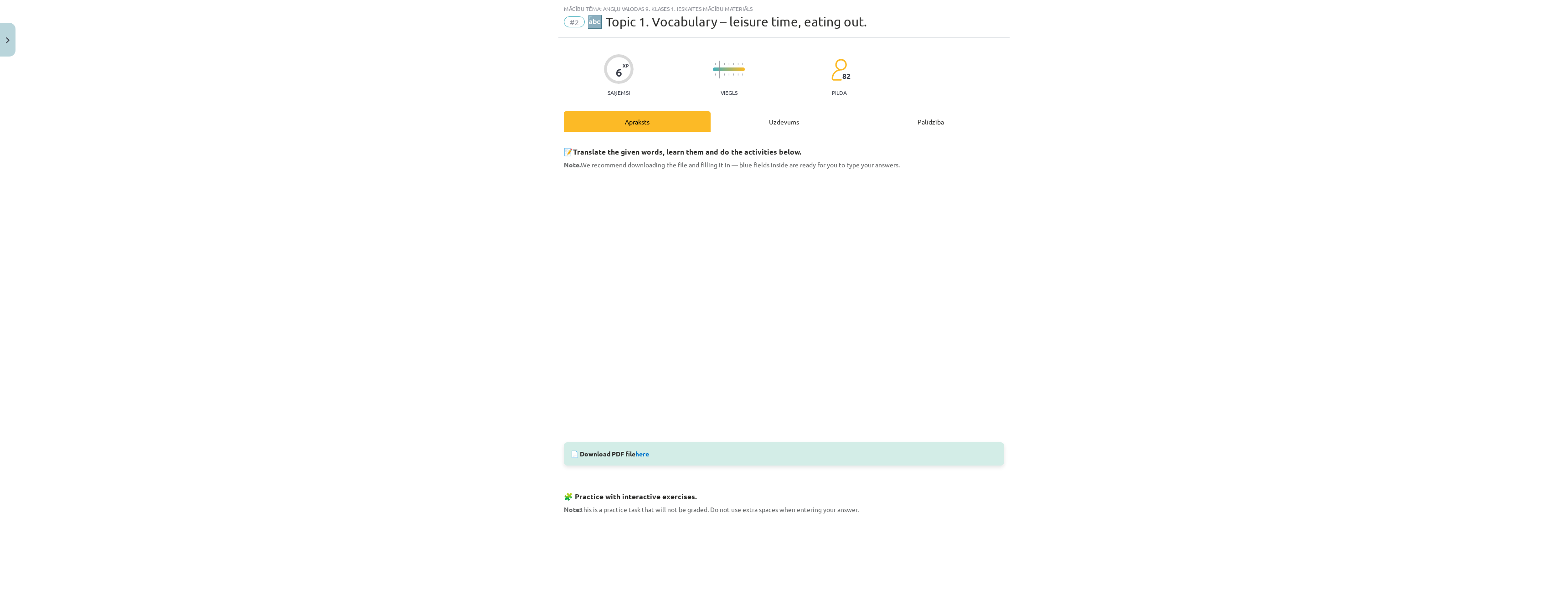
click at [755, 119] on div "Uzdevums" at bounding box center [783, 122] width 147 height 21
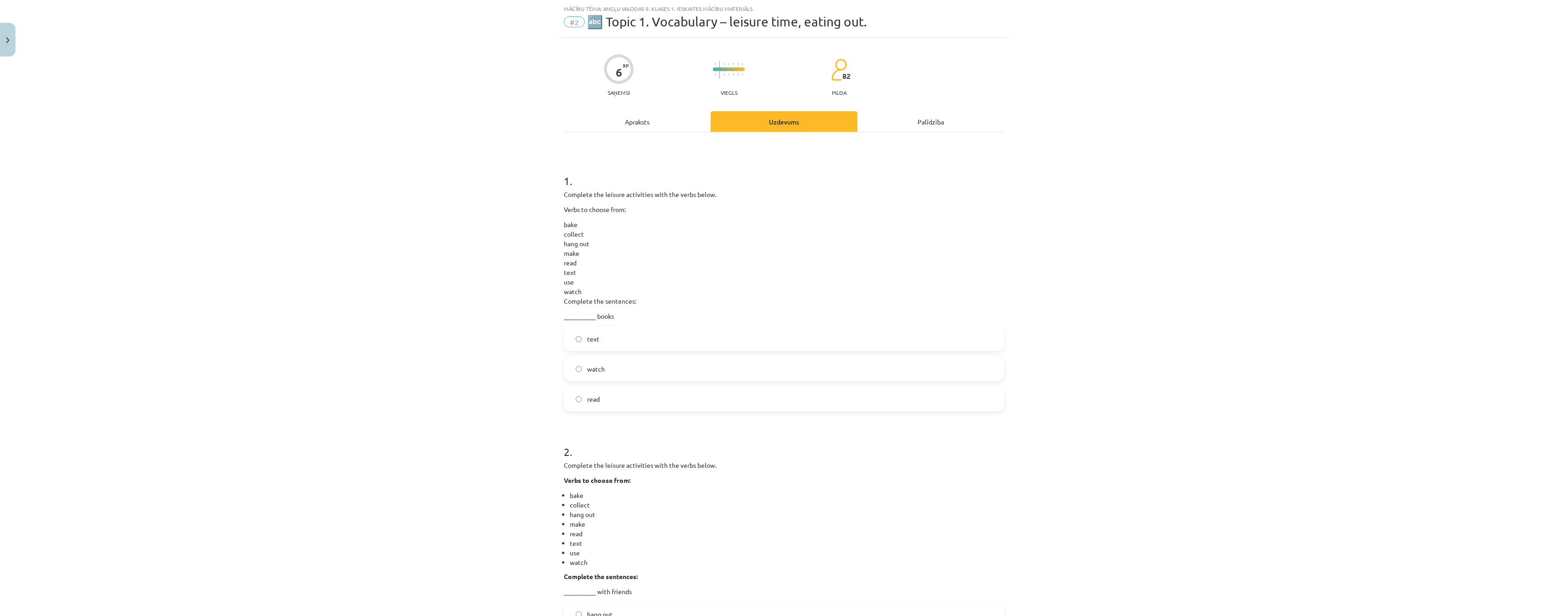
drag, startPoint x: 571, startPoint y: 403, endPoint x: 502, endPoint y: 387, distance: 70.8
click at [502, 387] on div "Mācību tēma: Angļu valodas 9. klases 1. ieskaites mācību materiāls #2 🔤 Topic 1…" at bounding box center [784, 308] width 1568 height 616
click at [567, 396] on label "read" at bounding box center [784, 399] width 438 height 23
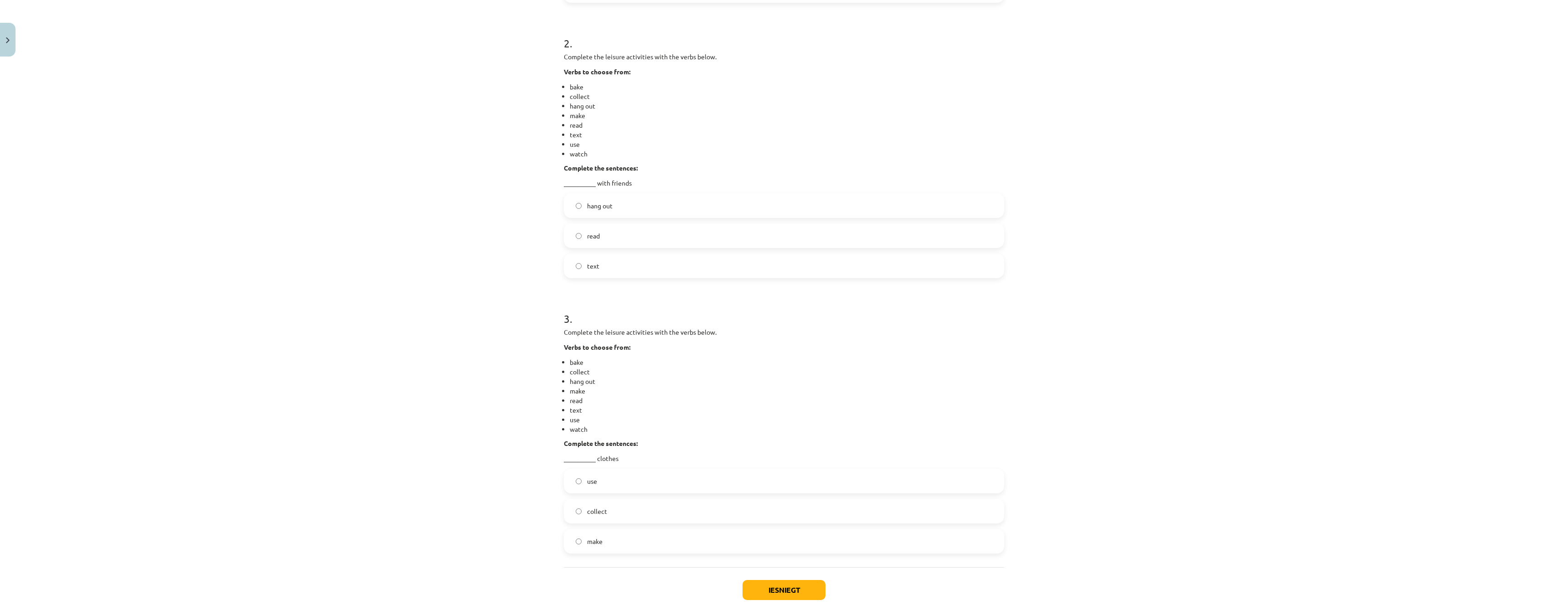
scroll to position [433, 0]
click at [573, 534] on label "make" at bounding box center [784, 539] width 438 height 23
click at [796, 578] on button "Iesniegt" at bounding box center [784, 588] width 83 height 20
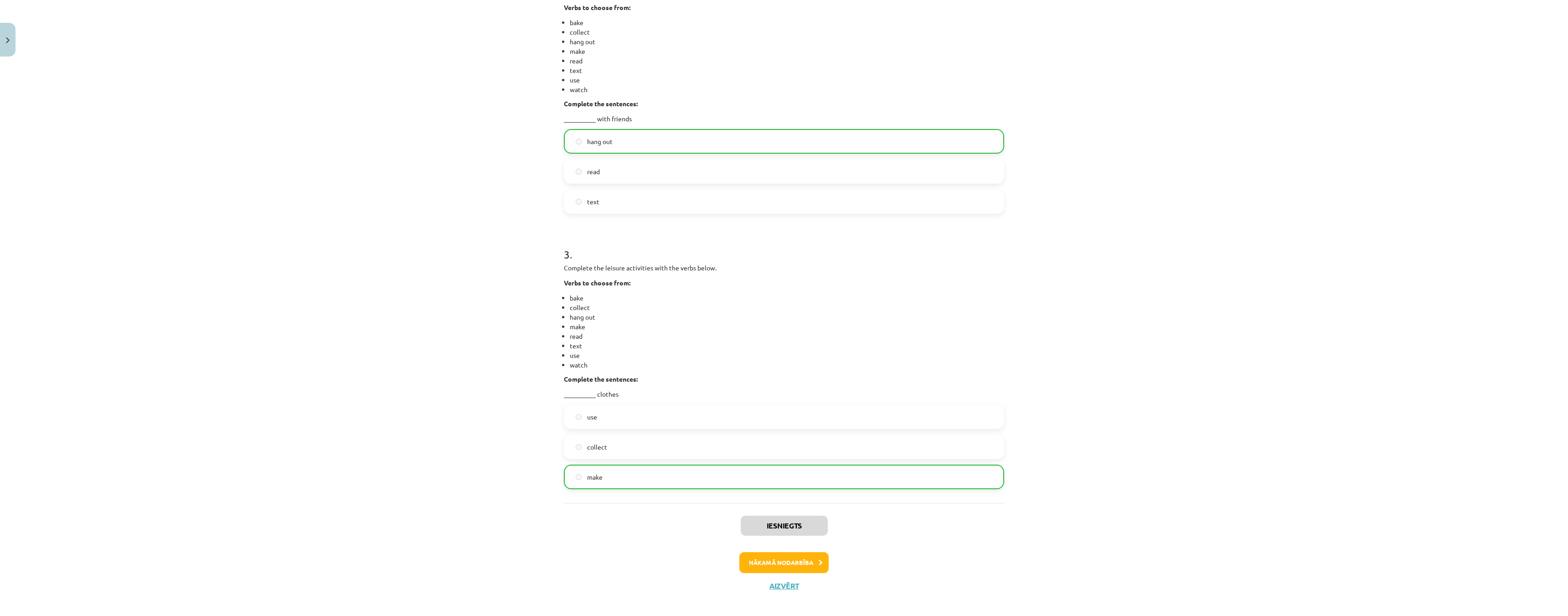
scroll to position [503, 0]
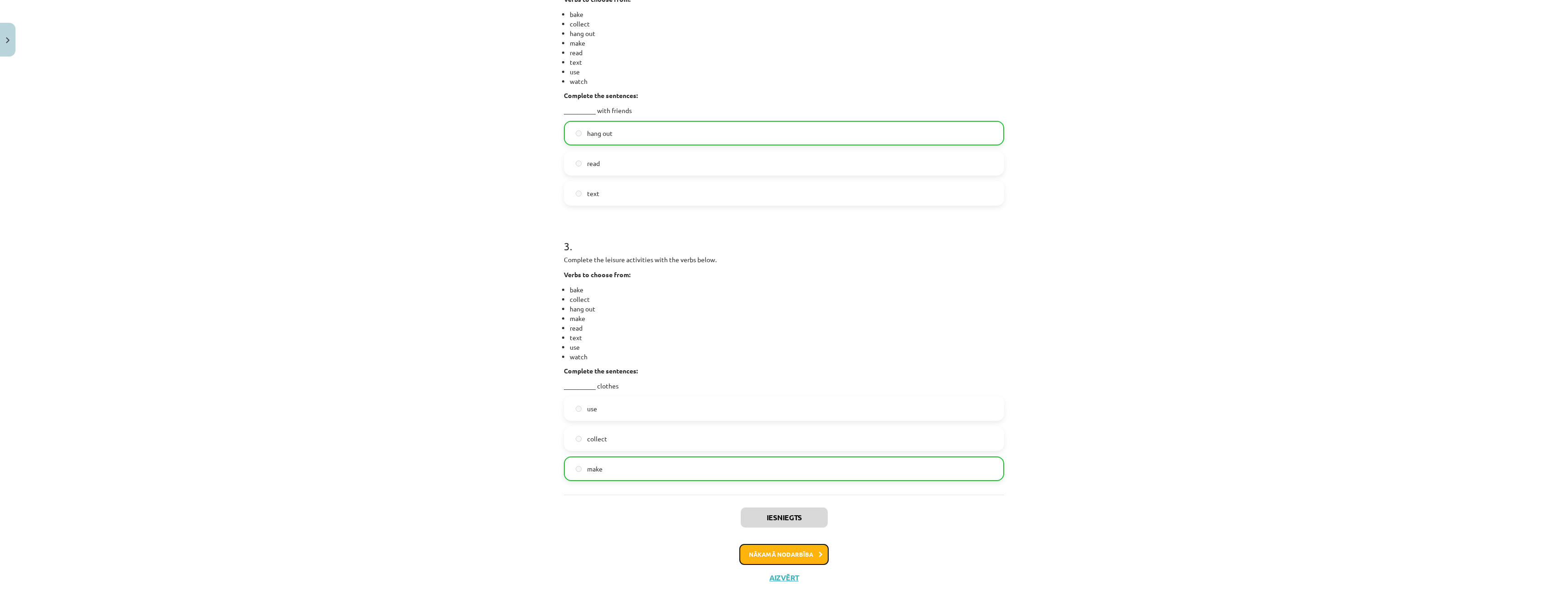
click at [771, 553] on button "Nākamā nodarbība" at bounding box center [784, 554] width 89 height 21
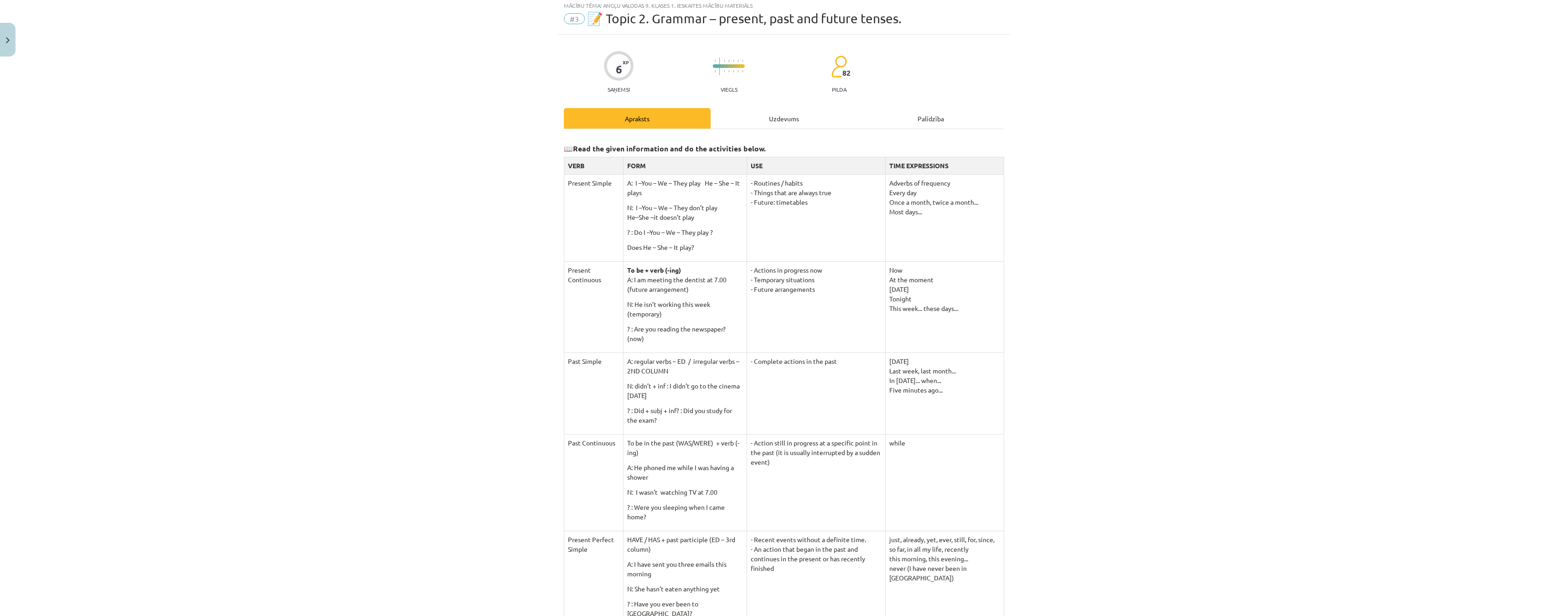
scroll to position [23, 0]
click at [754, 117] on div "Uzdevums" at bounding box center [783, 122] width 147 height 21
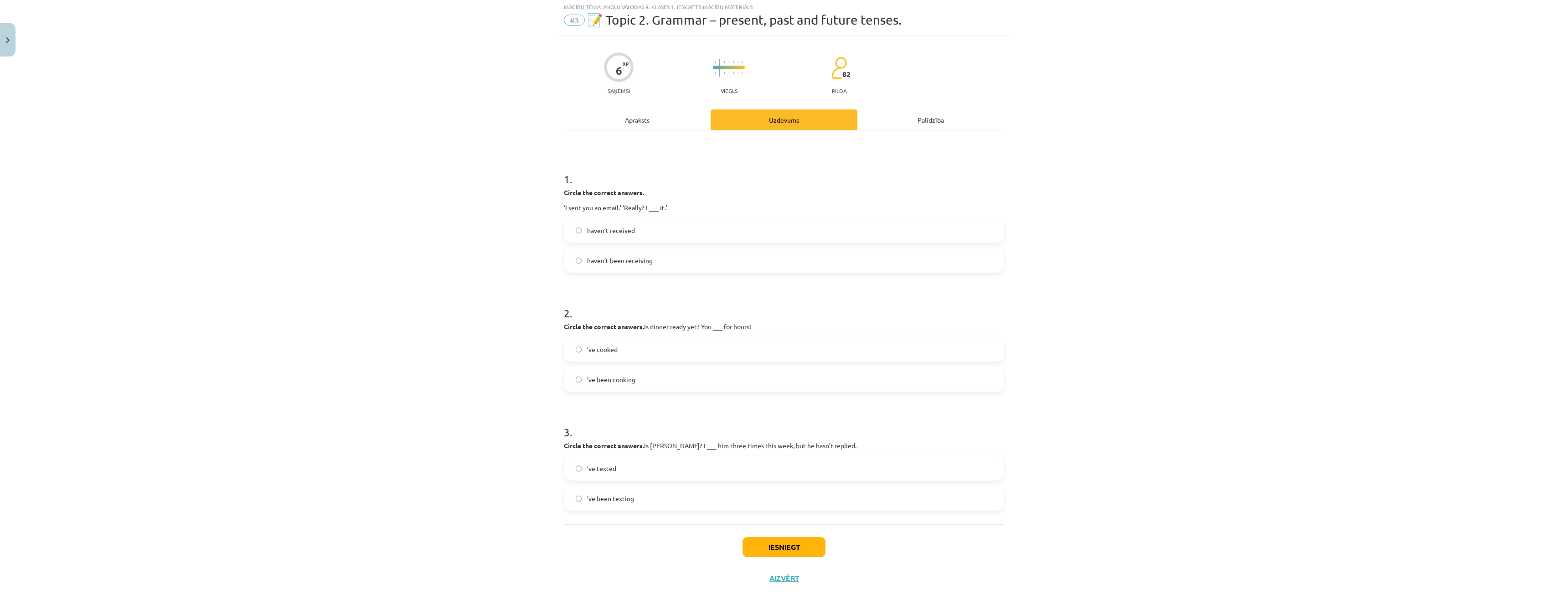
scroll to position [25, 0]
click at [776, 543] on button "Iesniegt" at bounding box center [784, 546] width 83 height 20
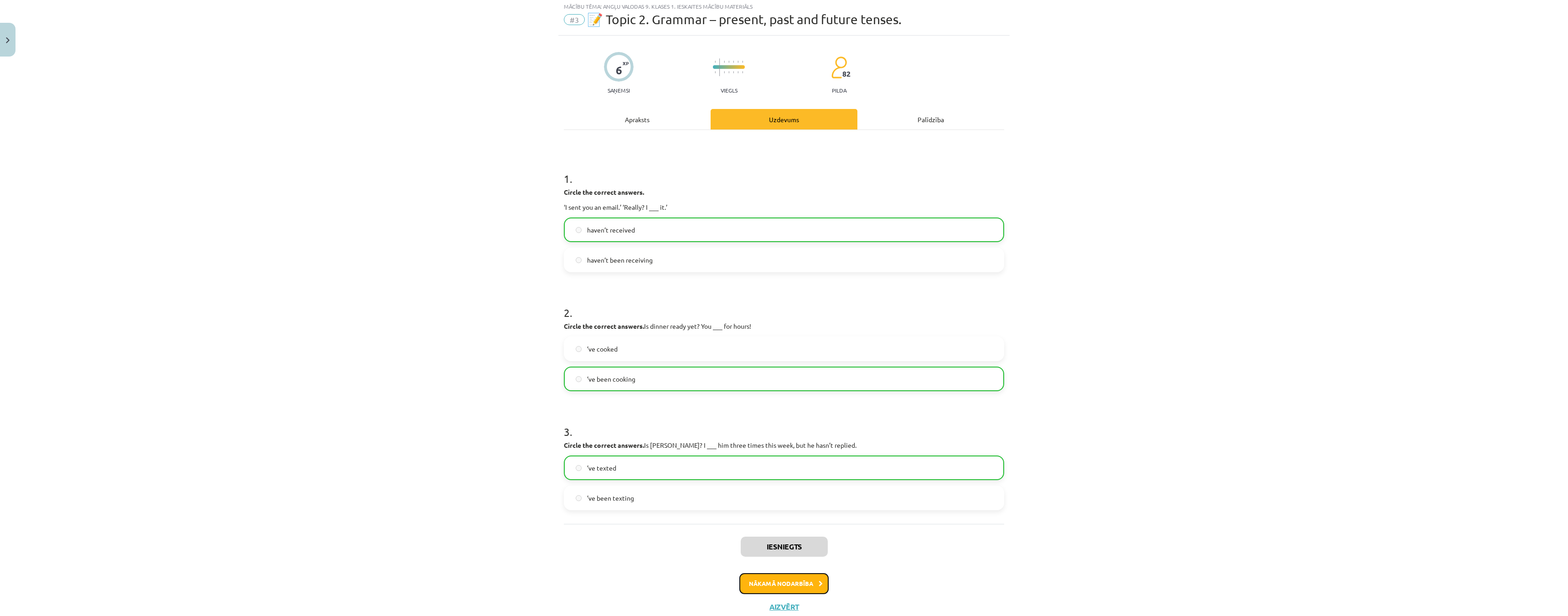
click at [781, 586] on button "Nākamā nodarbība" at bounding box center [784, 583] width 89 height 21
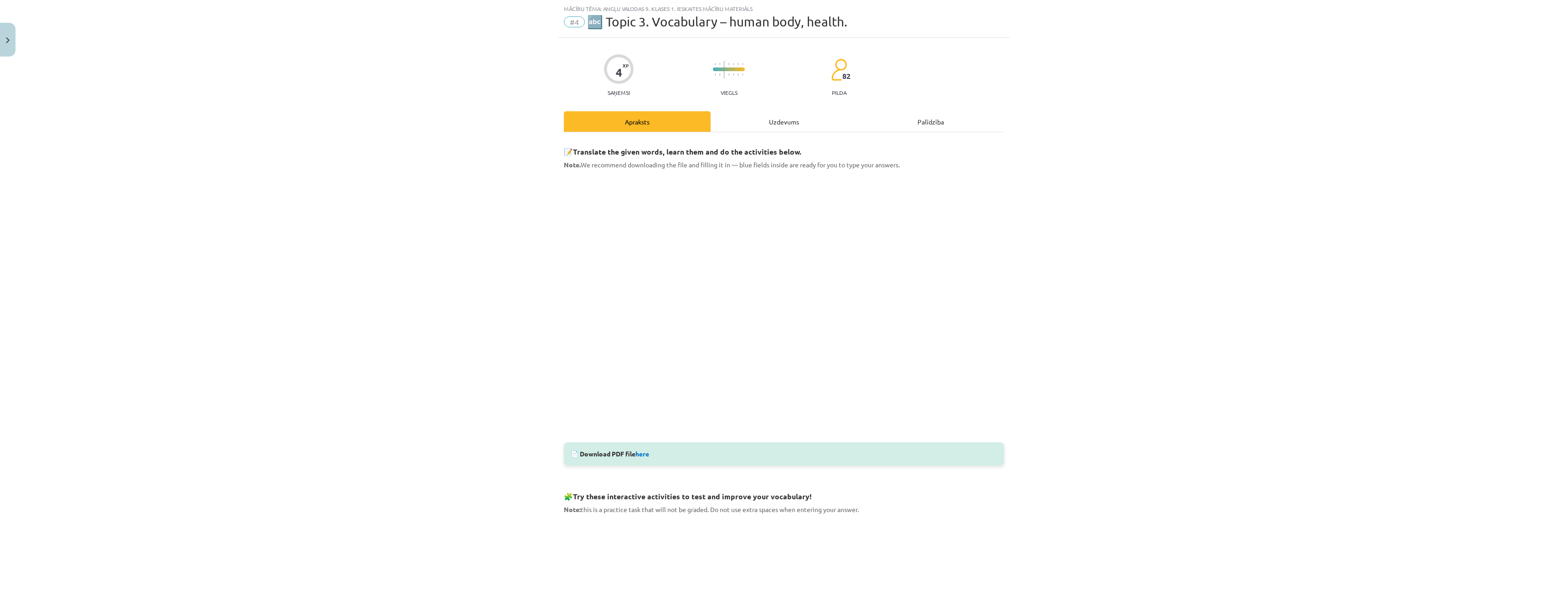
click at [780, 123] on div "Uzdevums" at bounding box center [783, 122] width 147 height 21
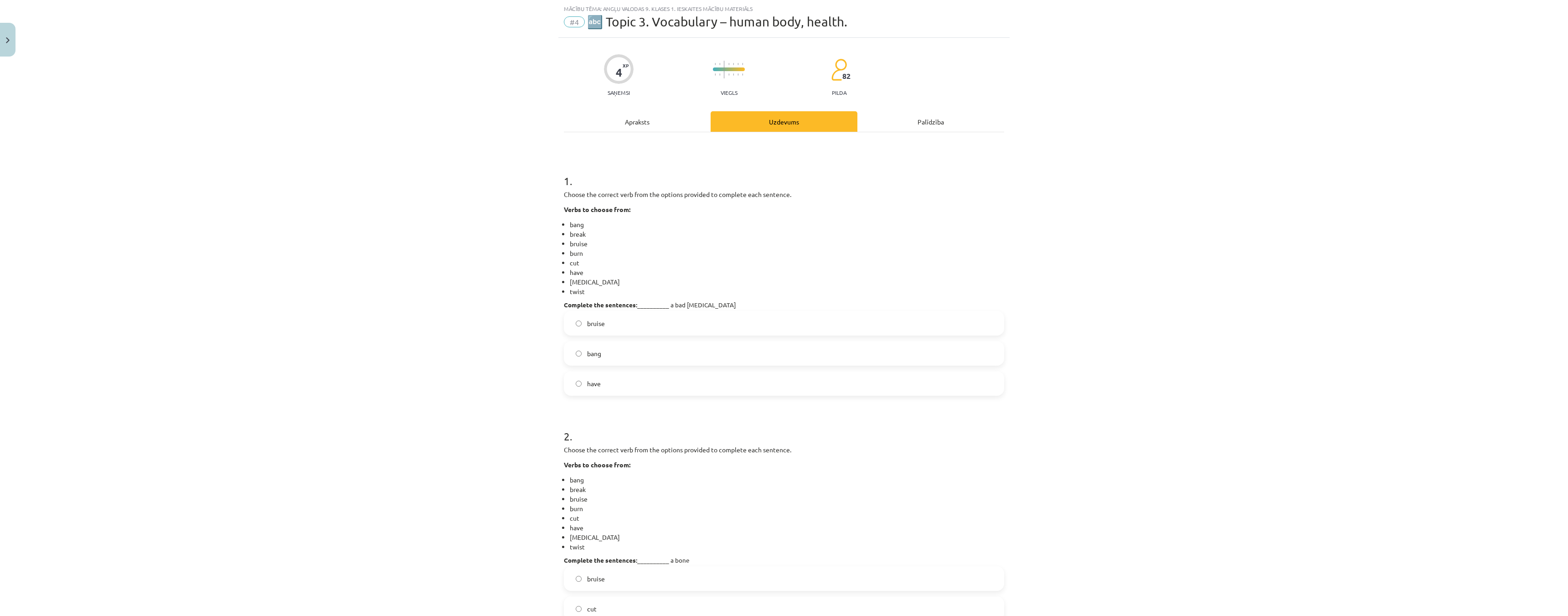
click at [576, 390] on label "have" at bounding box center [784, 383] width 438 height 23
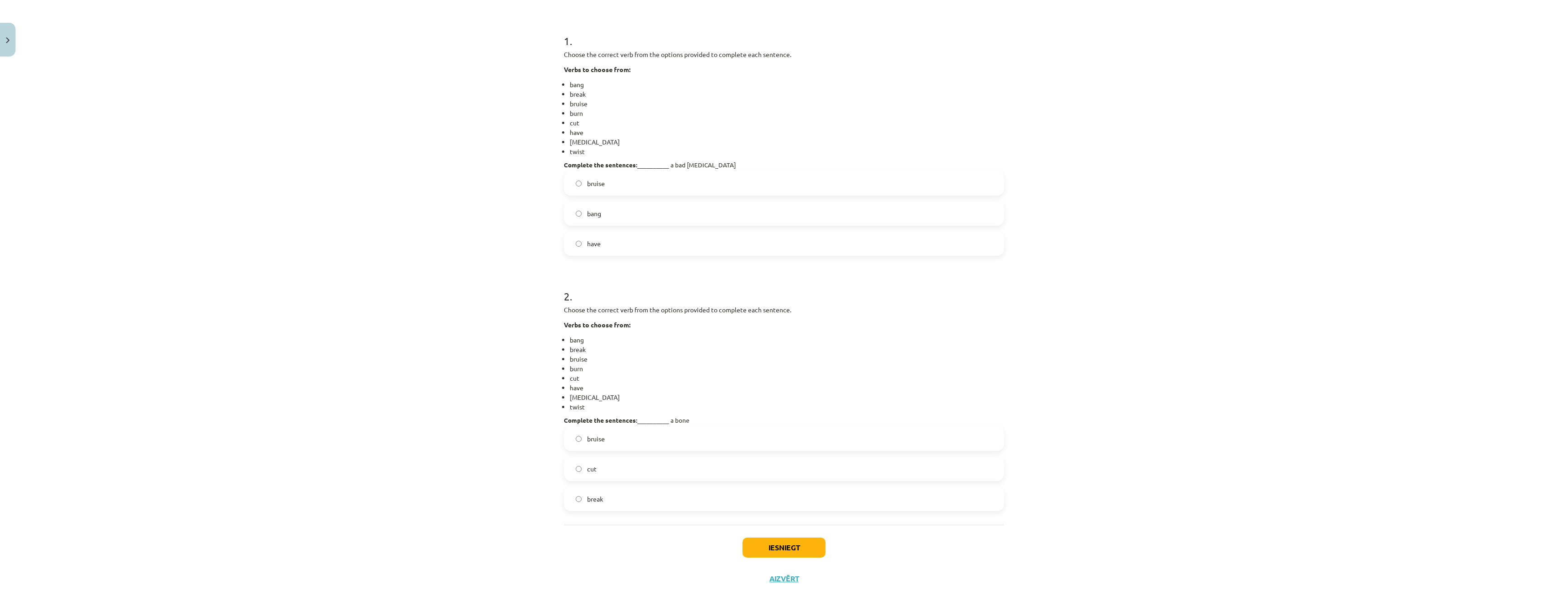
scroll to position [164, 0]
click at [572, 500] on label "break" at bounding box center [784, 497] width 438 height 23
click at [794, 548] on button "Iesniegt" at bounding box center [784, 546] width 83 height 20
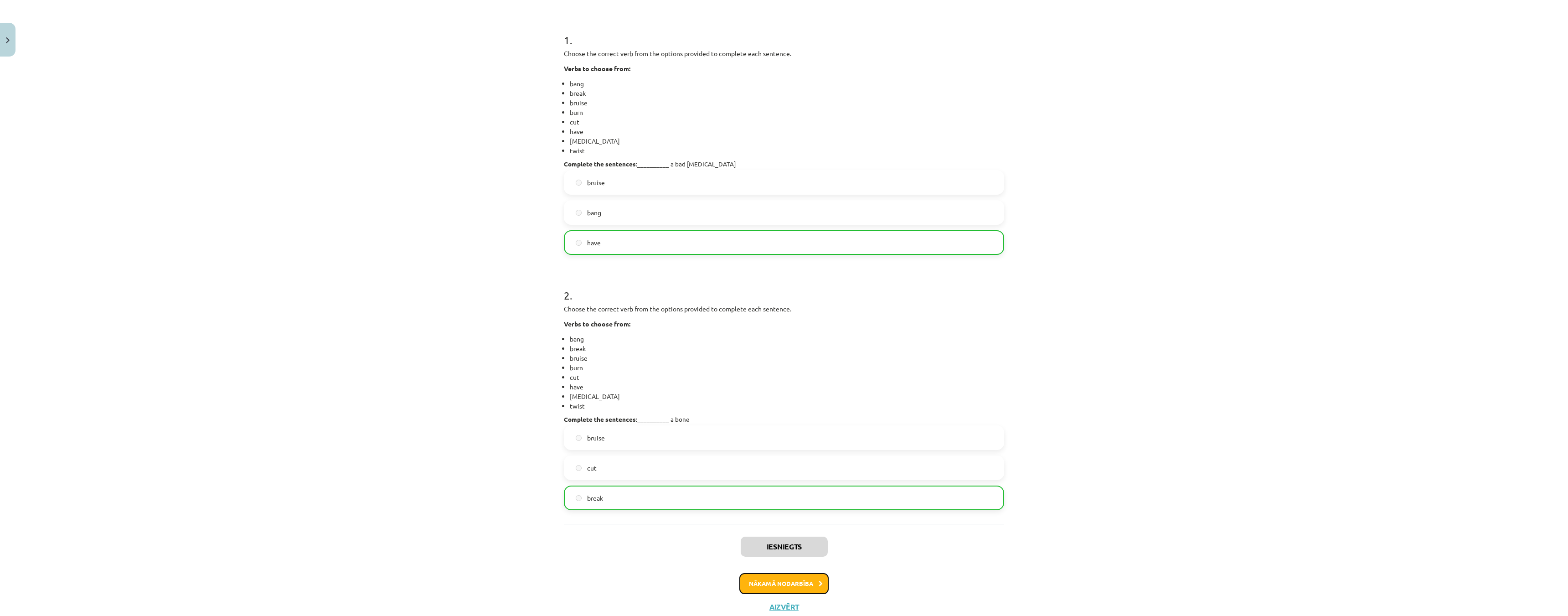
click at [796, 583] on button "Nākamā nodarbība" at bounding box center [784, 583] width 89 height 21
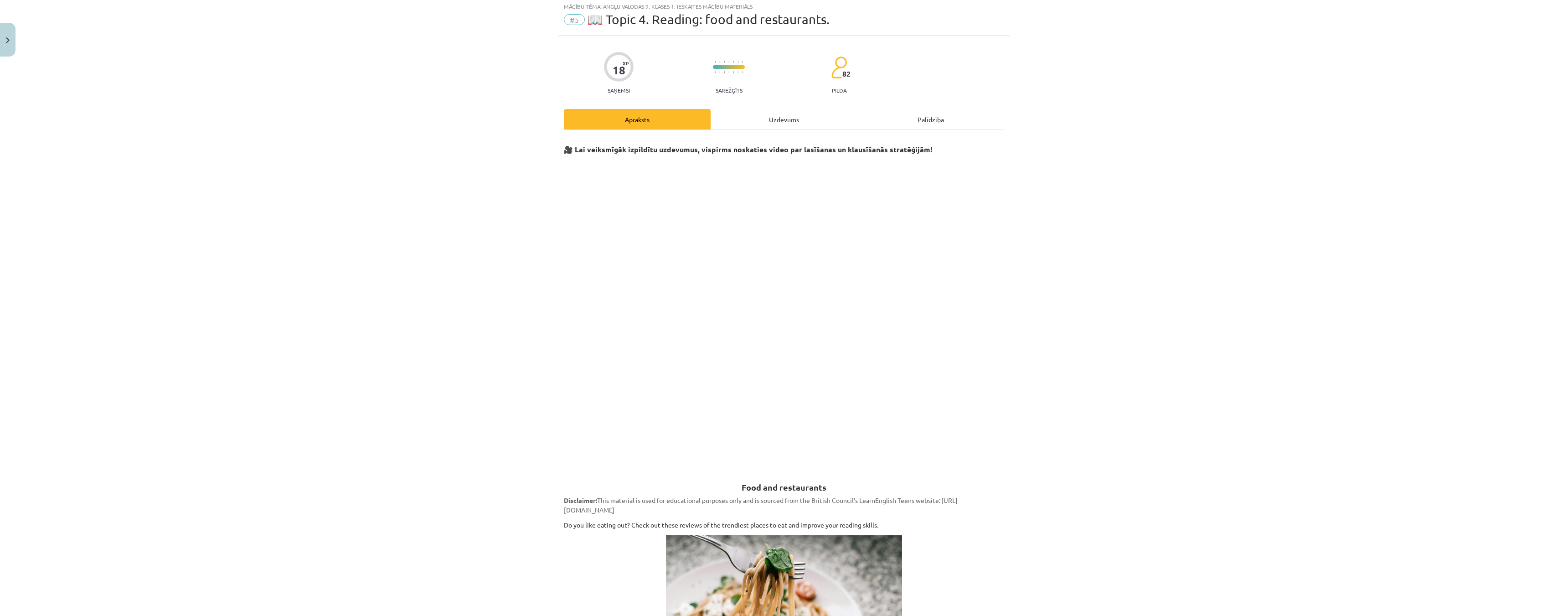
scroll to position [23, 0]
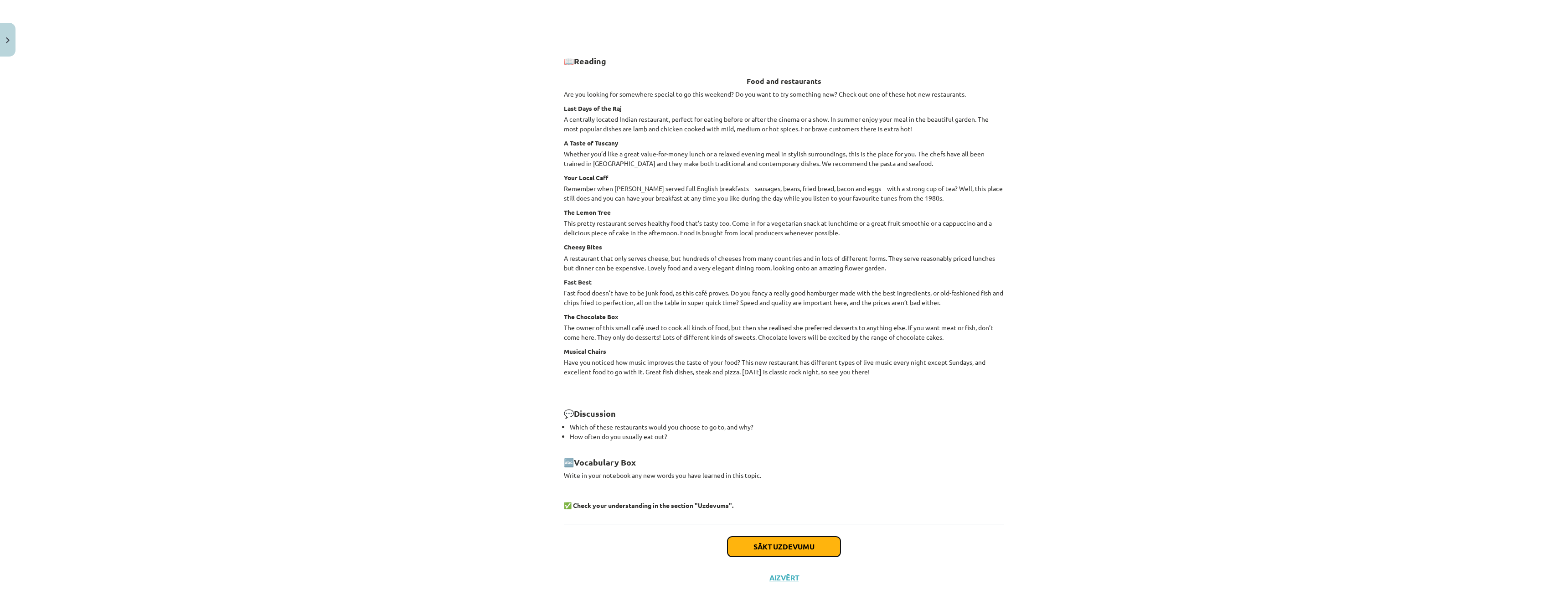
click at [787, 550] on button "Sākt uzdevumu" at bounding box center [784, 546] width 113 height 20
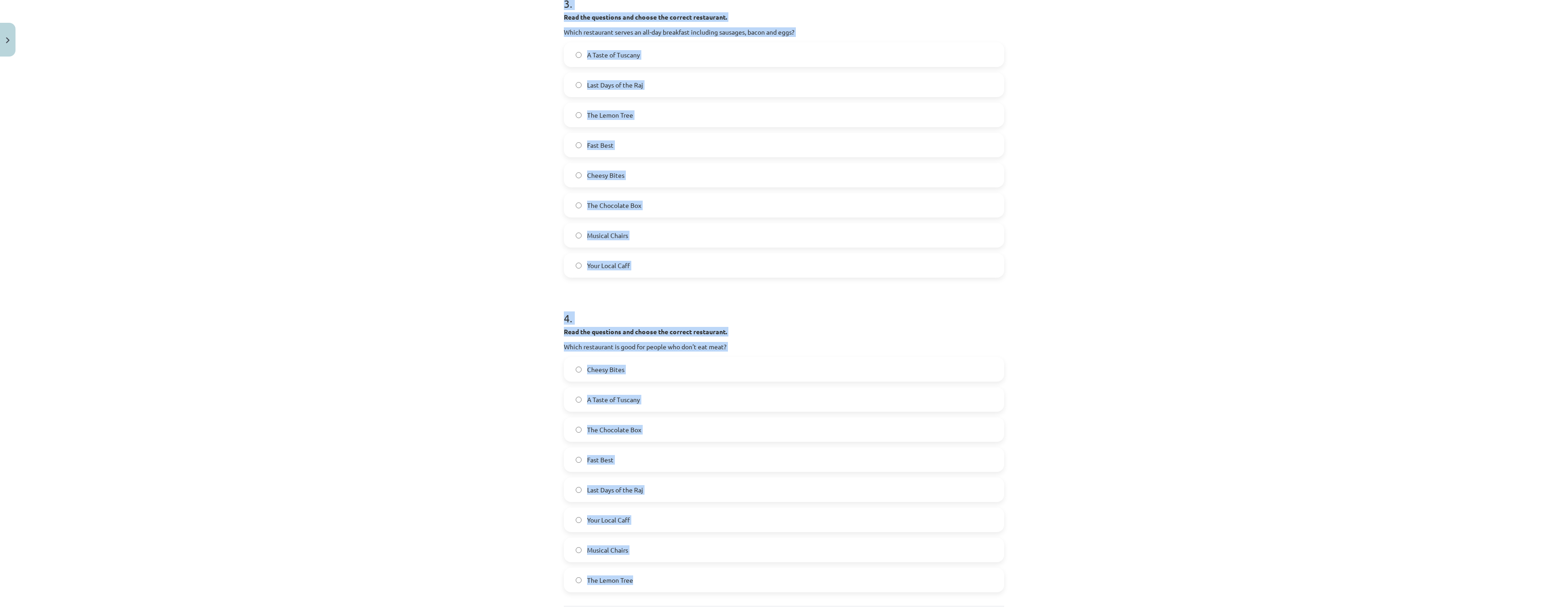
scroll to position [760, 0]
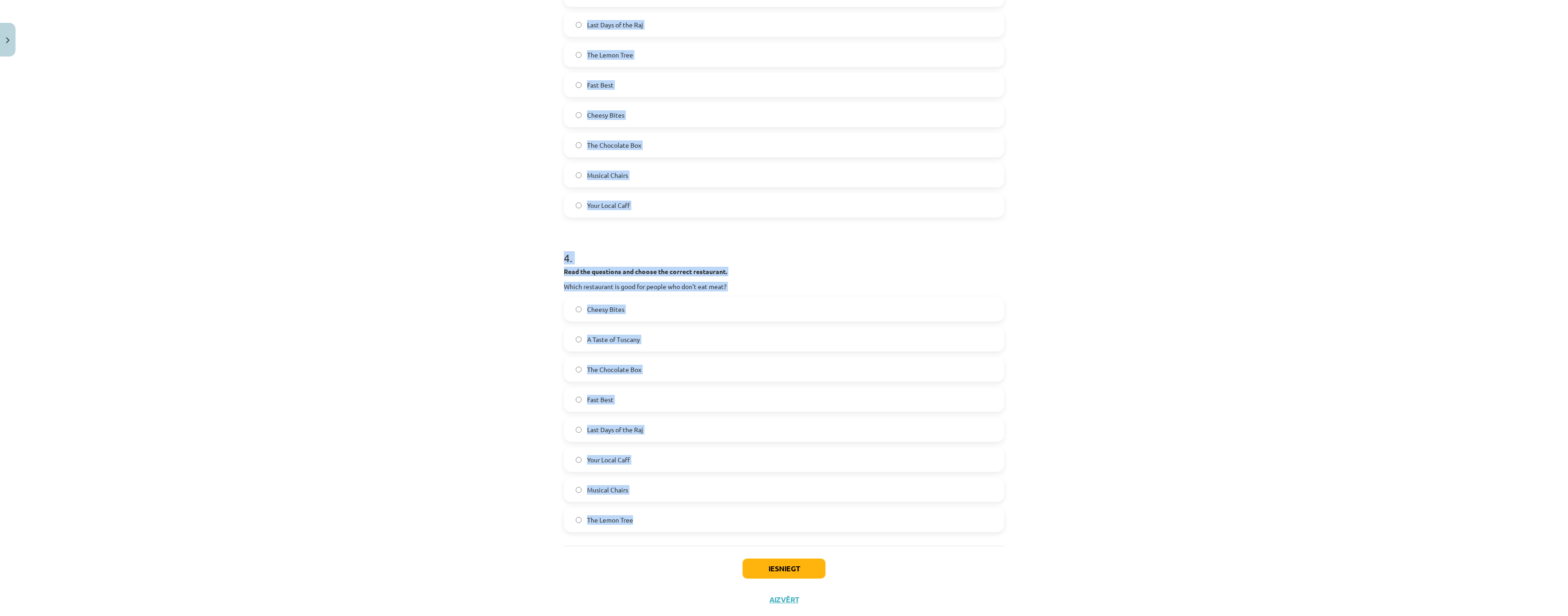
drag, startPoint x: 555, startPoint y: 118, endPoint x: 707, endPoint y: 494, distance: 405.6
click at [707, 494] on div "**********" at bounding box center [784, 308] width 1568 height 616
copy form "**********"
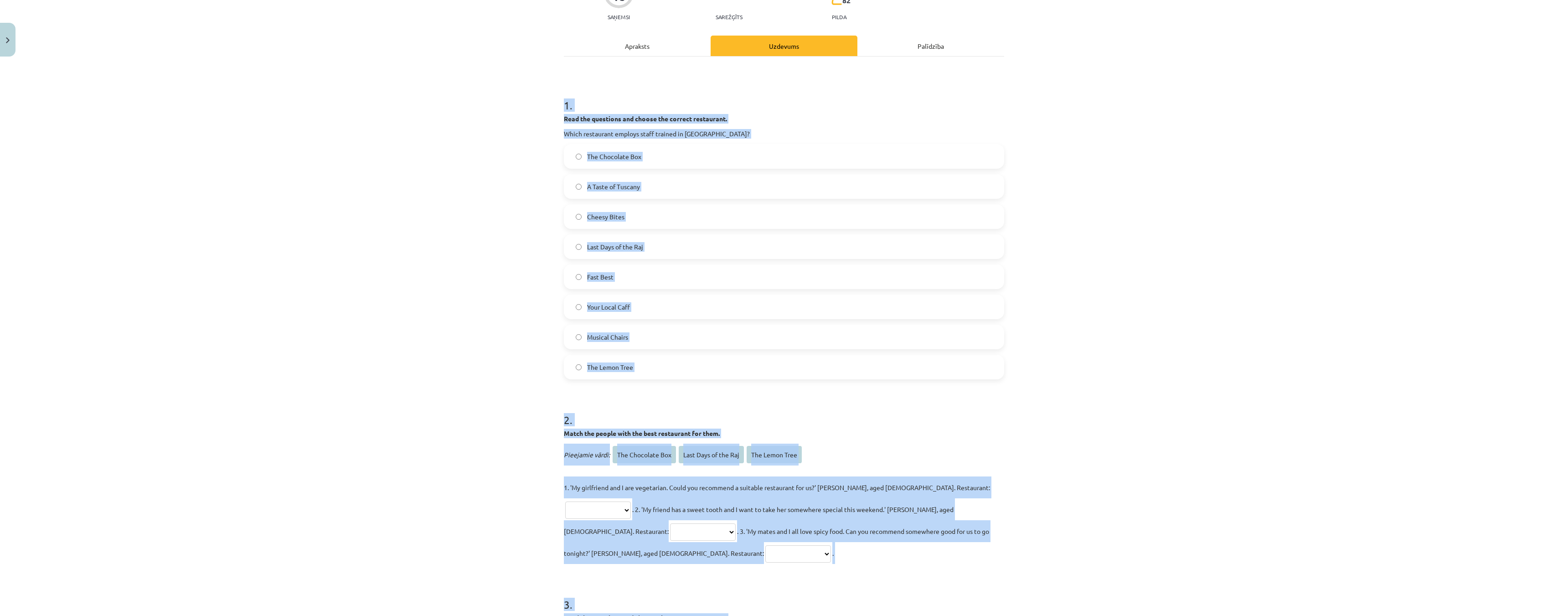
scroll to position [75, 0]
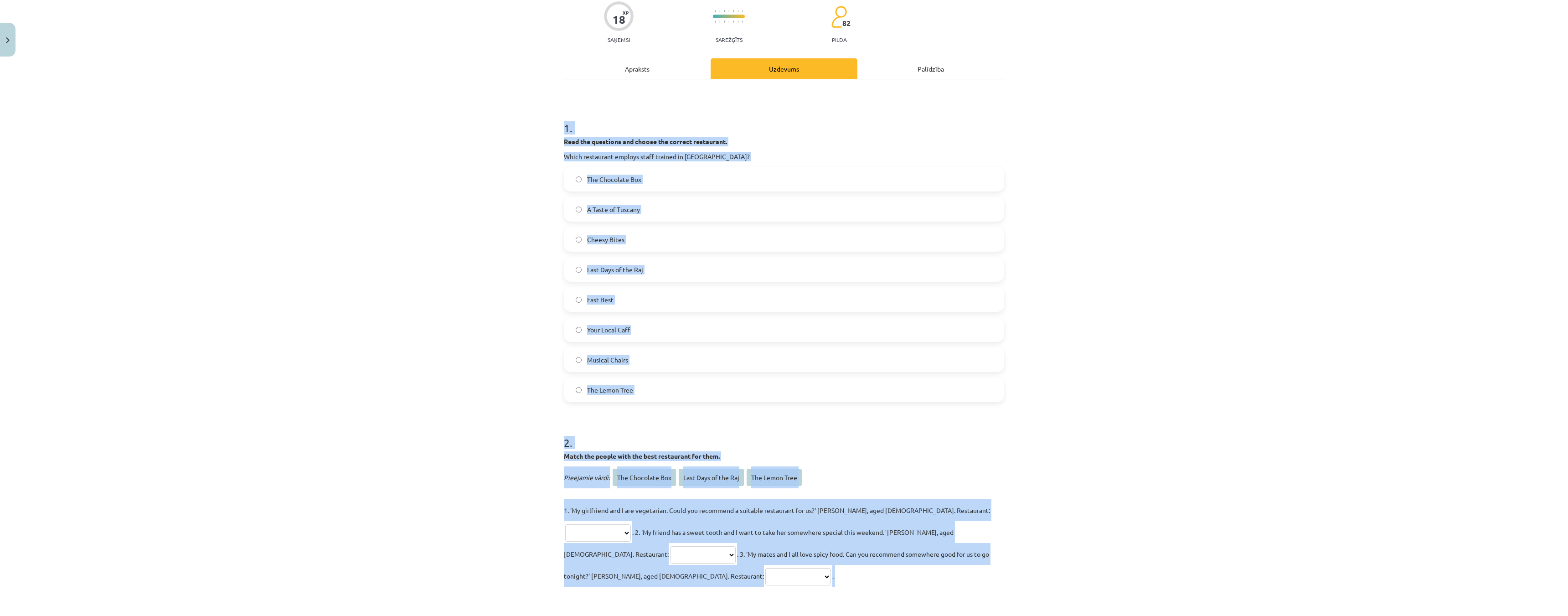
click at [421, 272] on div "**********" at bounding box center [784, 308] width 1568 height 616
click at [502, 270] on div "**********" at bounding box center [784, 308] width 1568 height 616
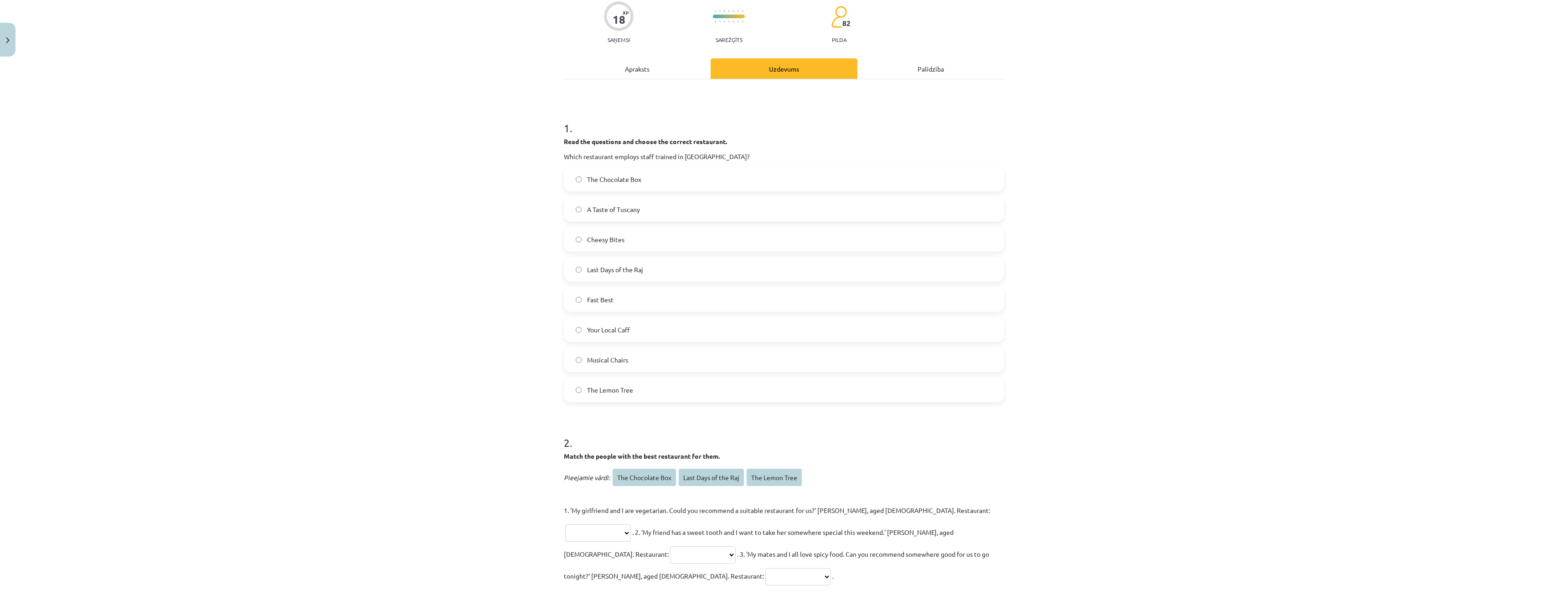
click at [566, 212] on label "A Taste of Tuscany" at bounding box center [784, 209] width 438 height 23
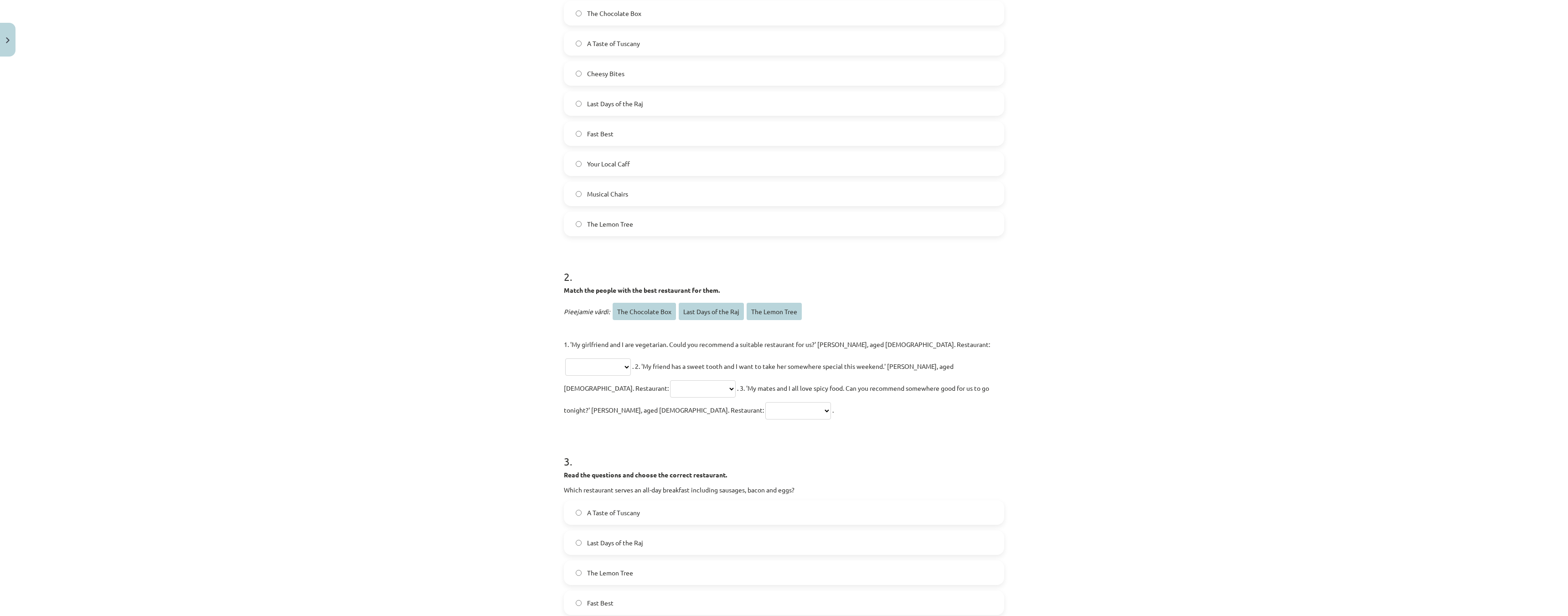
scroll to position [258, 0]
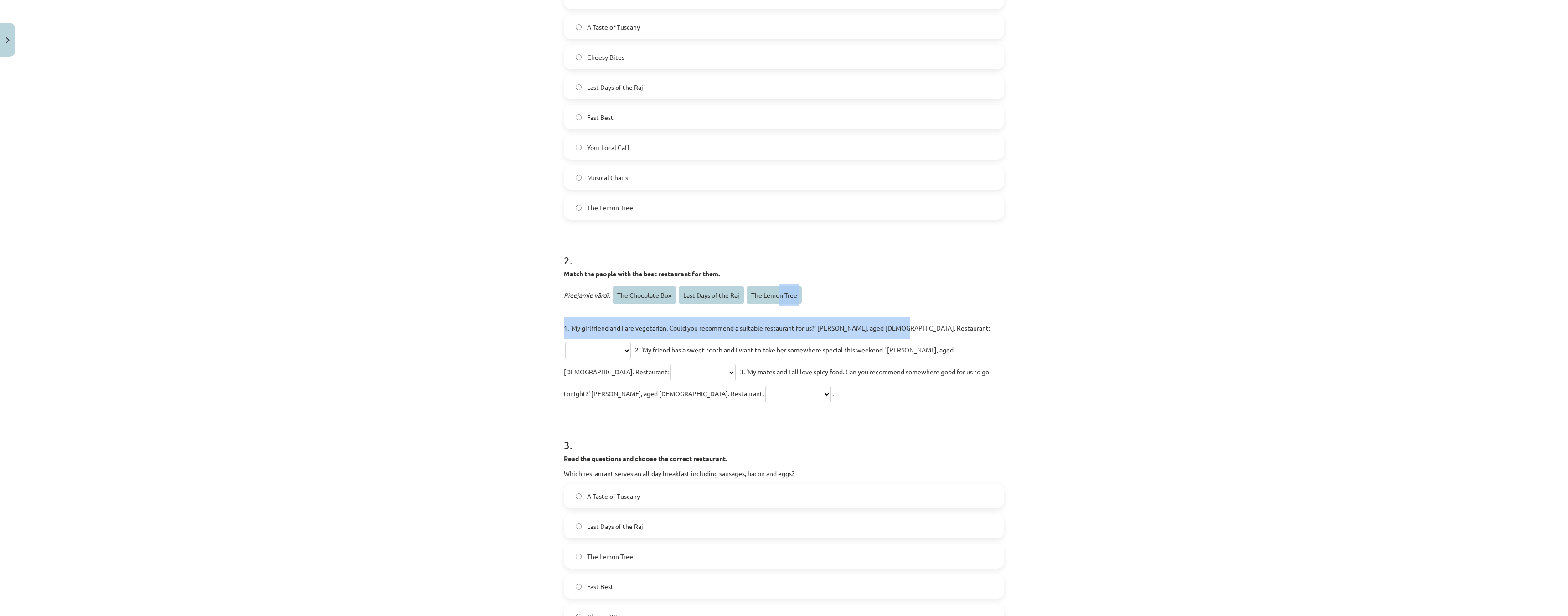
drag, startPoint x: 775, startPoint y: 295, endPoint x: 926, endPoint y: 327, distance: 154.4
click at [926, 330] on div "**********" at bounding box center [783, 345] width 440 height 121
click at [631, 342] on select "**********" at bounding box center [598, 351] width 66 height 17
select select "**********"
click at [631, 342] on select "**********" at bounding box center [598, 351] width 66 height 17
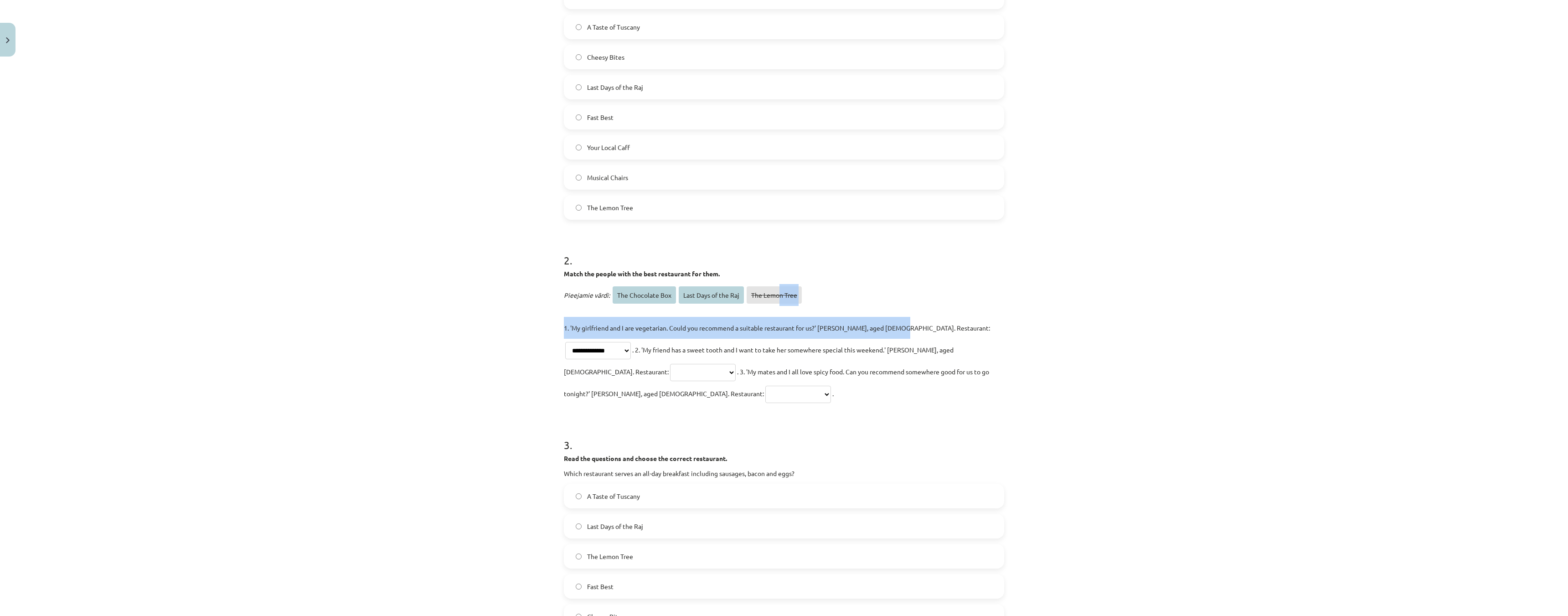
click at [736, 364] on select "**********" at bounding box center [703, 373] width 66 height 17
select select "**********"
click at [736, 364] on select "**********" at bounding box center [703, 373] width 66 height 17
click at [831, 386] on select "**********" at bounding box center [798, 394] width 66 height 17
select select "**********"
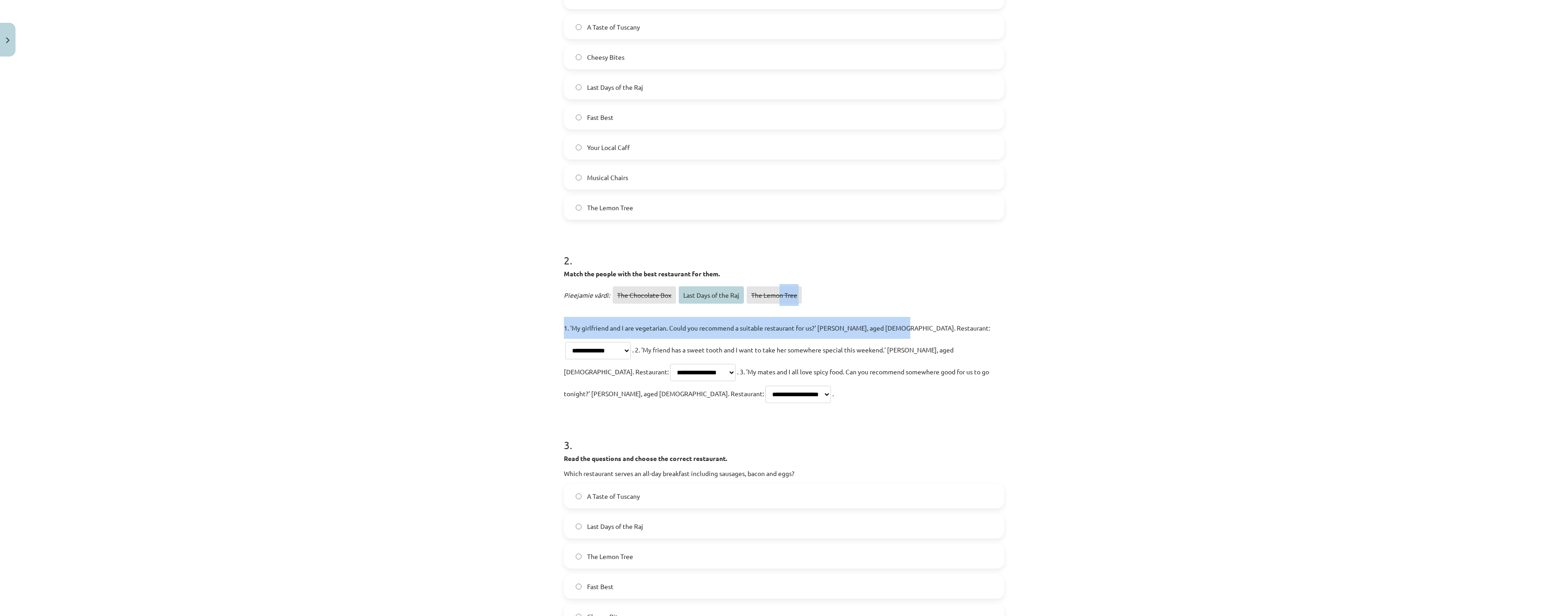
click at [831, 386] on select "**********" at bounding box center [798, 394] width 66 height 17
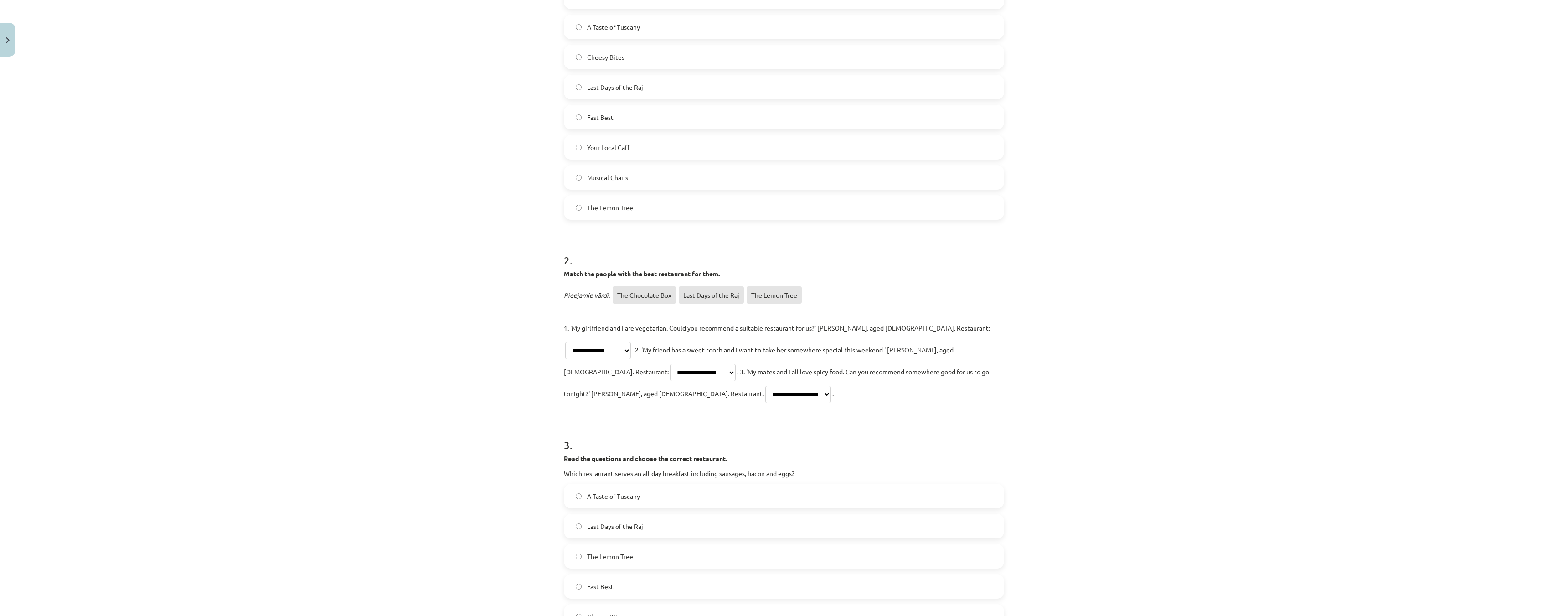
click at [366, 348] on div "**********" at bounding box center [784, 308] width 1568 height 616
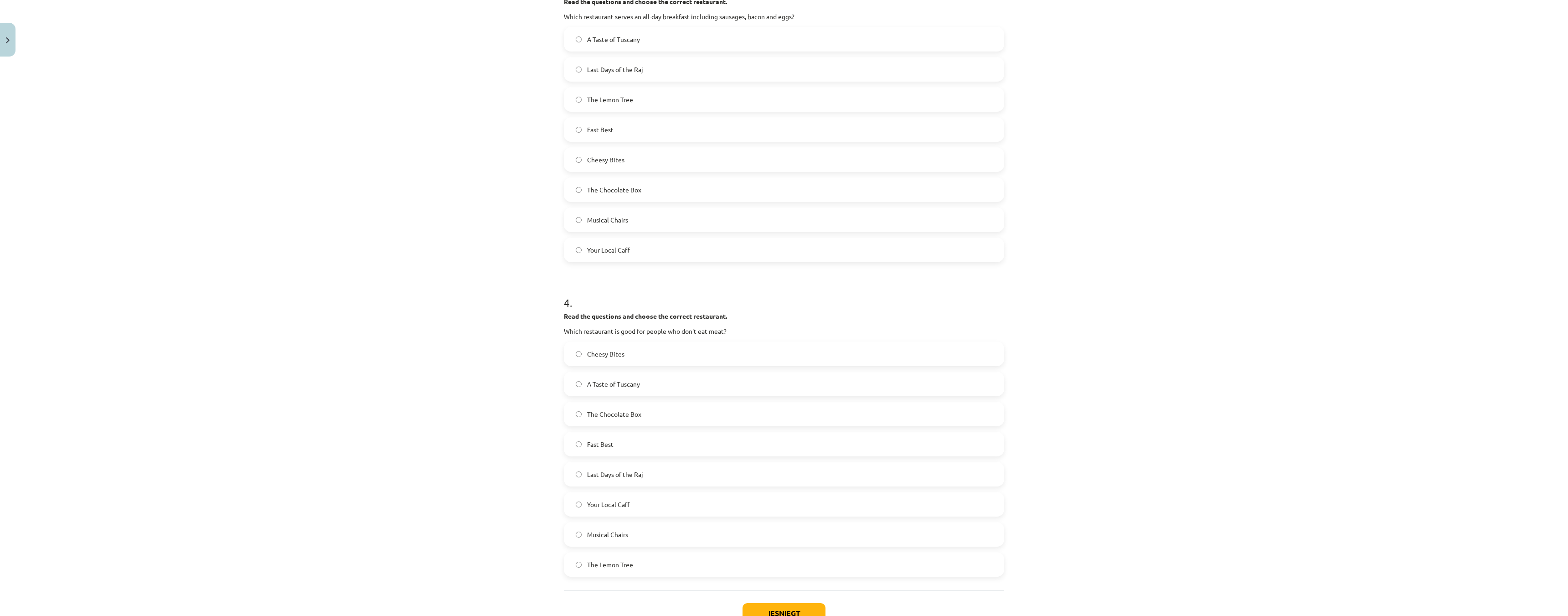
scroll to position [760, 0]
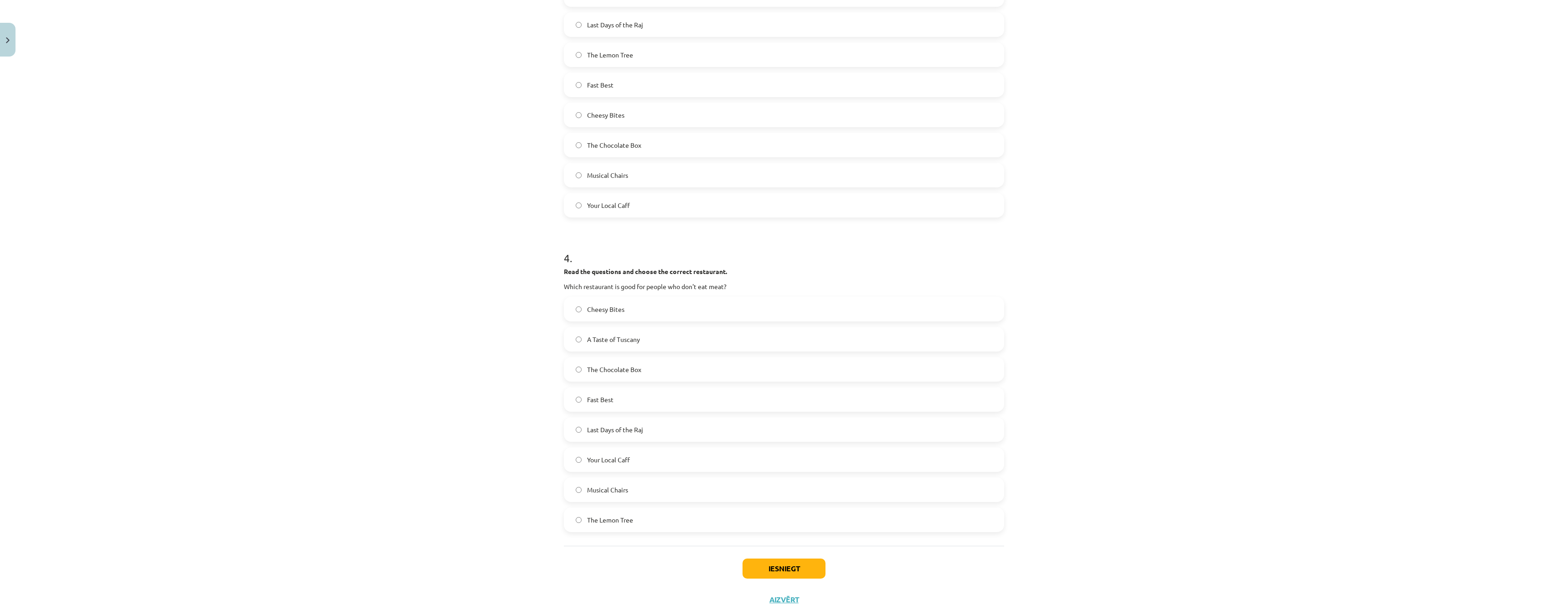
click at [570, 508] on label "The Lemon Tree" at bounding box center [784, 519] width 438 height 23
click at [787, 558] on button "Iesniegt" at bounding box center [784, 568] width 83 height 20
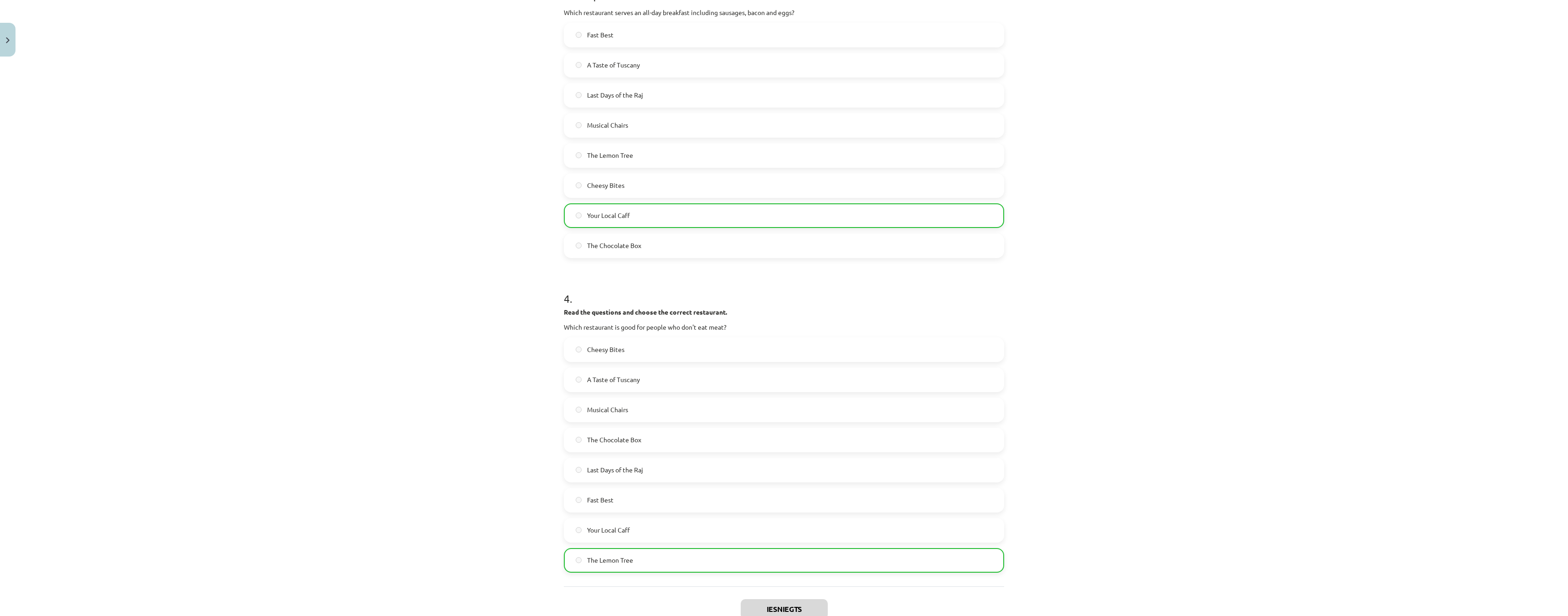
scroll to position [921, 0]
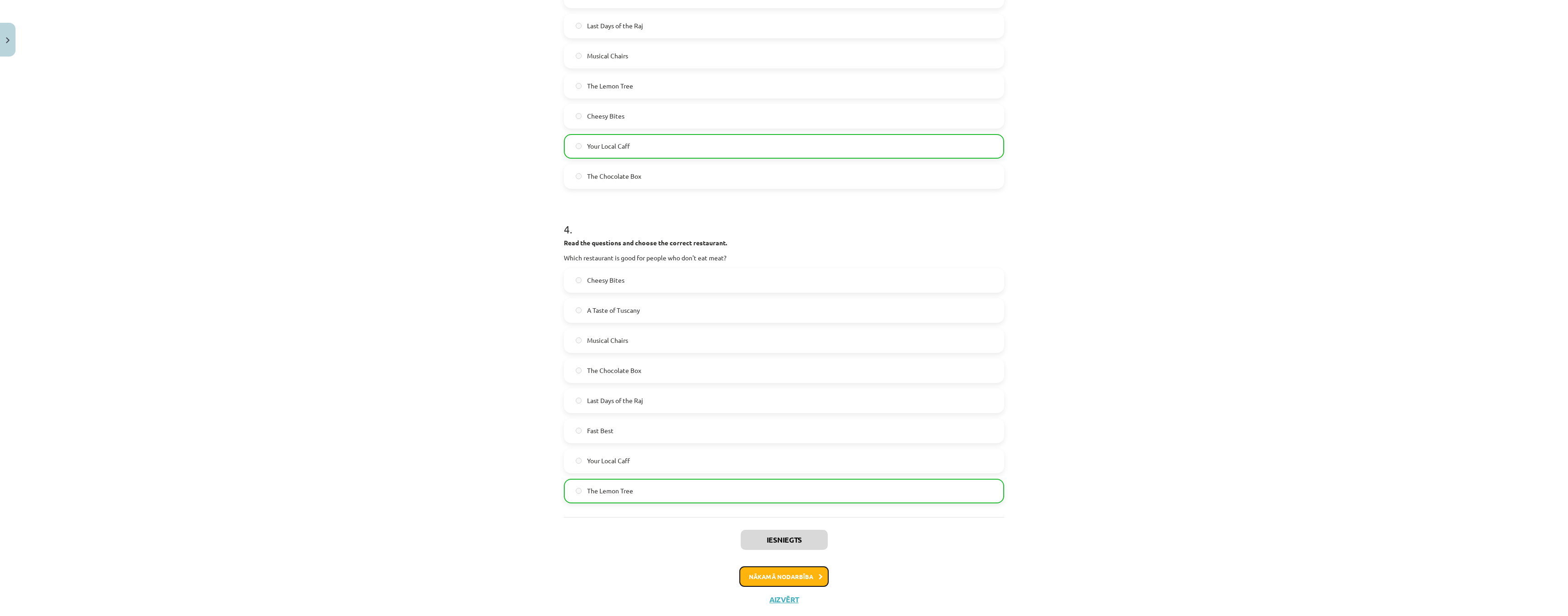
click at [800, 566] on button "Nākamā nodarbība" at bounding box center [784, 576] width 89 height 21
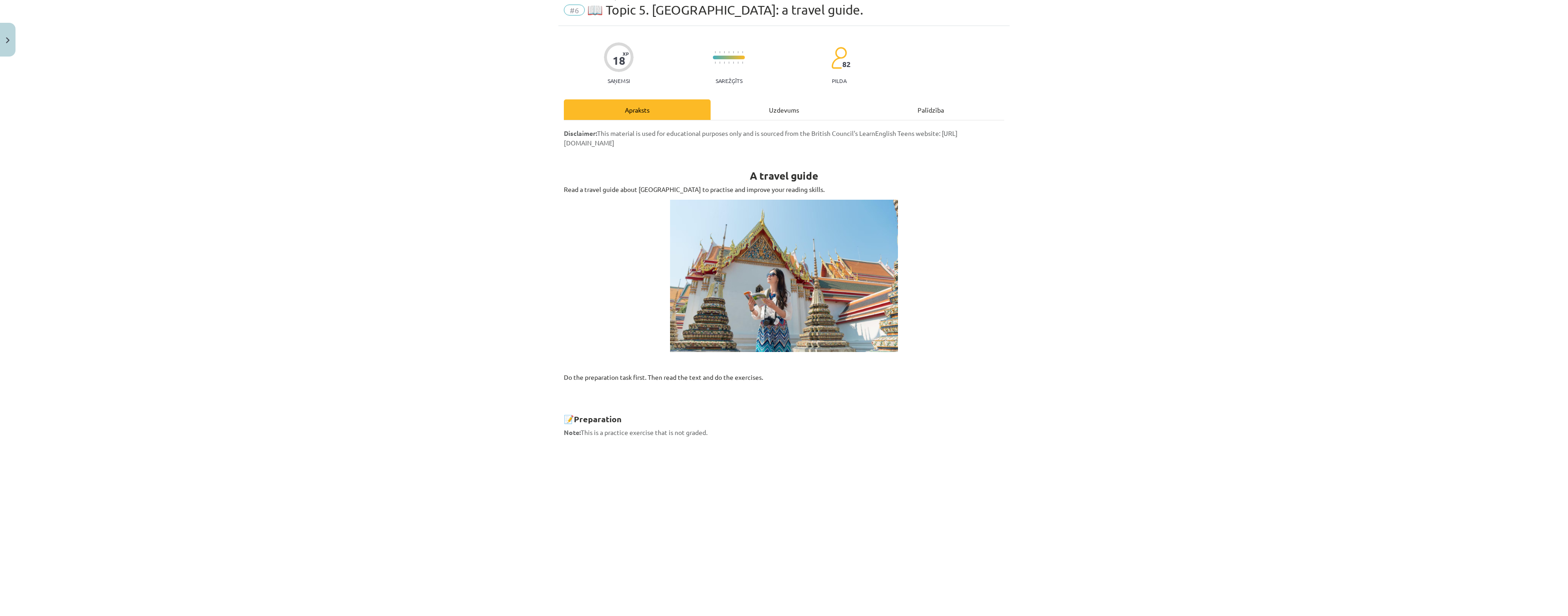
scroll to position [23, 0]
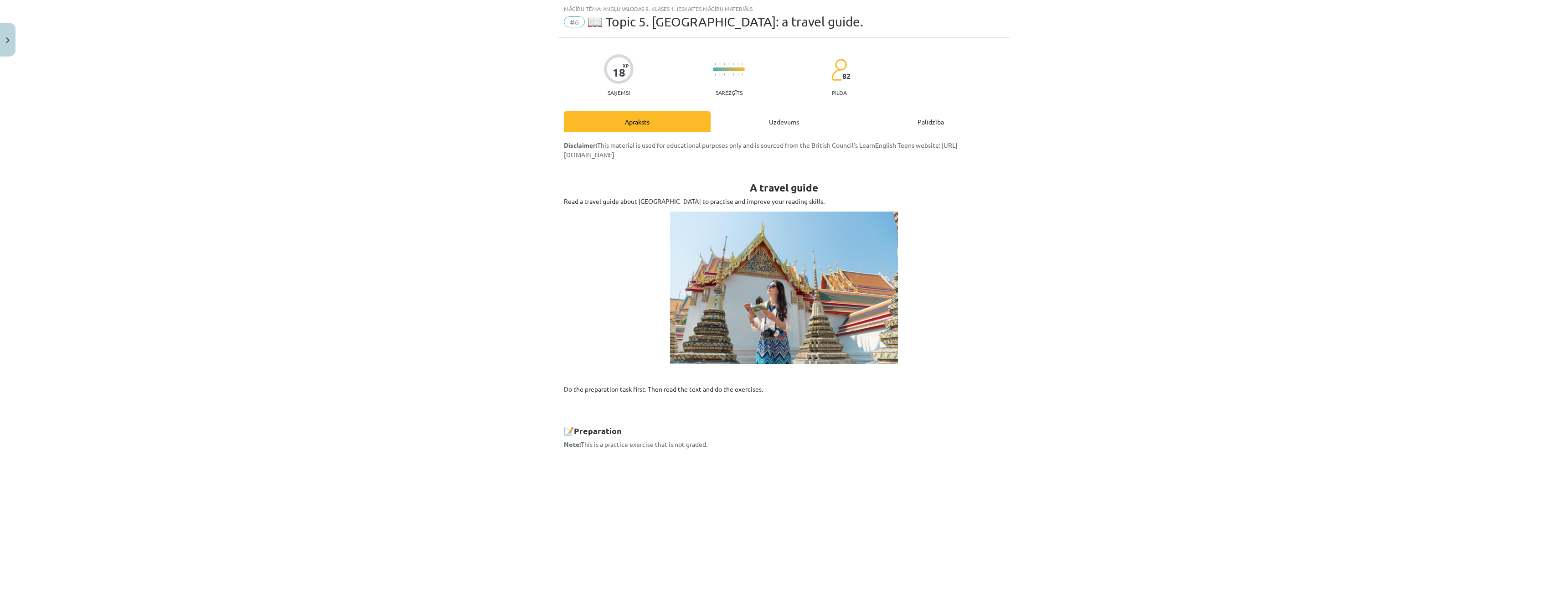
click at [773, 121] on div "Uzdevums" at bounding box center [783, 122] width 147 height 21
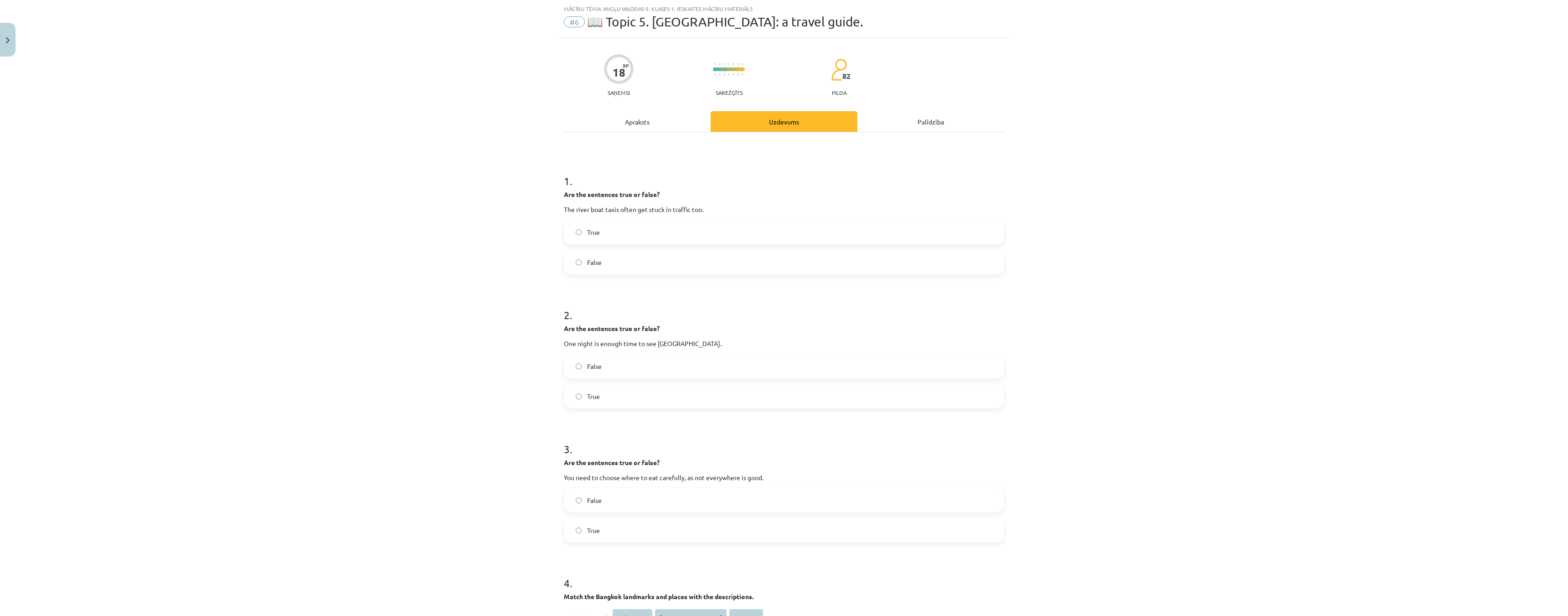
click at [676, 124] on div "Apraksts" at bounding box center [637, 122] width 147 height 21
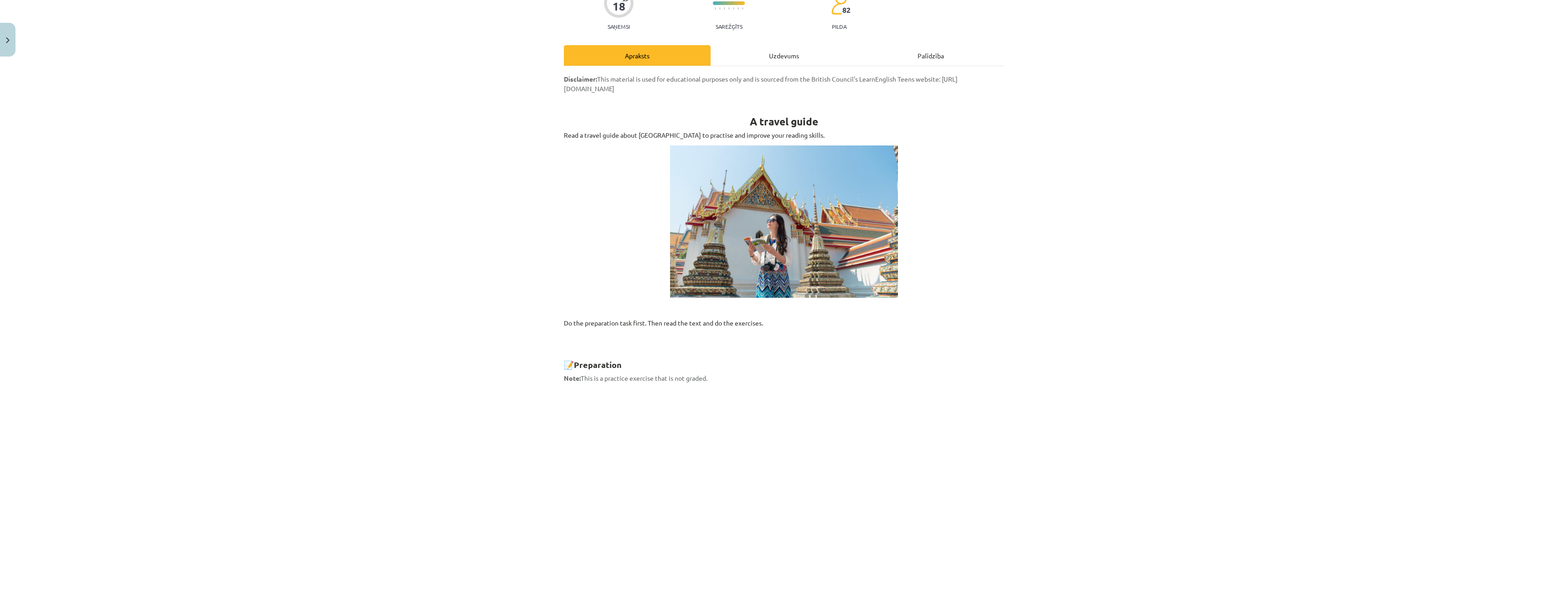
scroll to position [0, 0]
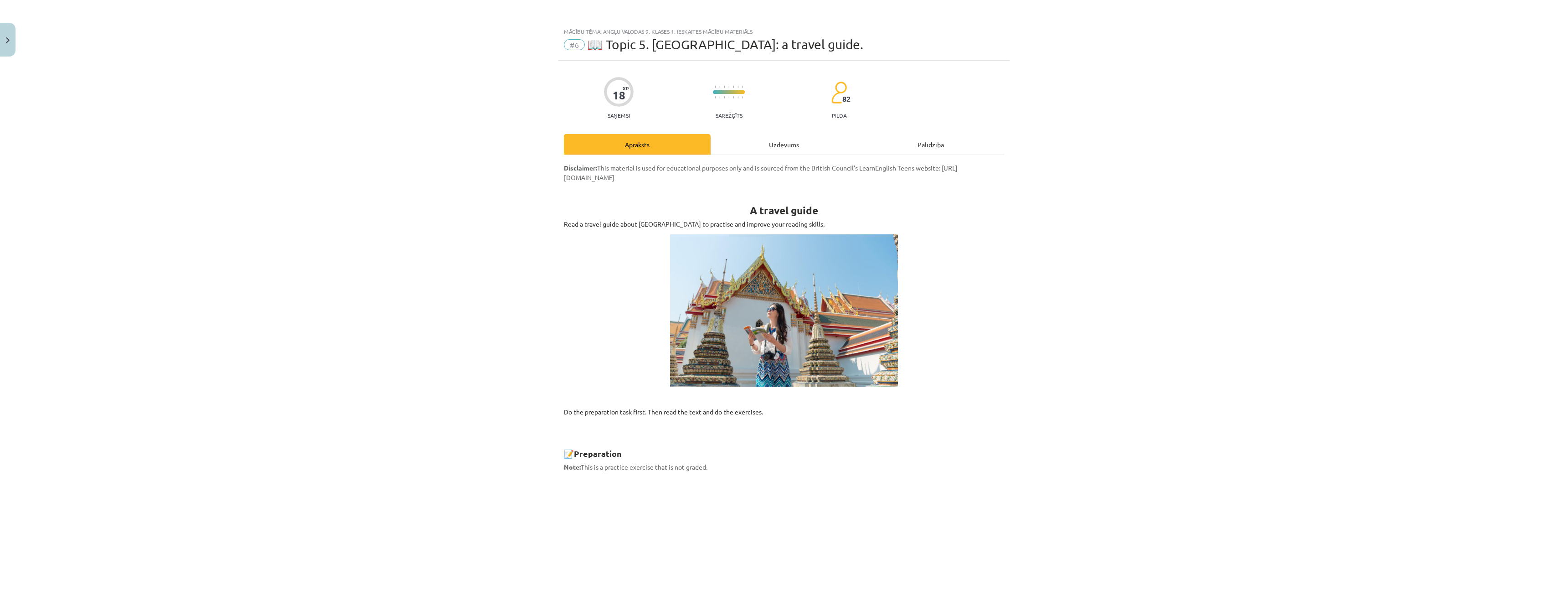
drag, startPoint x: 774, startPoint y: 149, endPoint x: 775, endPoint y: 142, distance: 7.1
click at [774, 146] on div "Uzdevums" at bounding box center [783, 144] width 147 height 21
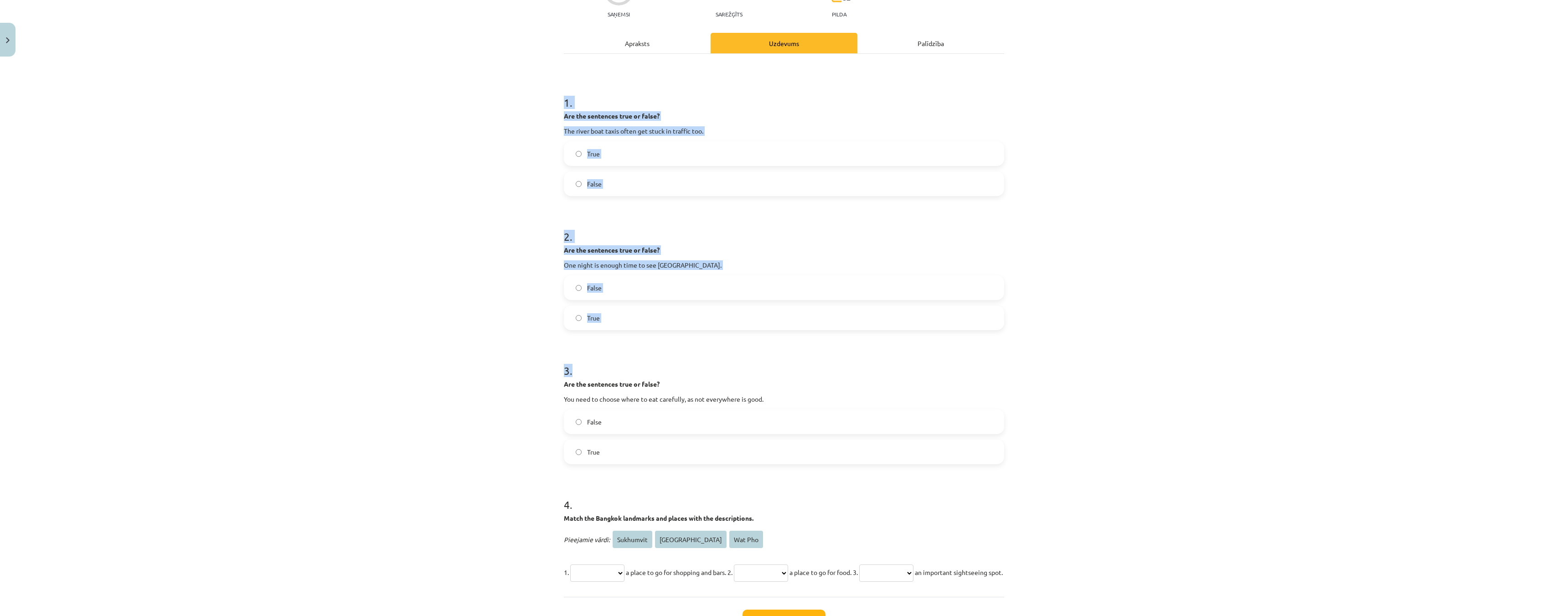
scroll to position [196, 0]
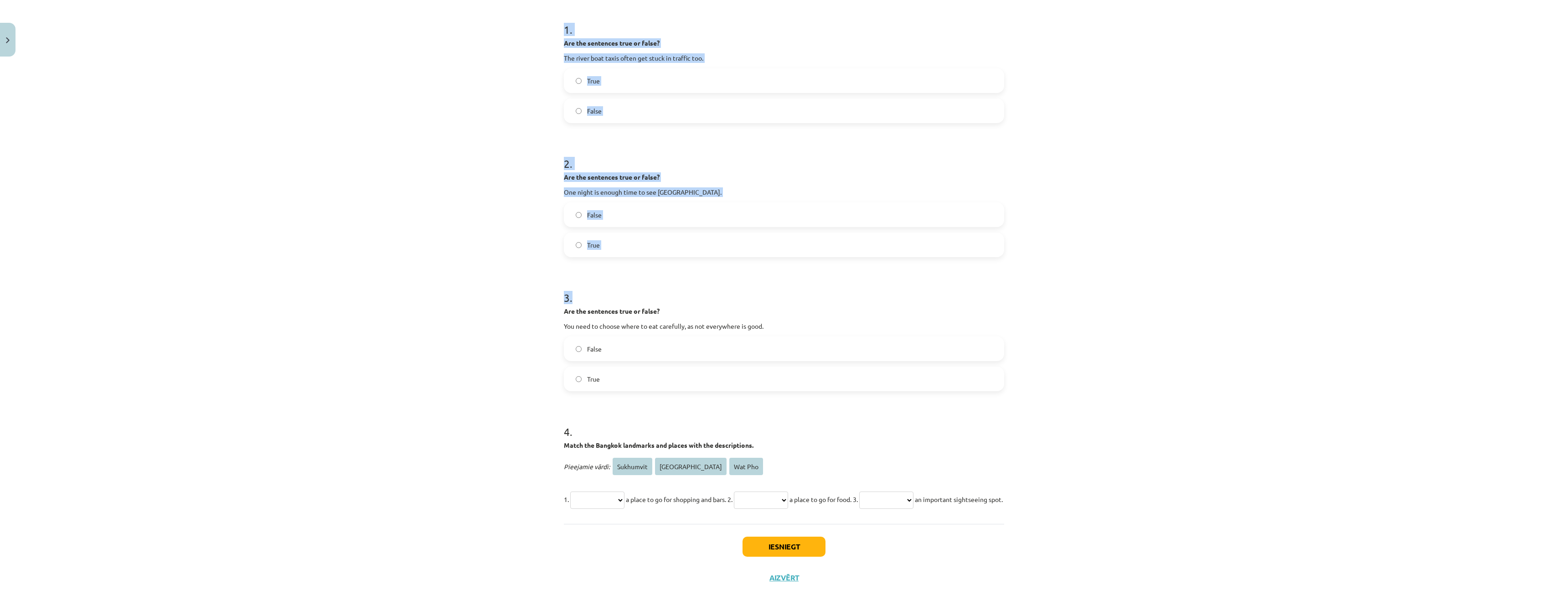
drag, startPoint x: 553, startPoint y: 175, endPoint x: 749, endPoint y: 496, distance: 376.1
click at [749, 496] on div "**********" at bounding box center [784, 308] width 1568 height 616
copy form "**********"
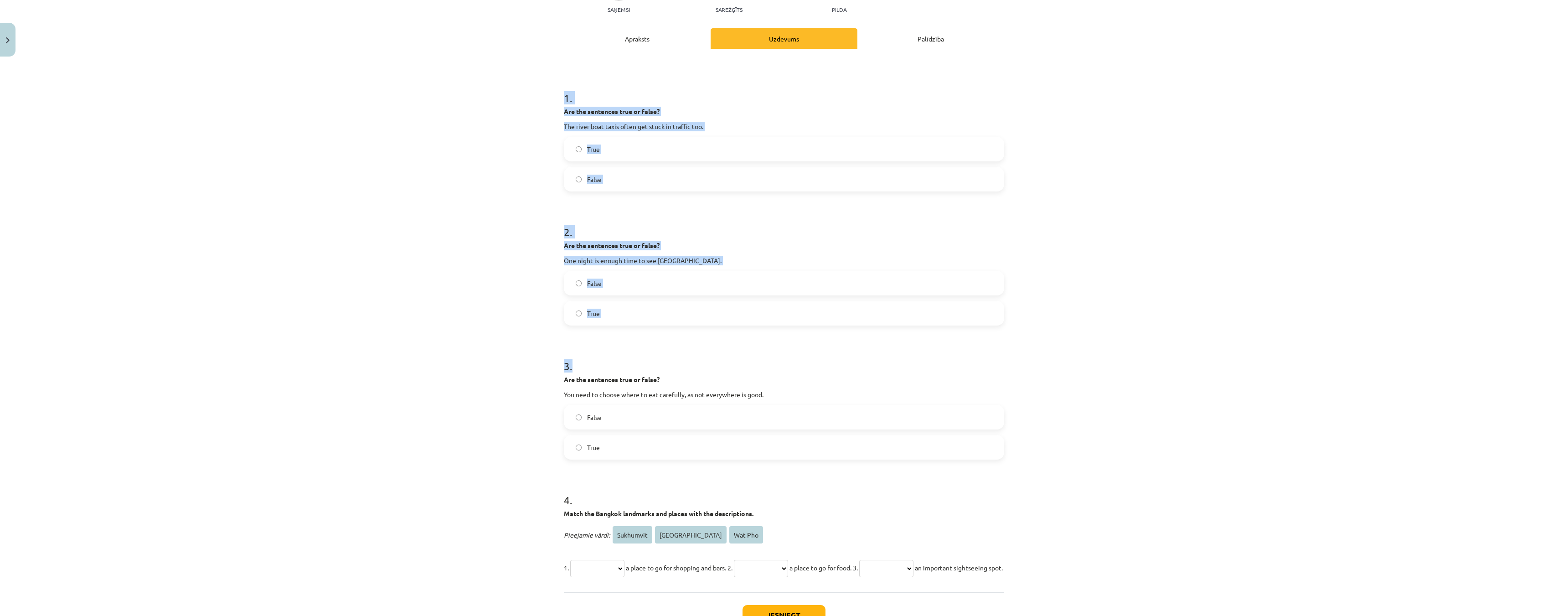
scroll to position [0, 0]
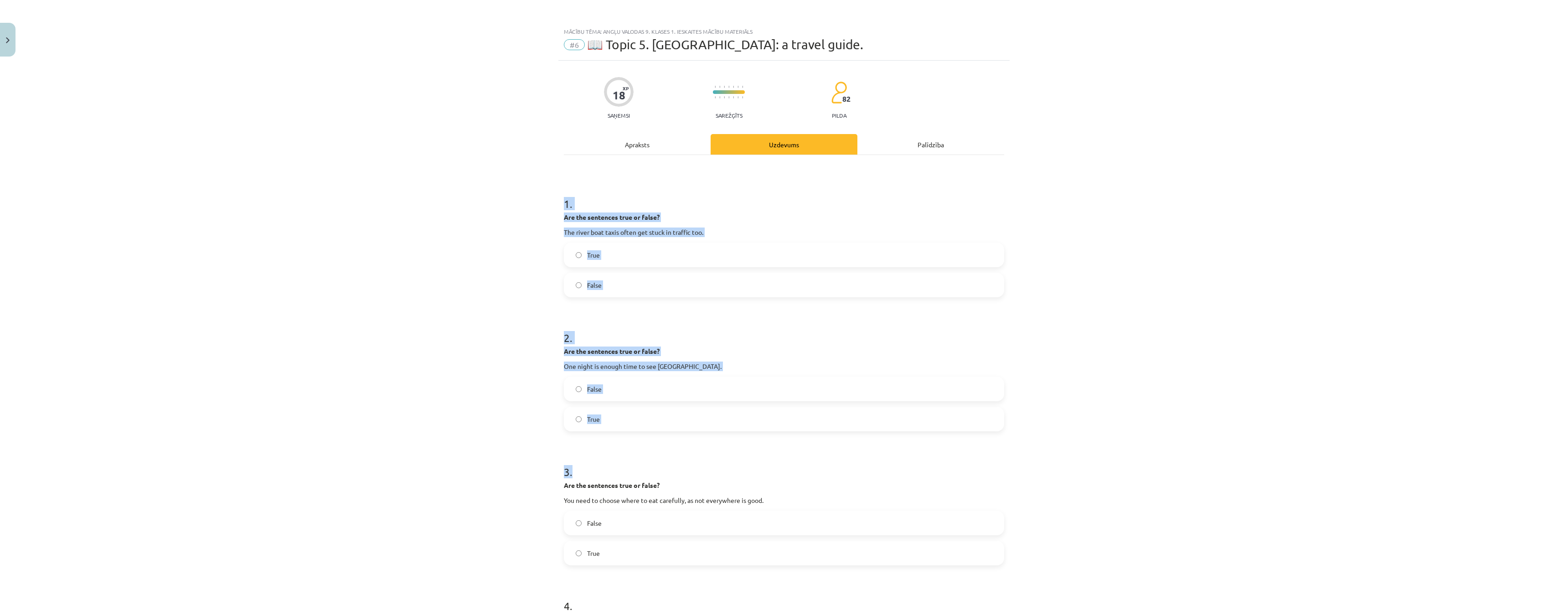
click at [388, 158] on div "**********" at bounding box center [784, 308] width 1568 height 616
click at [569, 284] on label "False" at bounding box center [784, 284] width 438 height 23
click at [572, 398] on label "False" at bounding box center [784, 388] width 438 height 23
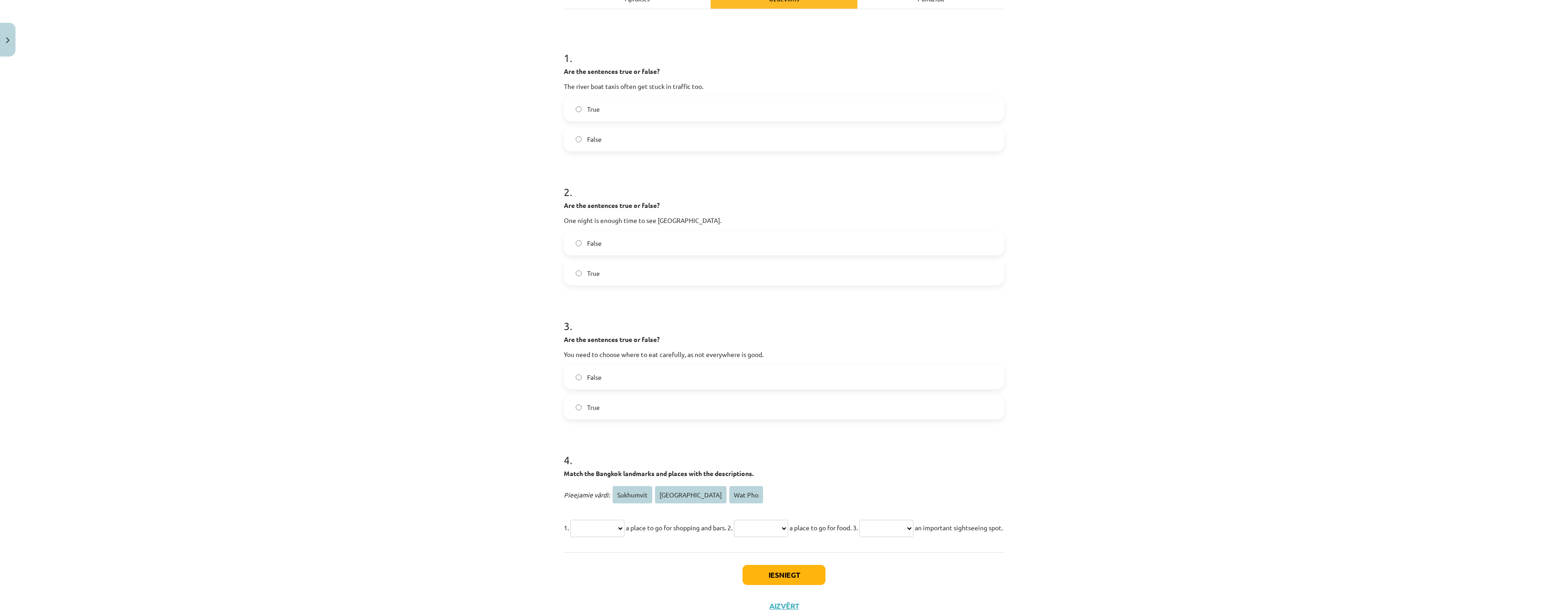
scroll to position [196, 0]
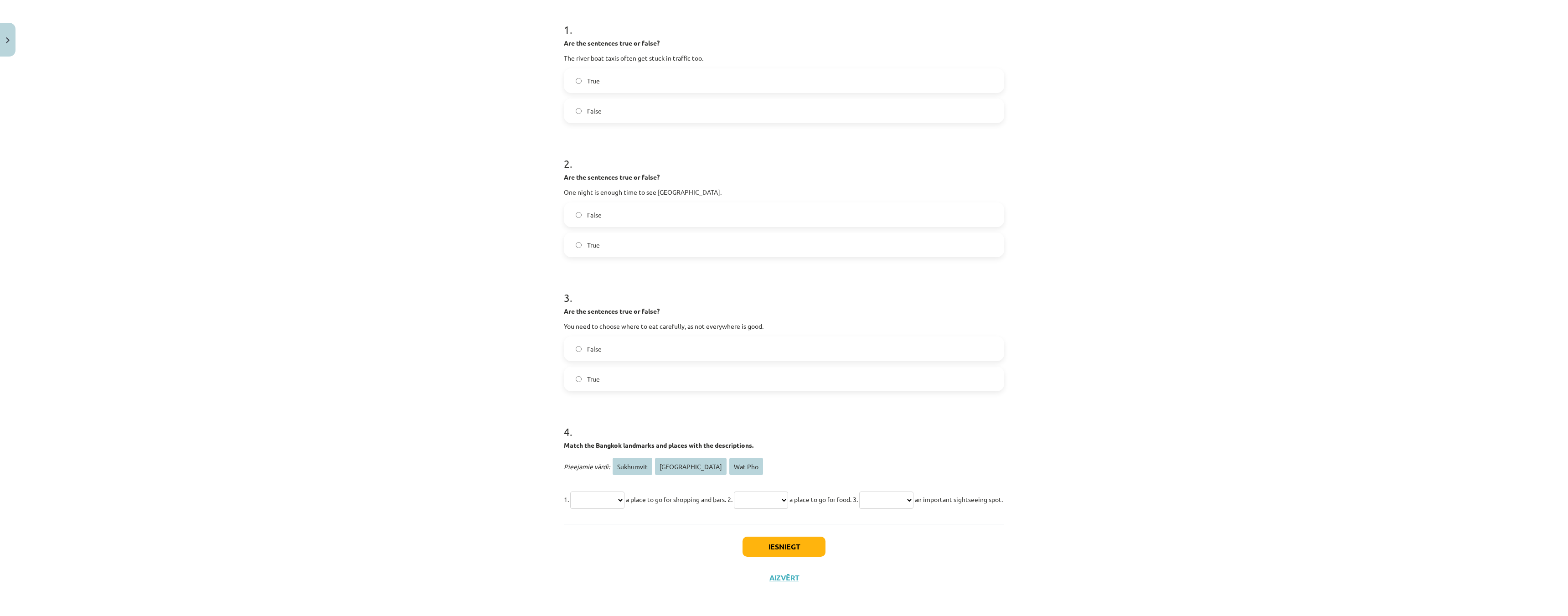
click at [607, 491] on select "**********" at bounding box center [597, 500] width 54 height 17
select select "*********"
click at [570, 491] on select "**********" at bounding box center [597, 500] width 54 height 17
click at [788, 491] on select "**********" at bounding box center [761, 500] width 54 height 17
select select "**********"
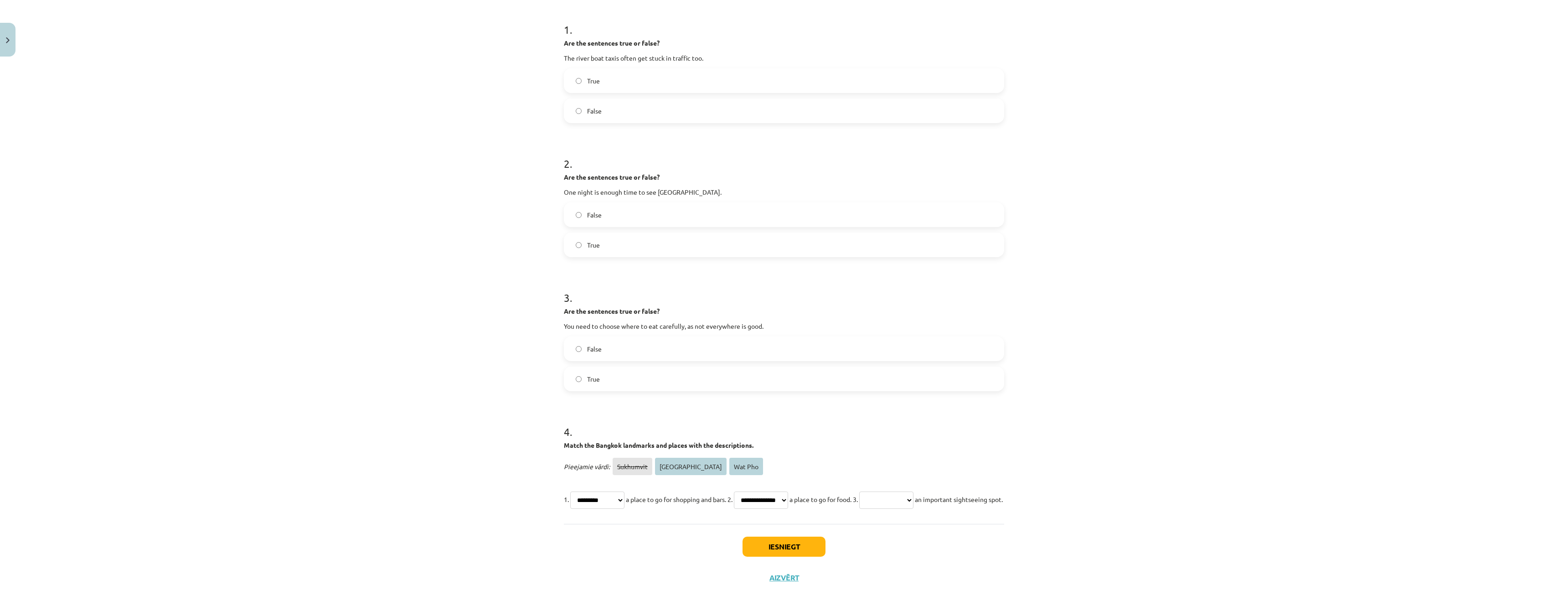
click at [749, 491] on select "**********" at bounding box center [761, 500] width 54 height 17
click at [914, 491] on select "**********" at bounding box center [886, 500] width 54 height 17
select select "*******"
click at [892, 491] on select "**********" at bounding box center [886, 500] width 54 height 17
click at [794, 545] on button "Iesniegt" at bounding box center [784, 546] width 83 height 20
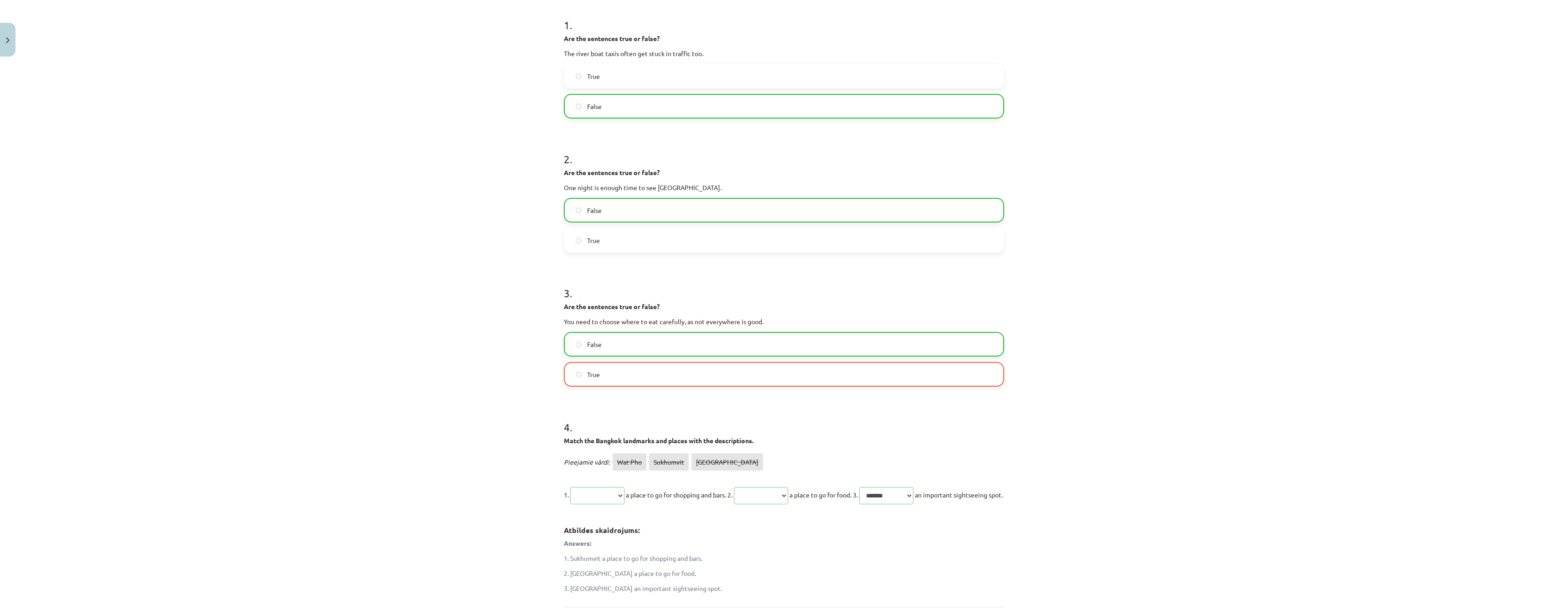
scroll to position [312, 0]
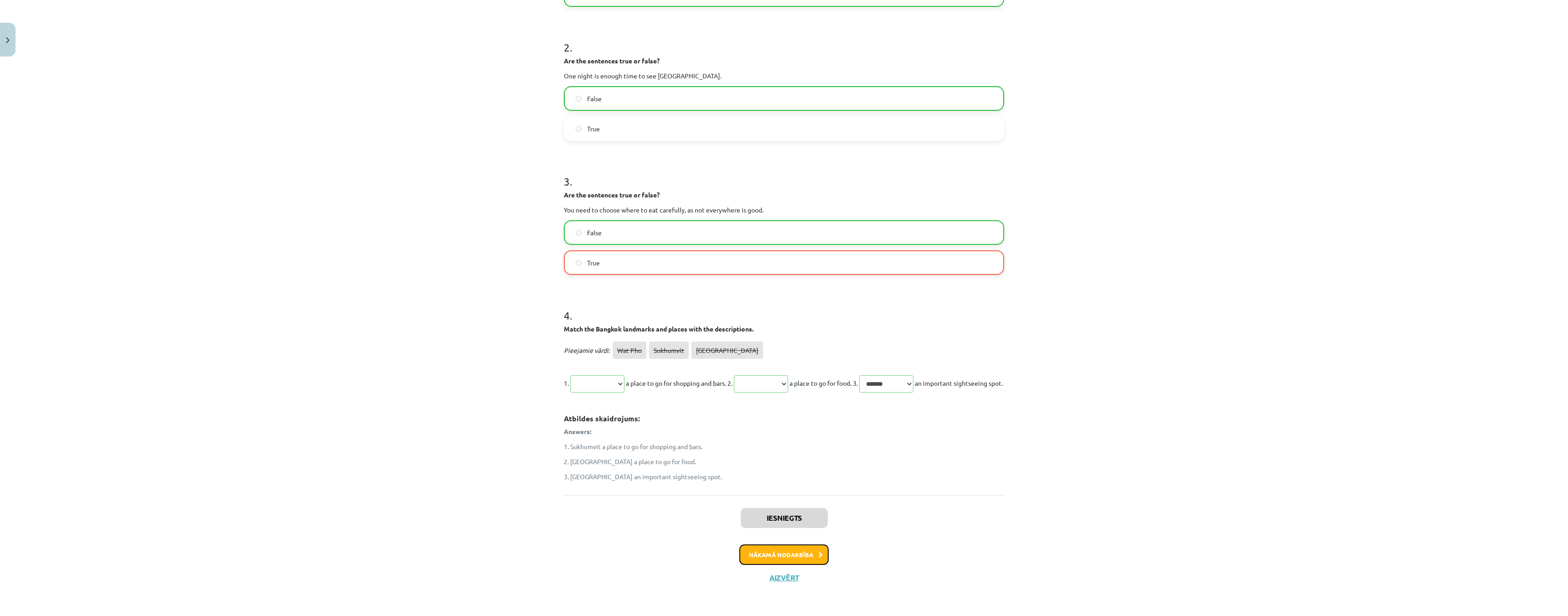
click at [773, 558] on button "Nākamā nodarbība" at bounding box center [784, 555] width 89 height 21
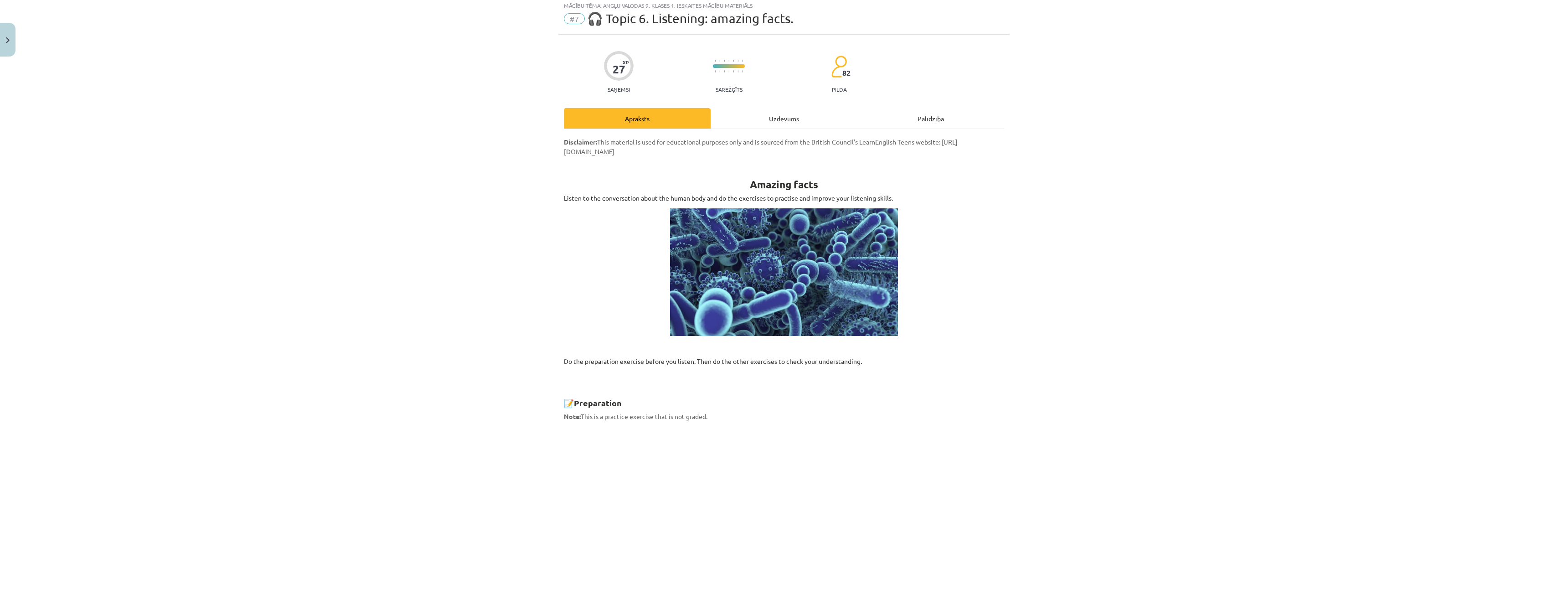
scroll to position [23, 0]
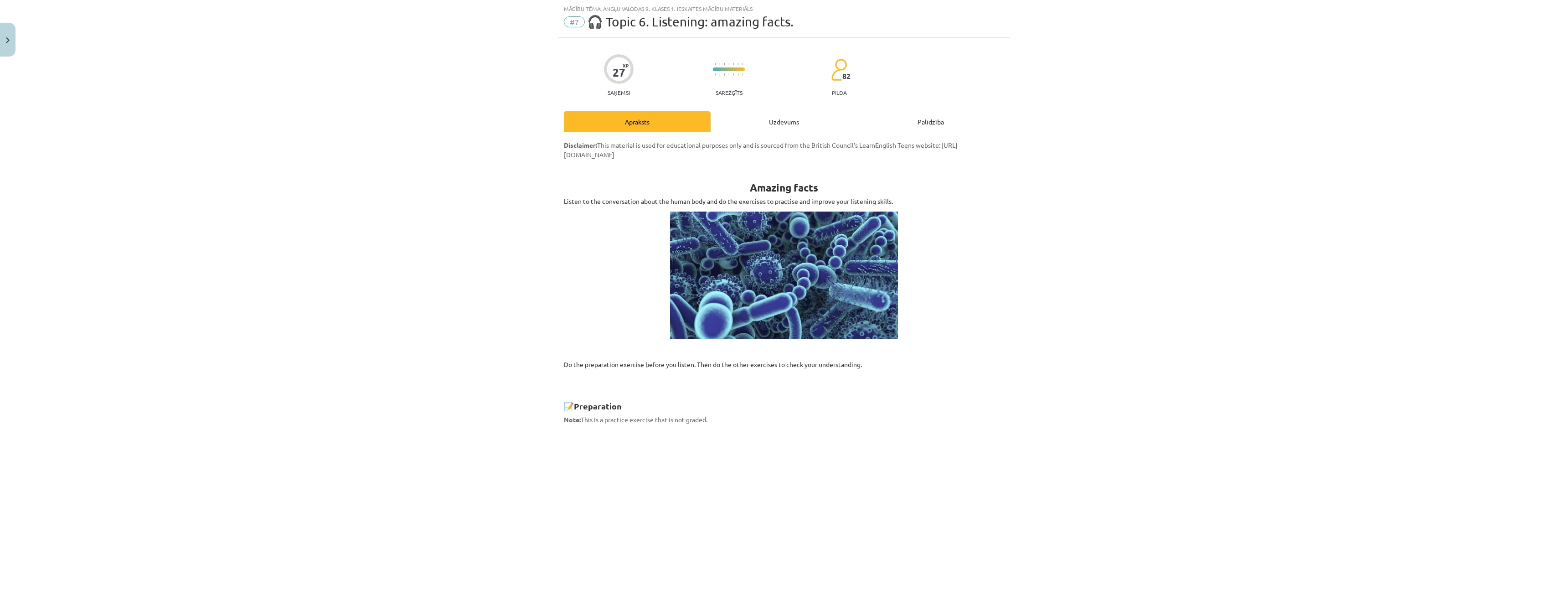
click at [754, 126] on div "Uzdevums" at bounding box center [783, 122] width 147 height 21
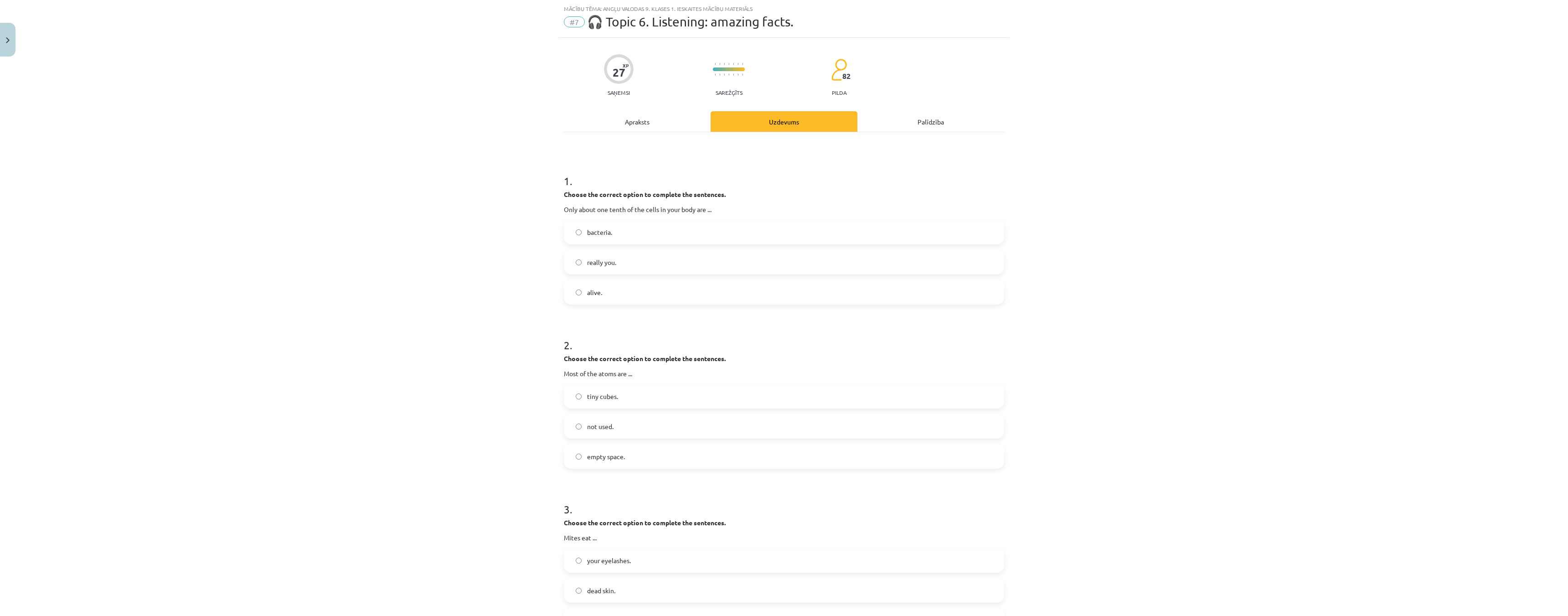
click at [665, 117] on div "Apraksts" at bounding box center [637, 122] width 147 height 21
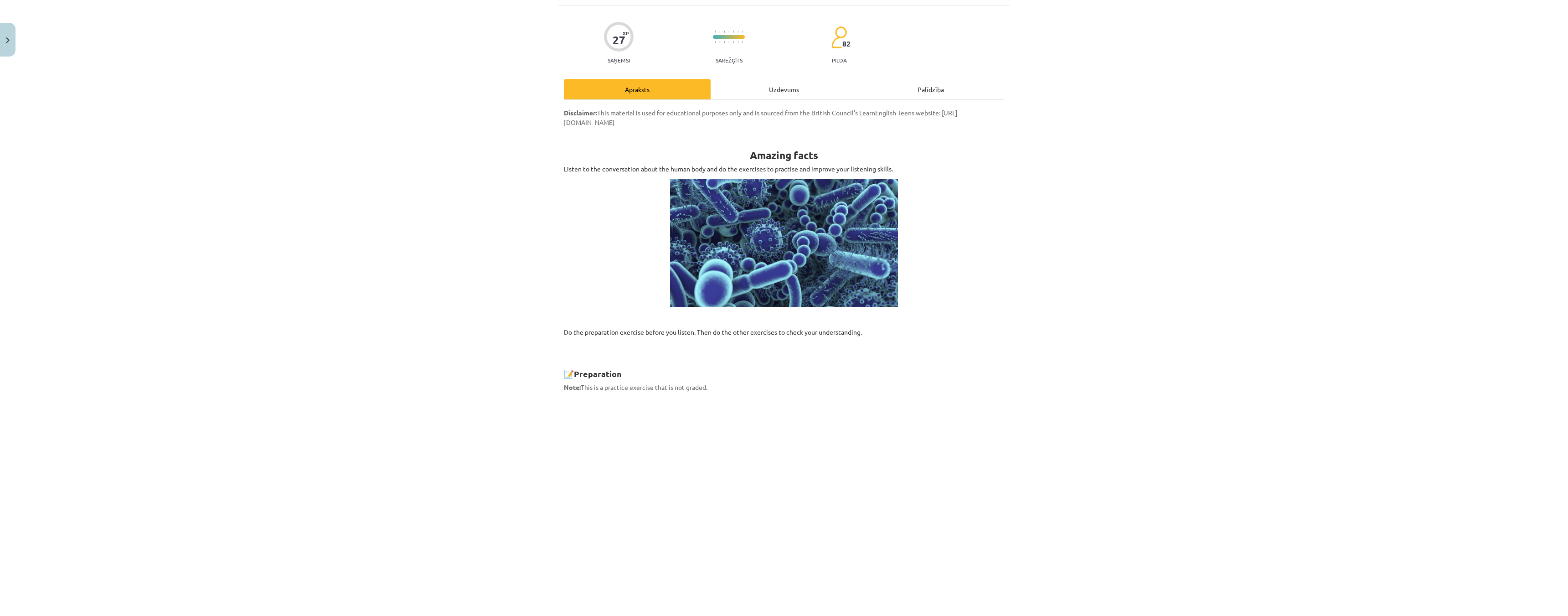
scroll to position [0, 0]
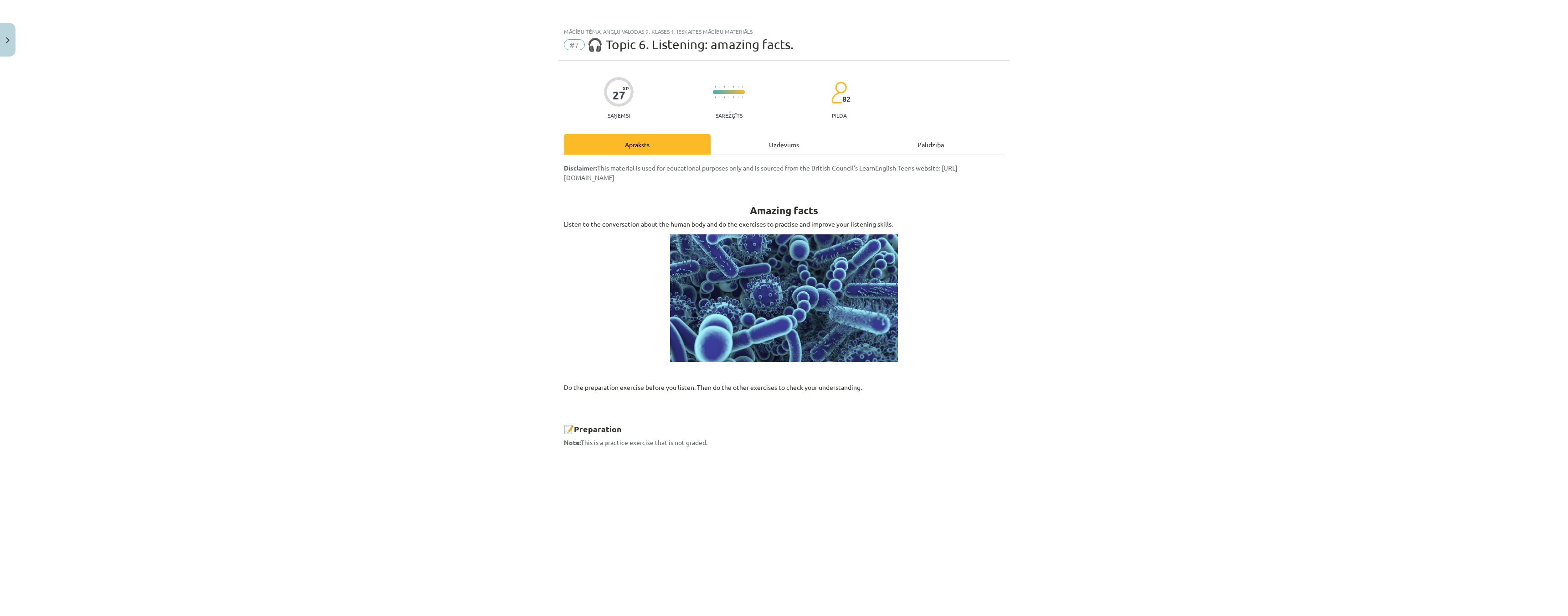
click at [751, 142] on div "Uzdevums" at bounding box center [783, 144] width 147 height 21
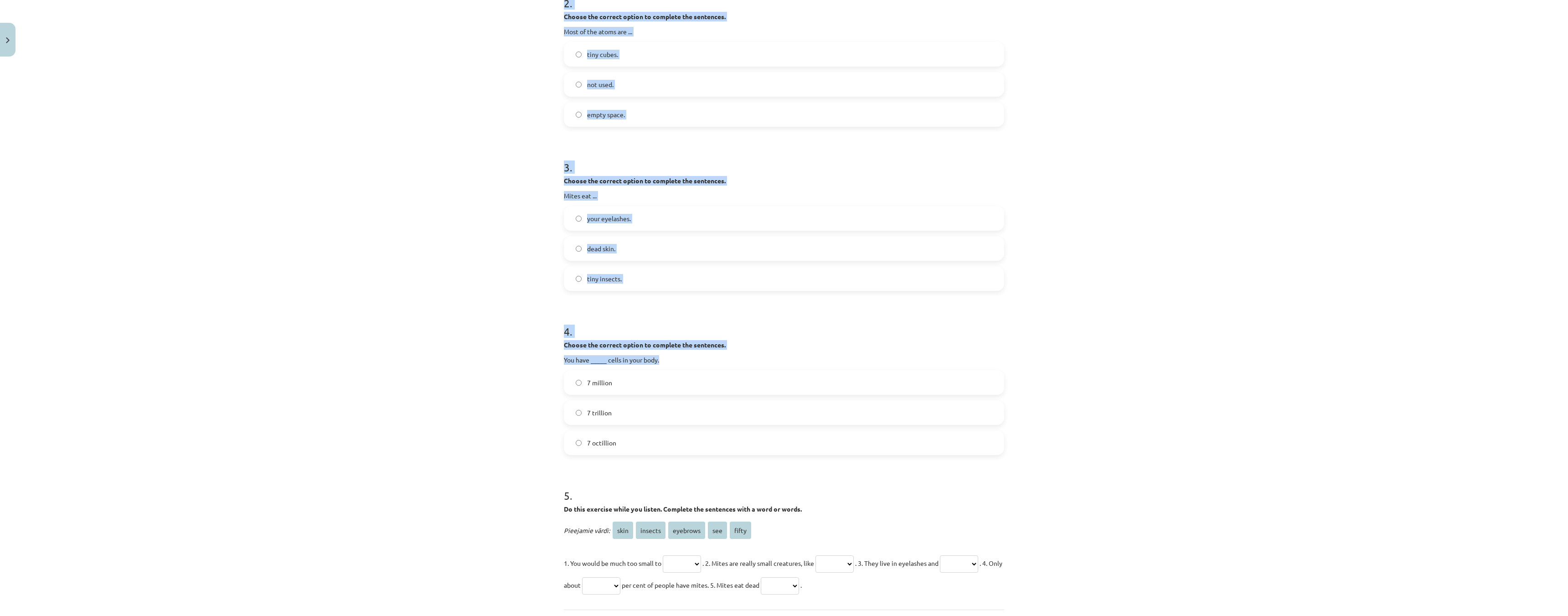
scroll to position [450, 0]
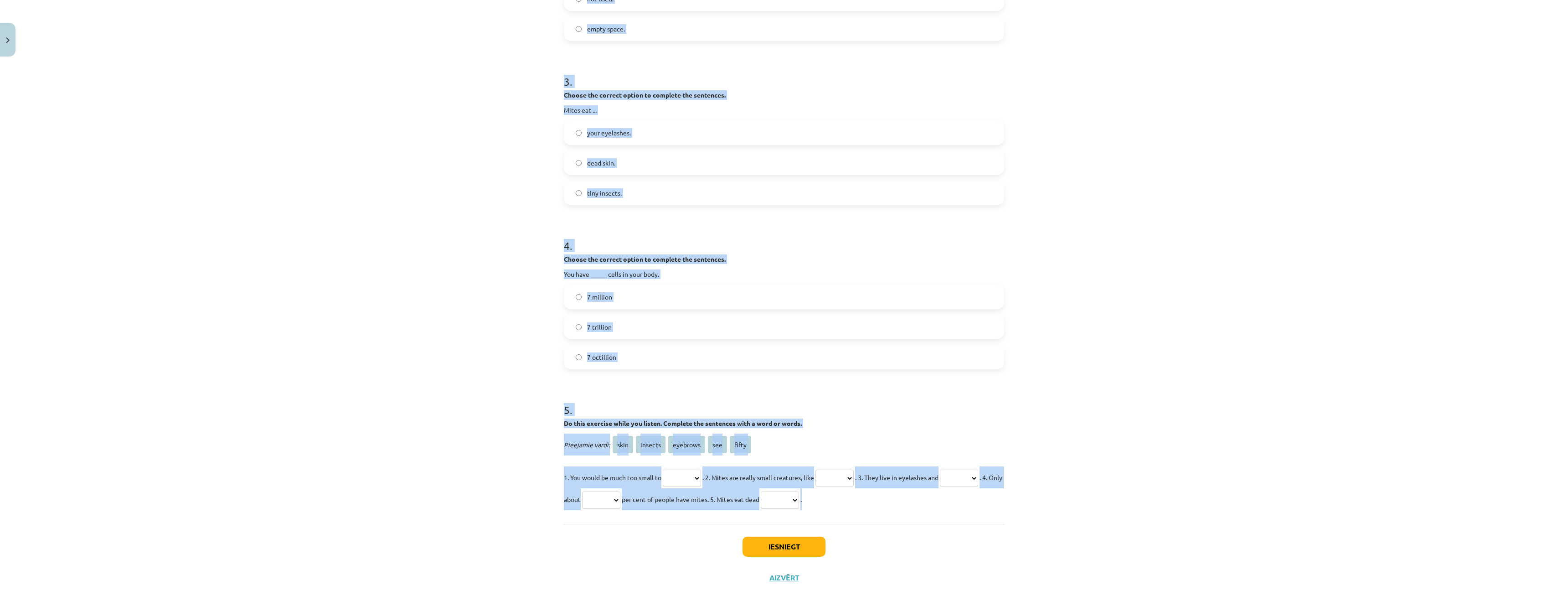
drag, startPoint x: 568, startPoint y: 211, endPoint x: 936, endPoint y: 506, distance: 471.6
click at [936, 506] on div "Mācību tēma: Angļu valodas 9. klases 1. ieskaites mācību materiāls #7 🎧 Topic 6…" at bounding box center [784, 308] width 1568 height 616
copy form "1 . Choose the correct option to complete the sentences. Only about one tenth o…"
click at [442, 221] on div "Mācību tēma: Angļu valodas 9. klases 1. ieskaites mācību materiāls #7 🎧 Topic 6…" at bounding box center [784, 308] width 1568 height 616
click at [572, 326] on label "7 trillion" at bounding box center [784, 326] width 438 height 23
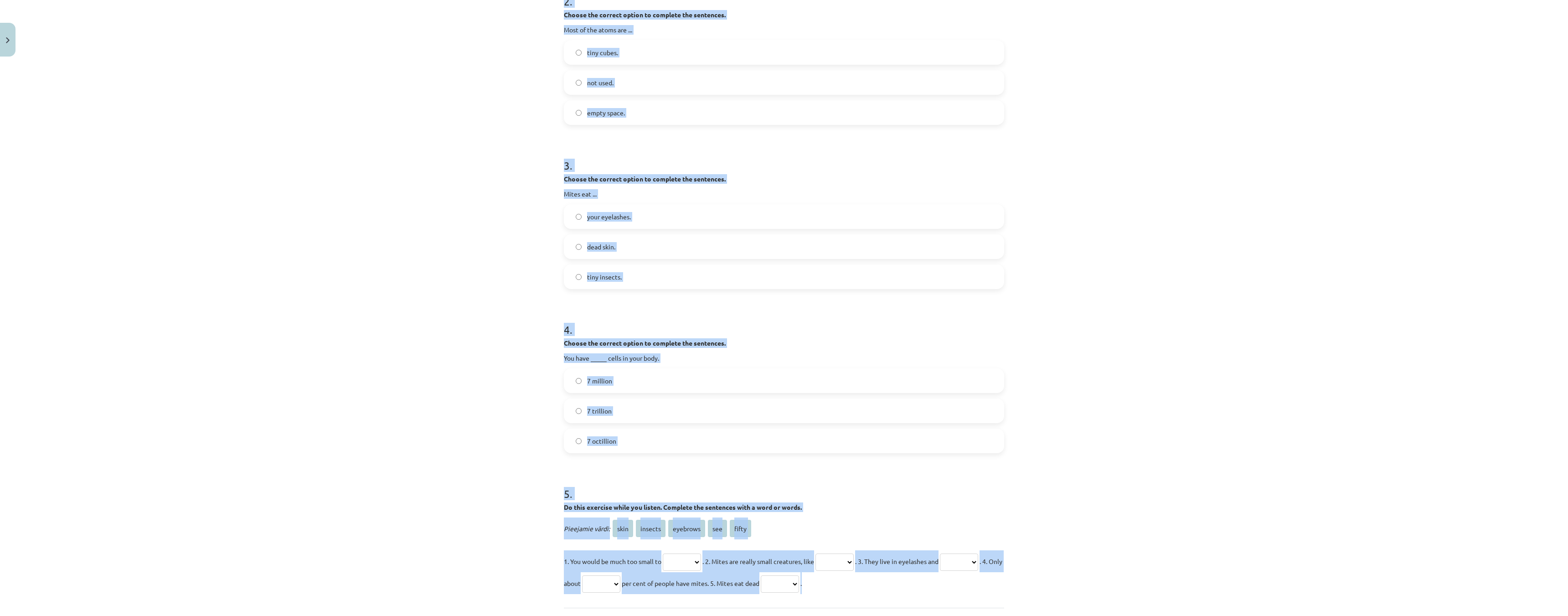
scroll to position [268, 0]
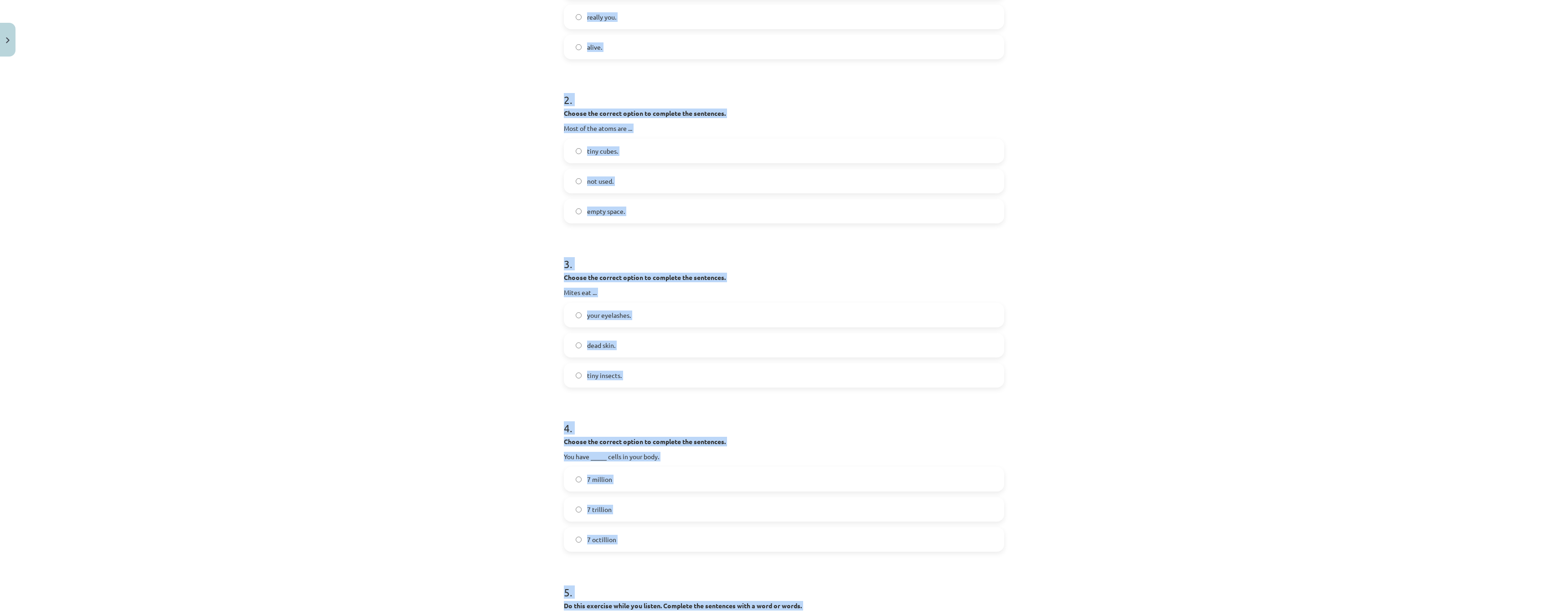
click at [567, 347] on label "dead skin." at bounding box center [784, 345] width 438 height 23
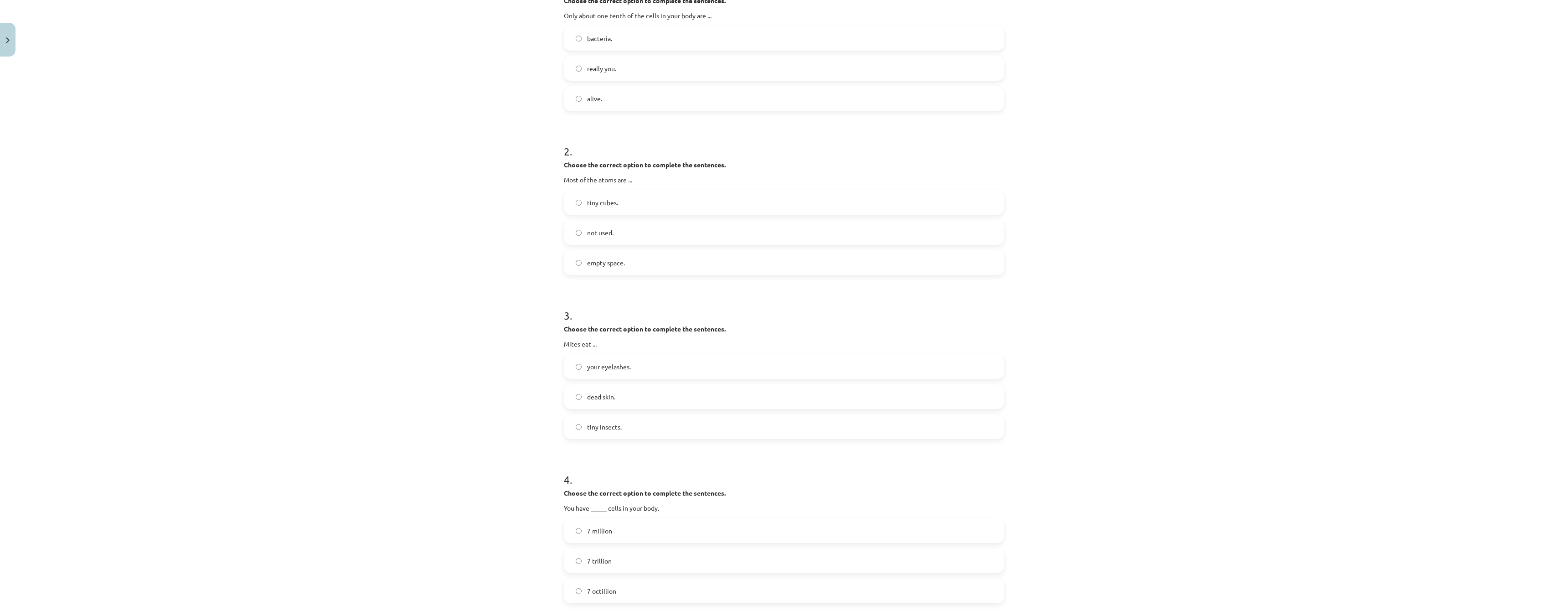
scroll to position [131, 0]
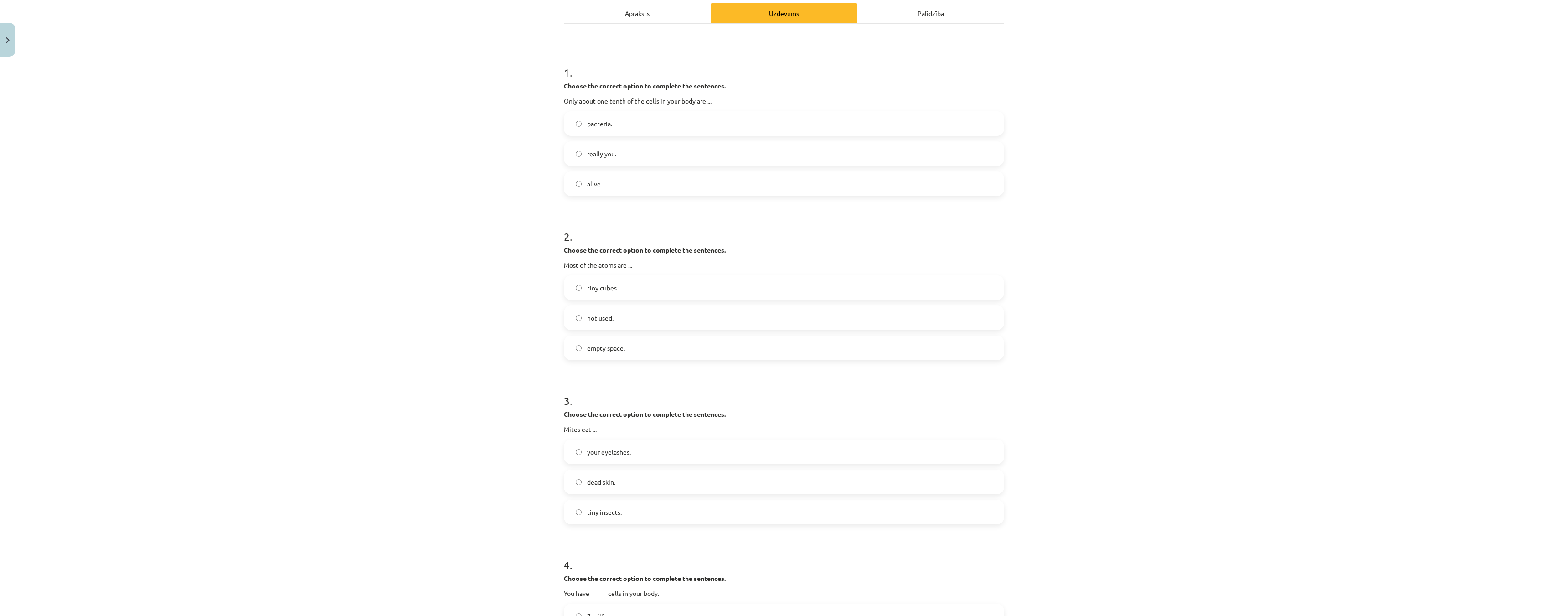
click at [578, 190] on label "alive." at bounding box center [784, 183] width 438 height 23
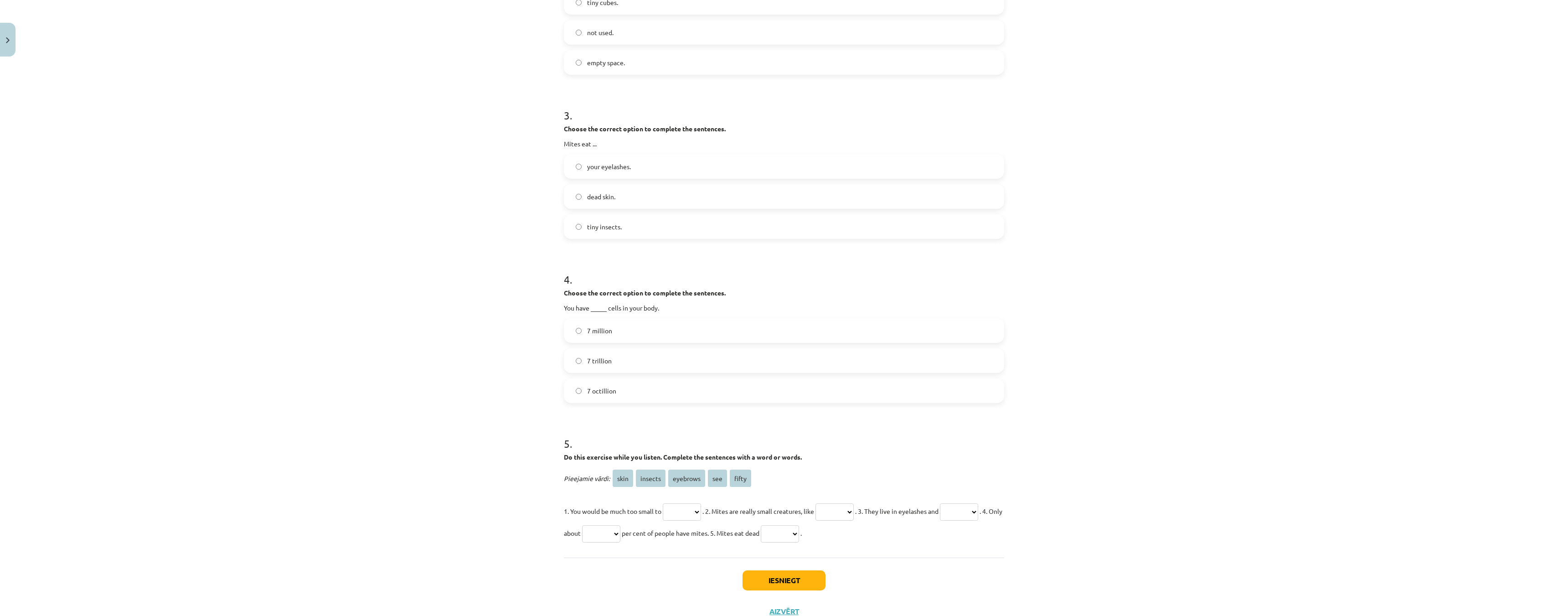
scroll to position [450, 0]
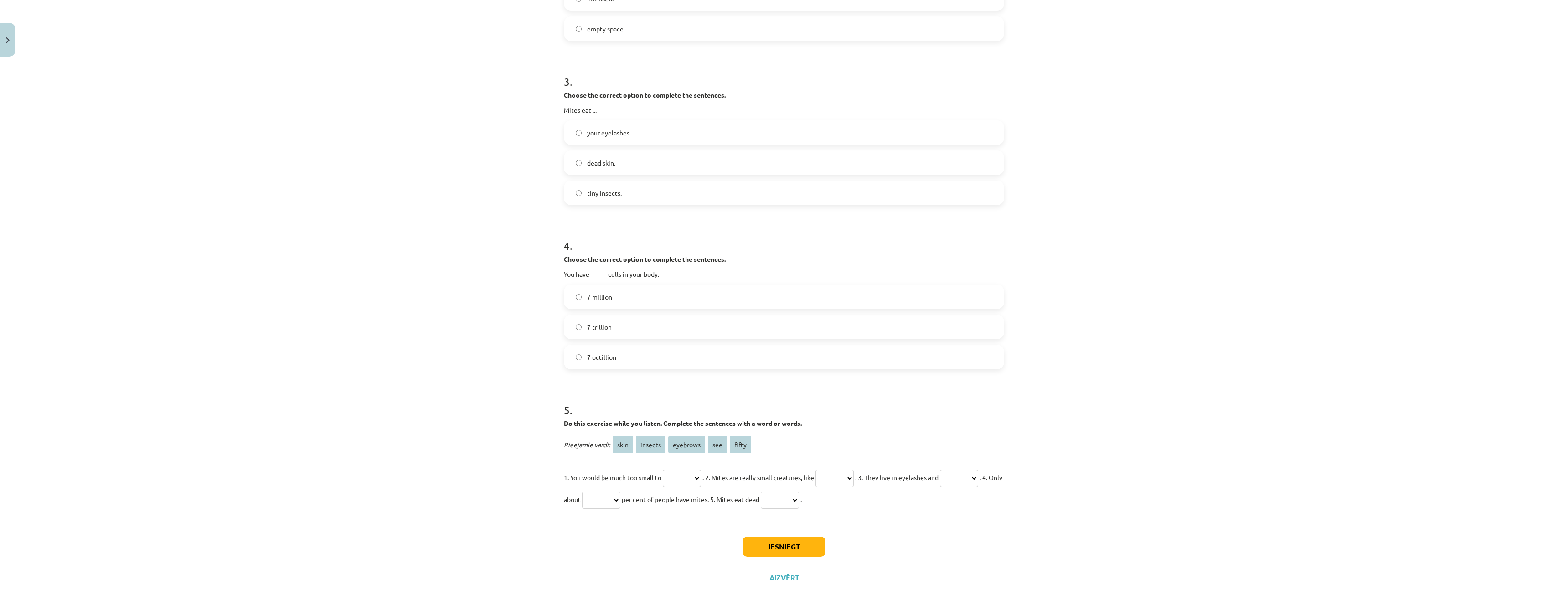
click at [692, 470] on select "**** ******* ******** *** *****" at bounding box center [682, 478] width 38 height 17
select select "***"
click at [663, 469] on select "**** ******* ******** *** *****" at bounding box center [682, 478] width 38 height 17
click at [854, 475] on select "**** ******* ******** *** *****" at bounding box center [835, 478] width 38 height 17
select select "*******"
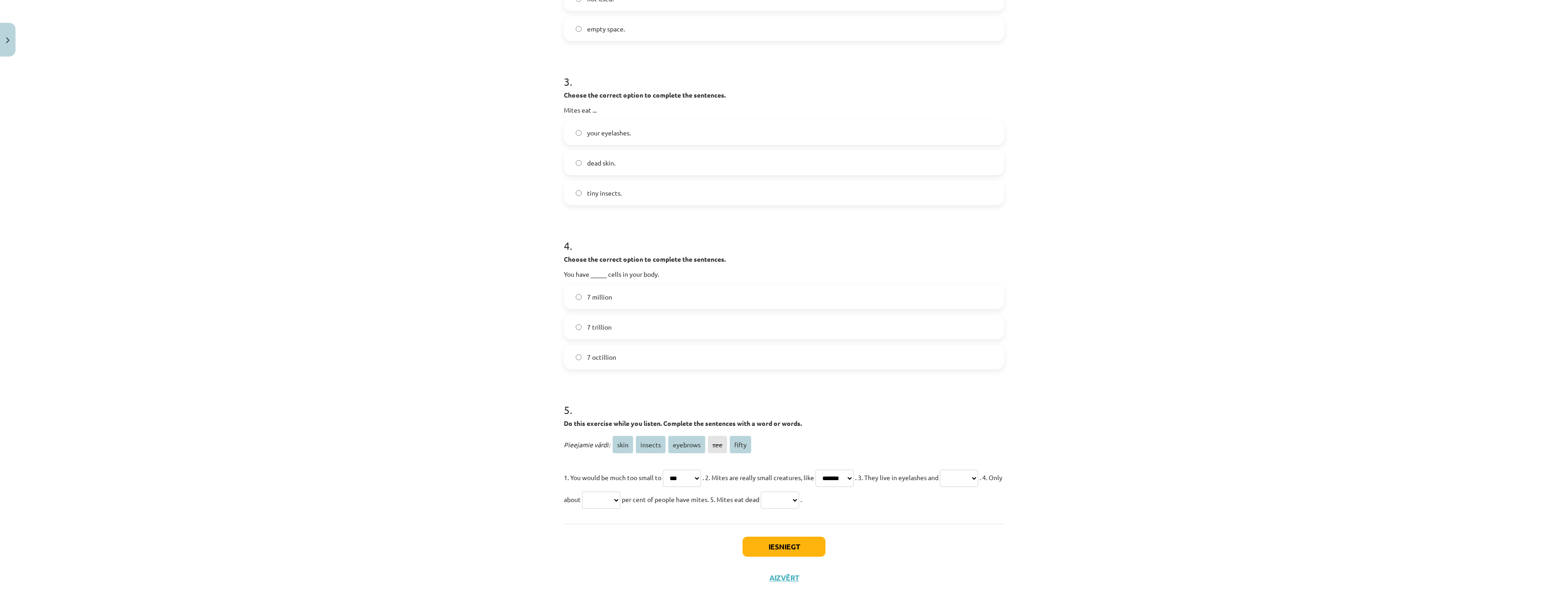
click at [826, 469] on select "**** ******* ******** *** *****" at bounding box center [835, 478] width 38 height 17
click at [600, 511] on div "1 . Choose the correct option to complete the sentences. Only about one tenth o…" at bounding box center [783, 114] width 440 height 819
click at [940, 487] on select "**** ******* ******** *** *****" at bounding box center [959, 478] width 38 height 17
select select "********"
click at [940, 487] on select "**** ******* ******** *** *****" at bounding box center [959, 478] width 38 height 17
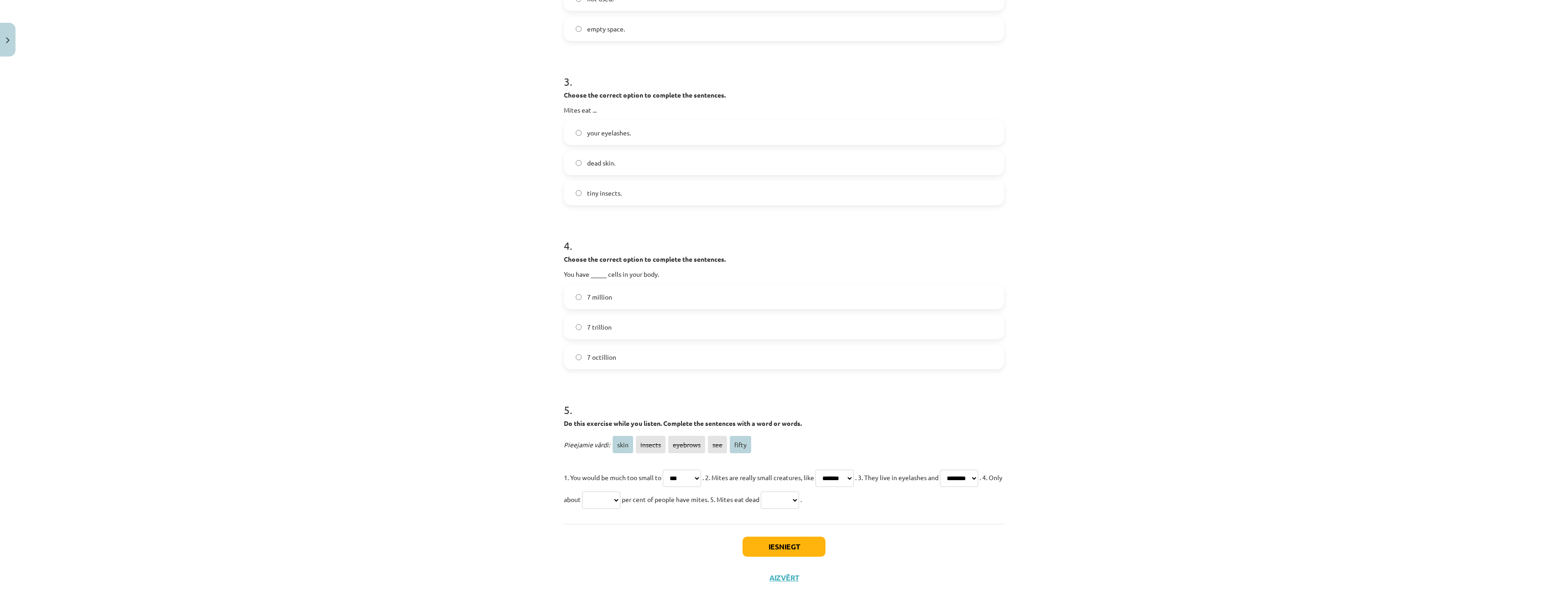
click at [620, 499] on select "**** ******* ******** *** *****" at bounding box center [601, 500] width 38 height 17
select select "*****"
click at [620, 491] on select "**** ******* ******** *** *****" at bounding box center [601, 500] width 38 height 17
click at [799, 499] on select "**** ******* ******** *** *****" at bounding box center [780, 500] width 38 height 17
select select "****"
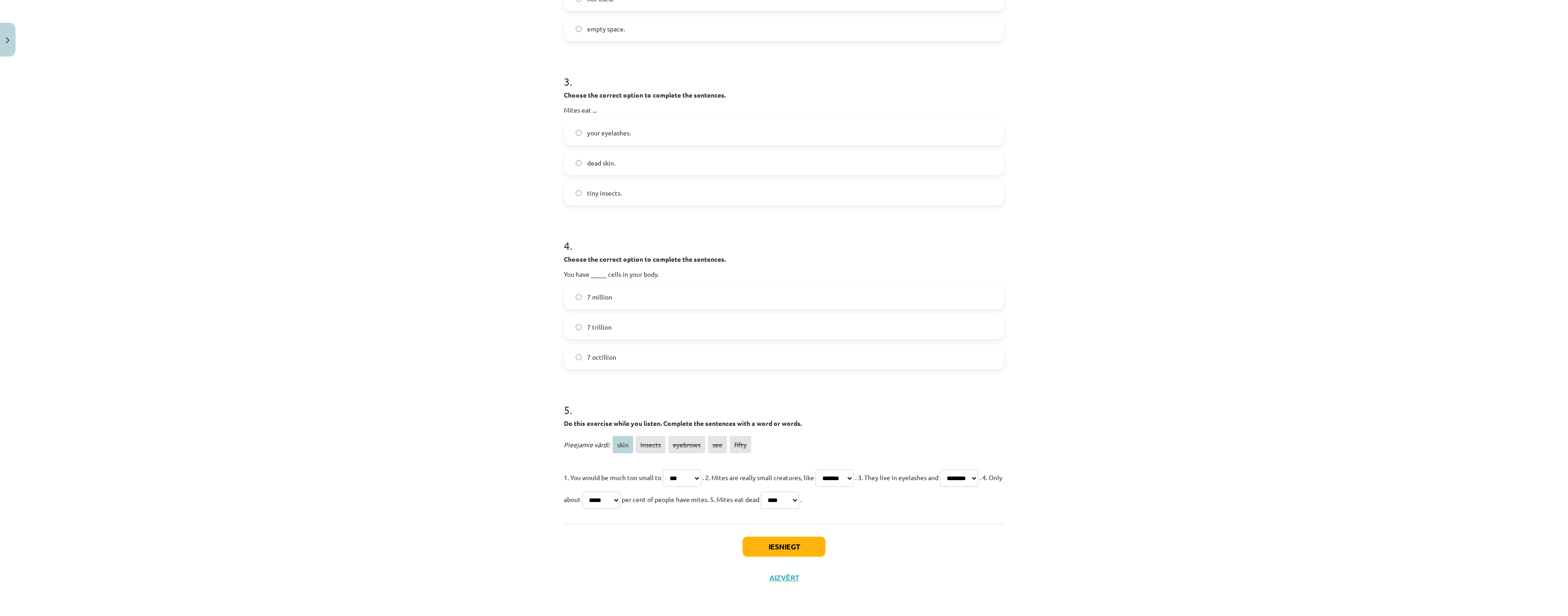
click at [799, 491] on select "**** ******* ******** *** *****" at bounding box center [780, 500] width 38 height 17
drag, startPoint x: 791, startPoint y: 548, endPoint x: 788, endPoint y: 545, distance: 4.2
click at [789, 548] on button "Iesniegt" at bounding box center [784, 546] width 83 height 20
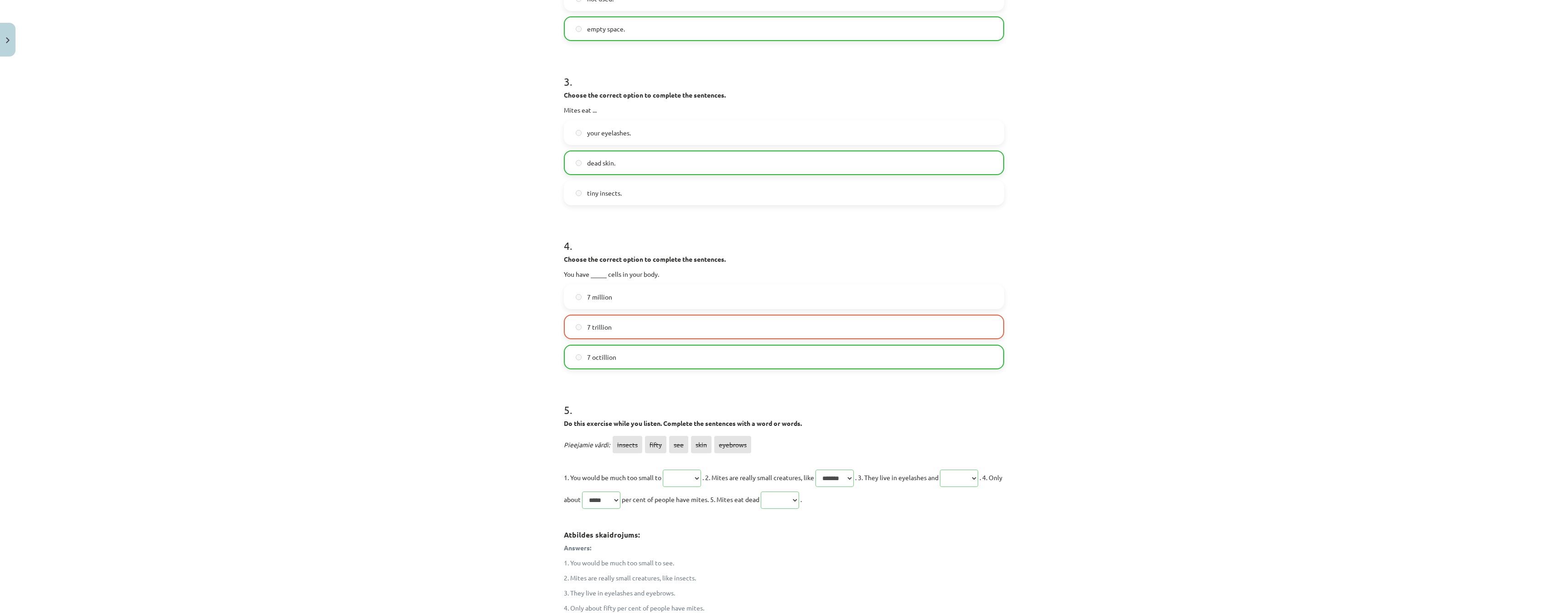
scroll to position [597, 0]
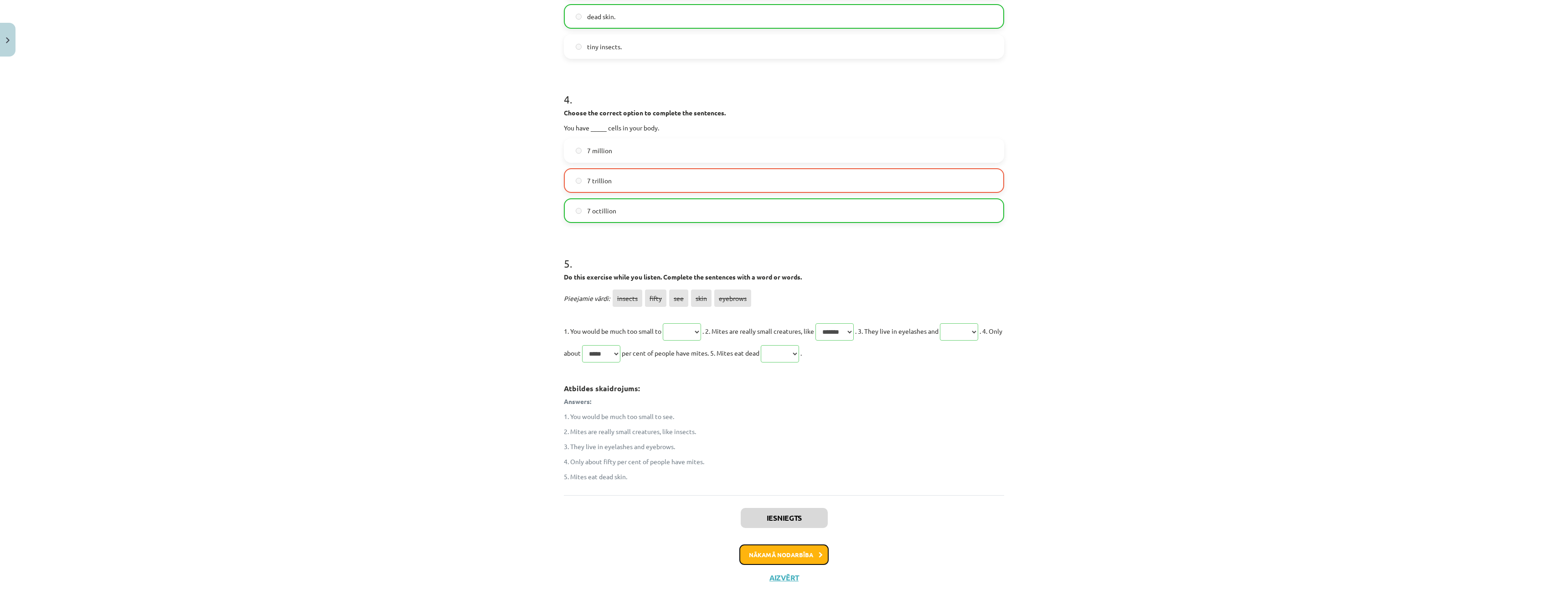
click at [785, 555] on button "Nākamā nodarbība" at bounding box center [784, 555] width 89 height 21
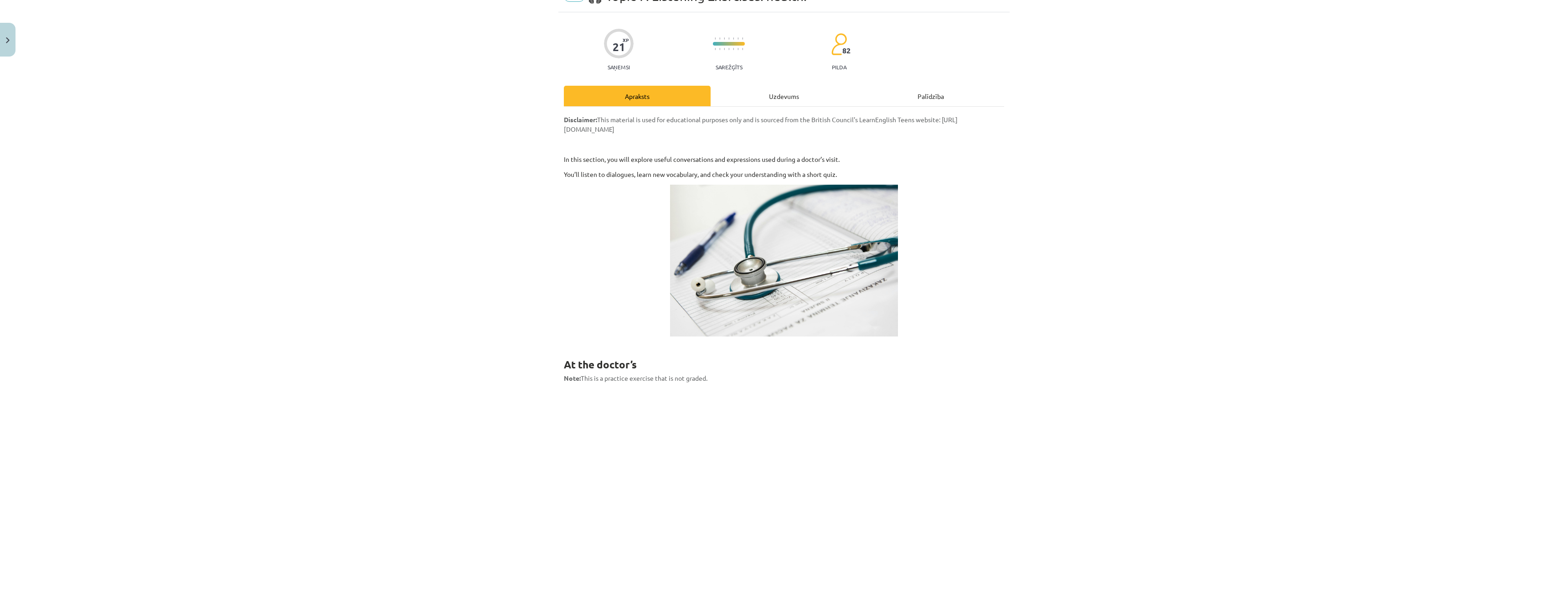
scroll to position [23, 0]
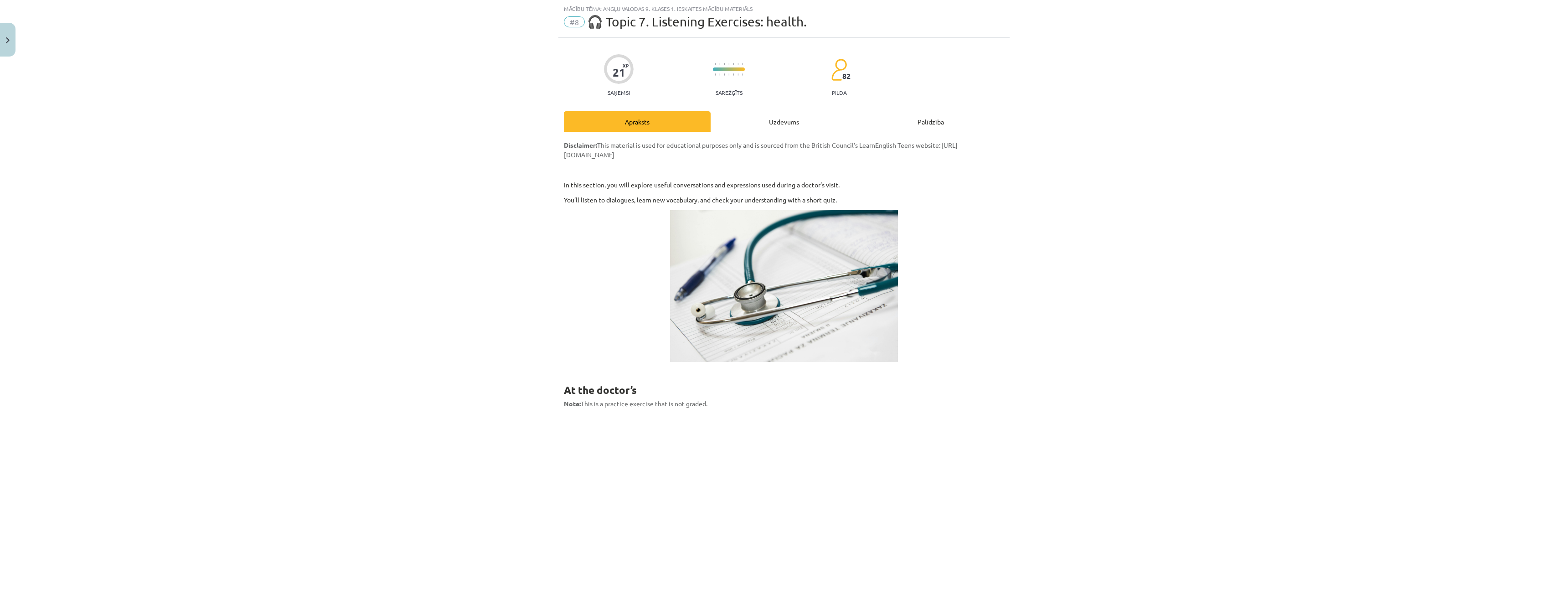
click at [786, 123] on div "Uzdevums" at bounding box center [783, 122] width 147 height 21
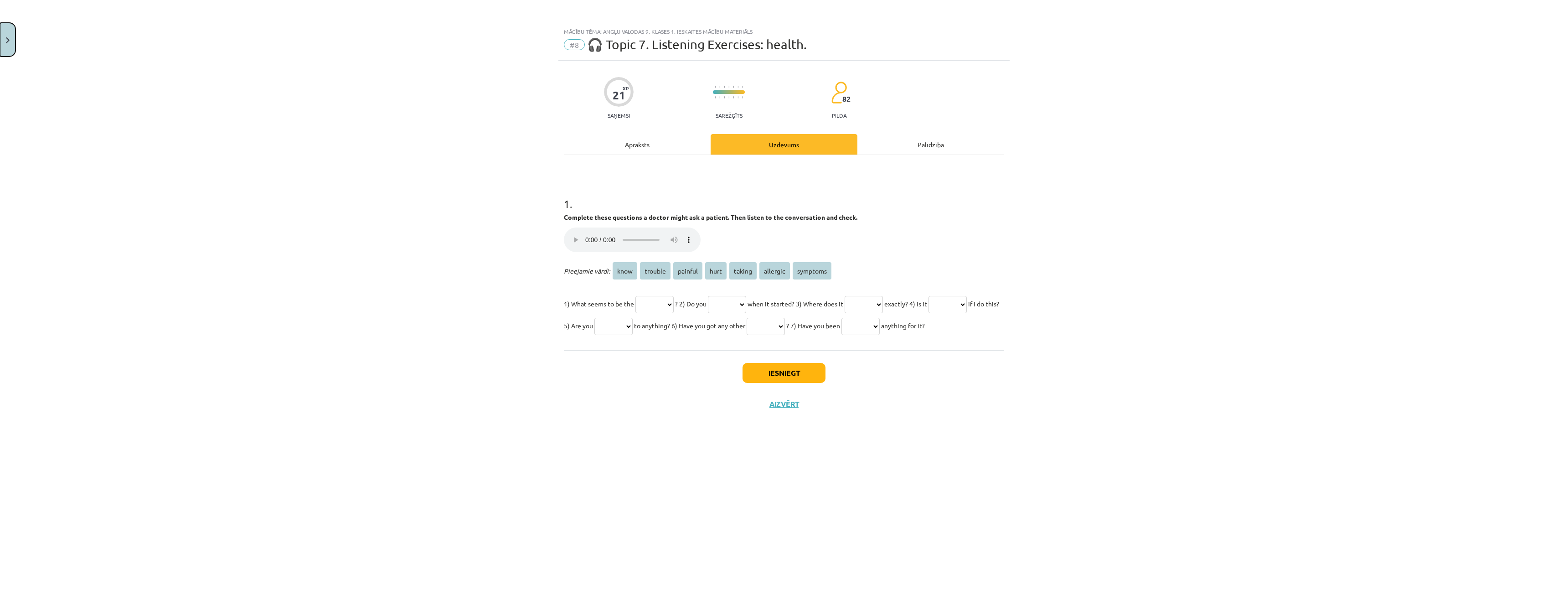
click at [4, 43] on button "Close" at bounding box center [7, 39] width 15 height 33
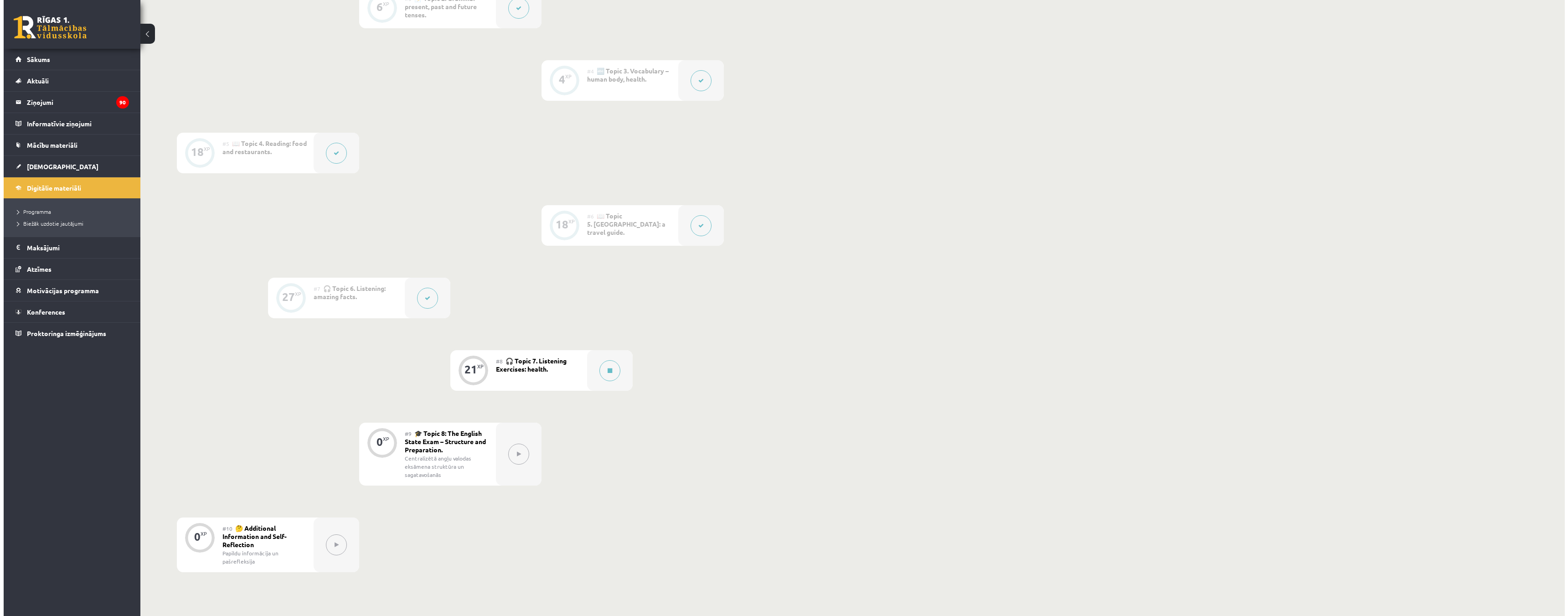
scroll to position [456, 0]
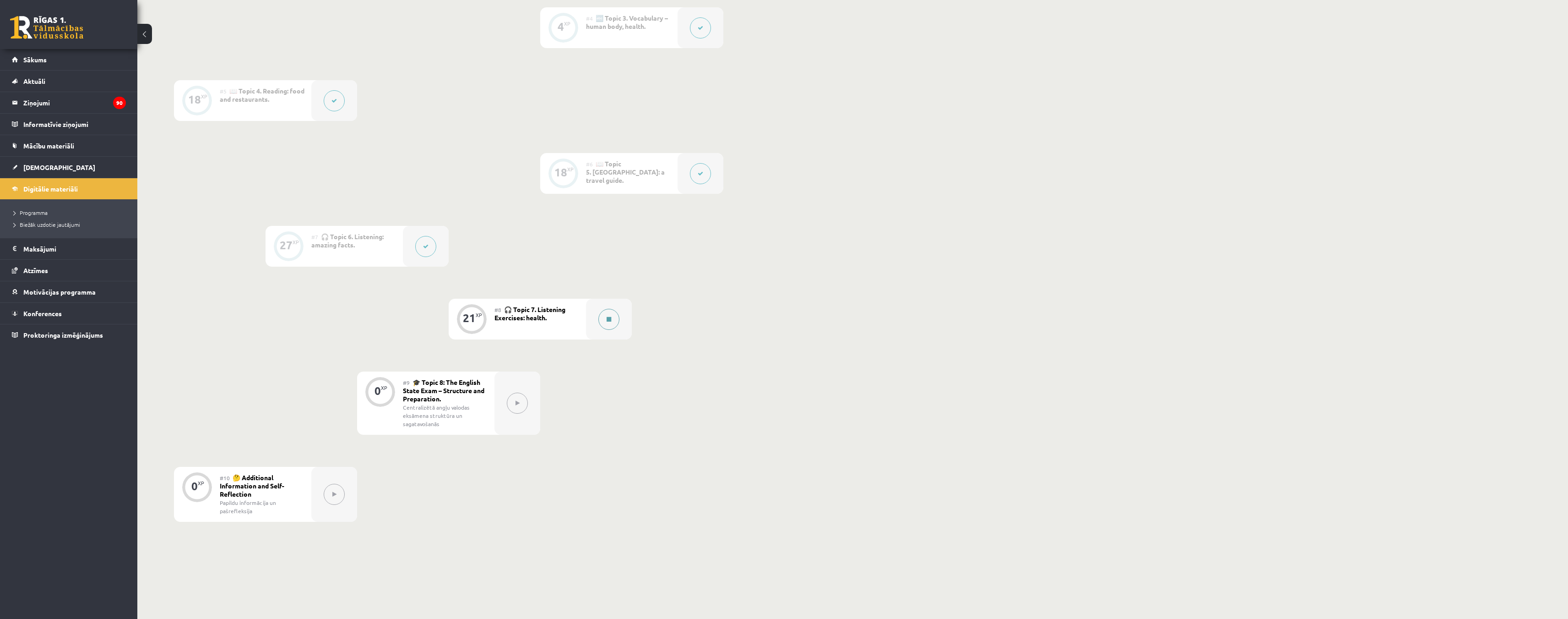
click at [605, 318] on button at bounding box center [609, 319] width 21 height 21
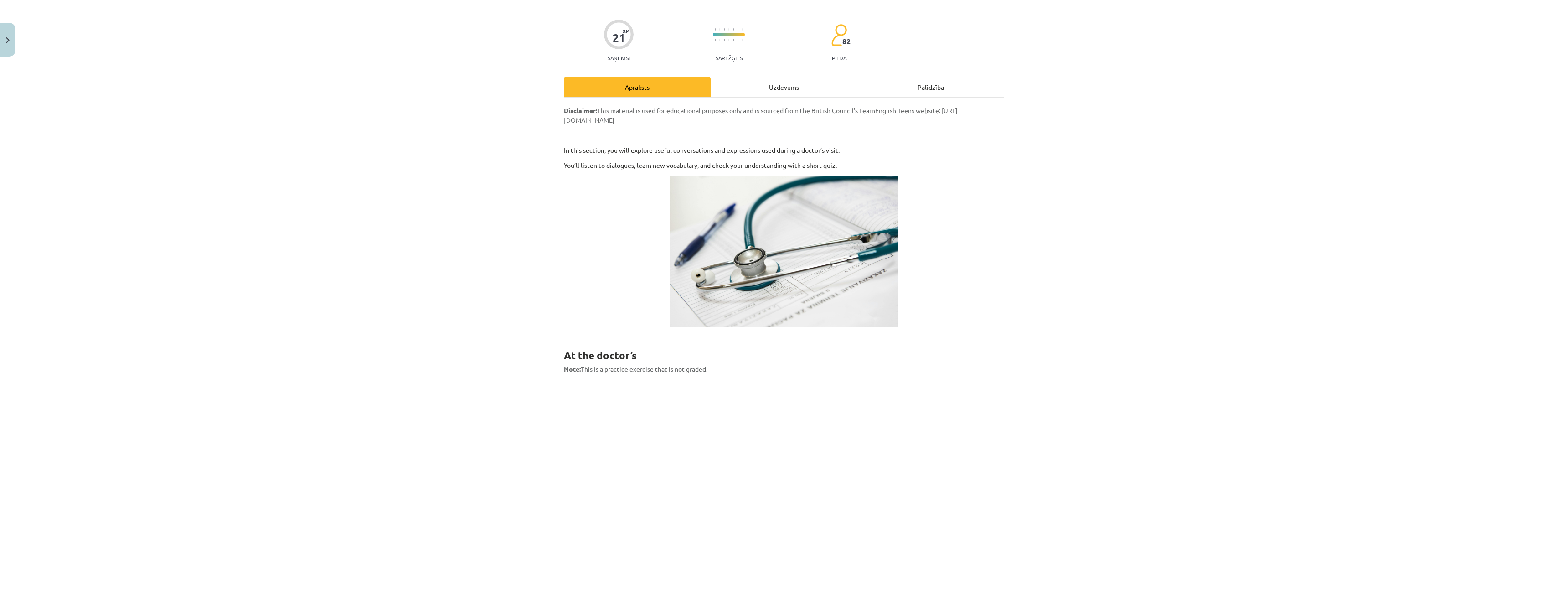
scroll to position [0, 0]
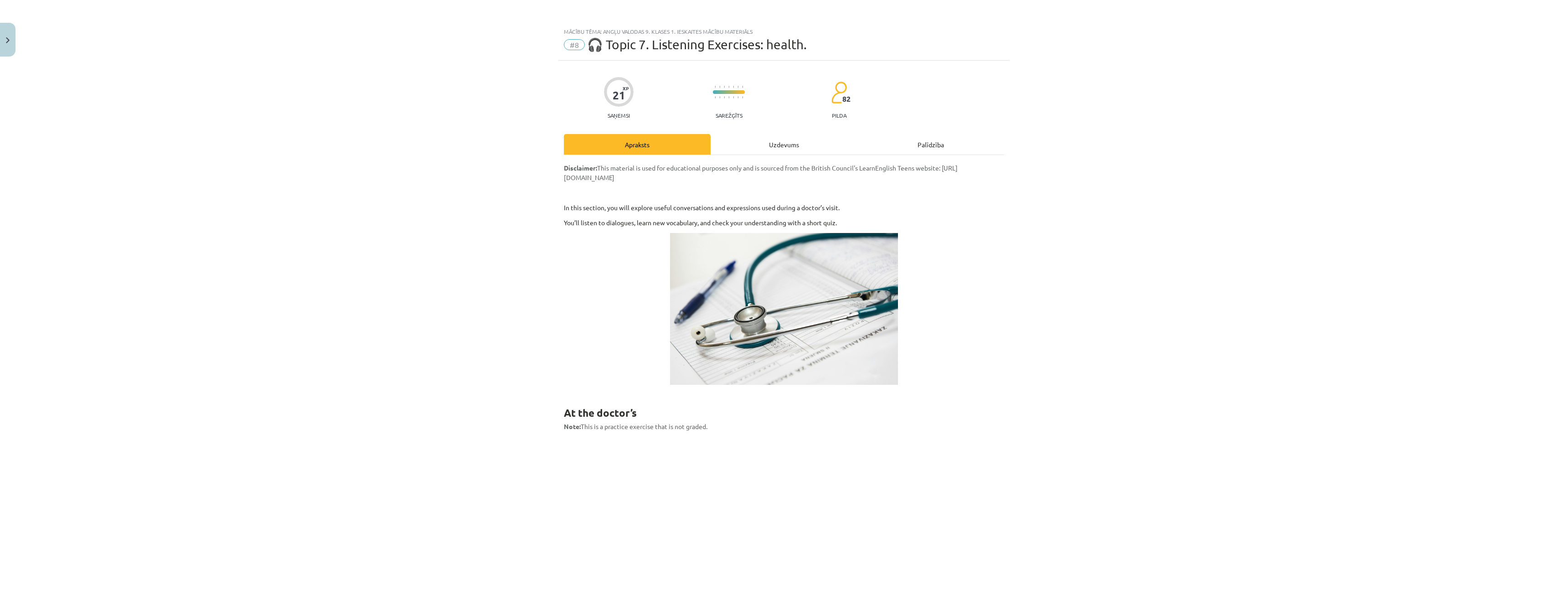
click at [763, 141] on div "Uzdevums" at bounding box center [783, 144] width 147 height 21
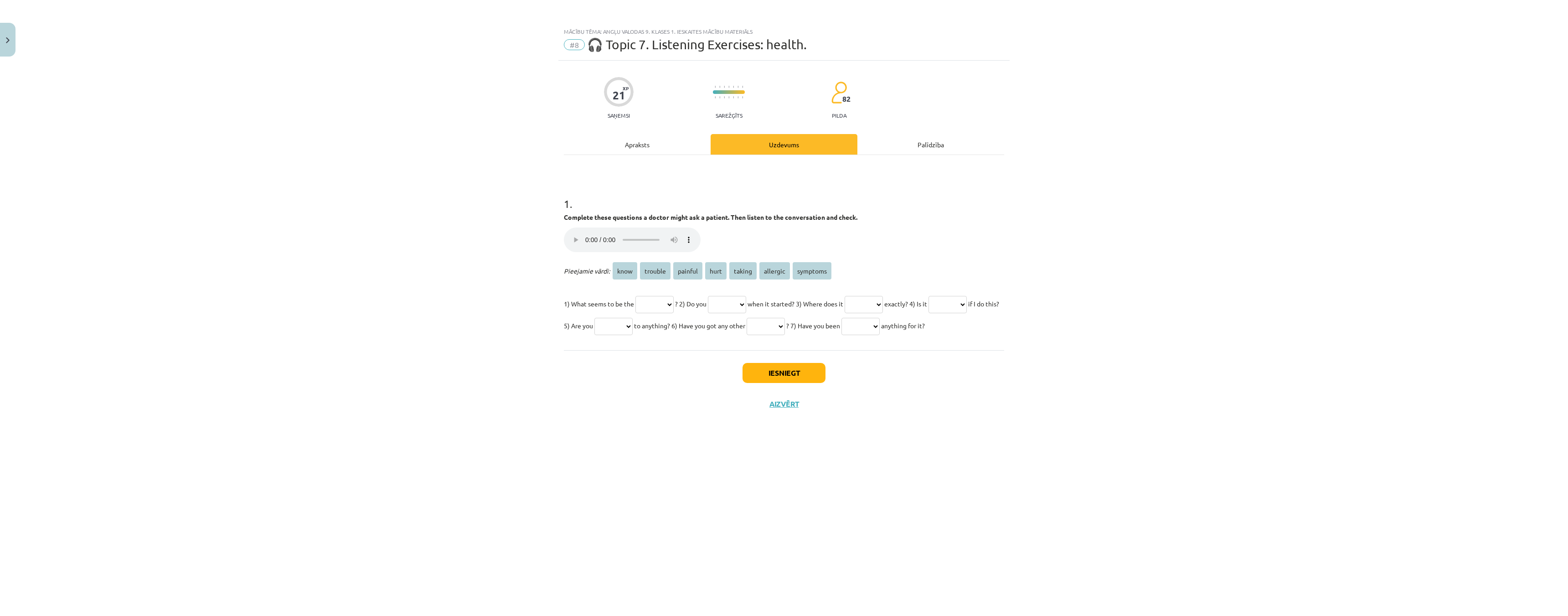
drag, startPoint x: 549, startPoint y: 197, endPoint x: 1008, endPoint y: 369, distance: 490.2
click at [1008, 369] on div "Mācību tēma: Angļu valodas 9. klases 1. ieskaites mācību materiāls #8 🎧 Topic 7…" at bounding box center [784, 308] width 1568 height 616
copy div "1 . Complete these questions a doctor might ask a patient. Then listen to the c…"
click at [651, 299] on select "**** ******* ******* **** ****** ******** ********" at bounding box center [654, 304] width 38 height 17
select select "*******"
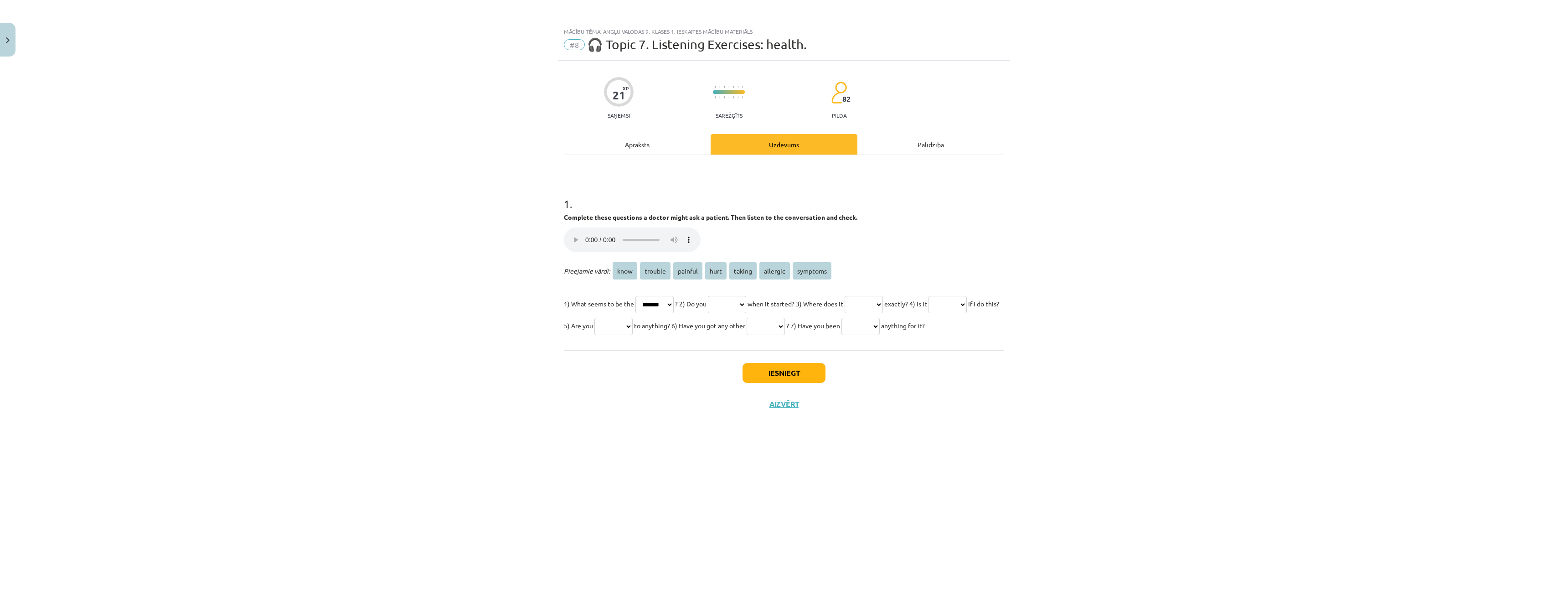
click at [637, 296] on select "**** ******* ******* **** ****** ******** ********" at bounding box center [654, 304] width 38 height 17
click at [745, 309] on select "**** ******* ******* **** ****** ******** ********" at bounding box center [727, 304] width 38 height 17
select select "****"
click at [721, 296] on select "**** ******* ******* **** ****** ******** ********" at bounding box center [727, 304] width 38 height 17
click at [883, 304] on select "**** ******* ******* **** ****** ******** ********" at bounding box center [864, 304] width 38 height 17
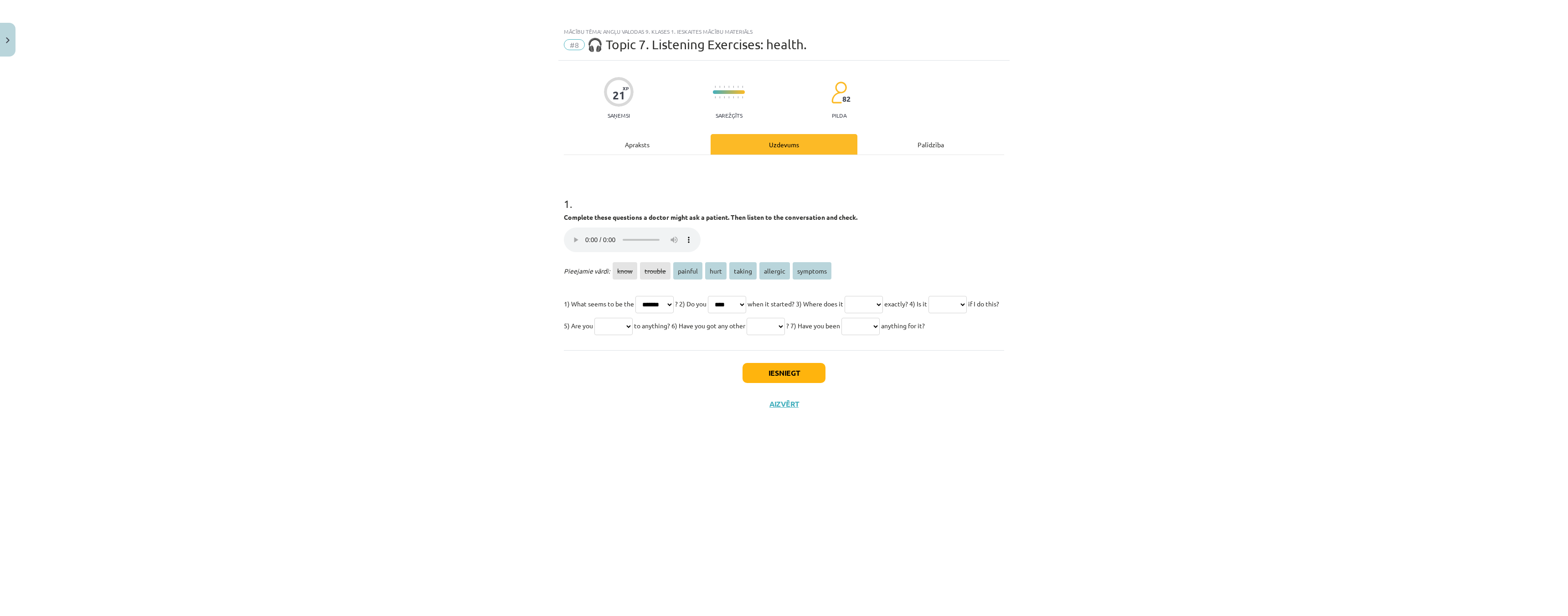
click at [883, 302] on select "**** ******* ******* **** ****** ******** ********" at bounding box center [864, 304] width 38 height 17
select select "****"
click at [872, 296] on select "**** ******* ******* **** ****** ******** ********" at bounding box center [864, 304] width 38 height 17
click at [928, 313] on select "**** ******* ******* **** ****** ******** ********" at bounding box center [947, 304] width 38 height 17
select select "****"
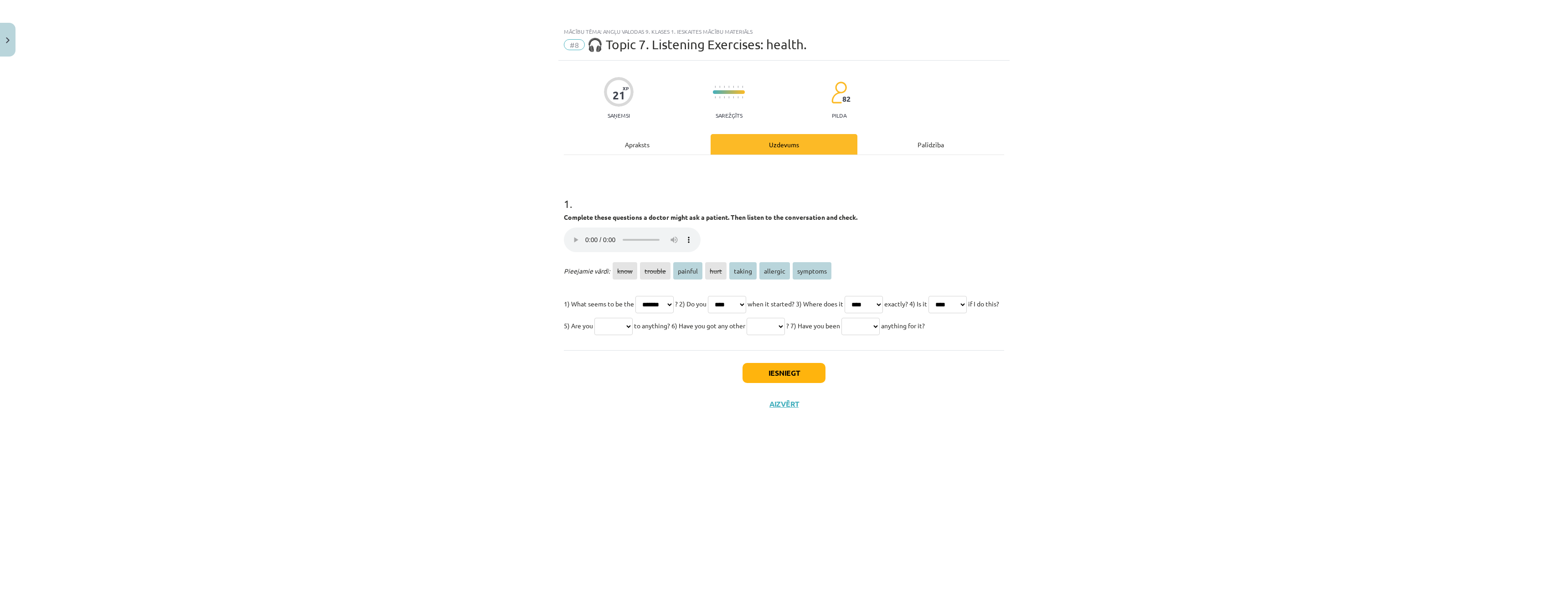
click at [928, 313] on select "**** ******* ******* **** ****** ******** ********" at bounding box center [947, 304] width 38 height 17
click at [632, 324] on select "**** ******* ******* **** ****** ******** ********" at bounding box center [613, 326] width 38 height 17
select select "*******"
click at [632, 318] on select "**** ******* ******* **** ****** ******** ********" at bounding box center [613, 326] width 38 height 17
click at [785, 325] on select "**** ******* ******* **** ****** ******** ********" at bounding box center [766, 326] width 38 height 17
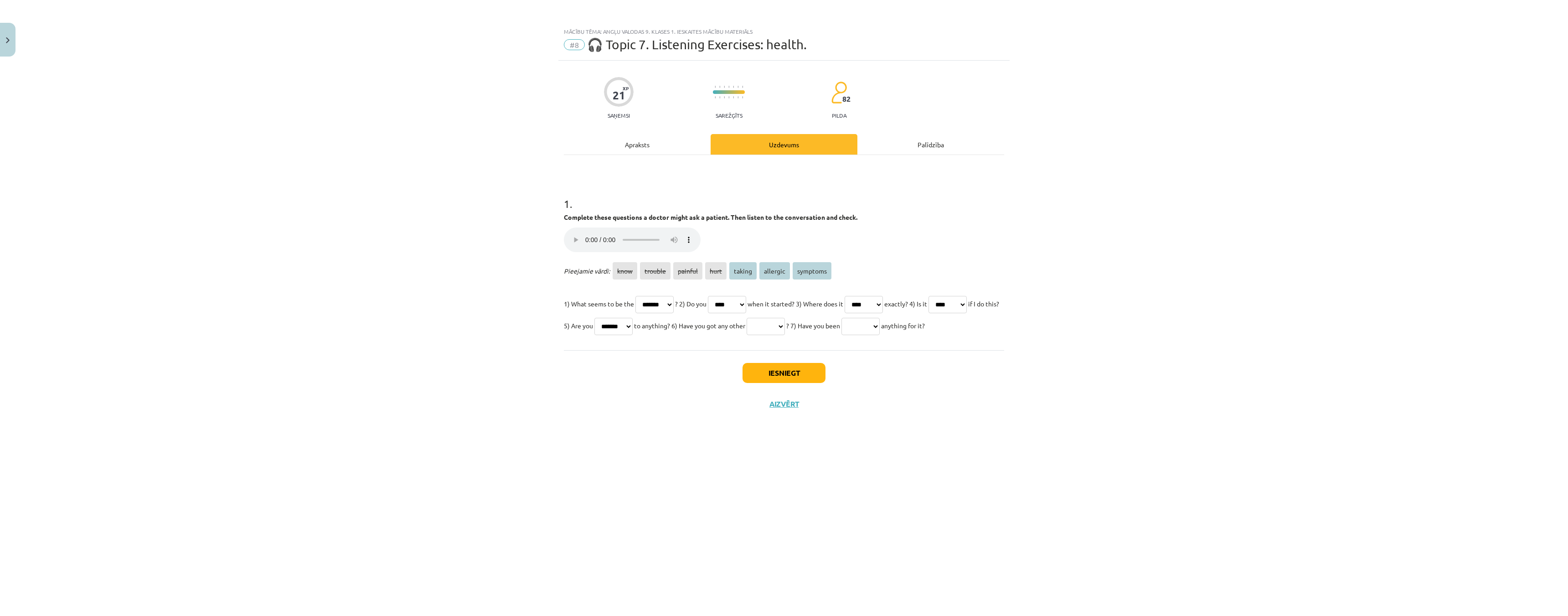
select select "********"
click at [785, 318] on select "**** ******* ******* **** ****** ******** ********" at bounding box center [766, 326] width 38 height 17
click at [841, 335] on select "**** ******* ******* **** ****** ******** ********" at bounding box center [860, 326] width 38 height 17
click at [954, 350] on div "1 . Complete these questions a doctor might ask a patient. Then listen to the c…" at bounding box center [783, 253] width 440 height 195
click at [951, 350] on div "1 . Complete these questions a doctor might ask a patient. Then listen to the c…" at bounding box center [783, 253] width 440 height 195
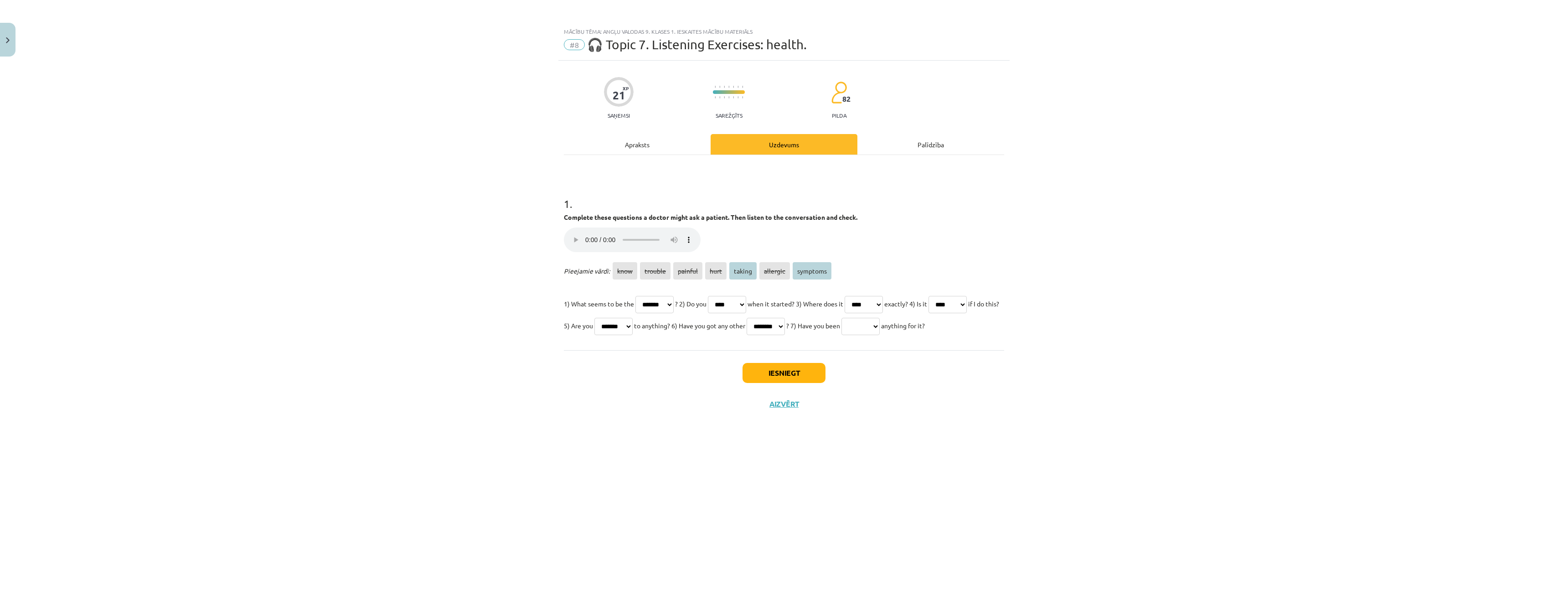
click at [841, 335] on select "**** ******* ******* **** ****** ******** ********" at bounding box center [860, 326] width 38 height 17
select select "********"
click at [841, 335] on select "**** ******* ******* **** ****** ******** ********" at bounding box center [860, 326] width 38 height 17
click at [785, 324] on select "**** ******* ******* **** ****** ******** ********" at bounding box center [766, 326] width 38 height 17
select select "********"
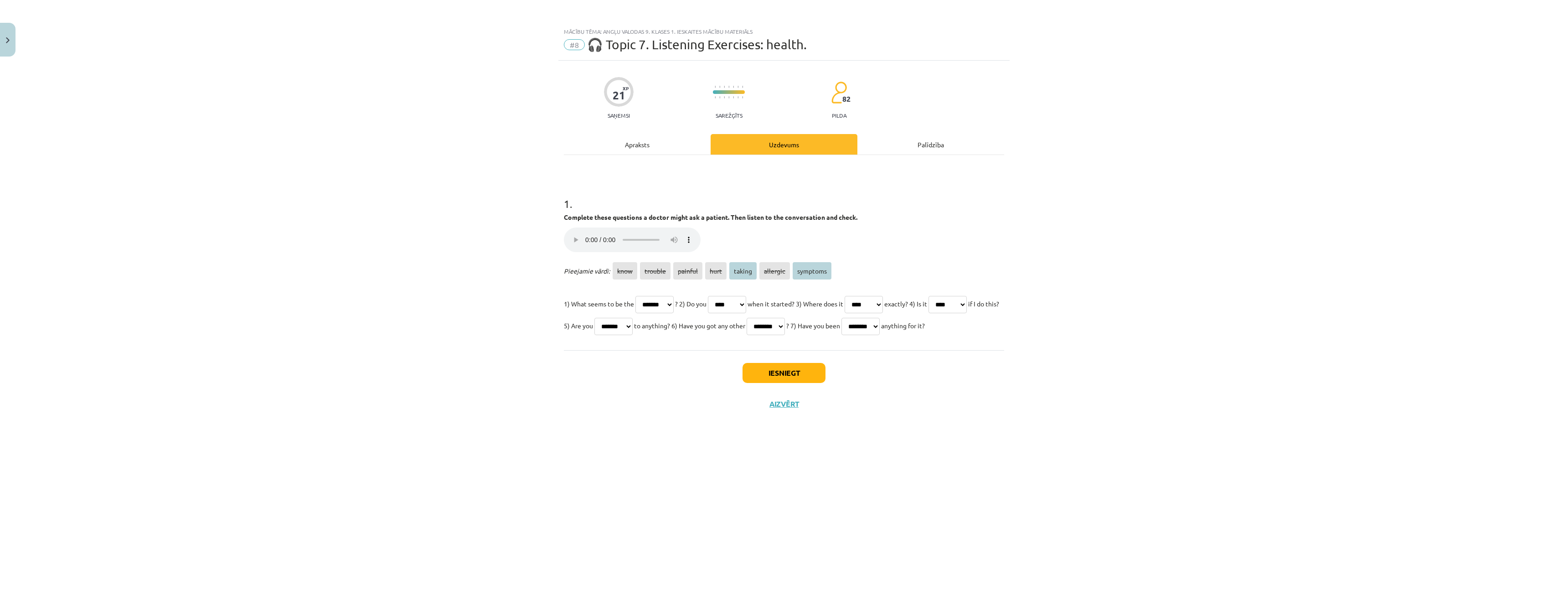
click at [785, 318] on select "**** ******* ******* **** ****** ******** ********" at bounding box center [766, 326] width 38 height 17
click at [780, 383] on button "Iesniegt" at bounding box center [784, 373] width 83 height 20
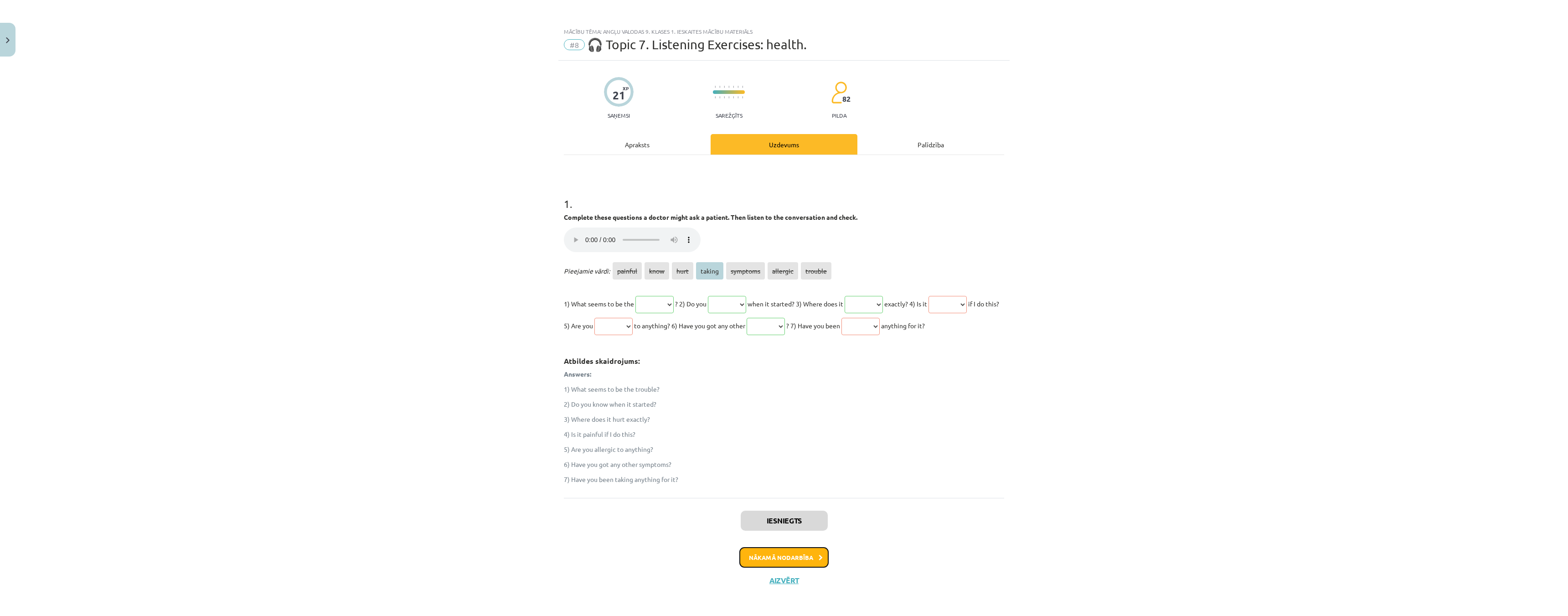
click at [782, 568] on button "Nākamā nodarbība" at bounding box center [784, 558] width 89 height 21
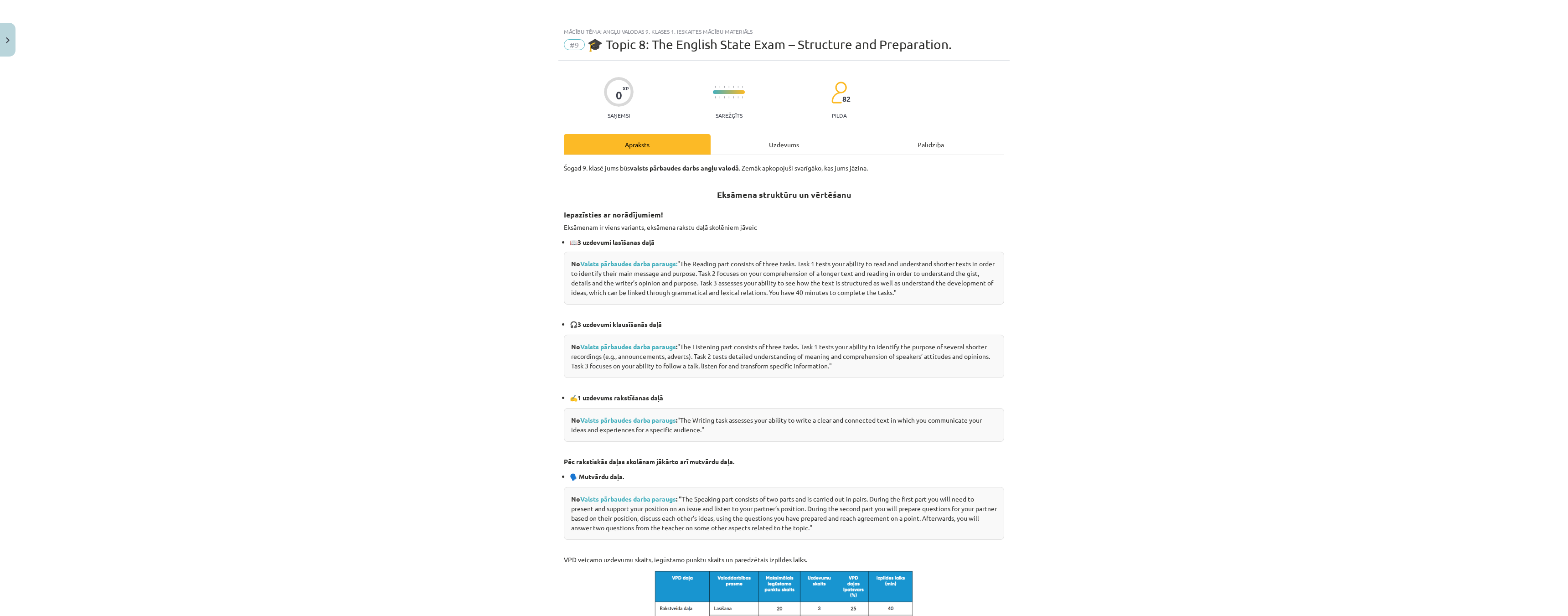
click at [767, 143] on div "Uzdevums" at bounding box center [783, 144] width 147 height 21
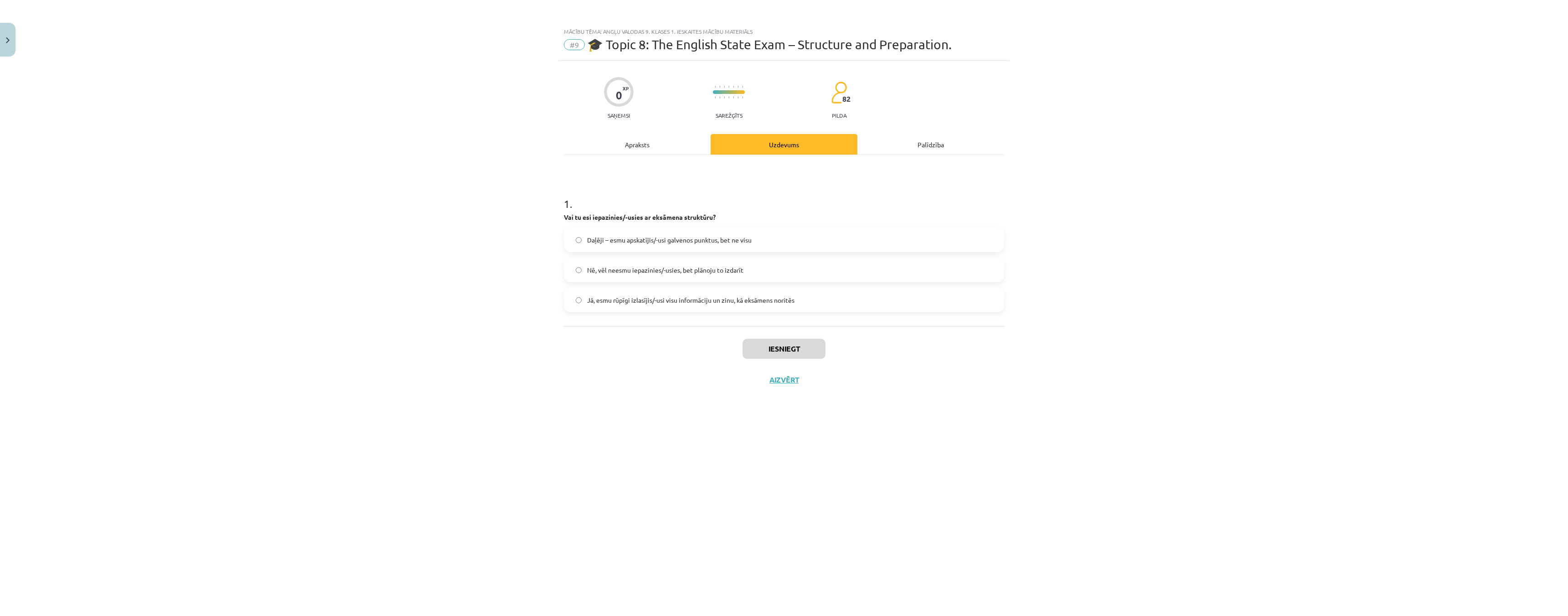
click at [650, 142] on div "Apraksts" at bounding box center [637, 144] width 147 height 21
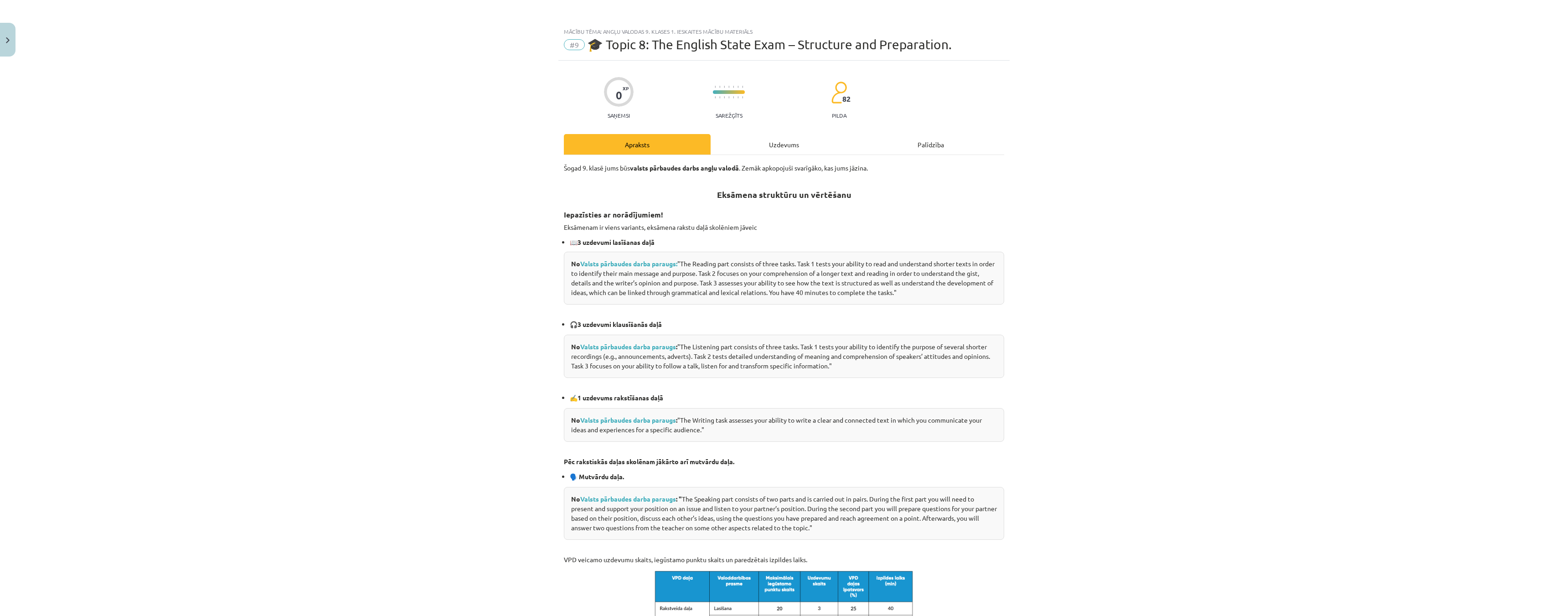
click at [754, 138] on div "Uzdevums" at bounding box center [783, 144] width 147 height 21
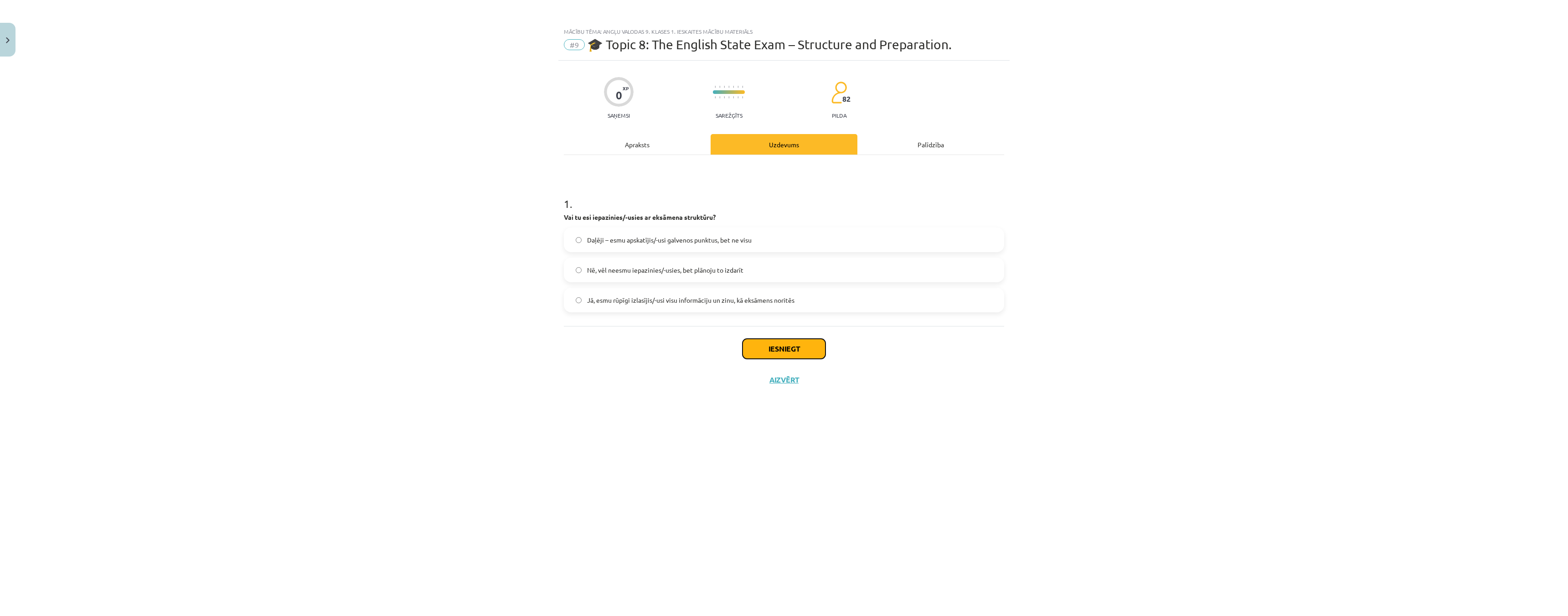
click at [799, 348] on button "Iesniegt" at bounding box center [784, 348] width 83 height 20
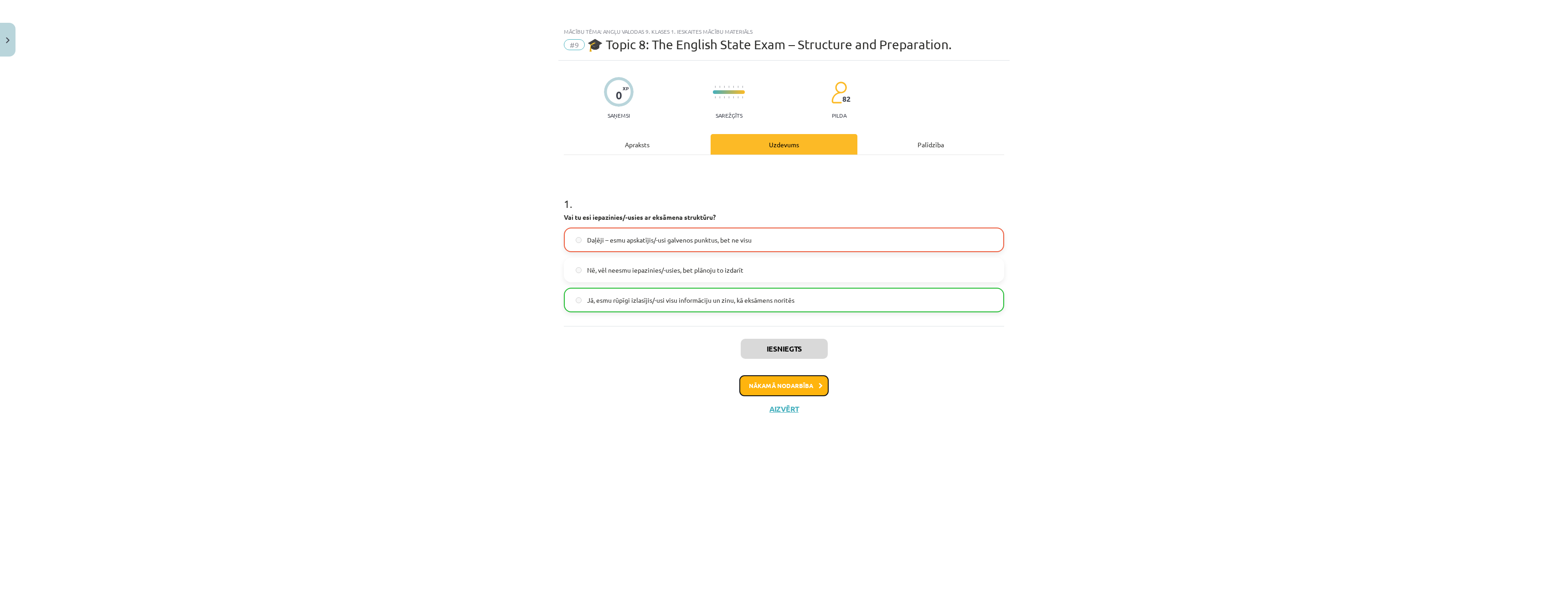
click at [783, 382] on button "Nākamā nodarbība" at bounding box center [784, 385] width 89 height 21
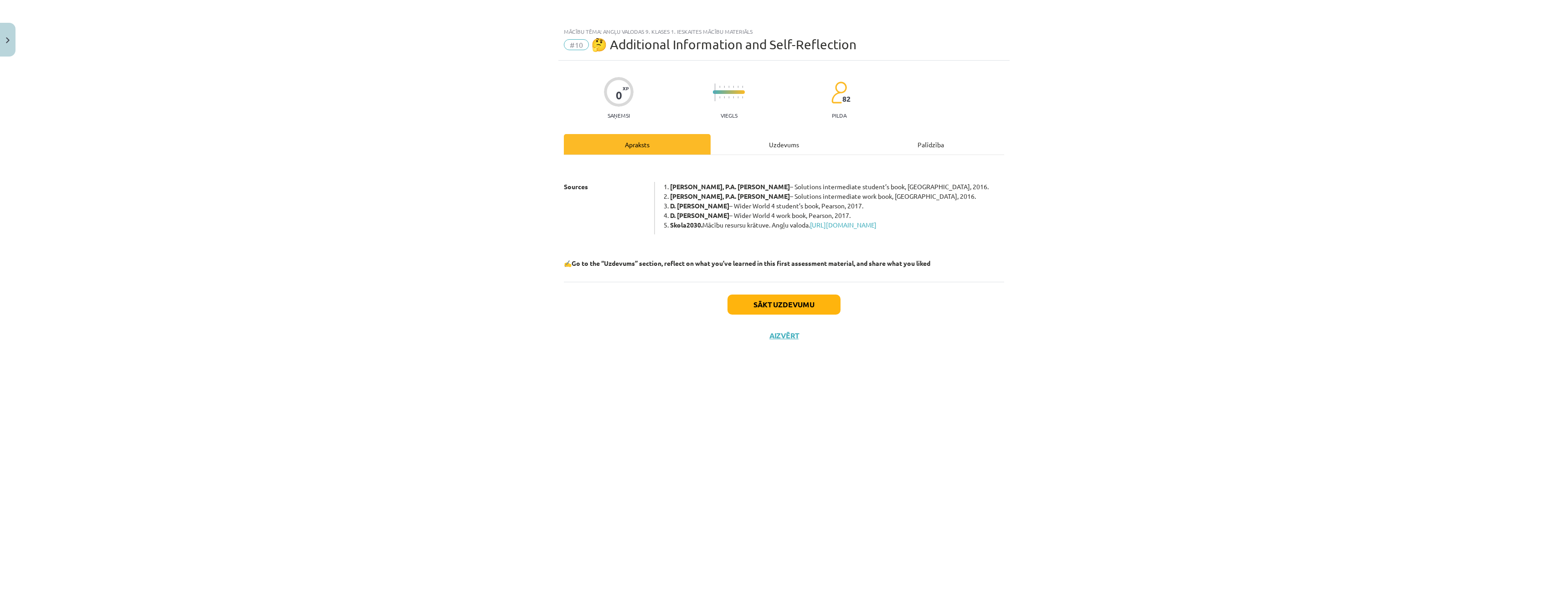
click at [789, 142] on div "Uzdevums" at bounding box center [783, 144] width 147 height 21
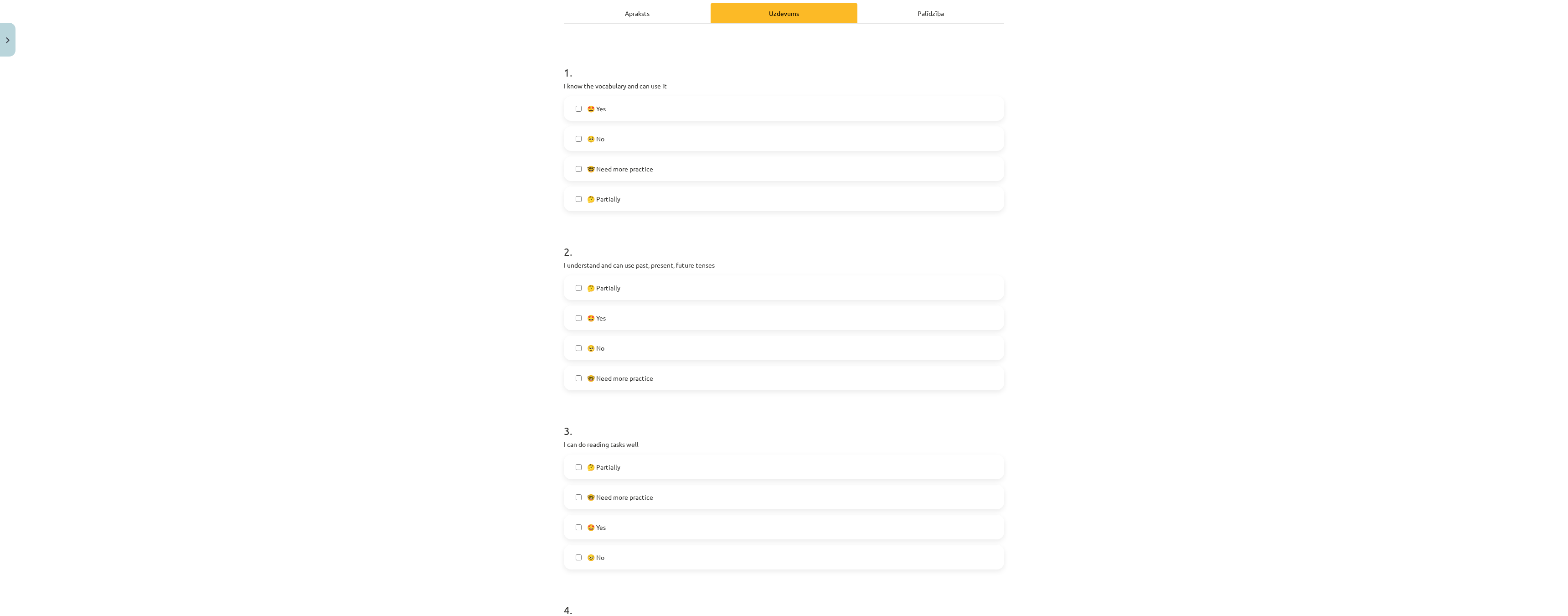
scroll to position [137, 0]
click at [581, 368] on label "🤓 Need more practice" at bounding box center [784, 372] width 438 height 23
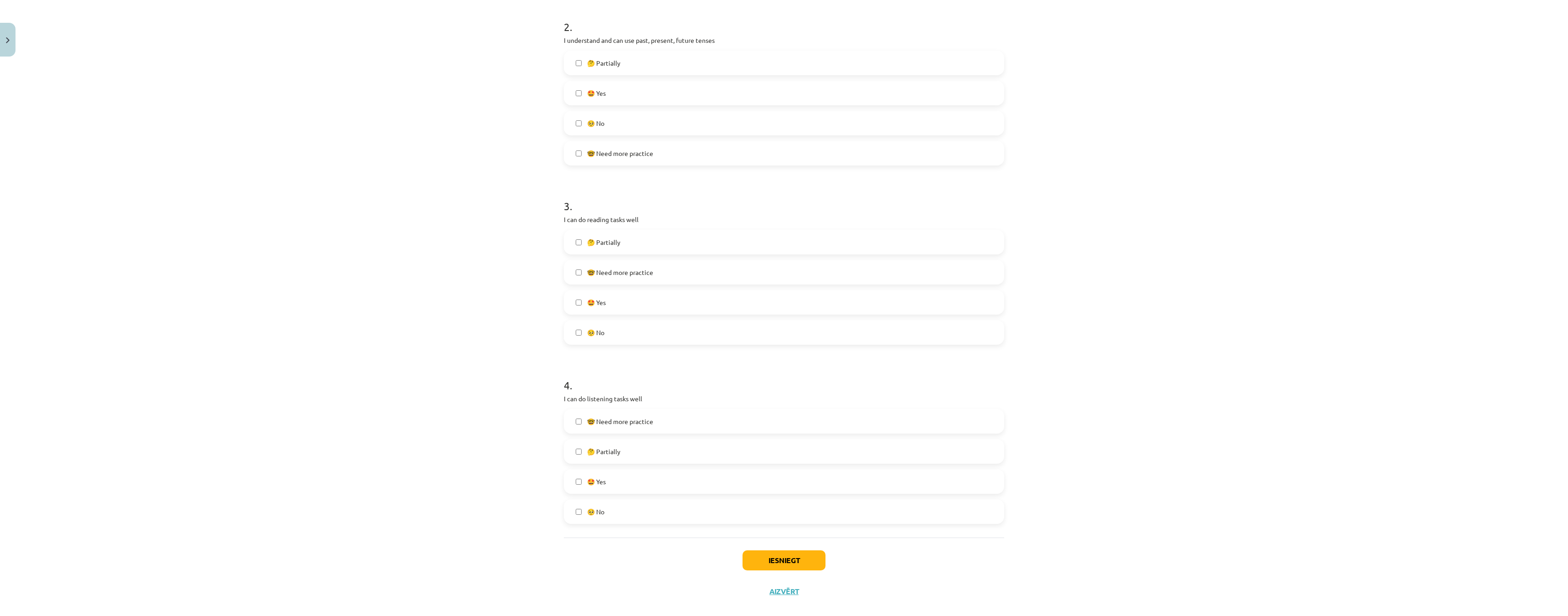
scroll to position [365, 0]
click at [575, 419] on label "🤓 Need more practice" at bounding box center [784, 412] width 438 height 23
click at [787, 551] on button "Iesniegt" at bounding box center [784, 551] width 83 height 20
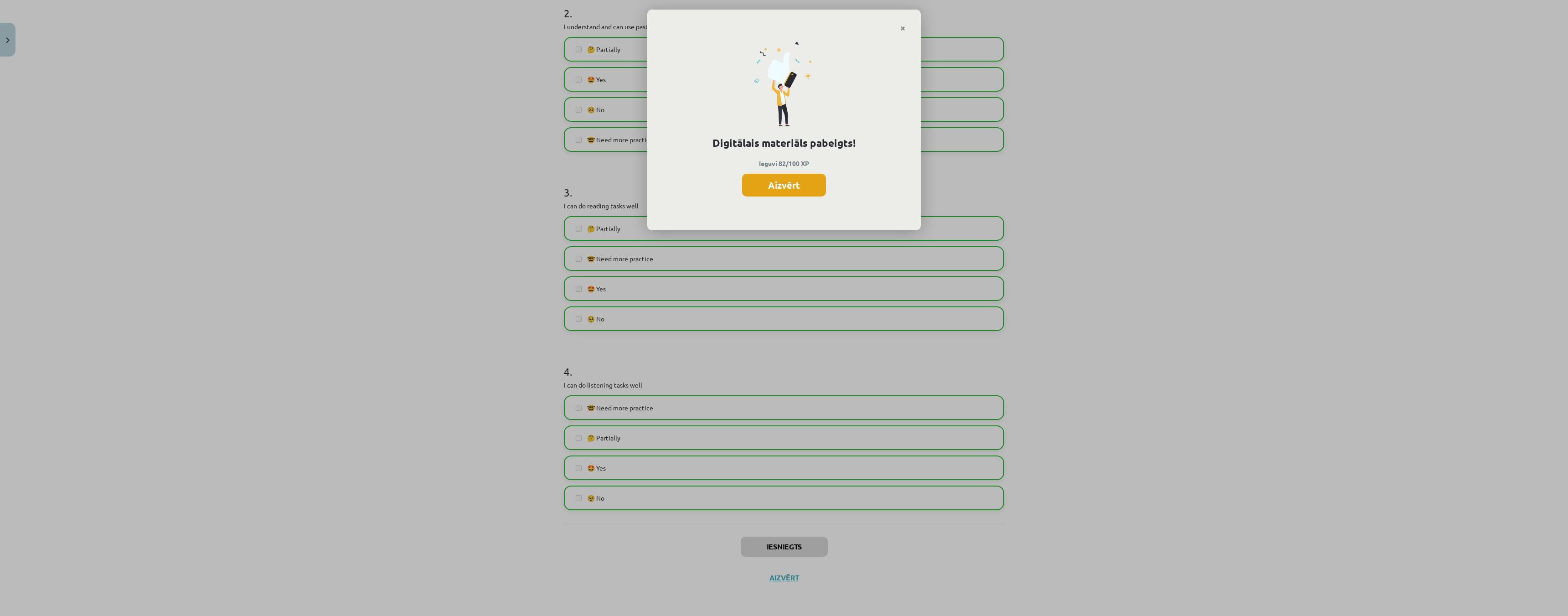
click at [805, 183] on button "Aizvērt" at bounding box center [784, 184] width 84 height 23
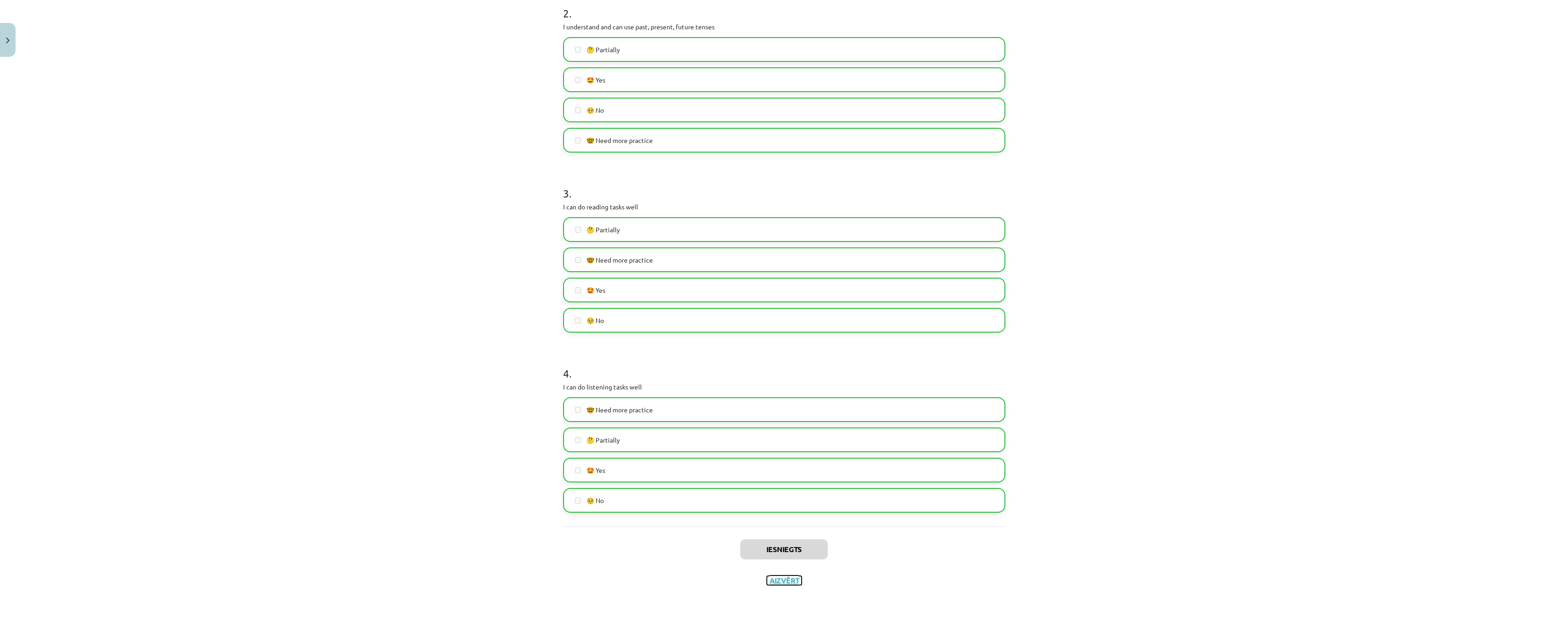
click at [781, 577] on button "Aizvērt" at bounding box center [784, 580] width 35 height 9
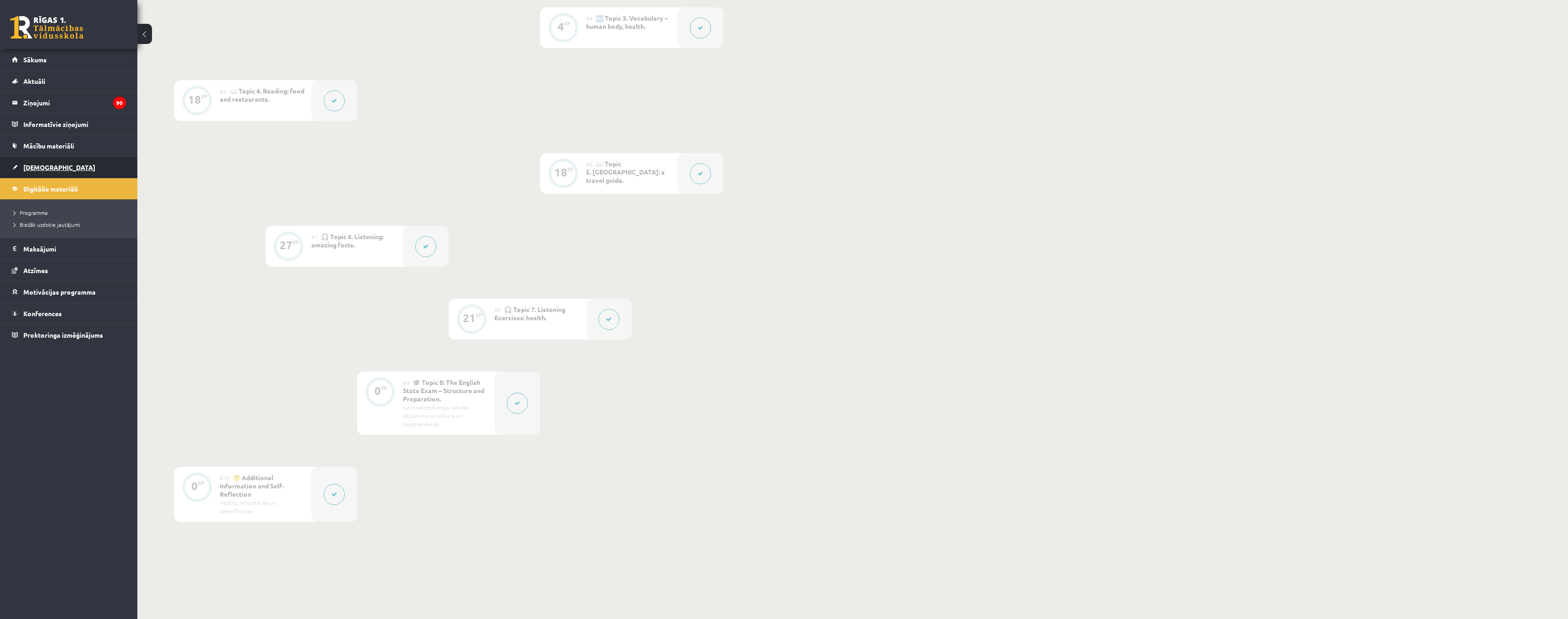
click at [46, 171] on link "[DEMOGRAPHIC_DATA]" at bounding box center [68, 167] width 114 height 21
